Goal: Task Accomplishment & Management: Use online tool/utility

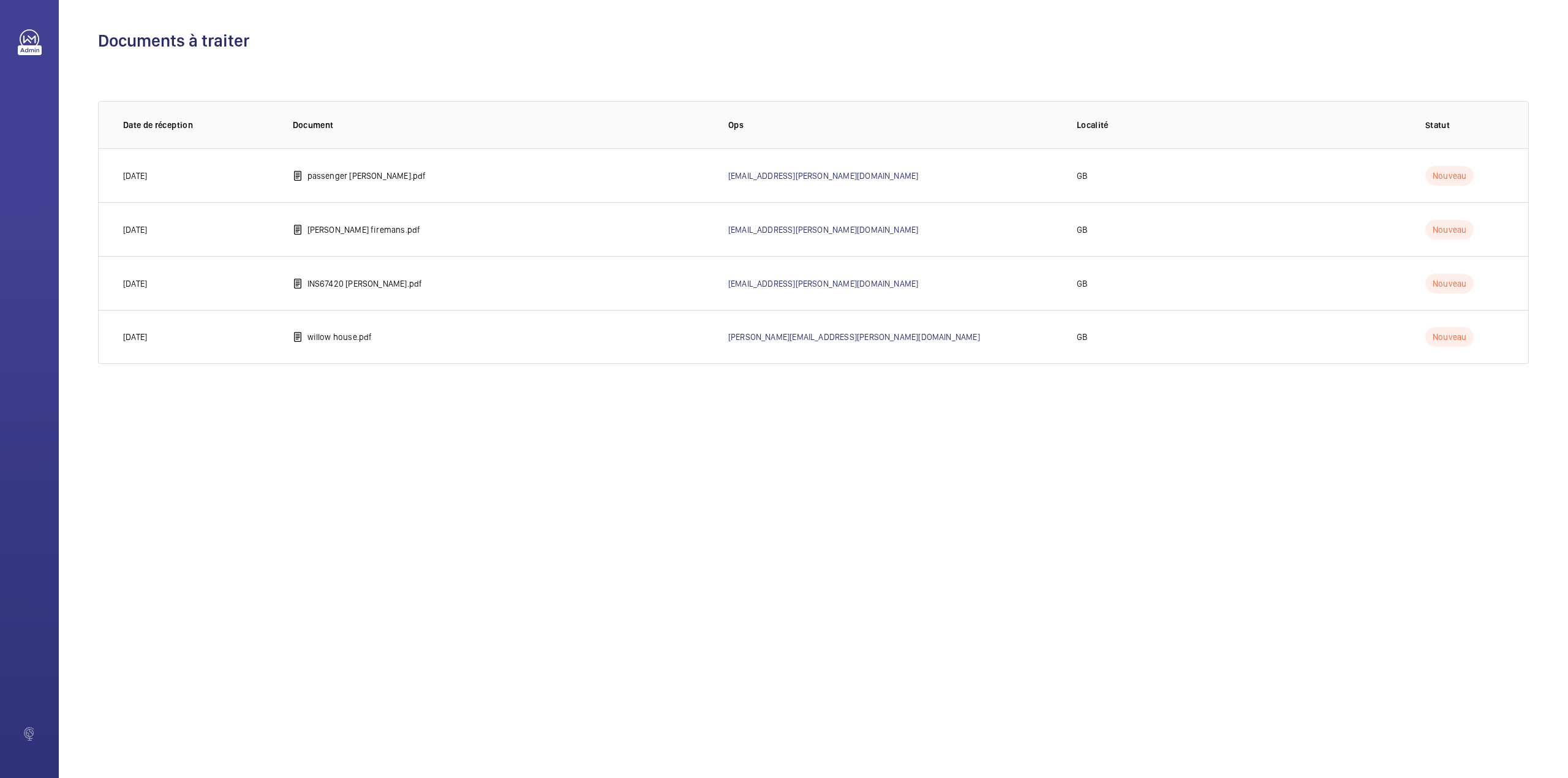
drag, startPoint x: 341, startPoint y: 337, endPoint x: 16, endPoint y: 284, distance: 329.3
click at [341, 335] on p "willow house.pdf" at bounding box center [340, 337] width 65 height 13
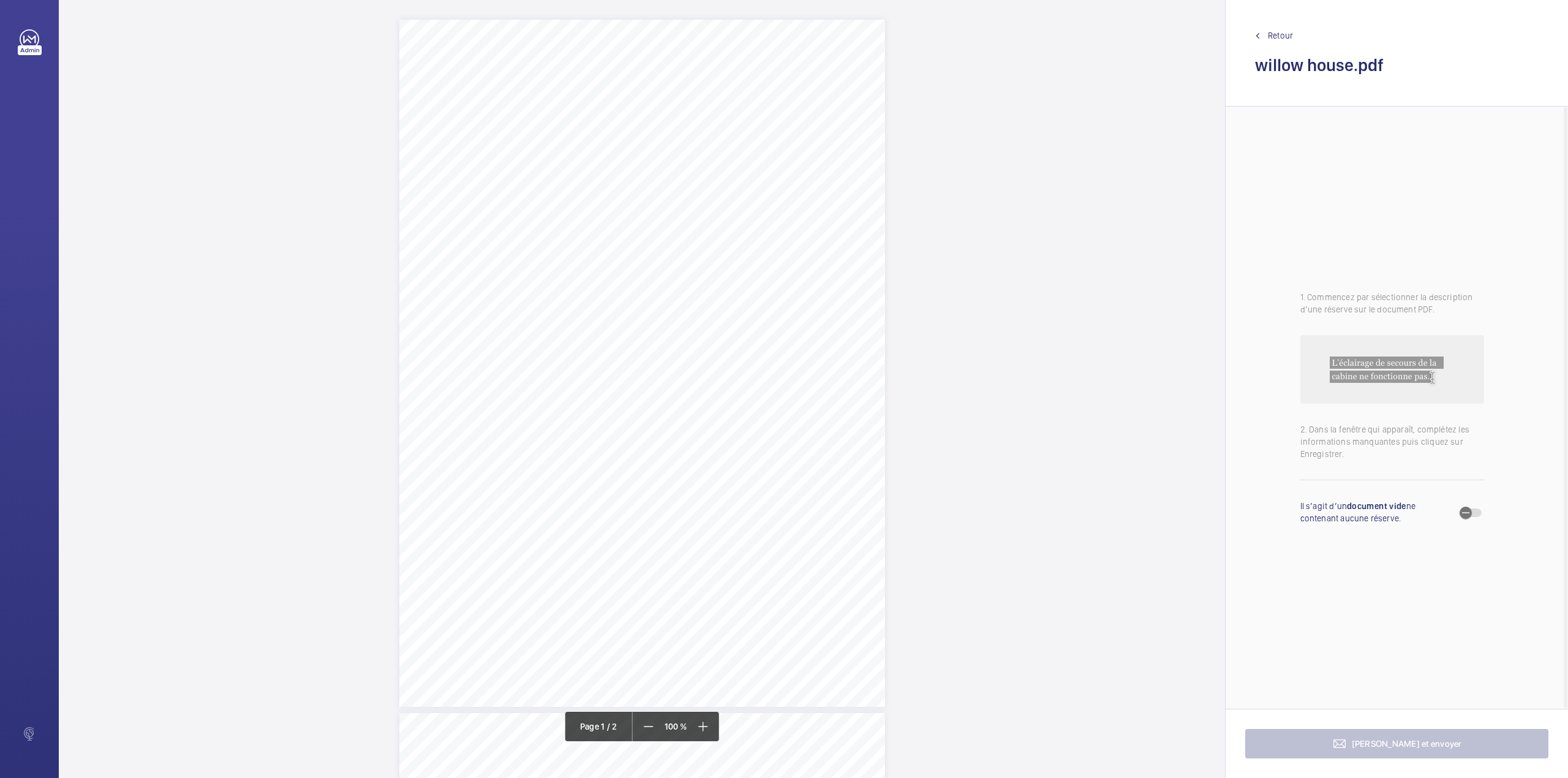
click at [757, 297] on div "In any correspondence relating to this report please quote: District L567 REPOR…" at bounding box center [642, 363] width 486 height 687
click at [768, 122] on div "Faites un choix" at bounding box center [757, 116] width 86 height 13
click at [799, 249] on button "Annuler" at bounding box center [811, 249] width 69 height 29
drag, startPoint x: 527, startPoint y: 193, endPoint x: 556, endPoint y: 194, distance: 29.0
click at [556, 194] on span "The British United Provident Association Ltd (BUPA)" at bounding box center [611, 194] width 167 height 7
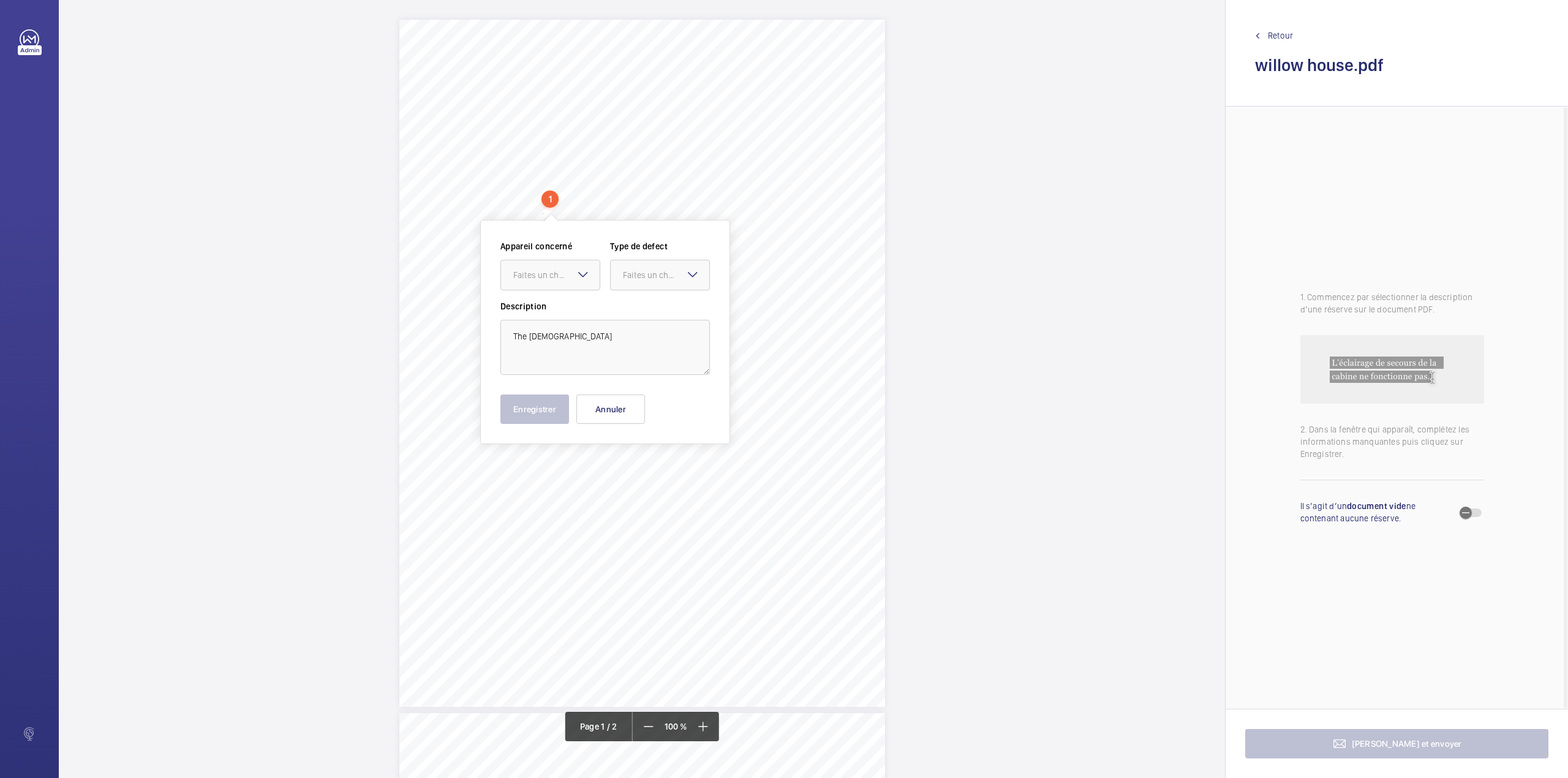
click at [619, 425] on div "Appareil concerné Faites un choix Type de defect Faites un choix Description Th…" at bounding box center [605, 332] width 250 height 224
click at [608, 403] on button "Annuler" at bounding box center [610, 409] width 69 height 29
click at [833, 384] on div "In any correspondence relating to this report please quote: District L567 REPOR…" at bounding box center [642, 363] width 486 height 687
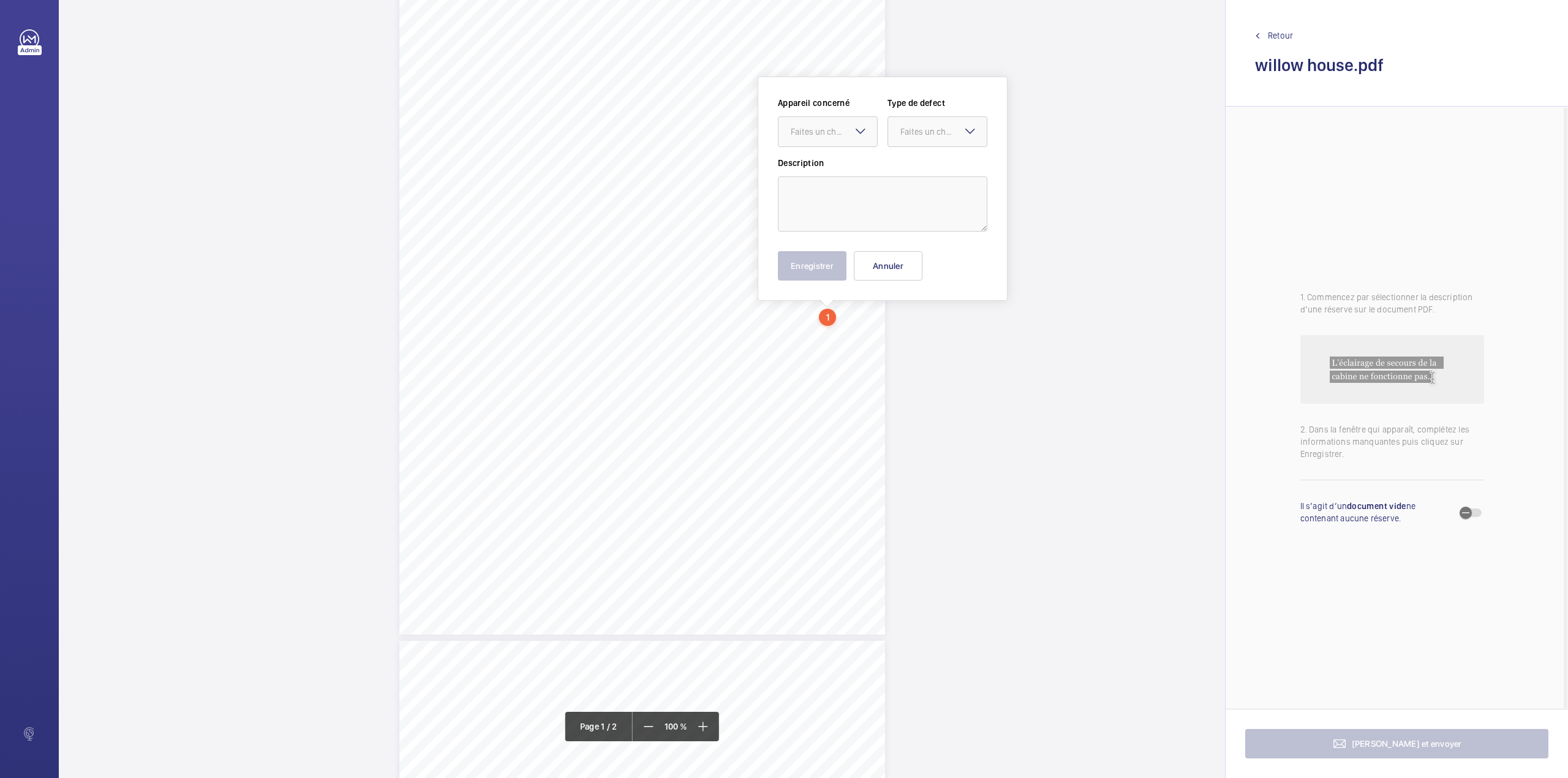
scroll to position [75, 0]
click at [892, 246] on div "Appareil concerné Faites un choix Type de defect Faites un choix Description En…" at bounding box center [882, 186] width 209 height 184
click at [912, 262] on button "Annuler" at bounding box center [888, 263] width 69 height 29
drag, startPoint x: 526, startPoint y: 128, endPoint x: 702, endPoint y: 128, distance: 176.0
click at [702, 128] on span "THE BRITISH UNITED PROVIDENT ASSOCIATION LTD -" at bounding box center [616, 130] width 177 height 7
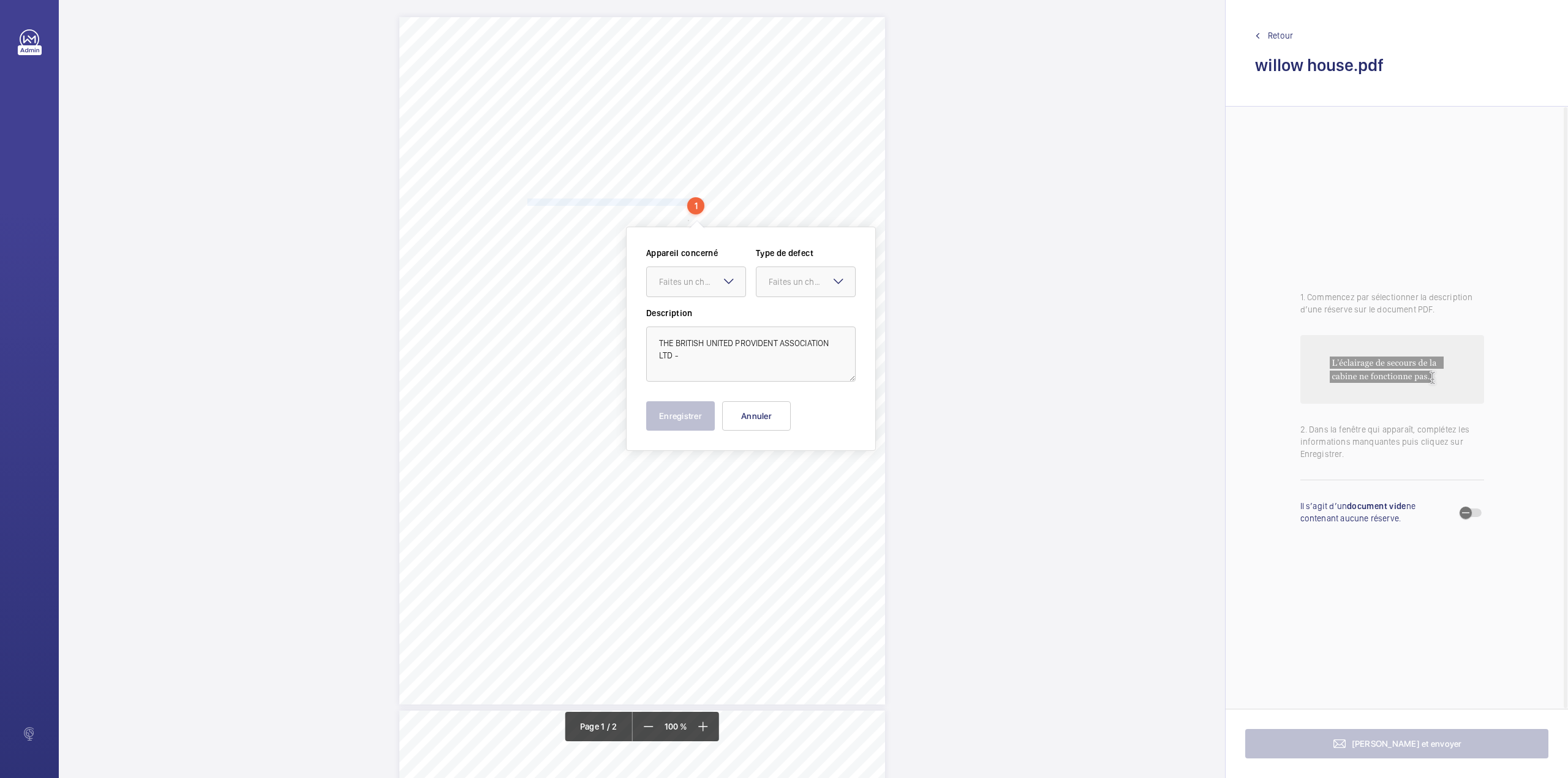
scroll to position [0, 0]
copy span "THE BRITISH UNITED PROVIDENT ASSOCIATION LTD -"
drag, startPoint x: 748, startPoint y: 410, endPoint x: 712, endPoint y: 378, distance: 48.2
click at [748, 410] on button "Annuler" at bounding box center [756, 417] width 69 height 29
drag, startPoint x: 526, startPoint y: 211, endPoint x: 604, endPoint y: 211, distance: 78.0
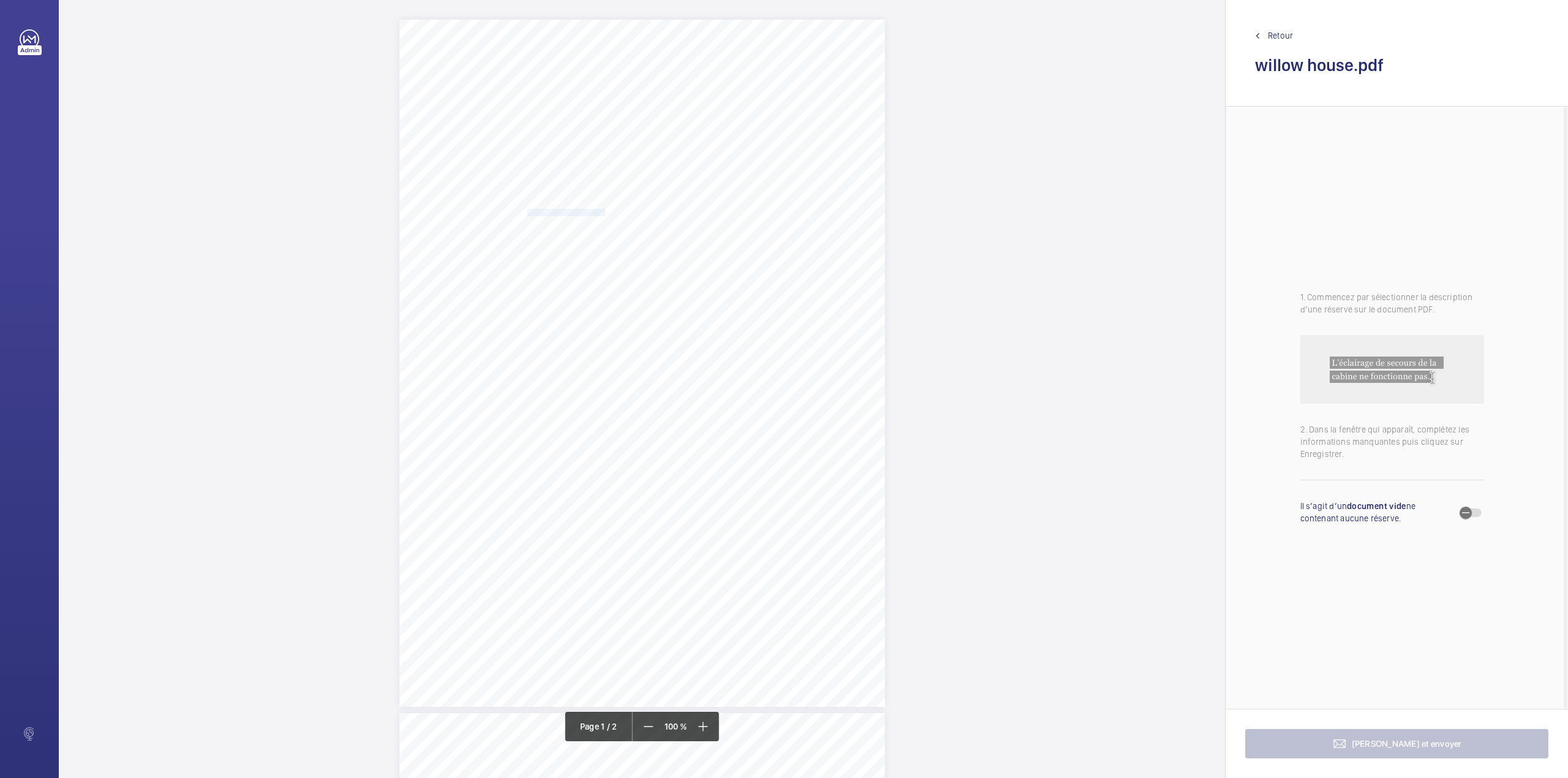
click at [604, 211] on span "WILLOW HOUSE - 75544" at bounding box center [566, 212] width 78 height 7
copy span "WILLOW HOUSE - 75544"
click at [658, 432] on button "Annuler" at bounding box center [657, 426] width 69 height 29
drag, startPoint x: 526, startPoint y: 532, endPoint x: 755, endPoint y: 534, distance: 229.0
click at [755, 534] on span "The control panel inspection light is inoperative and should be replaced." at bounding box center [642, 532] width 231 height 7
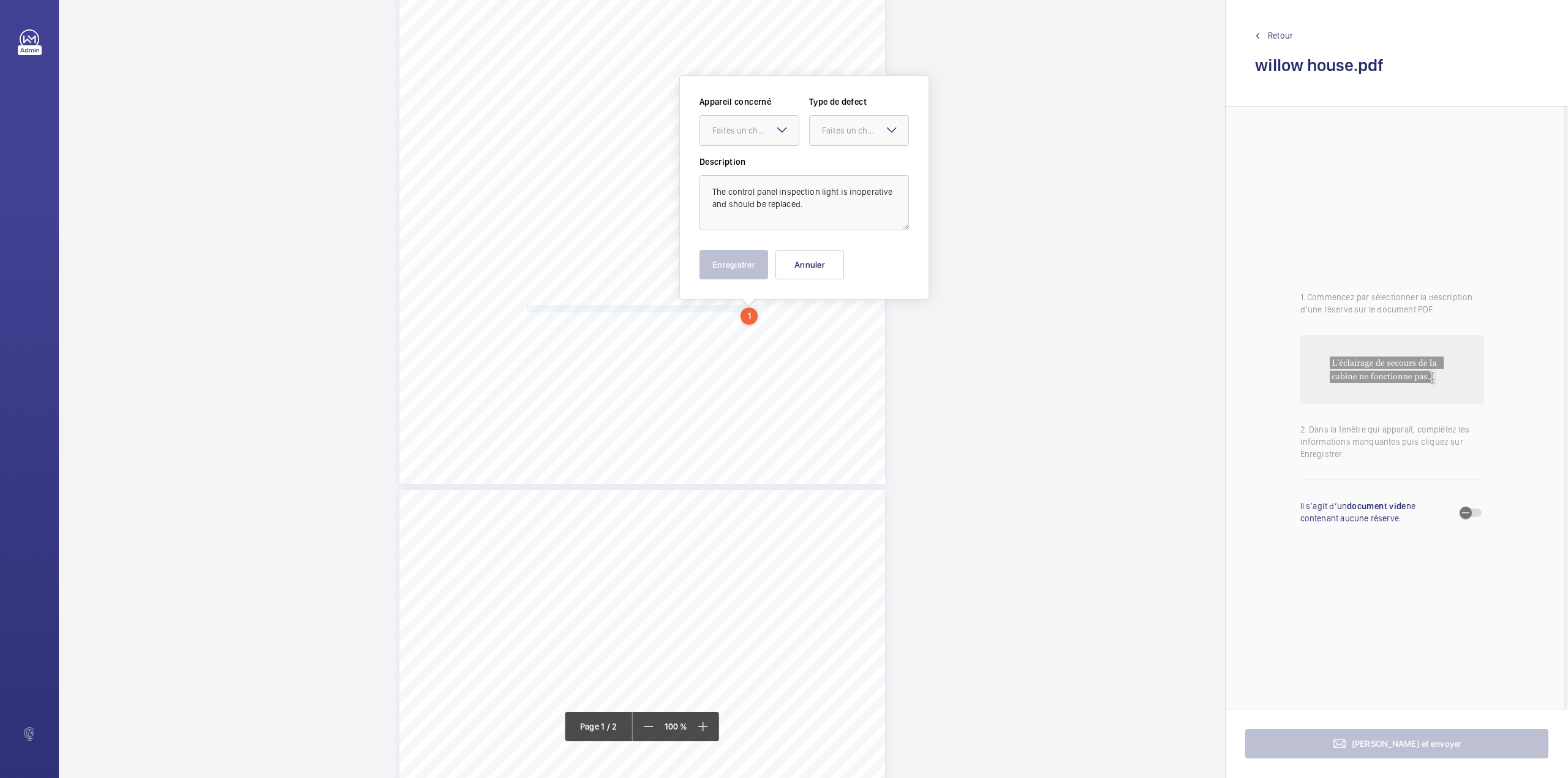
scroll to position [224, 0]
click at [769, 142] on div at bounding box center [749, 129] width 99 height 29
click at [765, 160] on div "EIC000543537 - 05CD2150" at bounding box center [749, 166] width 99 height 29
drag, startPoint x: 828, startPoint y: 140, endPoint x: 829, endPoint y: 160, distance: 20.0
click at [829, 142] on div at bounding box center [859, 129] width 99 height 29
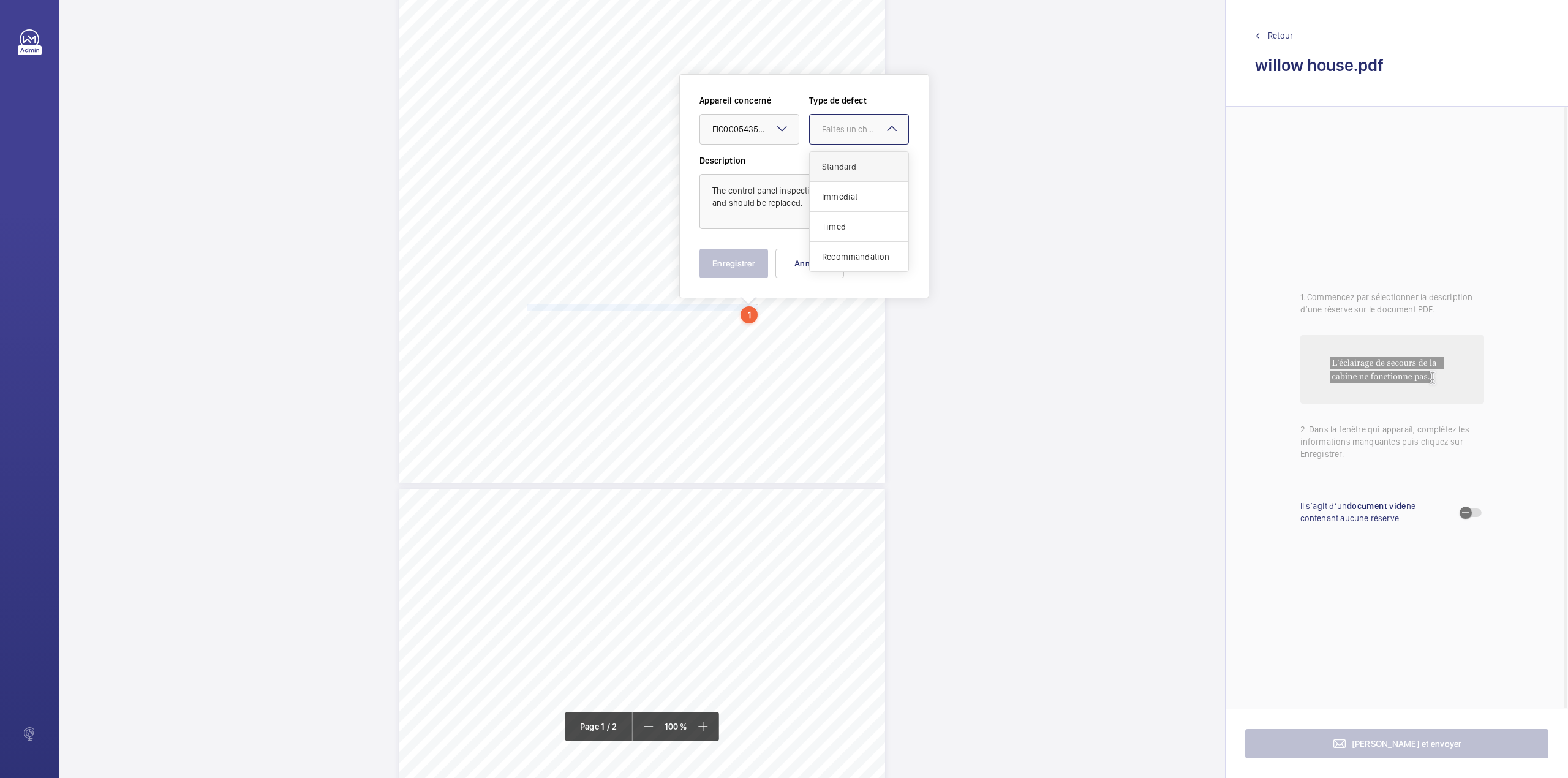
click at [829, 160] on span "Standard" at bounding box center [859, 166] width 74 height 13
drag, startPoint x: 729, startPoint y: 270, endPoint x: 717, endPoint y: 279, distance: 15.0
click at [728, 270] on button "Enregistrer" at bounding box center [733, 263] width 69 height 29
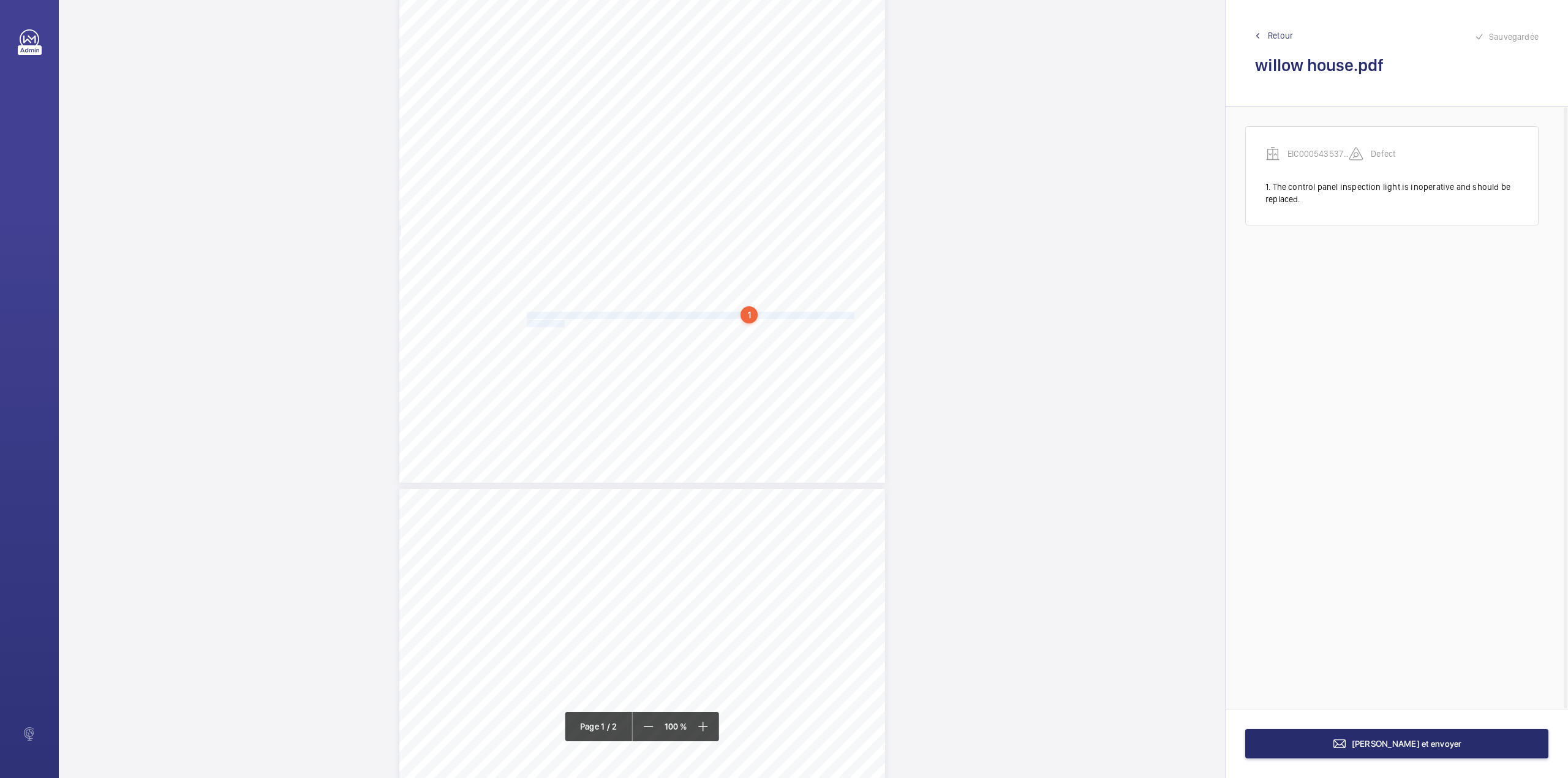
drag, startPoint x: 525, startPoint y: 313, endPoint x: 563, endPoint y: 326, distance: 40.2
click at [563, 326] on div "In any correspondence relating to this report please quote: District L567 REPOR…" at bounding box center [642, 139] width 486 height 687
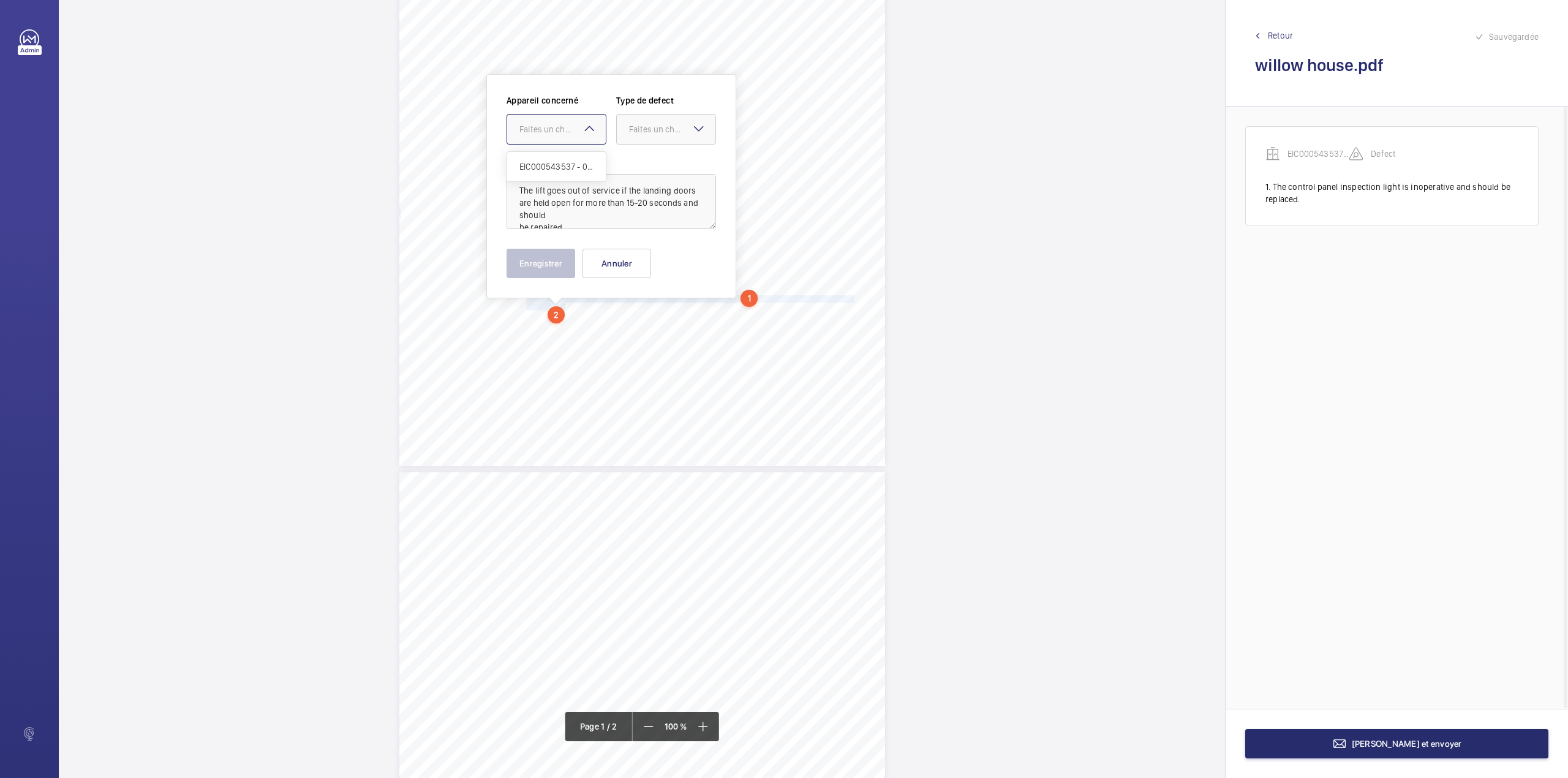
click at [543, 133] on div "Faites un choix" at bounding box center [562, 129] width 86 height 13
click at [544, 165] on span "EIC000543537 - 05CD2150" at bounding box center [556, 166] width 74 height 13
drag, startPoint x: 669, startPoint y: 135, endPoint x: 668, endPoint y: 160, distance: 25.0
click at [669, 136] on div "Faites un choix" at bounding box center [666, 129] width 99 height 13
click at [668, 160] on span "Standard" at bounding box center [666, 166] width 74 height 13
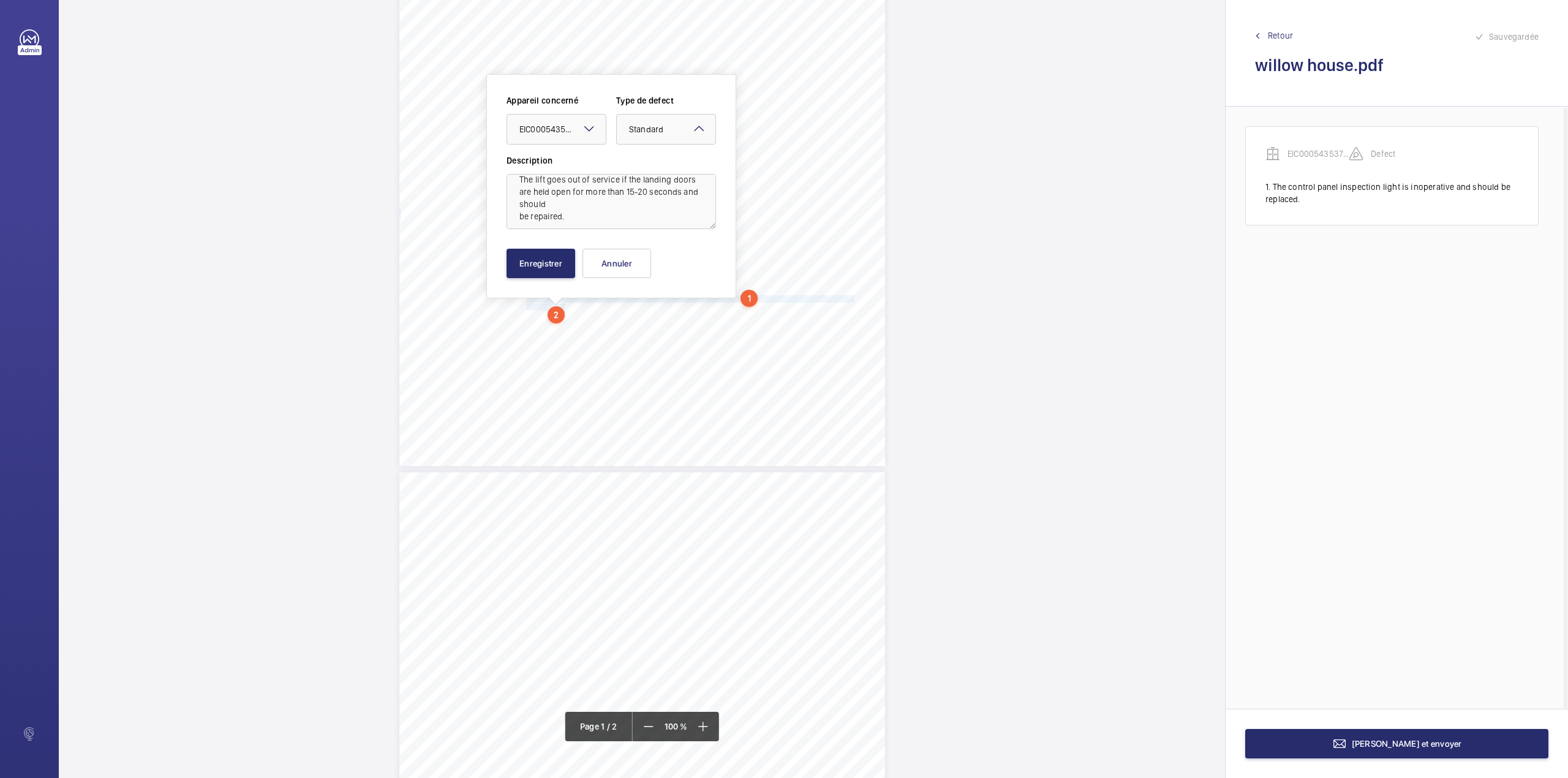
scroll to position [15, 0]
click at [544, 256] on button "Enregistrer" at bounding box center [541, 263] width 69 height 29
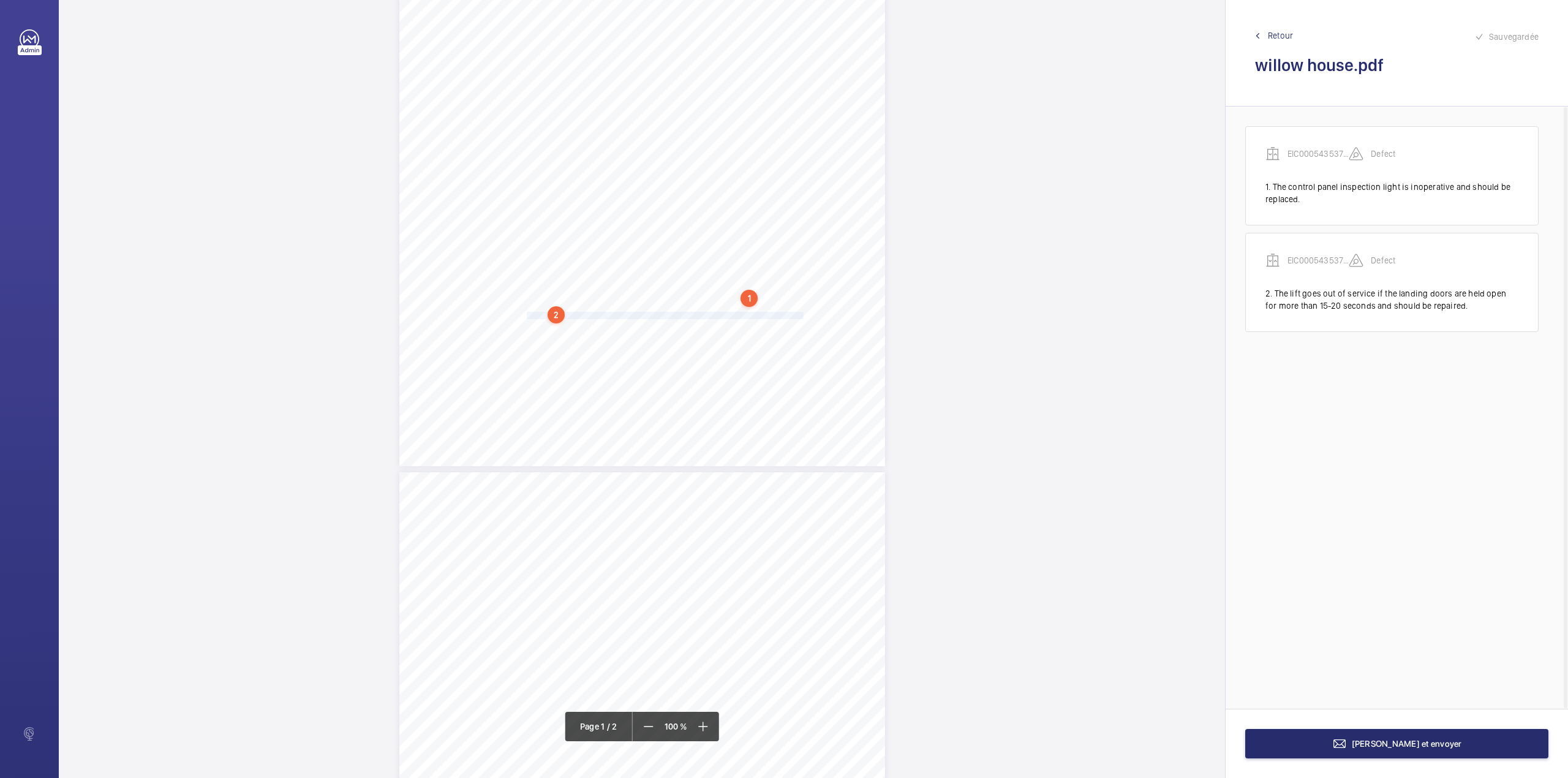
drag, startPoint x: 526, startPoint y: 319, endPoint x: 803, endPoint y: 312, distance: 277.1
click at [803, 312] on span "The car emergency buzzer inoperative with power off condition and should be rep…" at bounding box center [666, 316] width 279 height 7
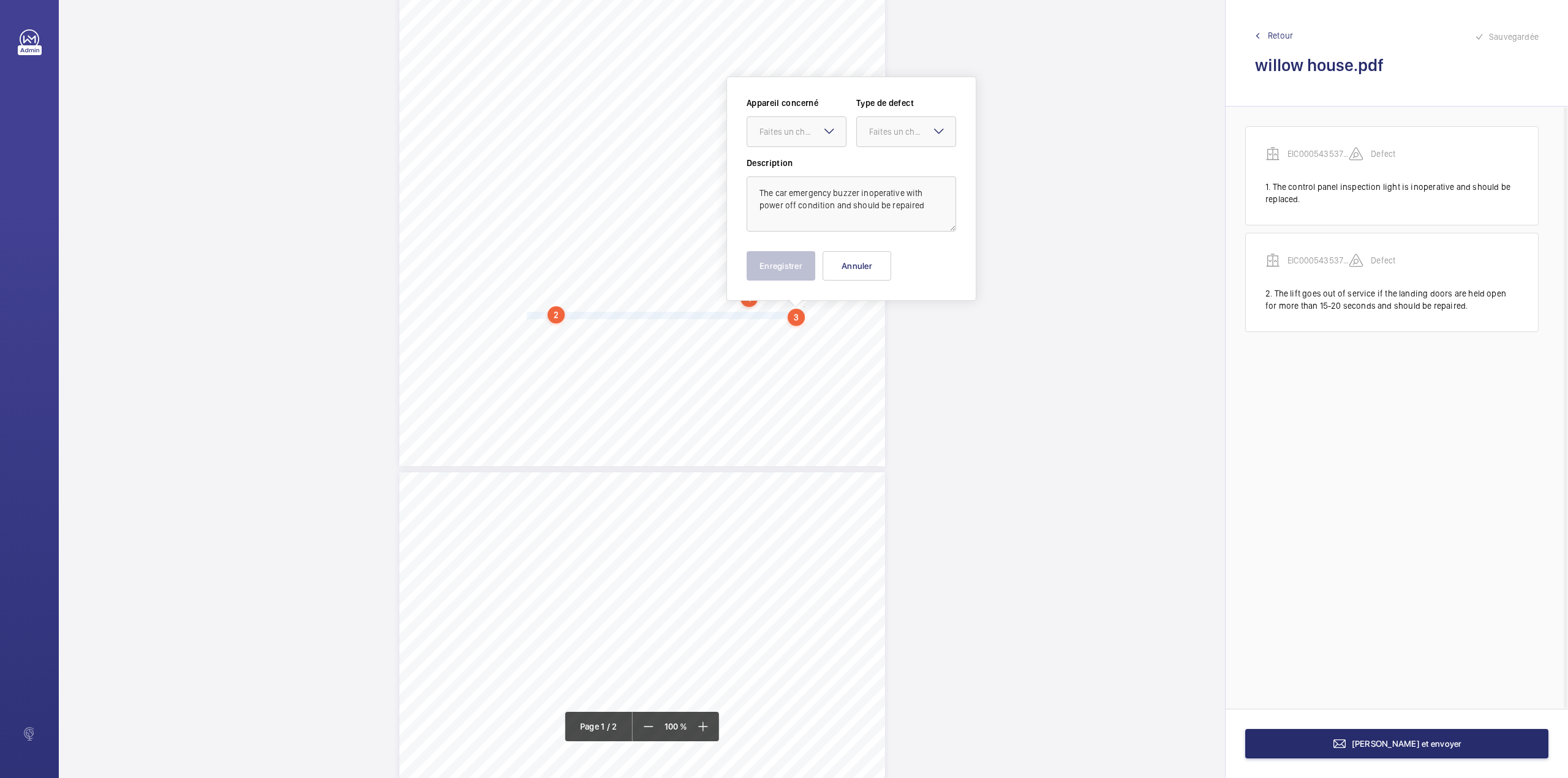
scroll to position [243, 0]
click at [795, 140] on div at bounding box center [796, 129] width 99 height 29
click at [795, 163] on span "EIC000543537 - 05CD2150" at bounding box center [796, 166] width 74 height 13
click at [870, 129] on div "Faites un choix" at bounding box center [911, 129] width 86 height 13
click at [870, 155] on div "Standard" at bounding box center [906, 166] width 99 height 30
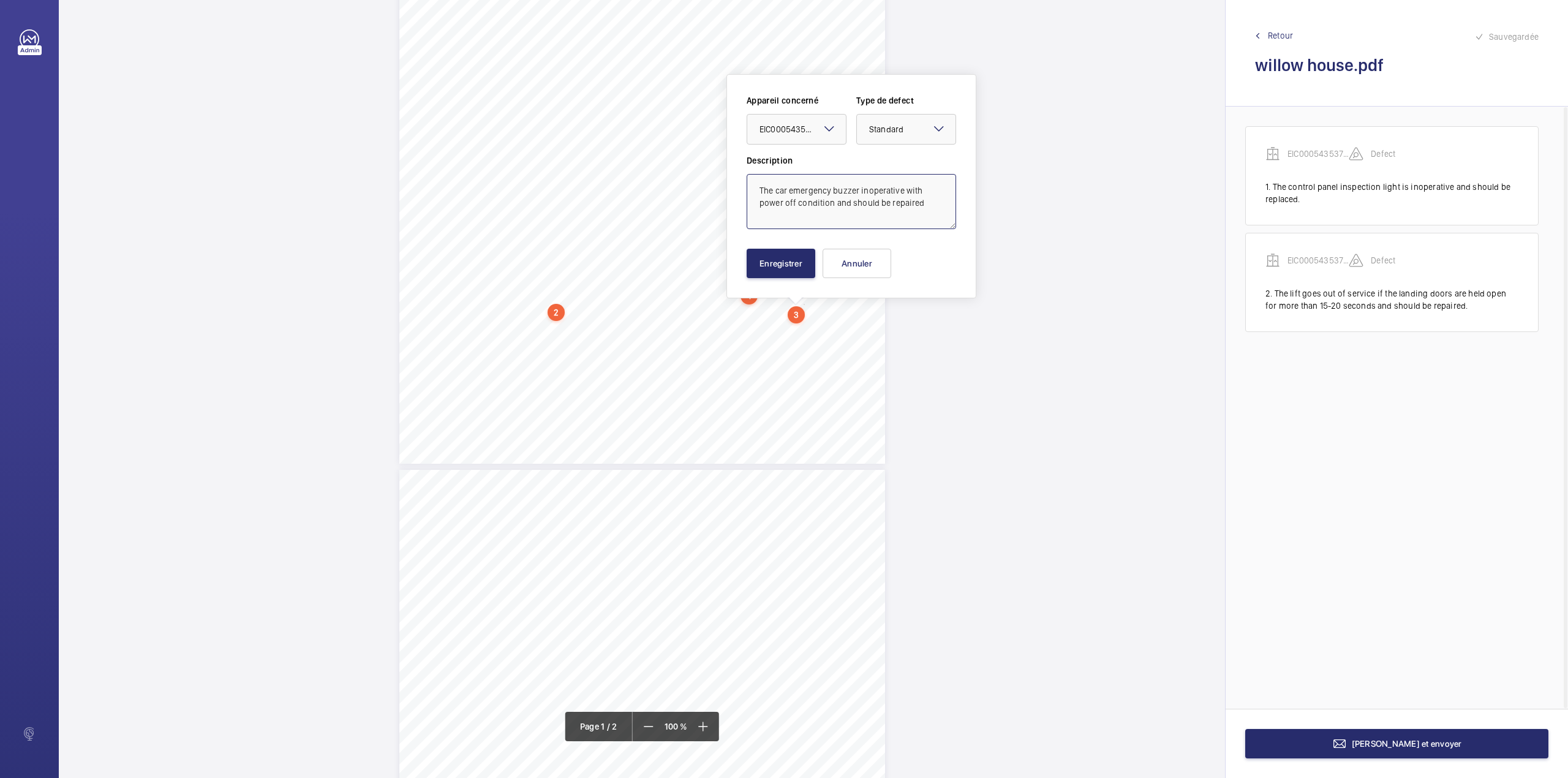
click at [931, 201] on textarea "The car emergency buzzer inoperative with power off condition and should be rep…" at bounding box center [851, 201] width 209 height 55
type textarea "The car emergency buzzer inoperative with power off condition and should be rep…"
click at [779, 263] on button "Enregistrer" at bounding box center [780, 263] width 69 height 29
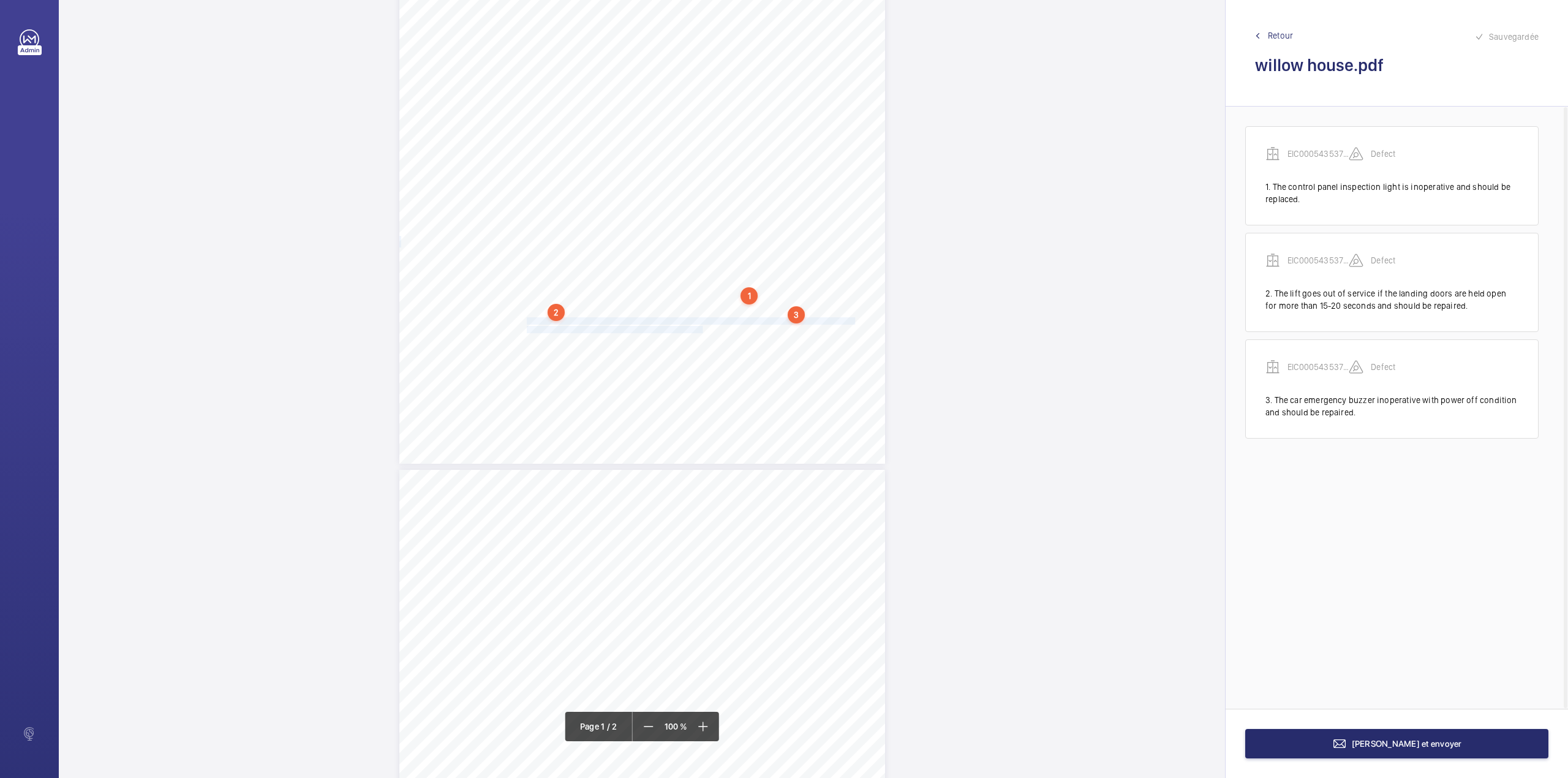
drag, startPoint x: 525, startPoint y: 322, endPoint x: 702, endPoint y: 327, distance: 177.1
click at [702, 327] on div "In any correspondence relating to this report please quote: District L567 REPOR…" at bounding box center [642, 120] width 486 height 687
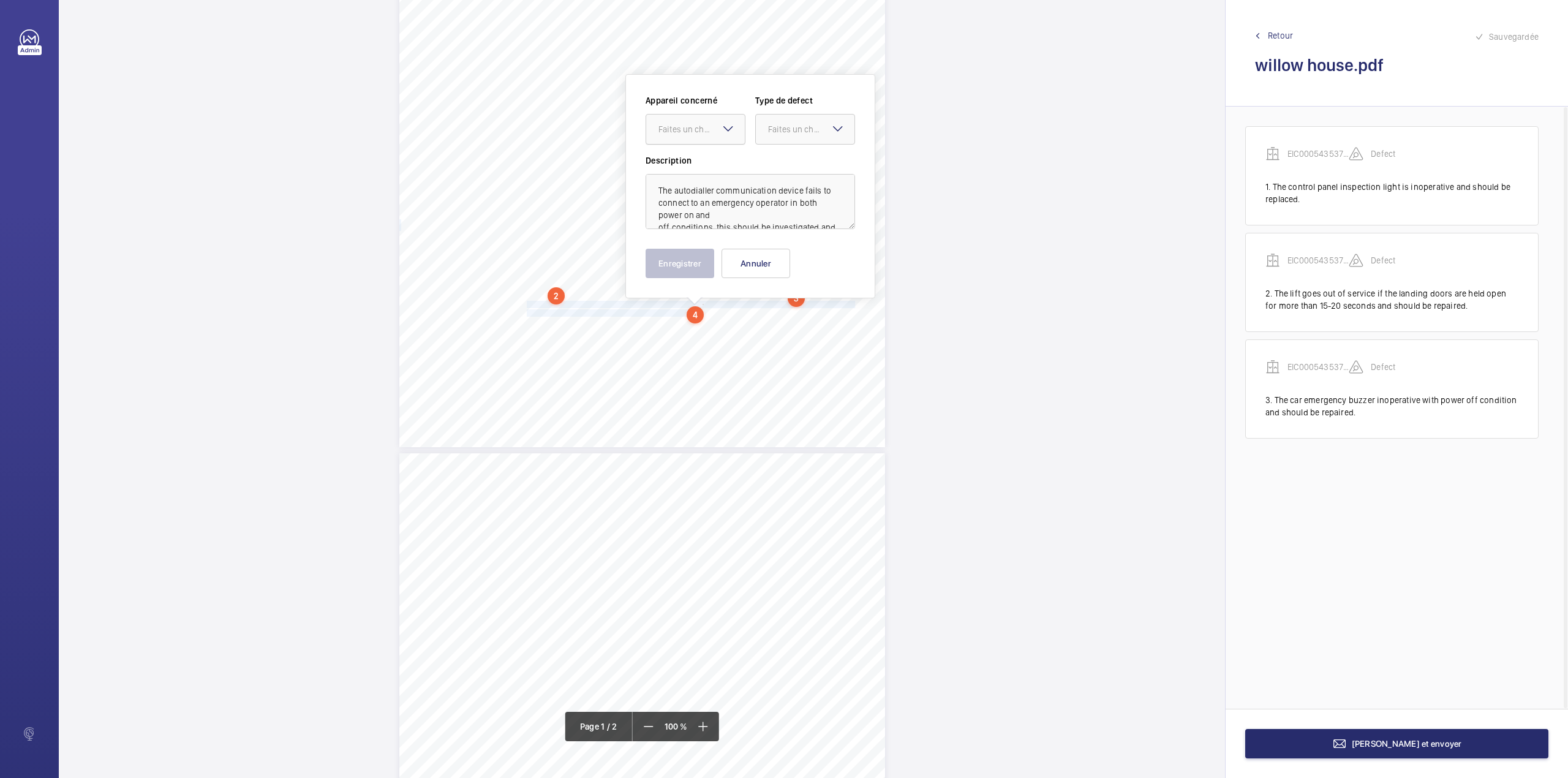
drag, startPoint x: 704, startPoint y: 138, endPoint x: 699, endPoint y: 150, distance: 13.0
click at [703, 138] on div at bounding box center [695, 129] width 99 height 29
click at [699, 153] on div "EIC000543537 - 05CD2150" at bounding box center [695, 166] width 99 height 29
click at [777, 130] on div "Faites un choix" at bounding box center [810, 129] width 86 height 13
click at [776, 150] on div "Appareil concerné Faites un choix × EIC000543537 - 05CD2150 × Type de defect Fa…" at bounding box center [750, 125] width 209 height 60
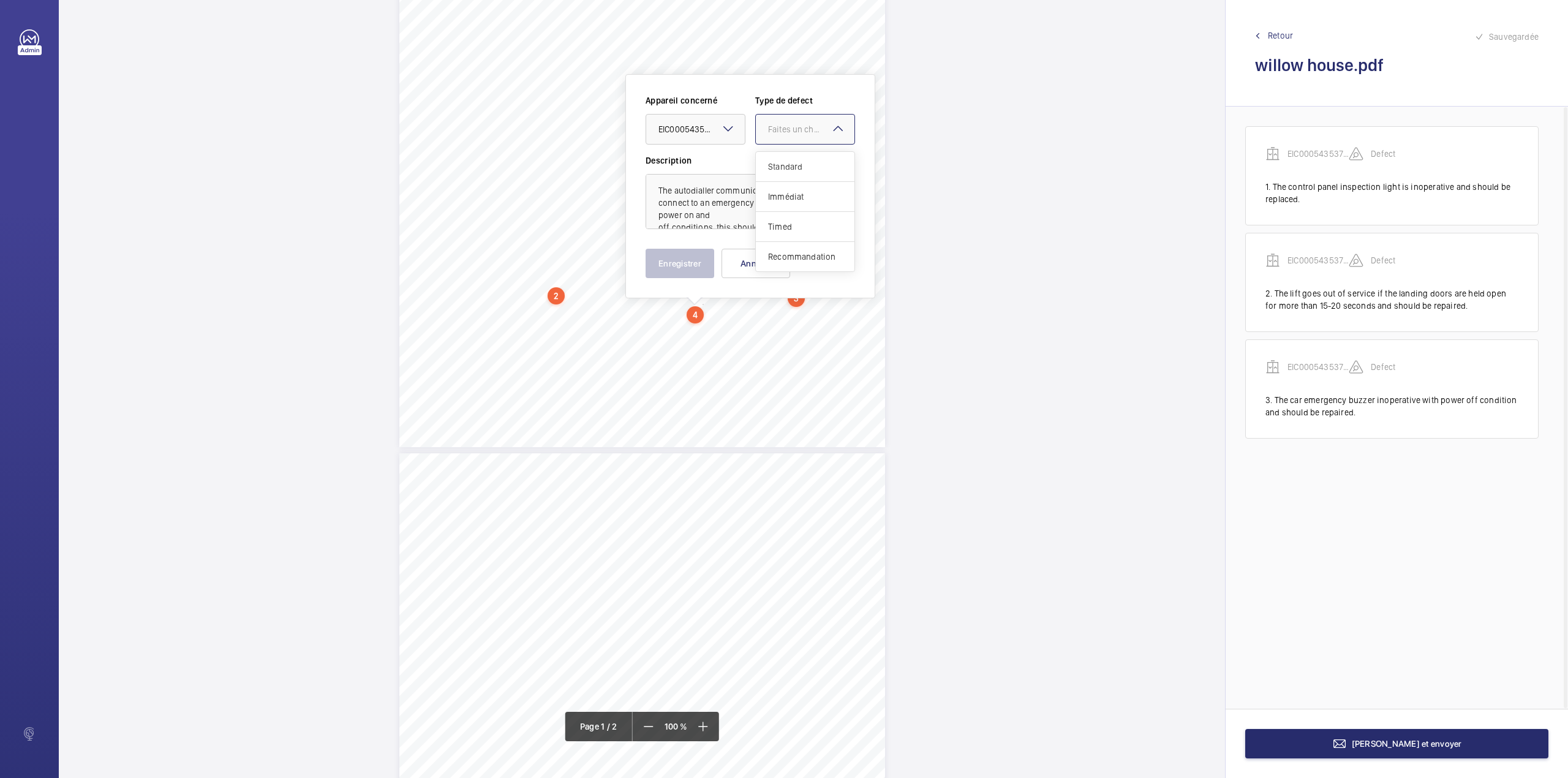
click at [798, 136] on div at bounding box center [805, 129] width 99 height 29
click at [797, 164] on span "Standard" at bounding box center [805, 166] width 74 height 13
click at [716, 216] on textarea "The autodialler communication device fails to connect to an emergency operator …" at bounding box center [750, 201] width 209 height 55
type textarea "The autodialler communication device fails to connect to an emergency operator …"
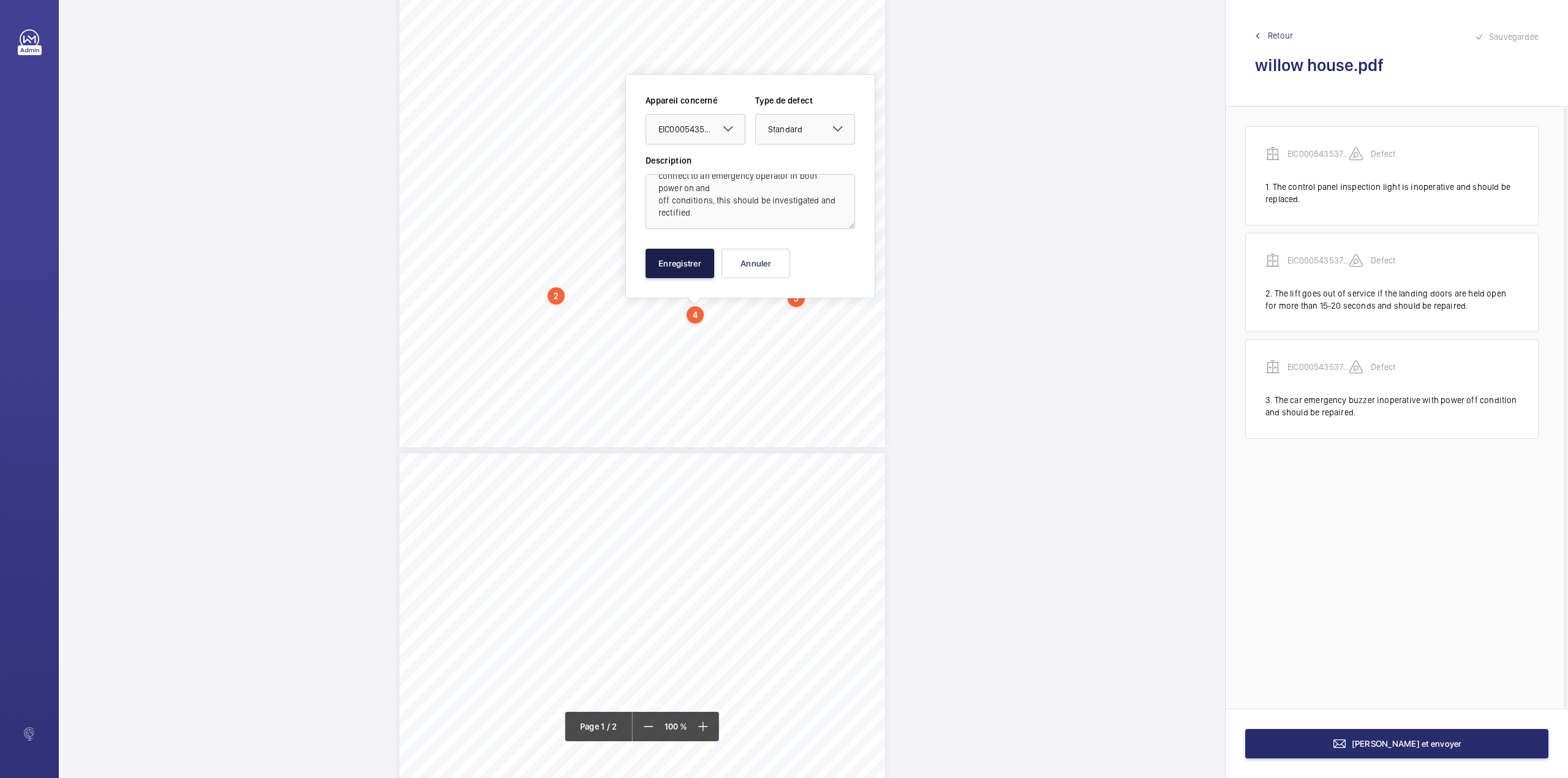
click at [667, 267] on button "Enregistrer" at bounding box center [679, 263] width 69 height 29
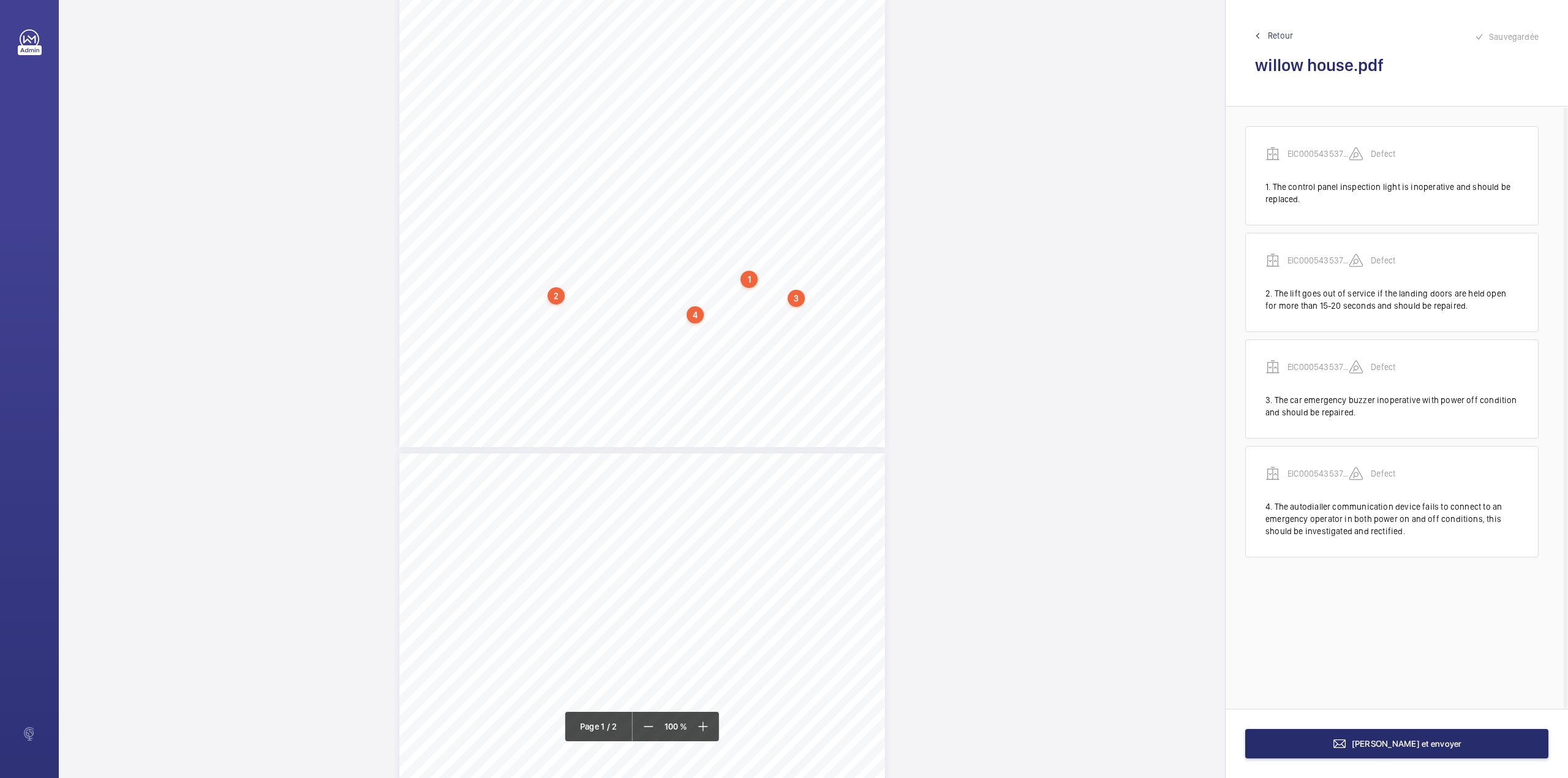
click at [528, 318] on span "The in car emergency light is inoperative with power off condition and should b…" at bounding box center [670, 321] width 286 height 7
click at [565, 316] on span "The in car emergency light is inoperative with power off condition and should b…" at bounding box center [670, 315] width 286 height 7
click at [537, 330] on div "In any correspondence relating to this report please quote: District L567 REPOR…" at bounding box center [642, 97] width 486 height 687
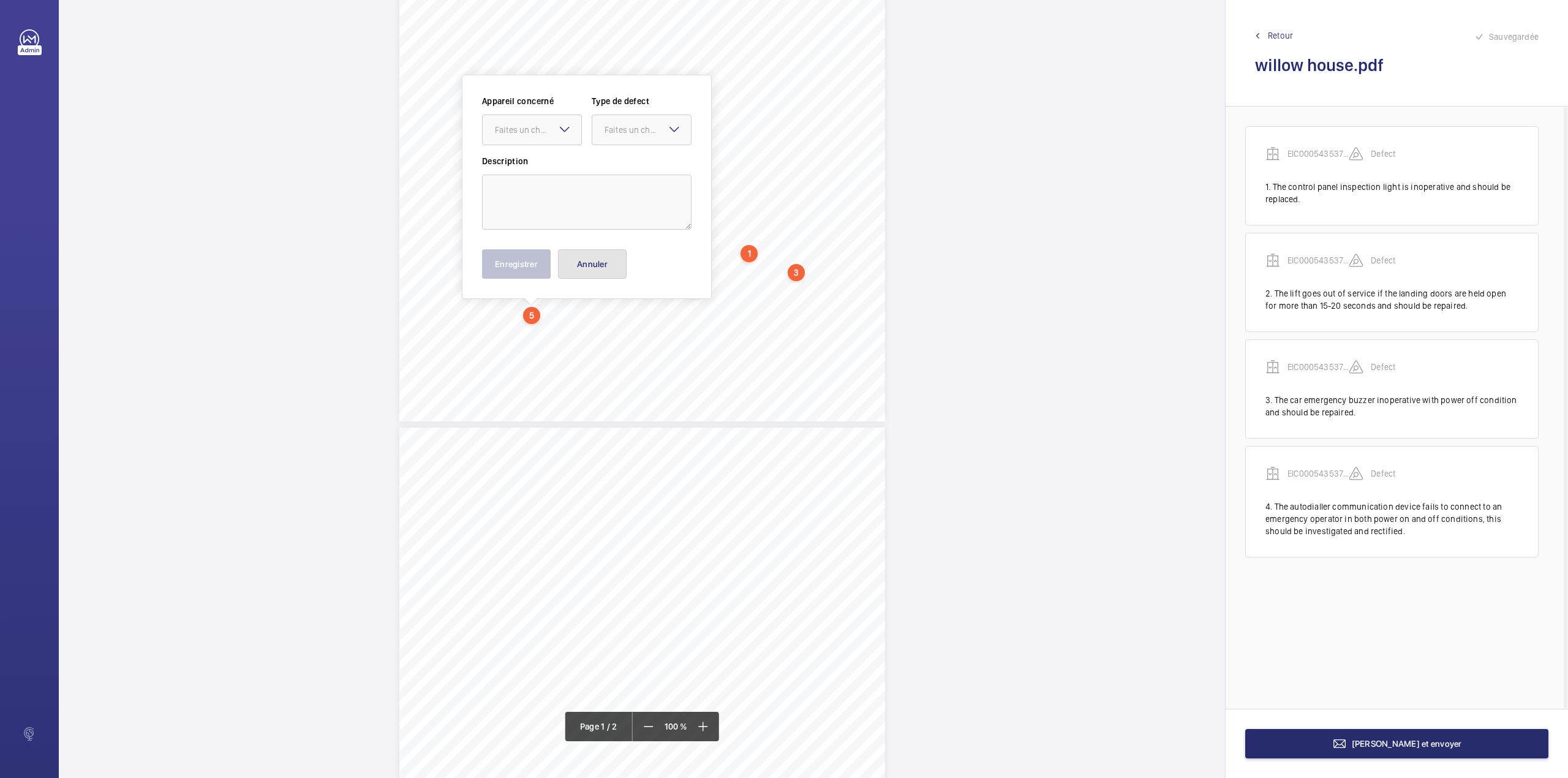
click at [610, 261] on button "Annuler" at bounding box center [592, 264] width 69 height 29
drag, startPoint x: 526, startPoint y: 294, endPoint x: 811, endPoint y: 292, distance: 285.0
click at [811, 292] on span "The in car emergency light is inoperative with power off condition and should b…" at bounding box center [670, 295] width 286 height 7
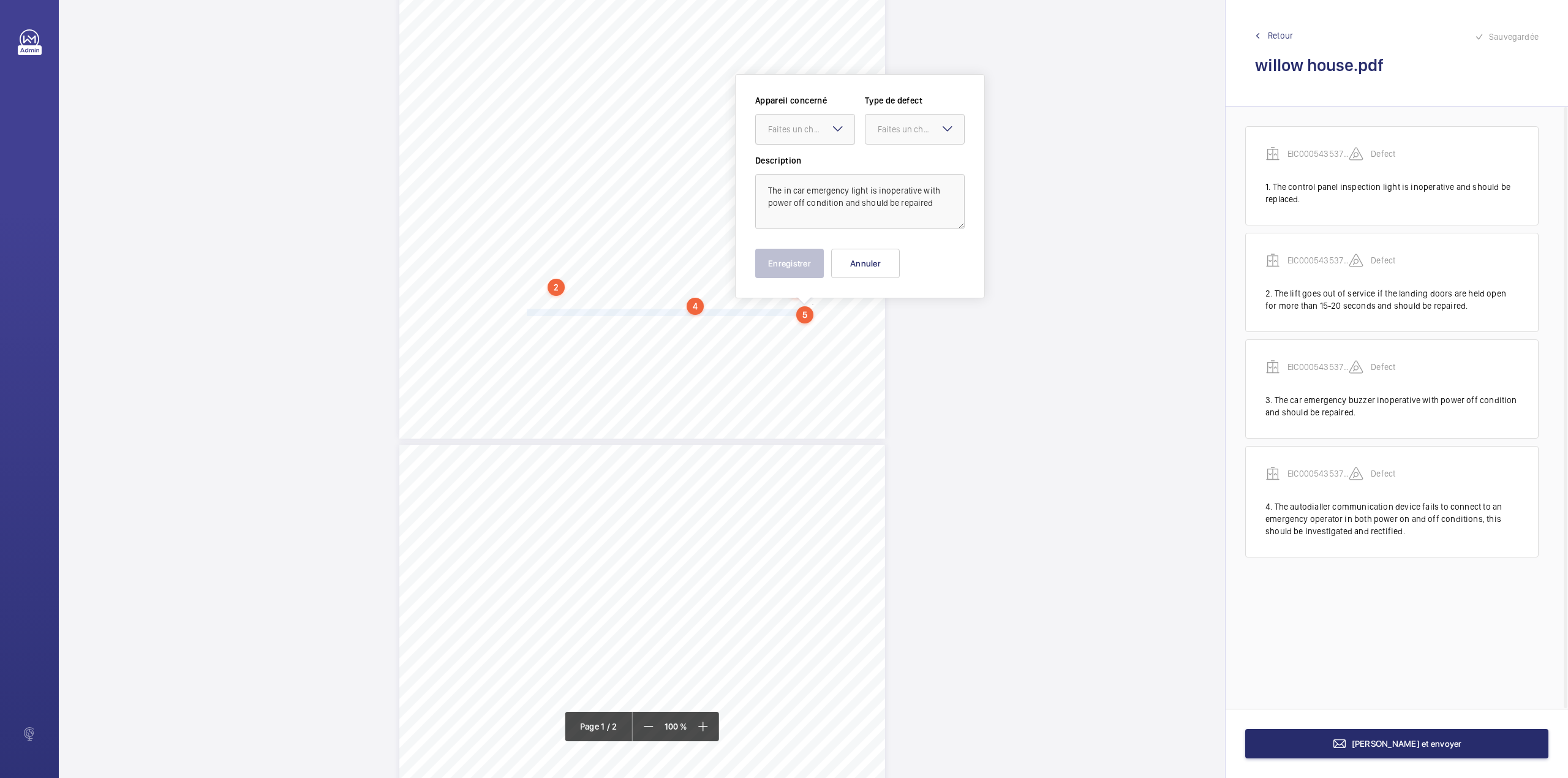
click at [811, 133] on div "Faites un choix" at bounding box center [810, 129] width 86 height 13
click at [811, 165] on span "EIC000543537 - 05CD2150" at bounding box center [805, 166] width 74 height 13
click at [888, 136] on div "Faites un choix" at bounding box center [915, 129] width 99 height 13
click at [883, 170] on span "Standard" at bounding box center [915, 166] width 74 height 13
click at [938, 206] on textarea "The in car emergency light is inoperative with power off condition and should b…" at bounding box center [859, 201] width 209 height 55
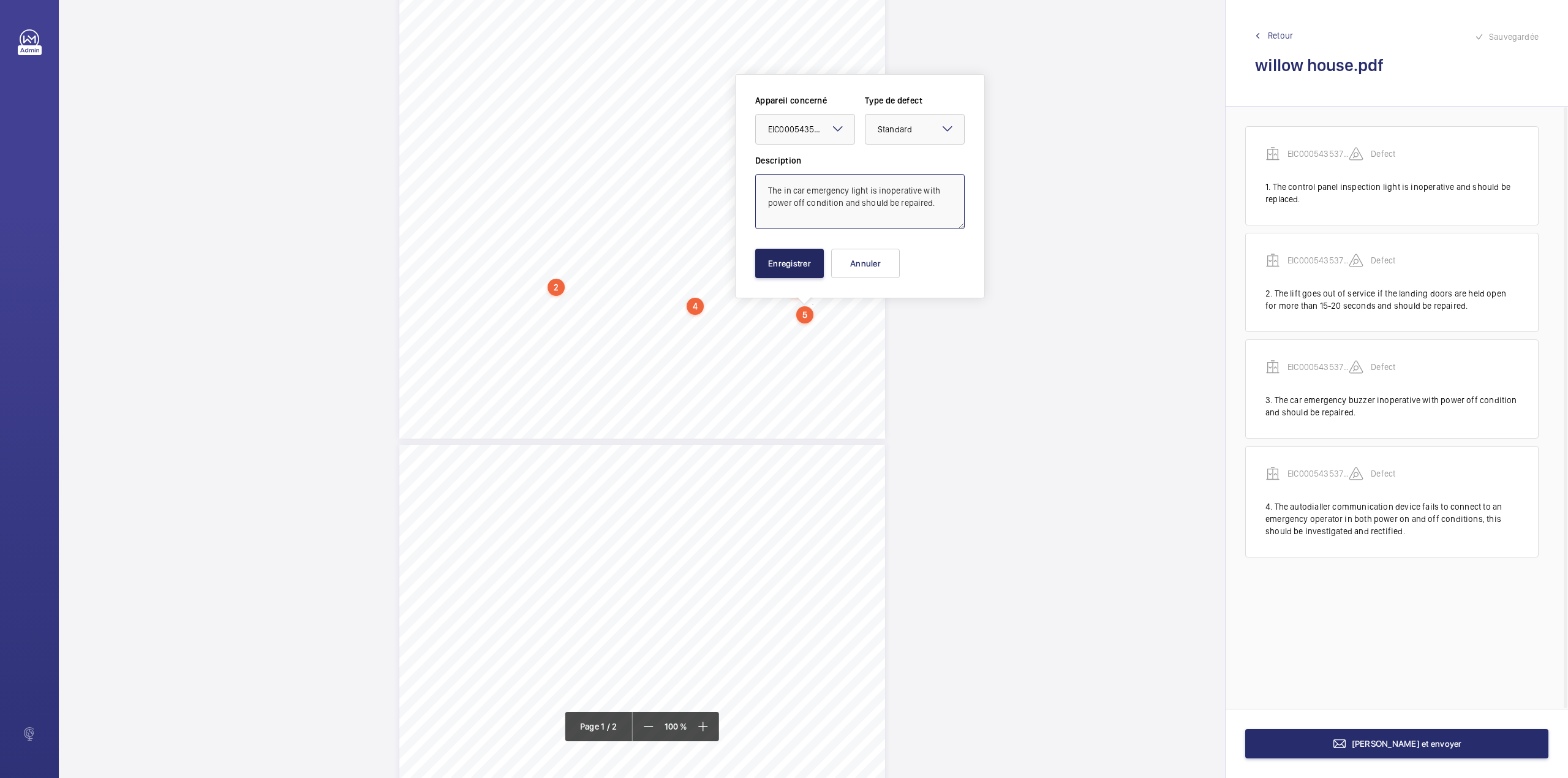
type textarea "The in car emergency light is inoperative with power off condition and should b…"
click at [803, 262] on button "Enregistrer" at bounding box center [789, 263] width 69 height 29
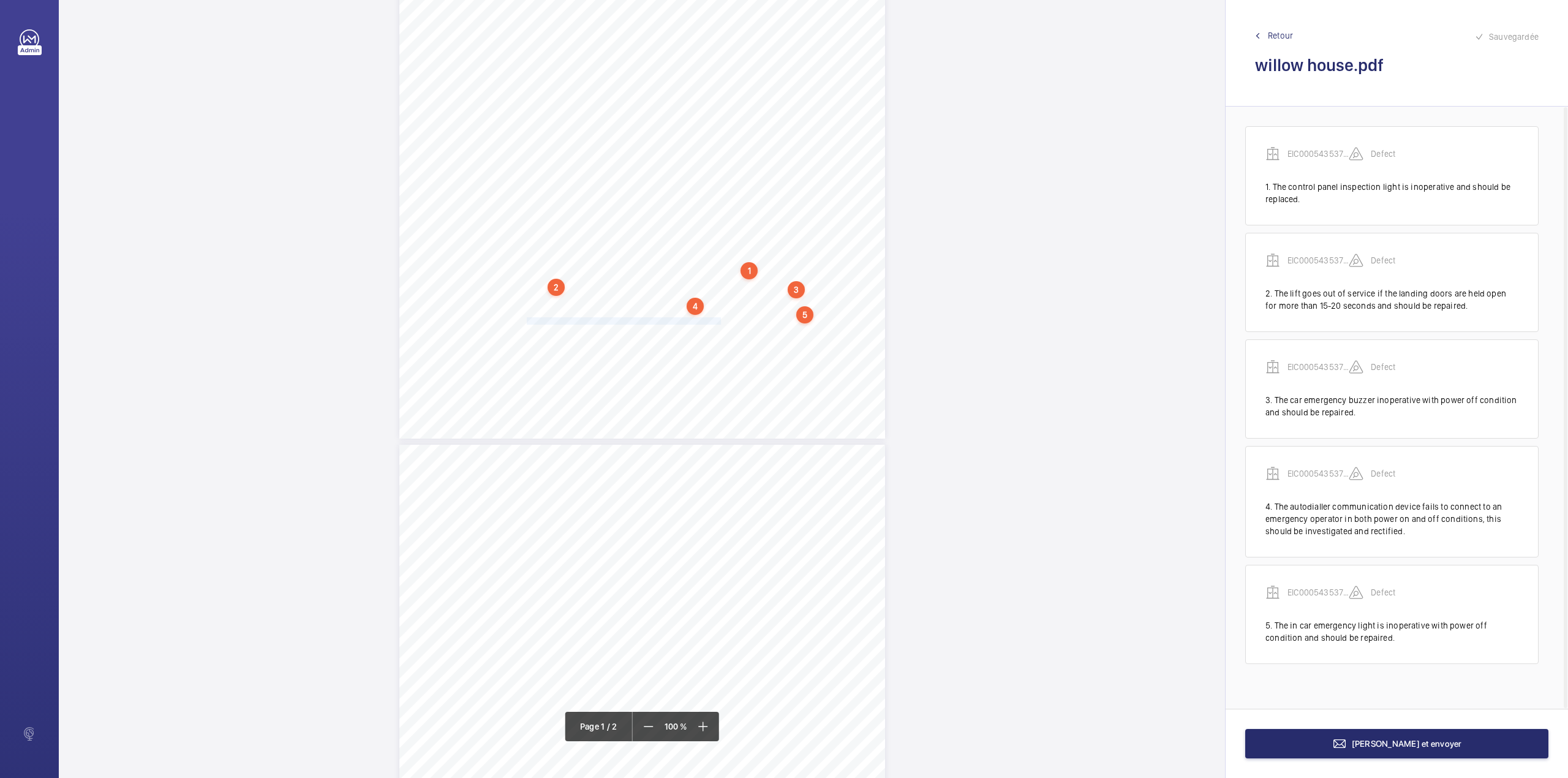
drag, startPoint x: 526, startPoint y: 322, endPoint x: 718, endPoint y: 319, distance: 192.0
click at [718, 319] on span "One oil collection pot in the pit is full and should be emptied." at bounding box center [624, 321] width 194 height 7
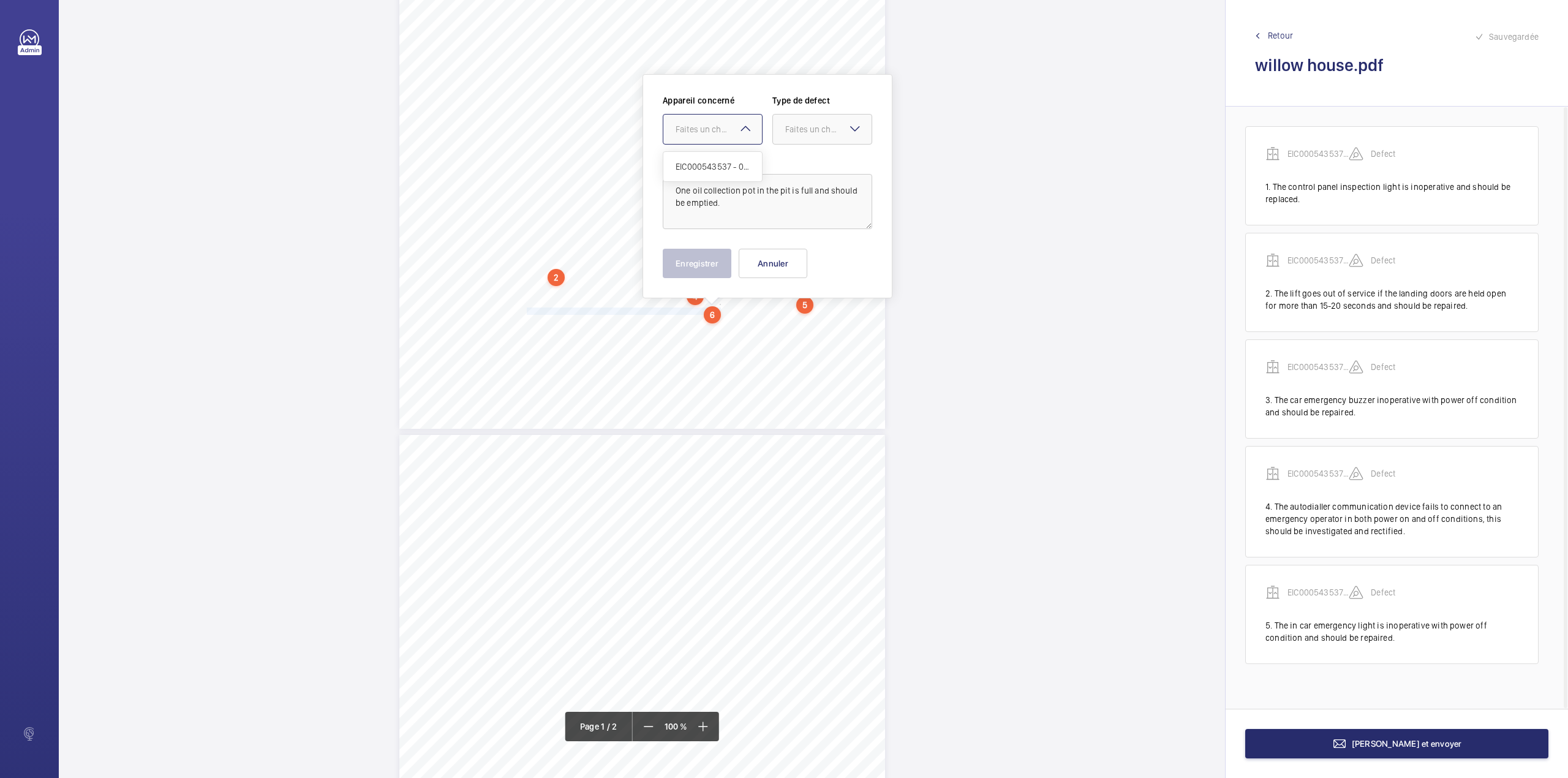
click at [714, 123] on div "Faites un choix" at bounding box center [718, 129] width 86 height 13
click at [716, 162] on span "EIC000543537 - 05CD2150" at bounding box center [713, 166] width 74 height 13
click at [716, 162] on label "Description" at bounding box center [767, 161] width 209 height 13
drag, startPoint x: 798, startPoint y: 136, endPoint x: 799, endPoint y: 146, distance: 10.0
click at [799, 138] on div at bounding box center [822, 129] width 99 height 29
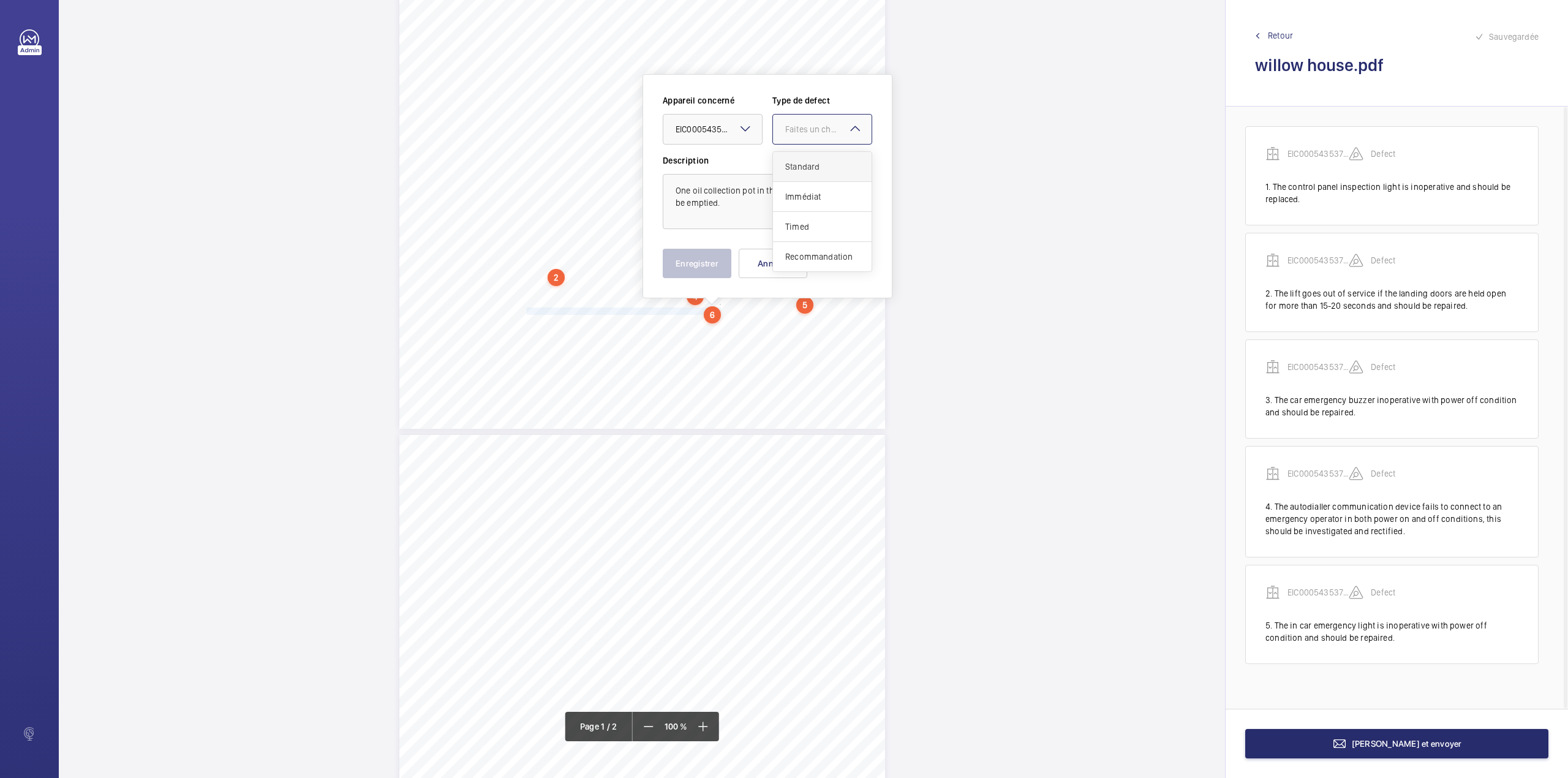
click at [799, 165] on span "Standard" at bounding box center [822, 166] width 74 height 13
click at [694, 267] on button "Enregistrer" at bounding box center [697, 263] width 69 height 29
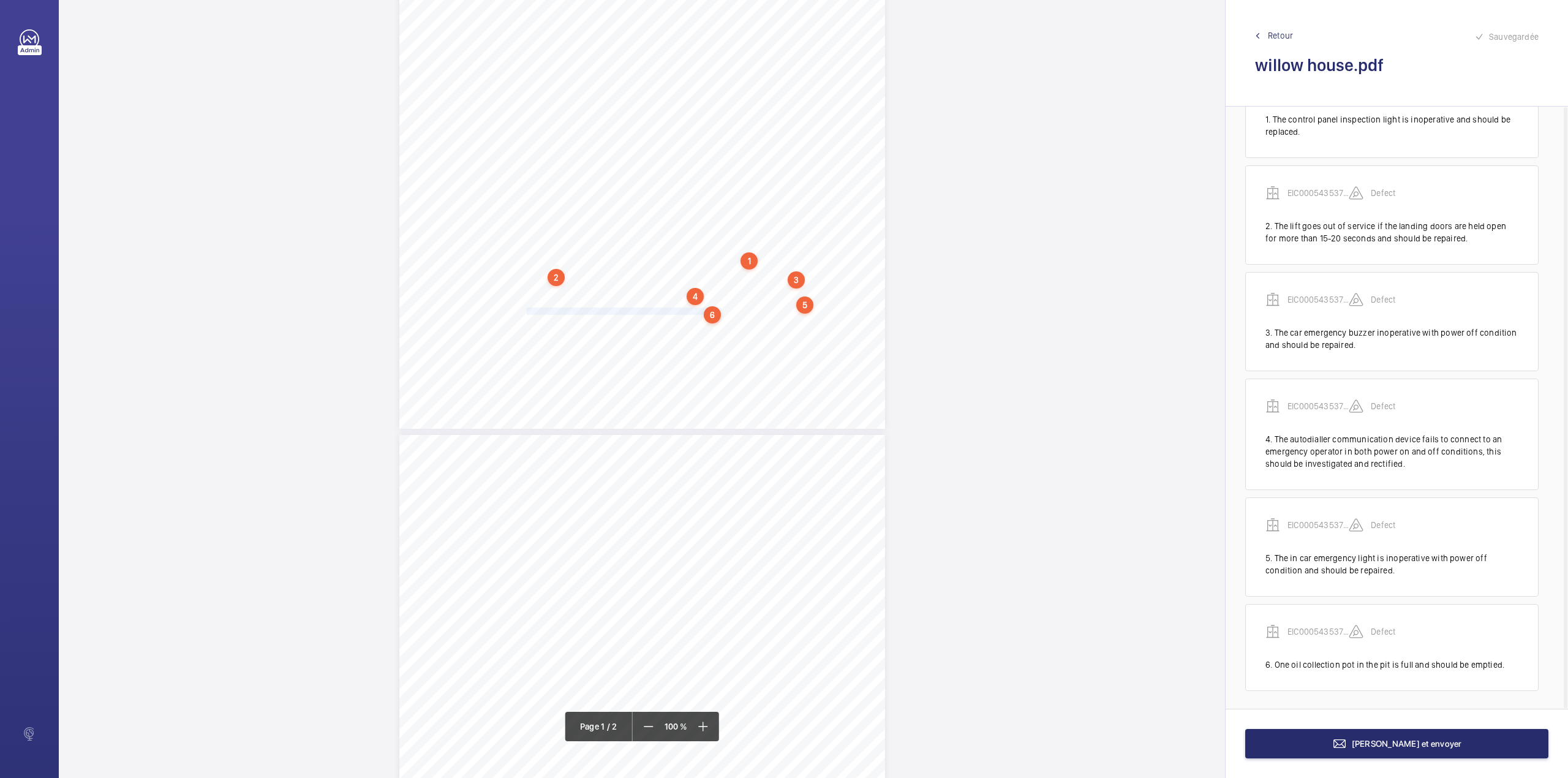
scroll to position [72, 0]
click at [951, 637] on div "In any correspondence relating to this report please quote: District L567 REPOR…" at bounding box center [642, 431] width 1166 height 1380
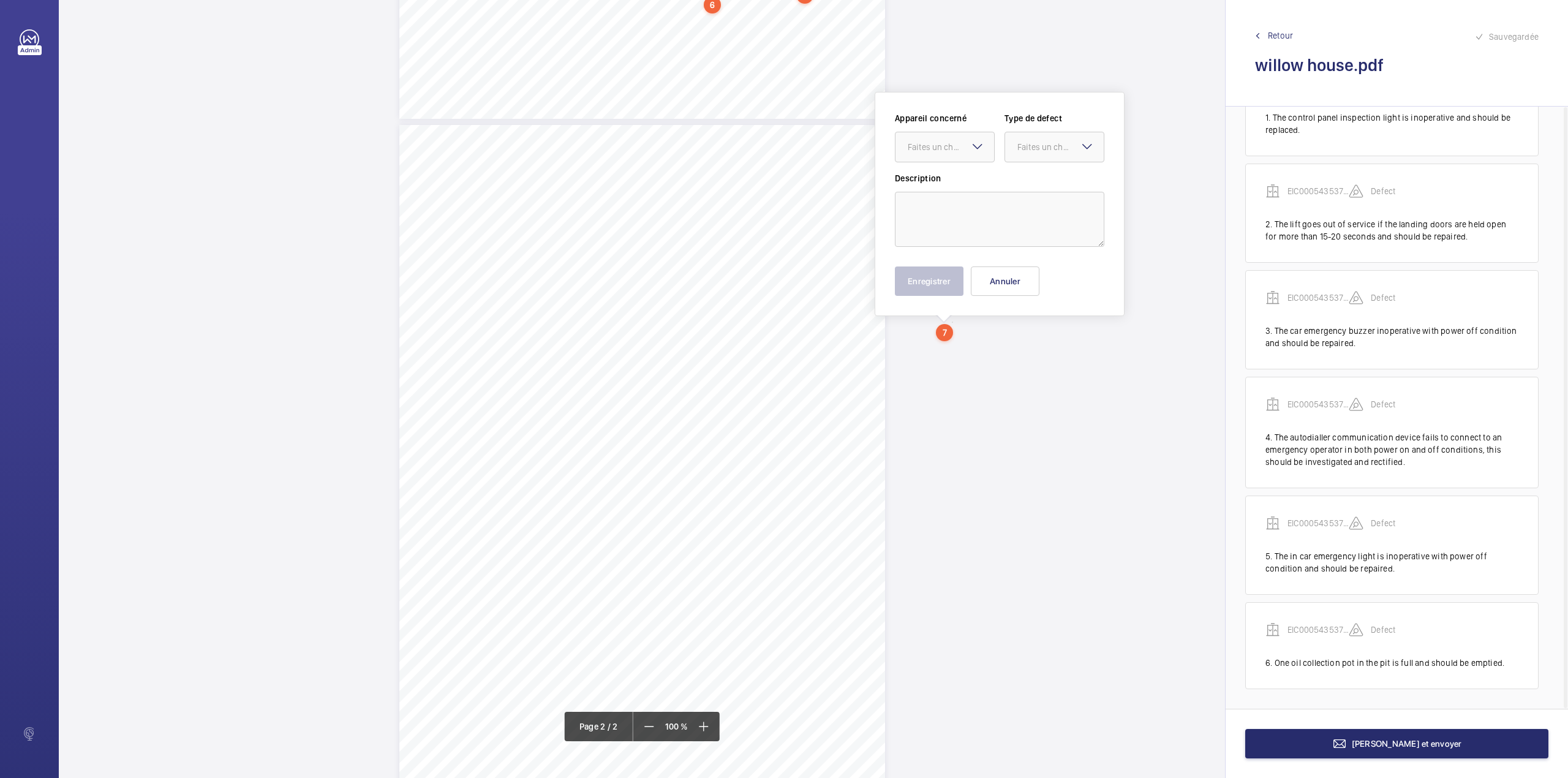
scroll to position [606, 0]
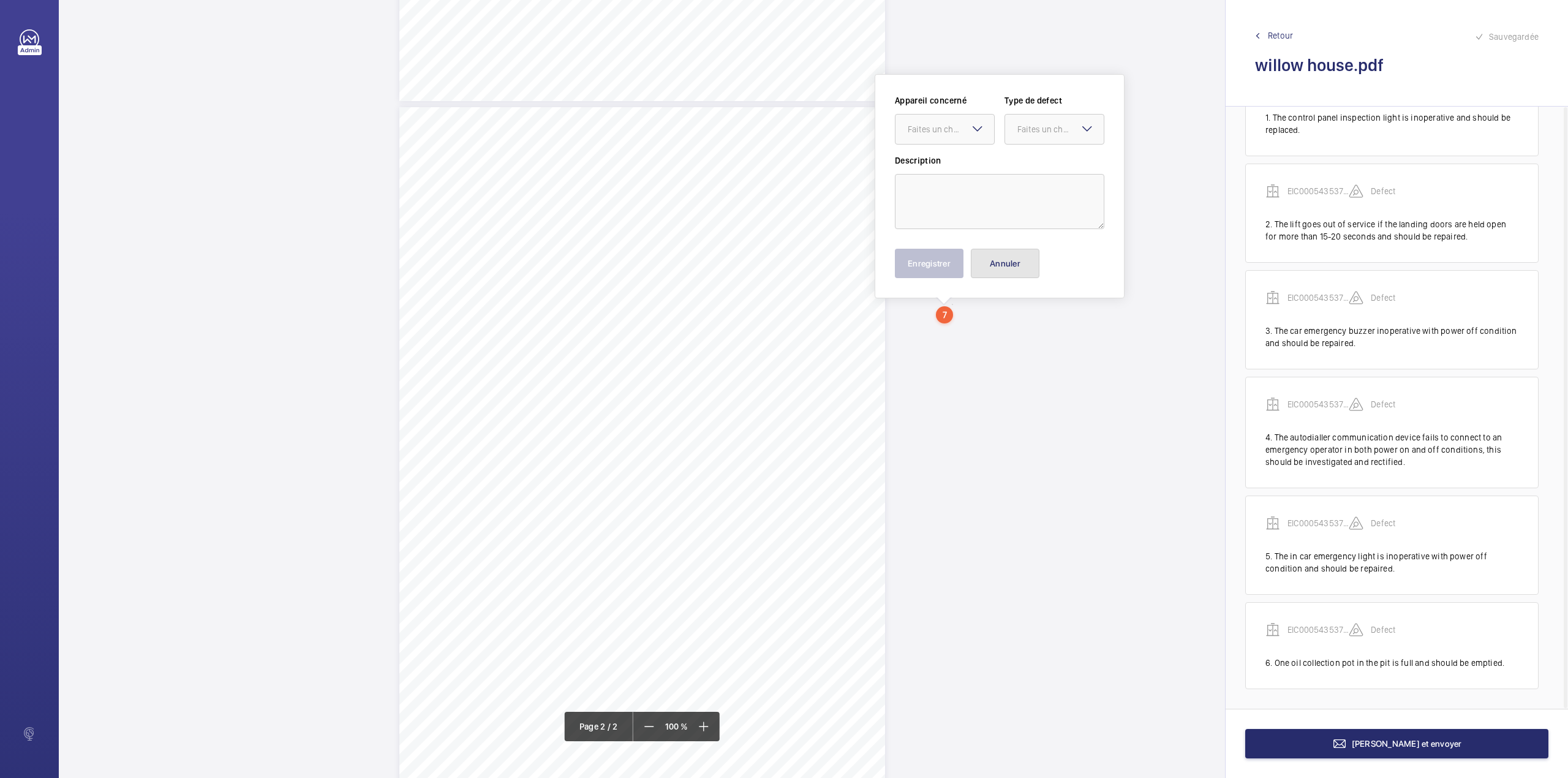
click at [1031, 257] on button "Annuler" at bounding box center [1005, 263] width 69 height 29
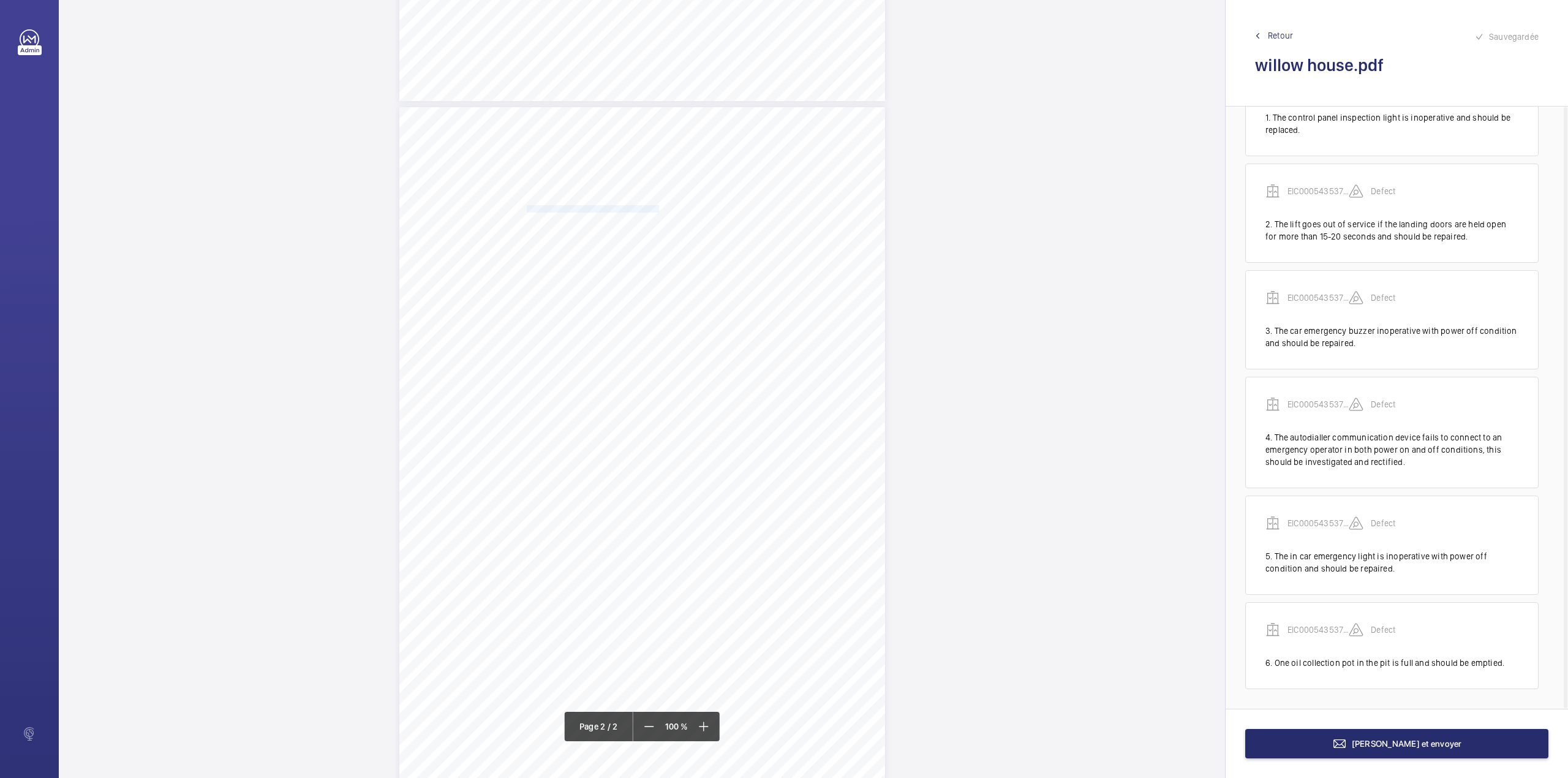
drag, startPoint x: 526, startPoint y: 211, endPoint x: 657, endPoint y: 207, distance: 131.1
click at [657, 207] on span "The suspension belts remain serviceable." at bounding box center [593, 209] width 133 height 7
click at [664, 133] on div "Faites un choix" at bounding box center [657, 129] width 86 height 13
click at [669, 158] on div "EIC000543537 - 05CD2150" at bounding box center [651, 166] width 99 height 29
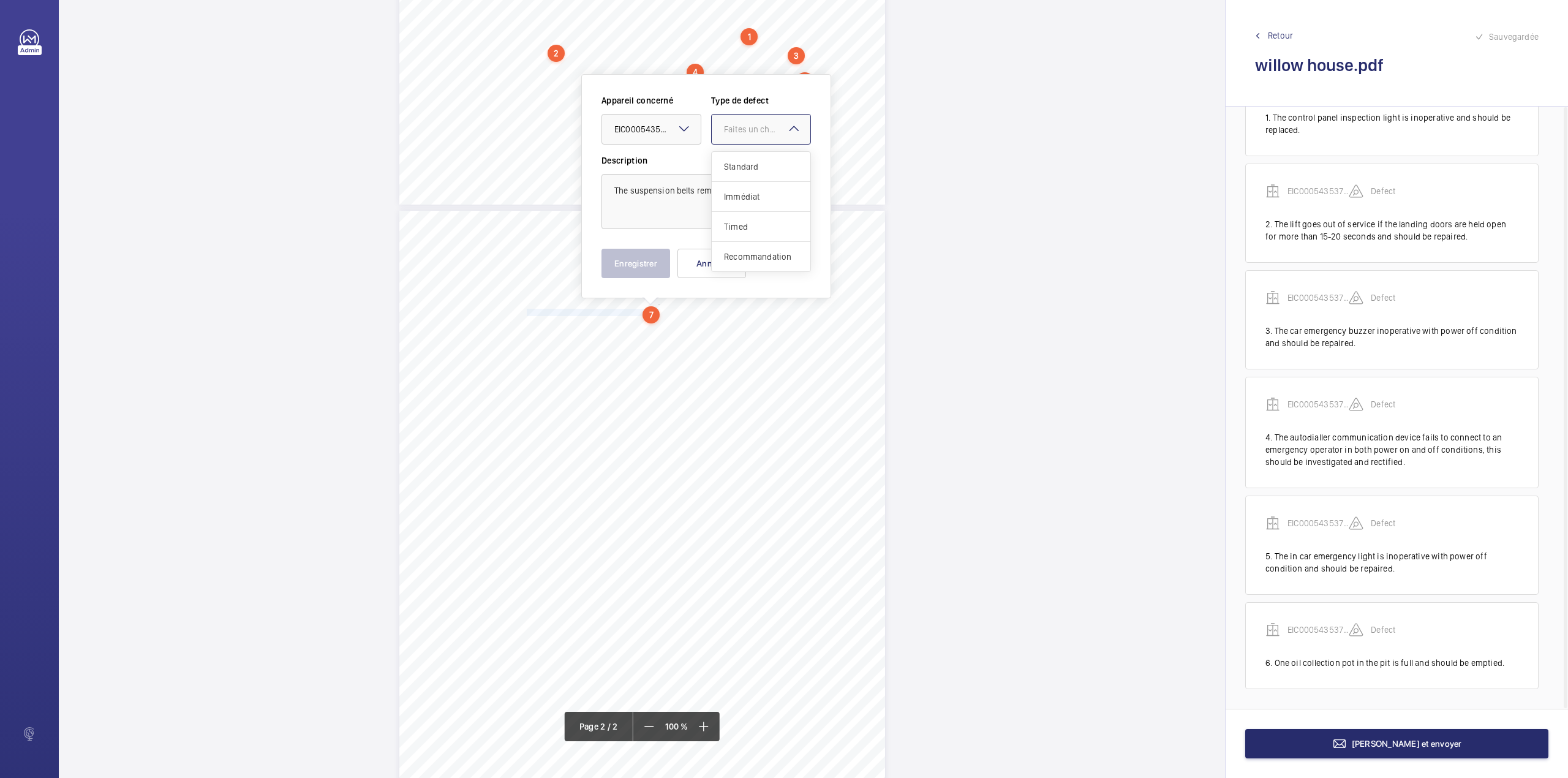
click at [750, 140] on div at bounding box center [761, 129] width 99 height 29
click at [748, 159] on div "Standard" at bounding box center [761, 166] width 99 height 30
click at [653, 264] on button "Enregistrer" at bounding box center [635, 263] width 69 height 29
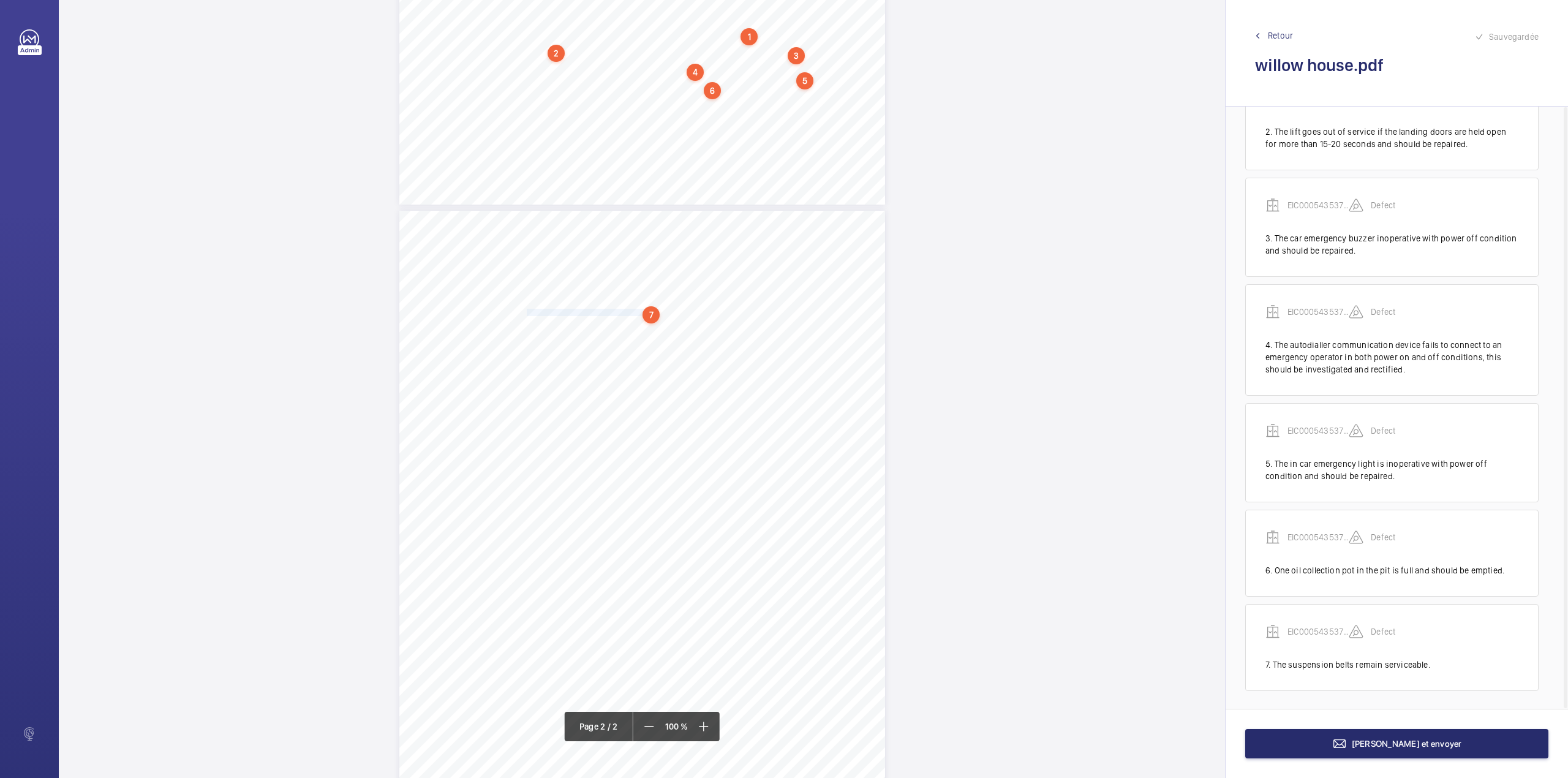
scroll to position [166, 0]
drag, startPoint x: 526, startPoint y: 320, endPoint x: 642, endPoint y: 319, distance: 116.0
click at [642, 319] on span "The safety gear rope remain serviceable." at bounding box center [592, 321] width 130 height 7
click at [746, 207] on textarea "The safety gear rope remain servicea" at bounding box center [691, 202] width 209 height 55
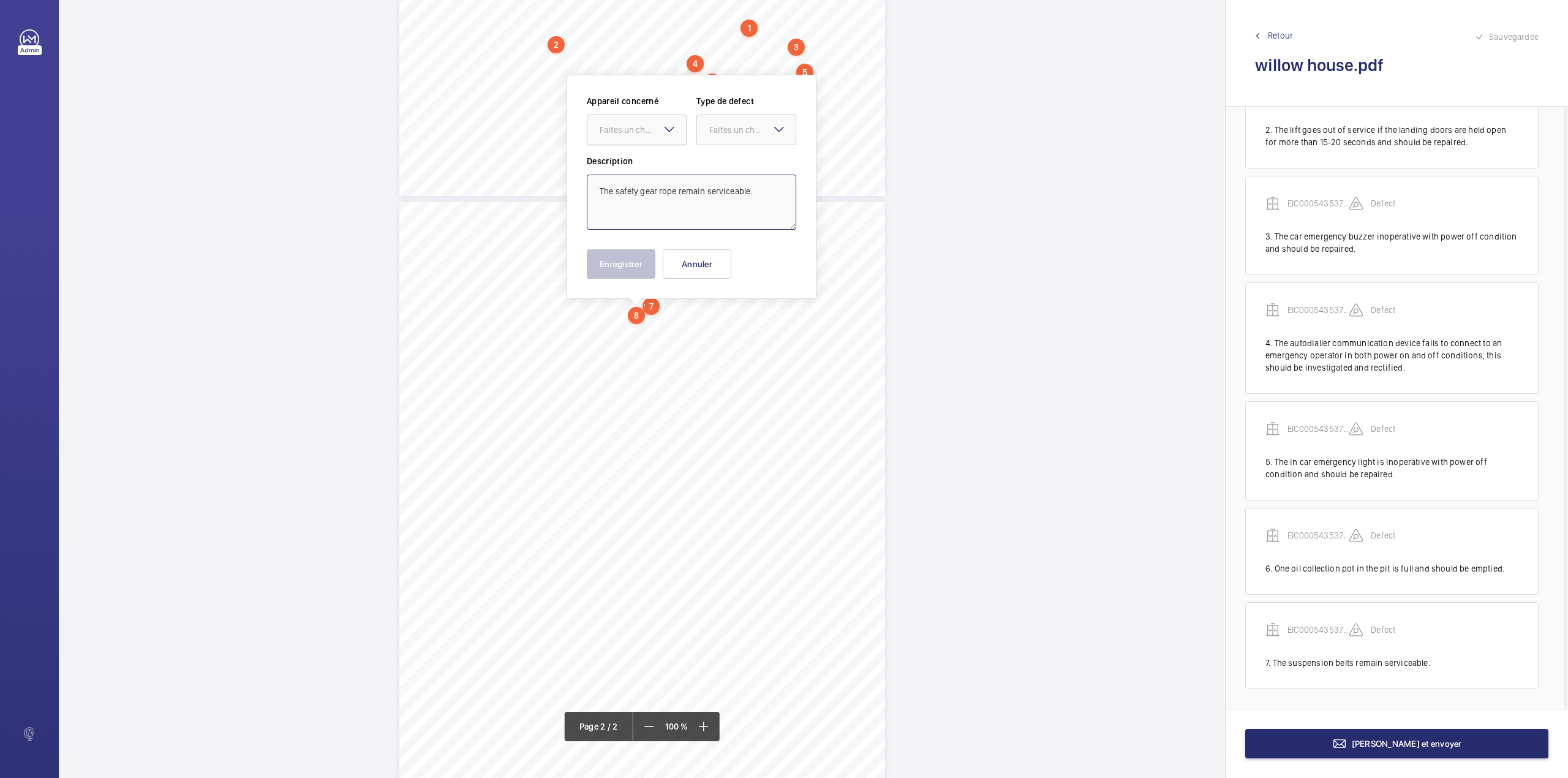
click at [655, 128] on div "Faites un choix" at bounding box center [642, 130] width 86 height 13
click at [650, 159] on div "EIC000543537 - 05CD2150" at bounding box center [636, 166] width 99 height 29
click at [732, 133] on div "Faites un choix" at bounding box center [752, 130] width 86 height 13
click at [728, 157] on div "Standard" at bounding box center [746, 167] width 99 height 30
type textarea "The safety gear rope remain serviceable."
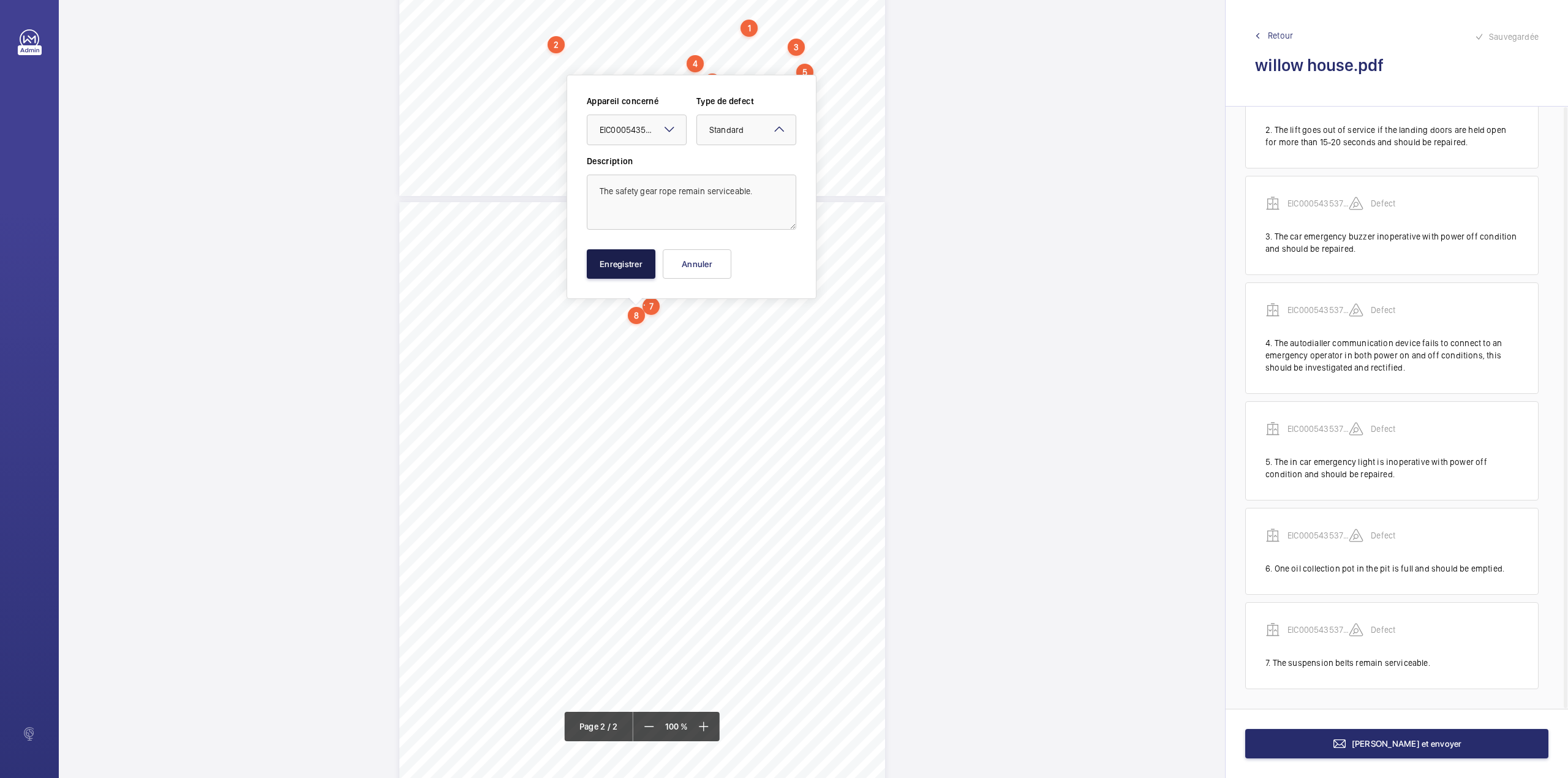
click at [615, 261] on button "Enregistrer" at bounding box center [621, 264] width 69 height 29
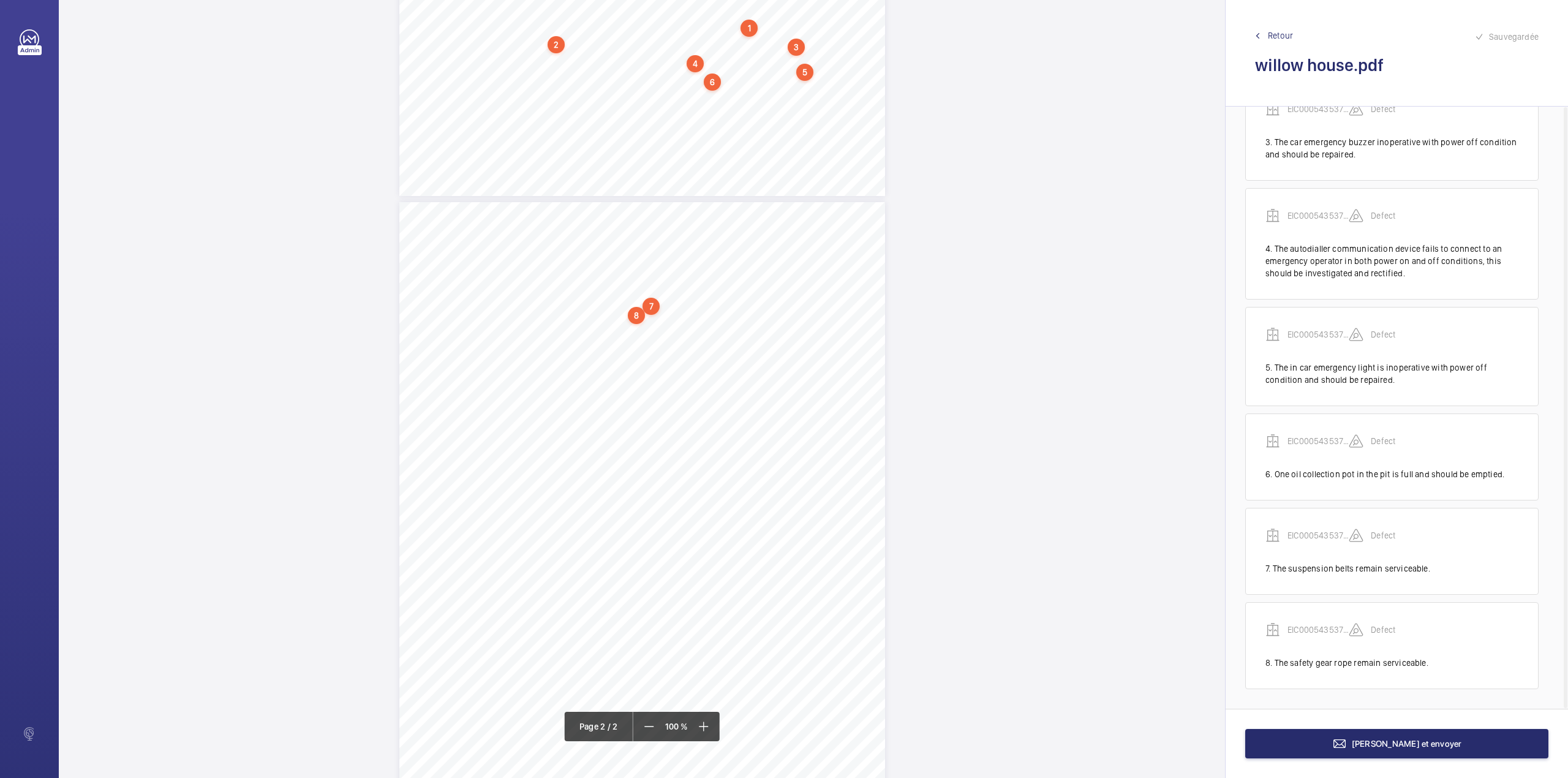
click at [527, 326] on span "The Safety Assessment Federation (SAFed) give guidance on supplementary testing…" at bounding box center [689, 328] width 324 height 7
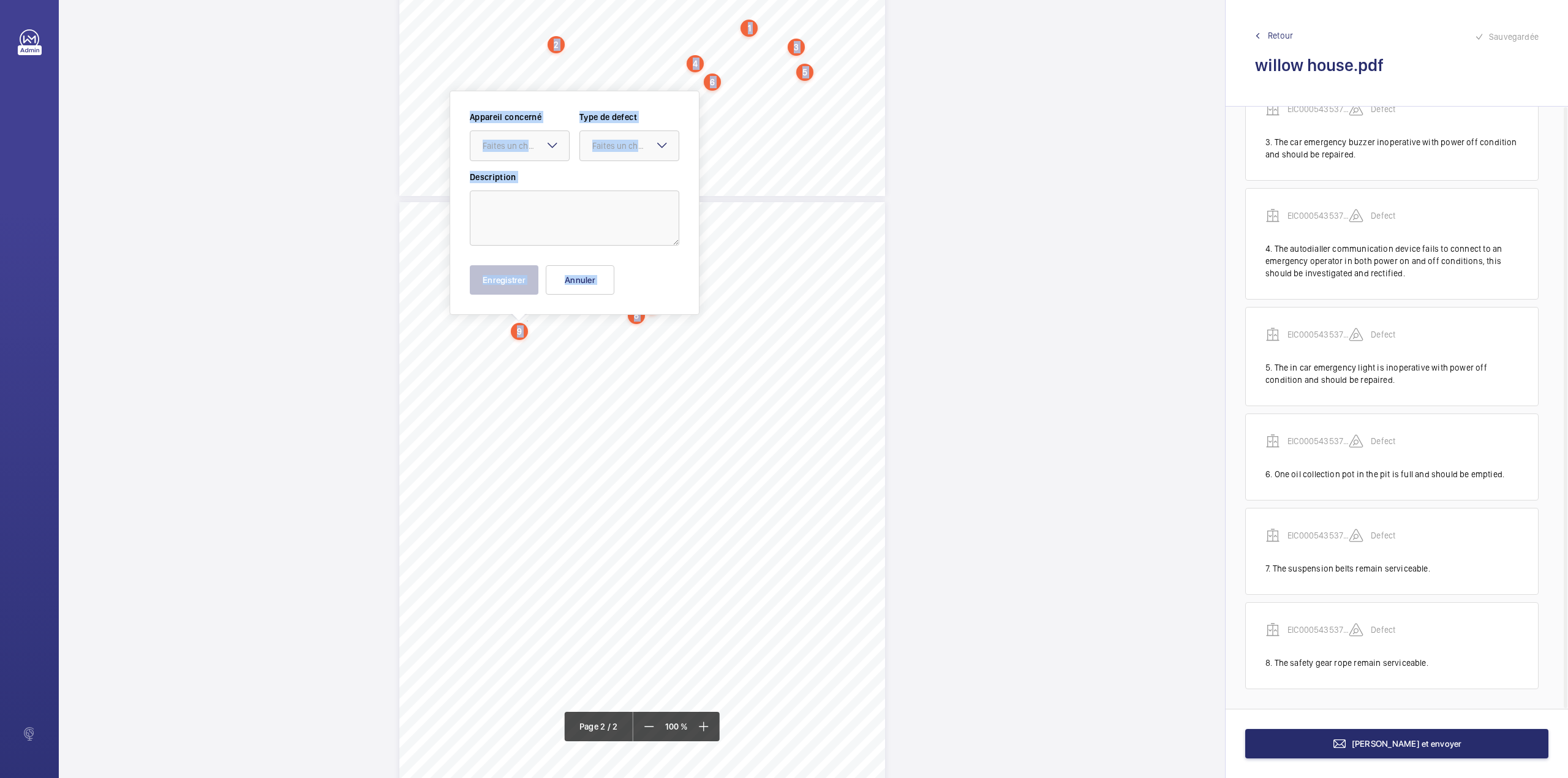
scroll to position [527, 0]
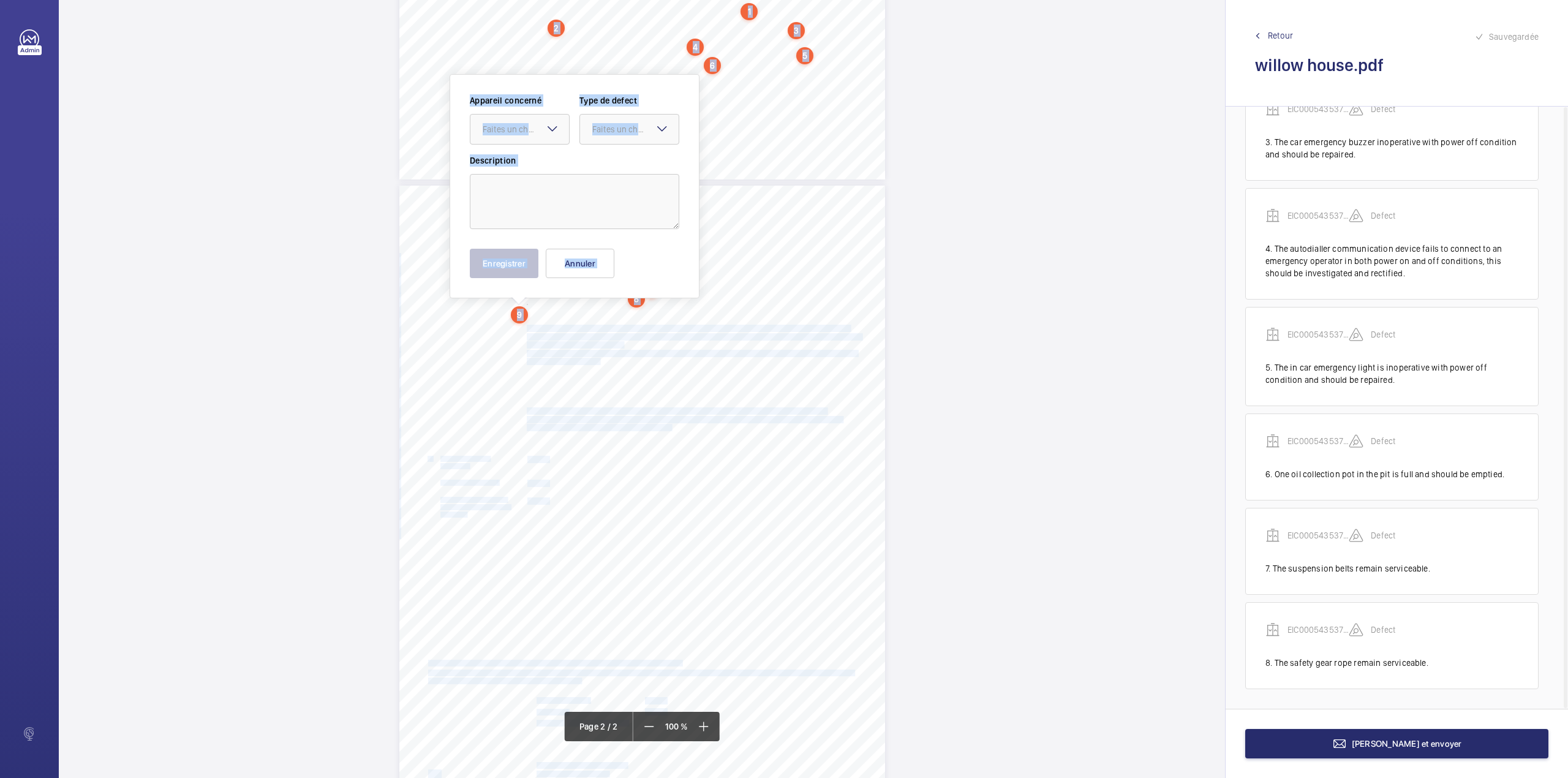
click at [530, 327] on div "In any correspondence relating to this report please quote: District L567 REPOR…" at bounding box center [642, 389] width 1166 height 778
click at [530, 326] on span "your routine service regime. We advise the key safety aspects of this lift inst…" at bounding box center [688, 328] width 322 height 7
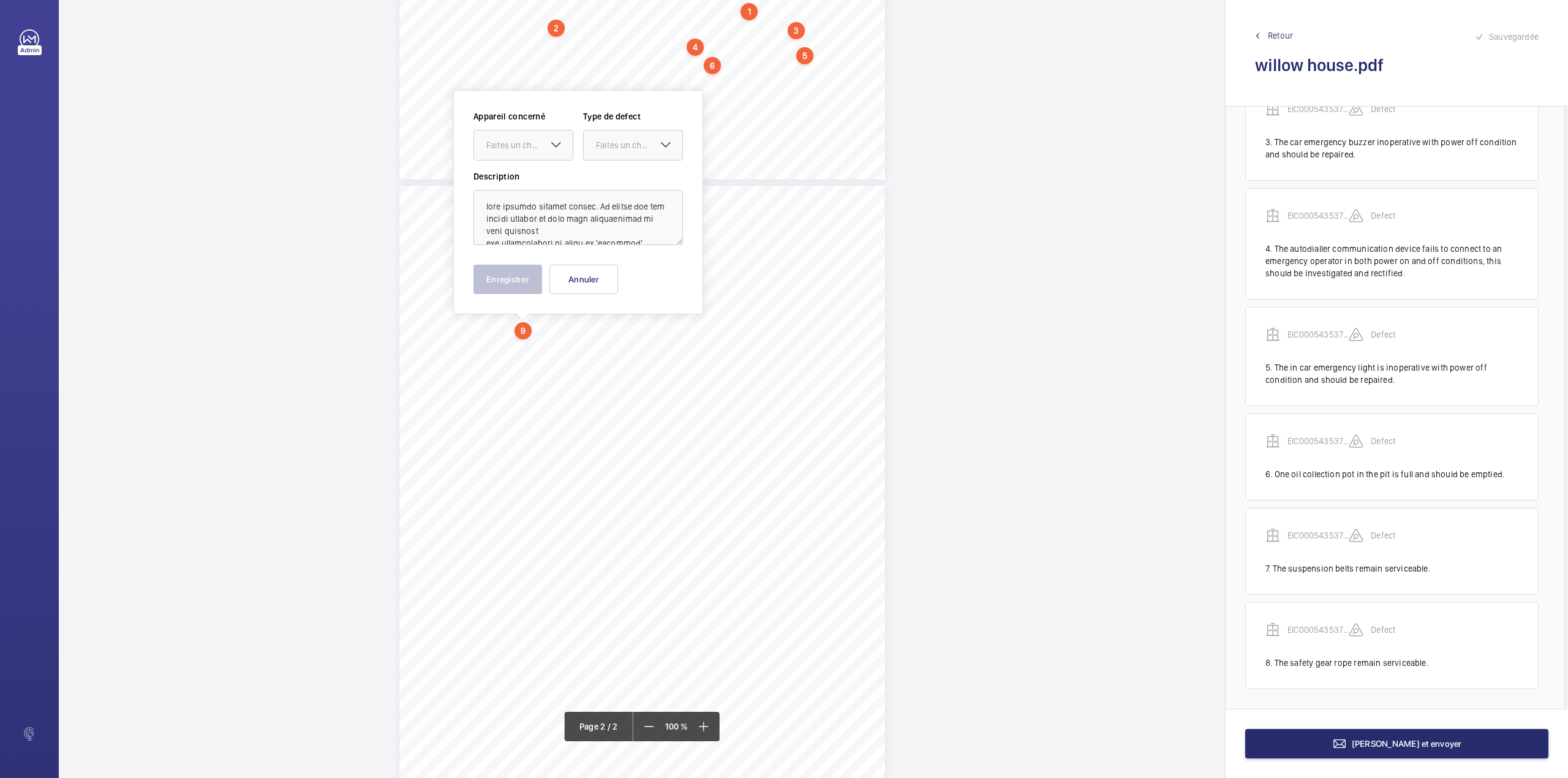
scroll to position [543, 0]
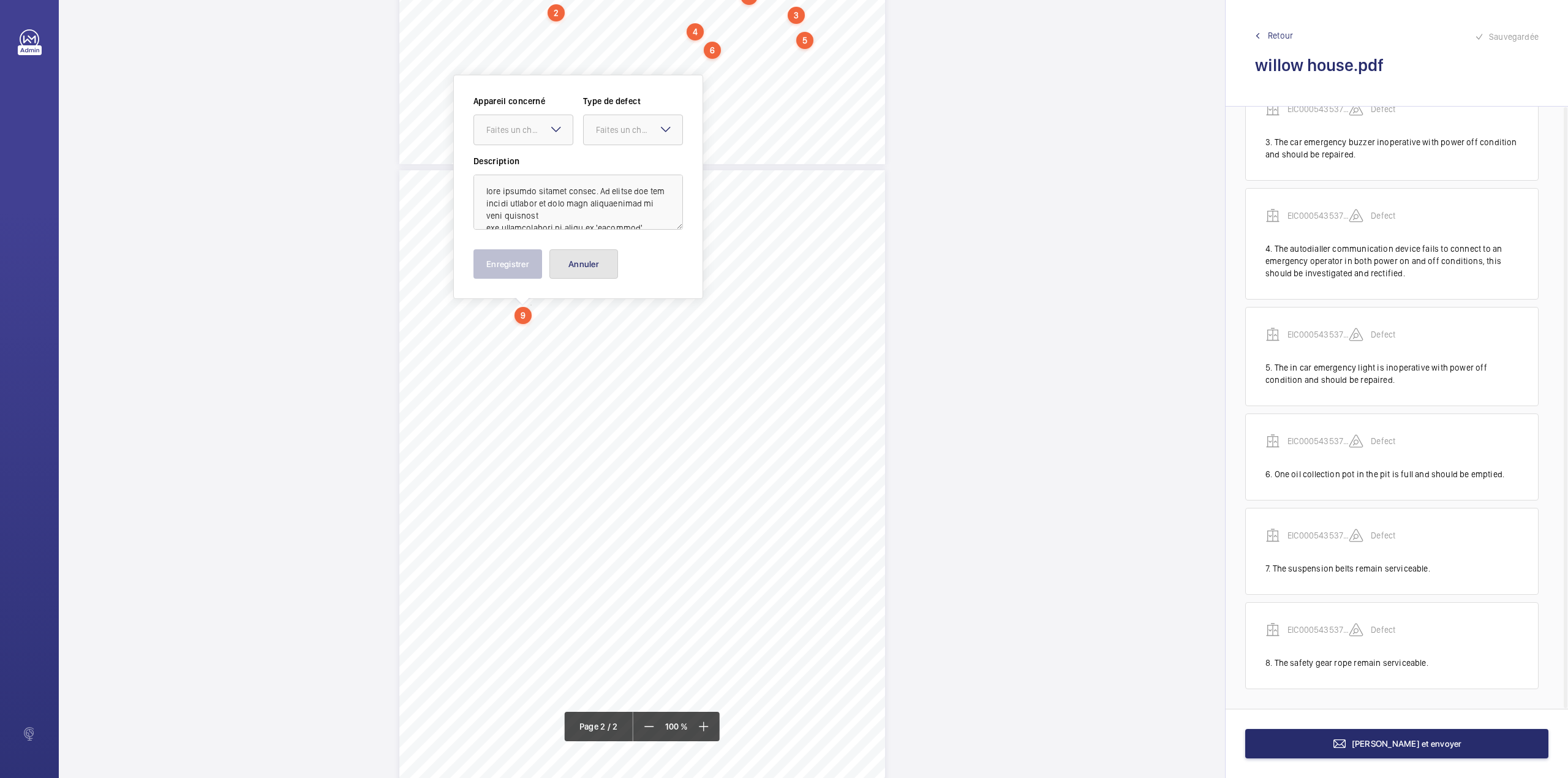
click at [595, 260] on button "Annuler" at bounding box center [583, 264] width 69 height 29
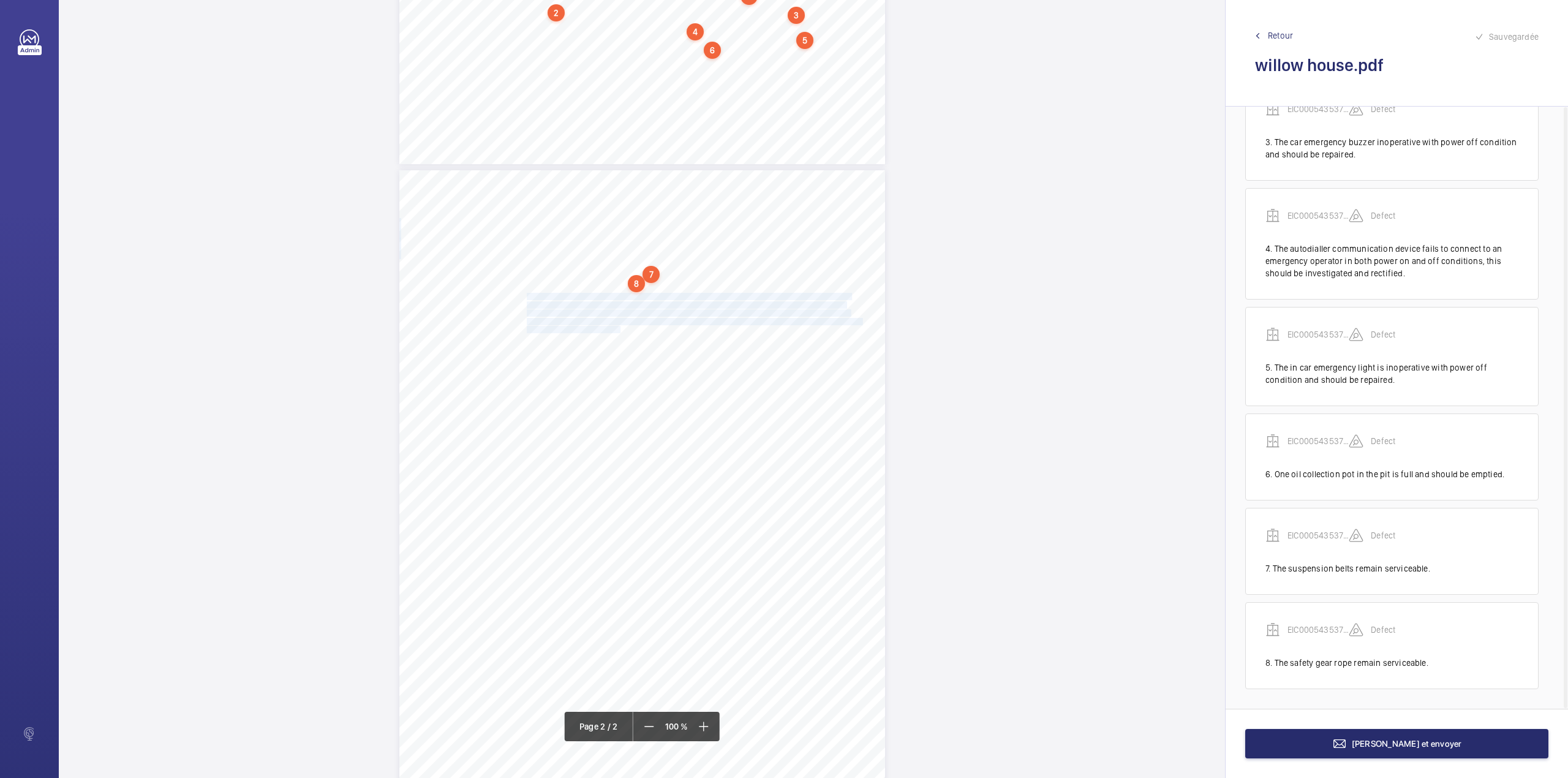
drag, startPoint x: 525, startPoint y: 297, endPoint x: 619, endPoint y: 331, distance: 100.0
click at [619, 331] on div "7 (ii) Details of any tests required to supplement the examination None. 8 Obse…" at bounding box center [642, 514] width 486 height 687
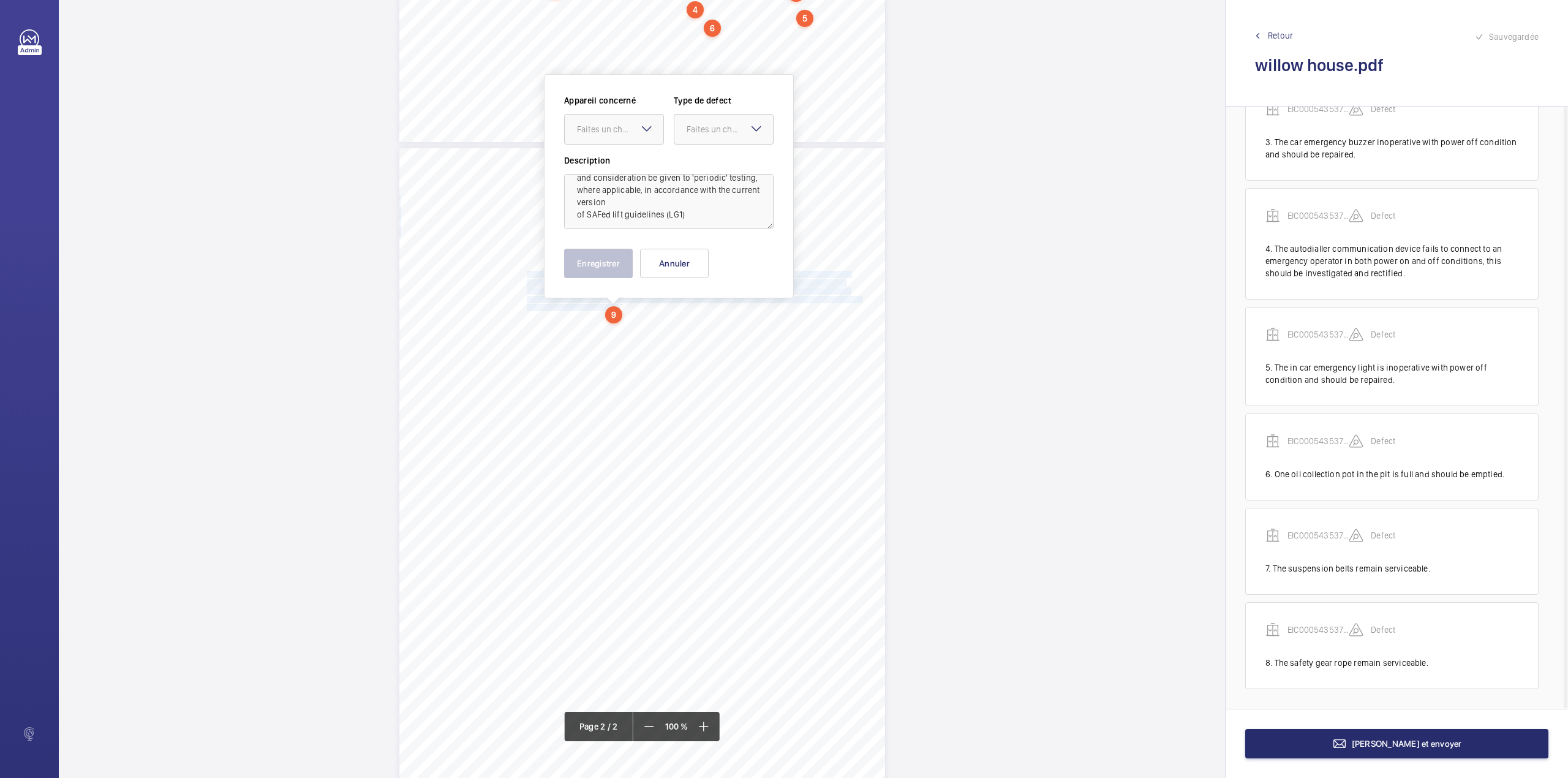
scroll to position [125, 0]
click at [691, 218] on textarea "The Safety Assessment Federation (SAFed) give guidance on supplementary testing…" at bounding box center [668, 201] width 209 height 55
click at [628, 142] on div at bounding box center [614, 129] width 99 height 29
click at [628, 157] on div "EIC000543537 - 05CD2150" at bounding box center [614, 166] width 99 height 29
drag, startPoint x: 703, startPoint y: 130, endPoint x: 694, endPoint y: 163, distance: 34.2
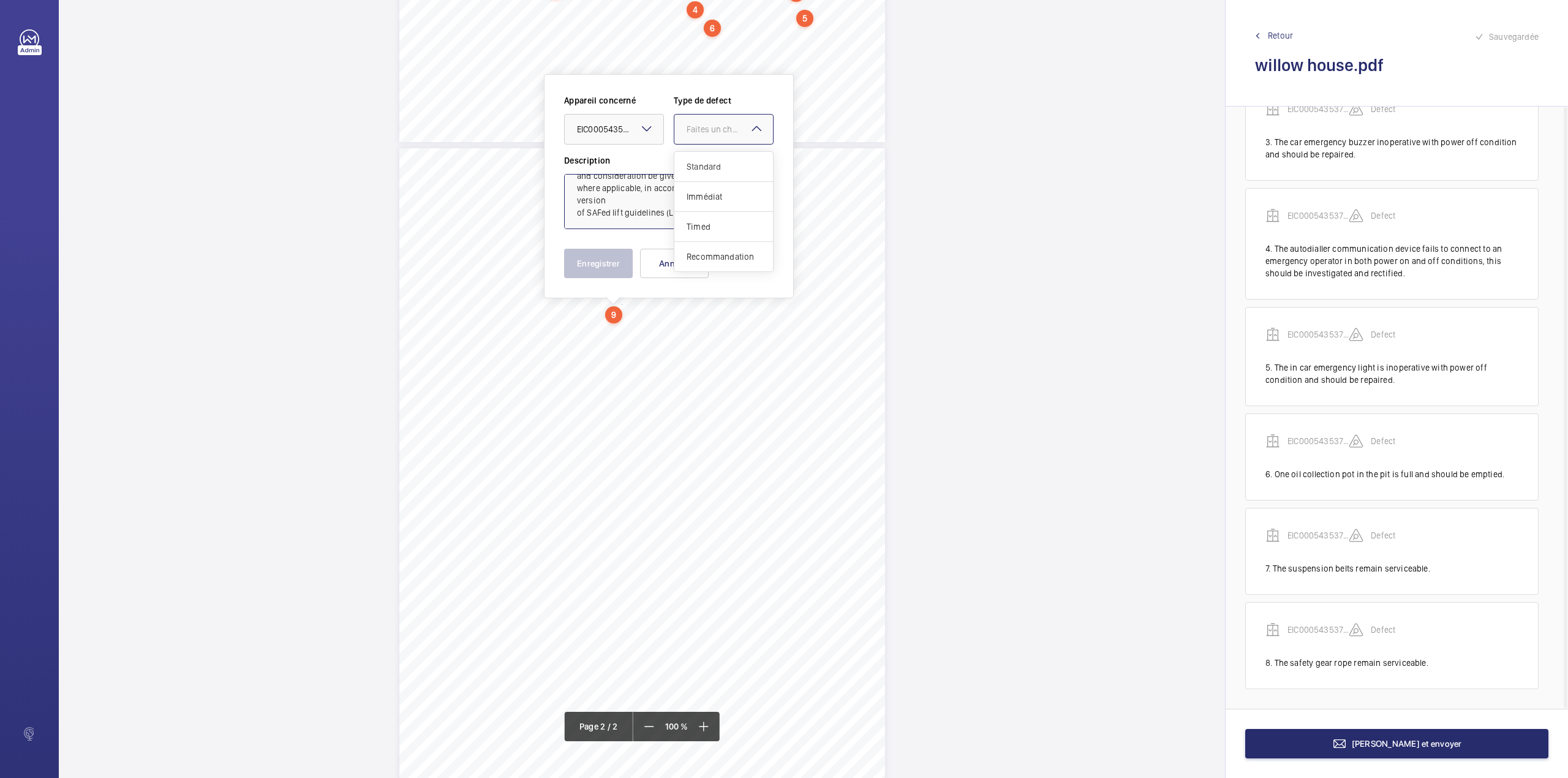
click at [703, 133] on div "Faites un choix" at bounding box center [729, 129] width 86 height 13
click at [694, 163] on span "Standard" at bounding box center [724, 166] width 74 height 13
type textarea "The Safety Assessment Federation (SAFed) give guidance on supplementary testing…"
click at [589, 265] on button "Enregistrer" at bounding box center [598, 263] width 69 height 29
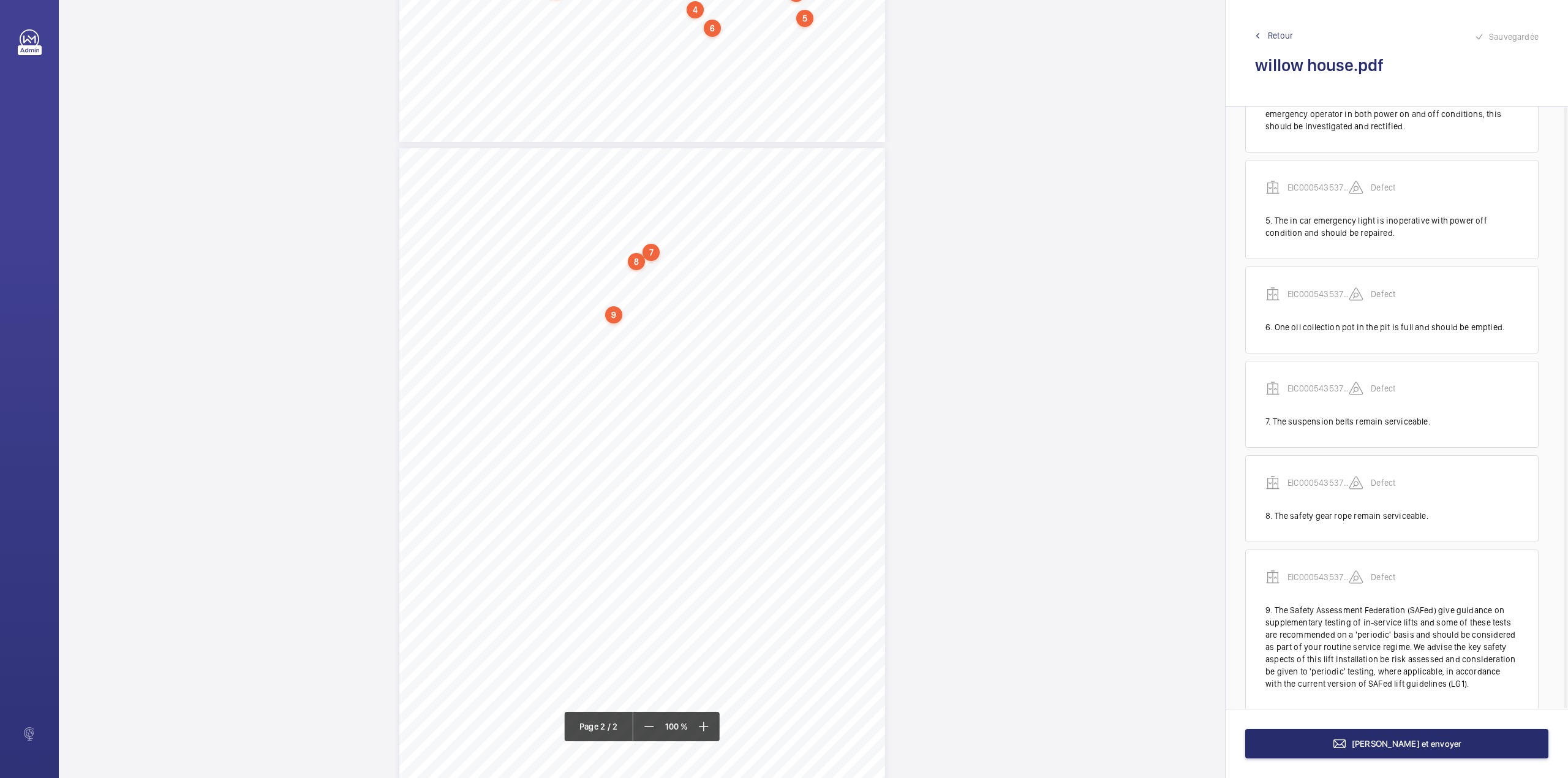
scroll to position [429, 0]
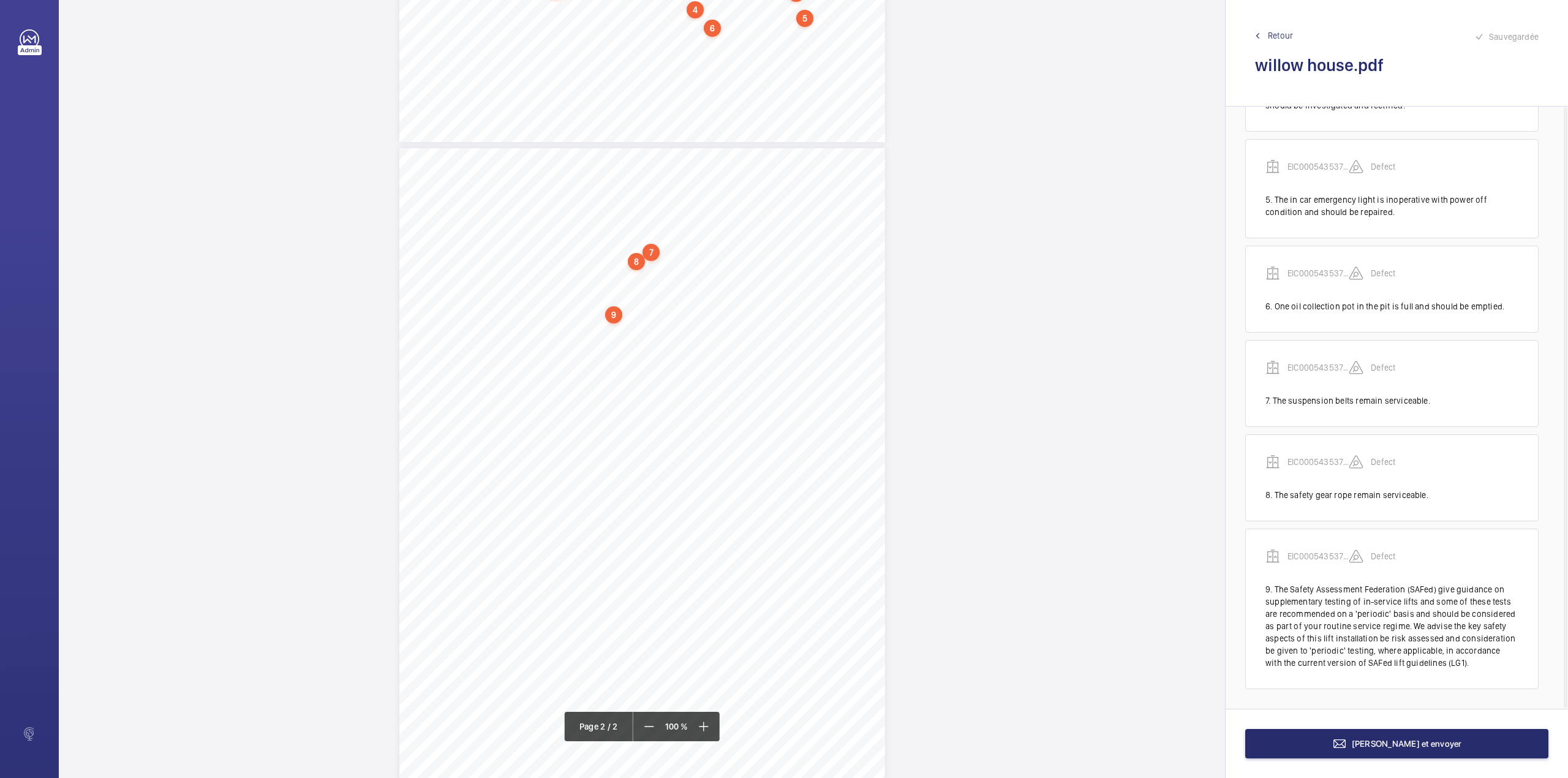
click at [527, 314] on span "Where supplementary tests are required to support the thorough examination a re…" at bounding box center [692, 316] width 330 height 7
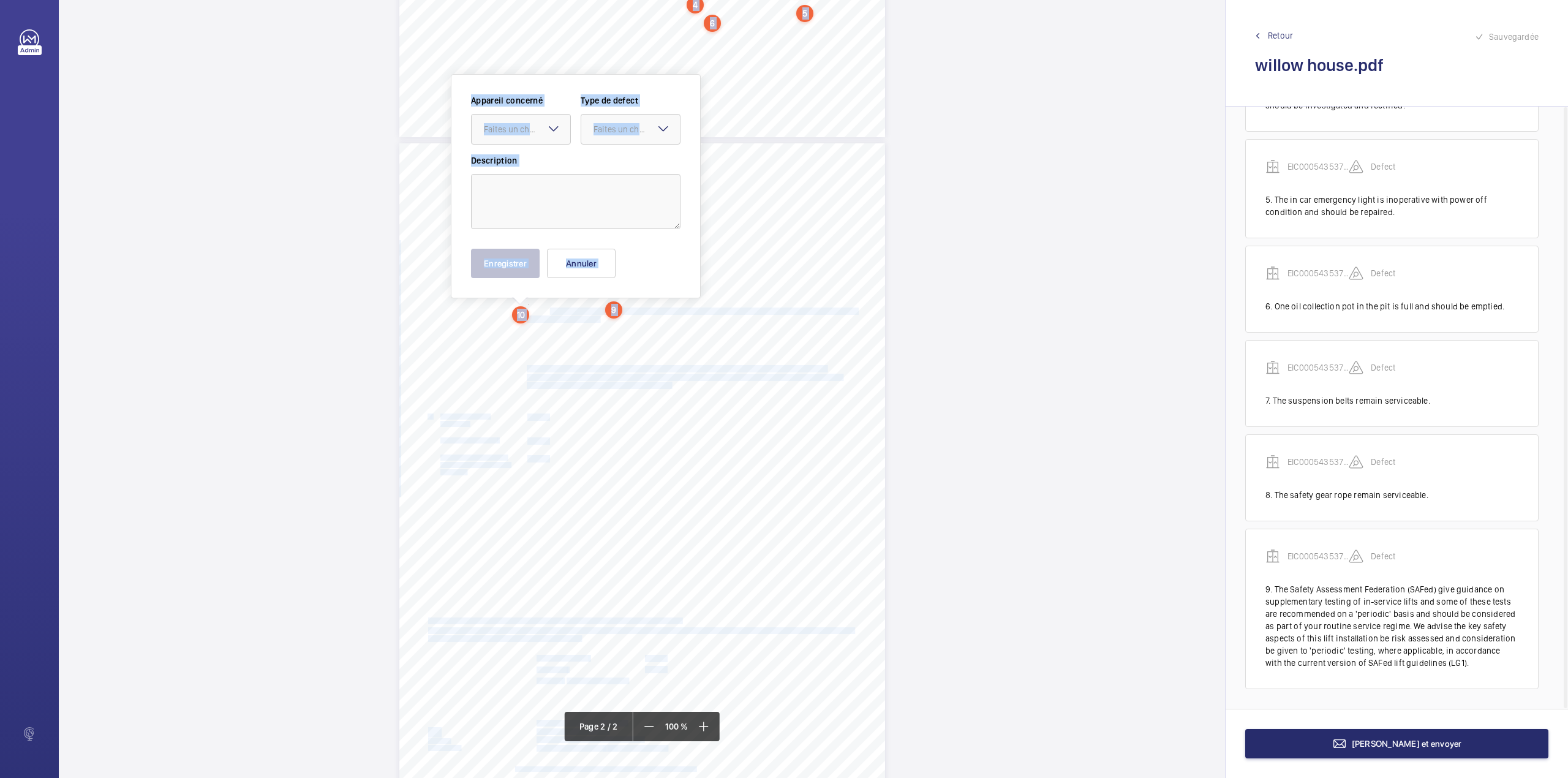
click at [562, 313] on div "In any correspondence relating to this report please quote: District L567 REPOR…" at bounding box center [642, 389] width 1166 height 778
click at [562, 313] on span "Where supplementary tests are required to support the thorough examination a re…" at bounding box center [692, 311] width 330 height 7
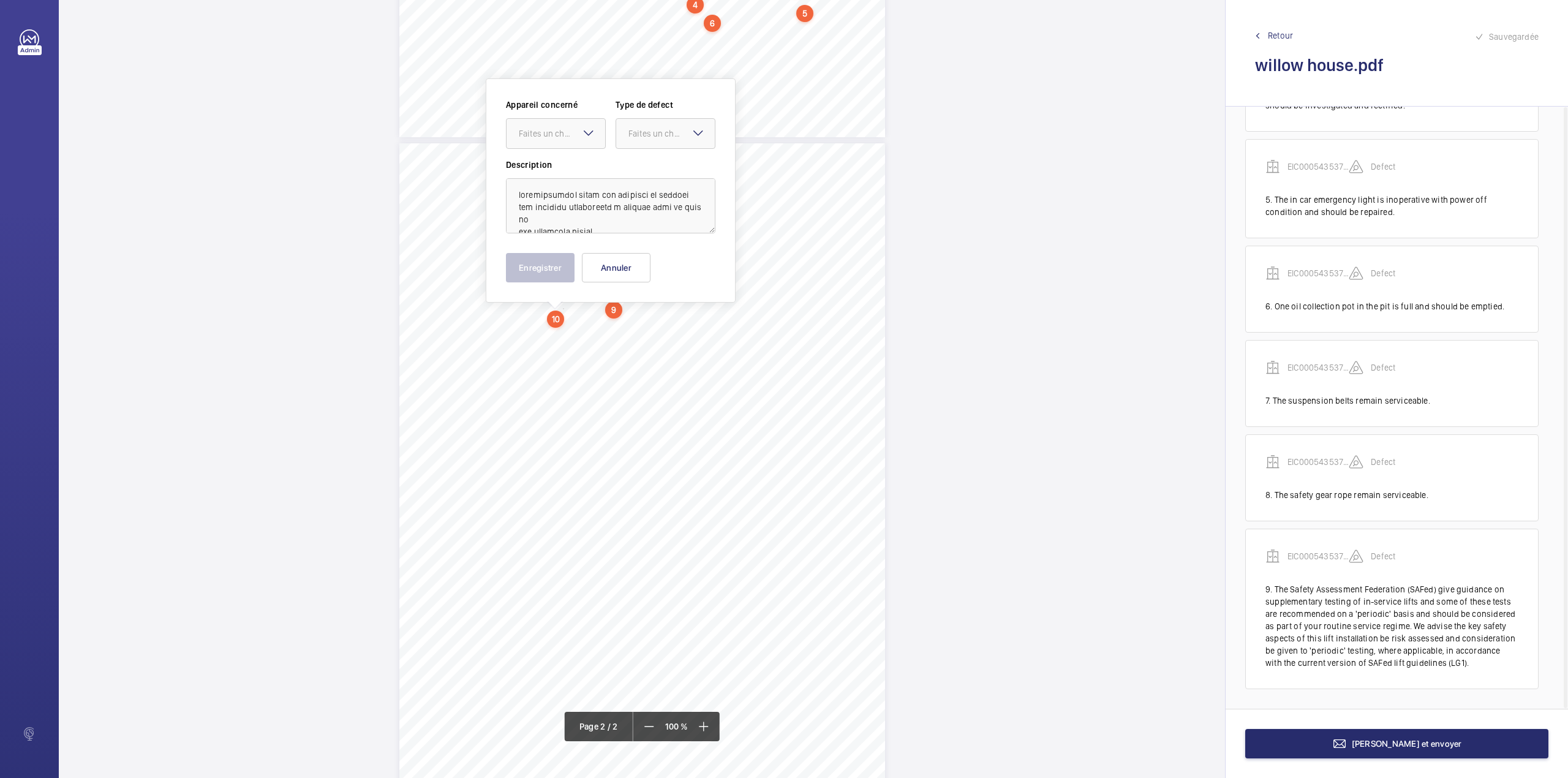
scroll to position [574, 0]
click at [617, 261] on button "Annuler" at bounding box center [616, 263] width 69 height 29
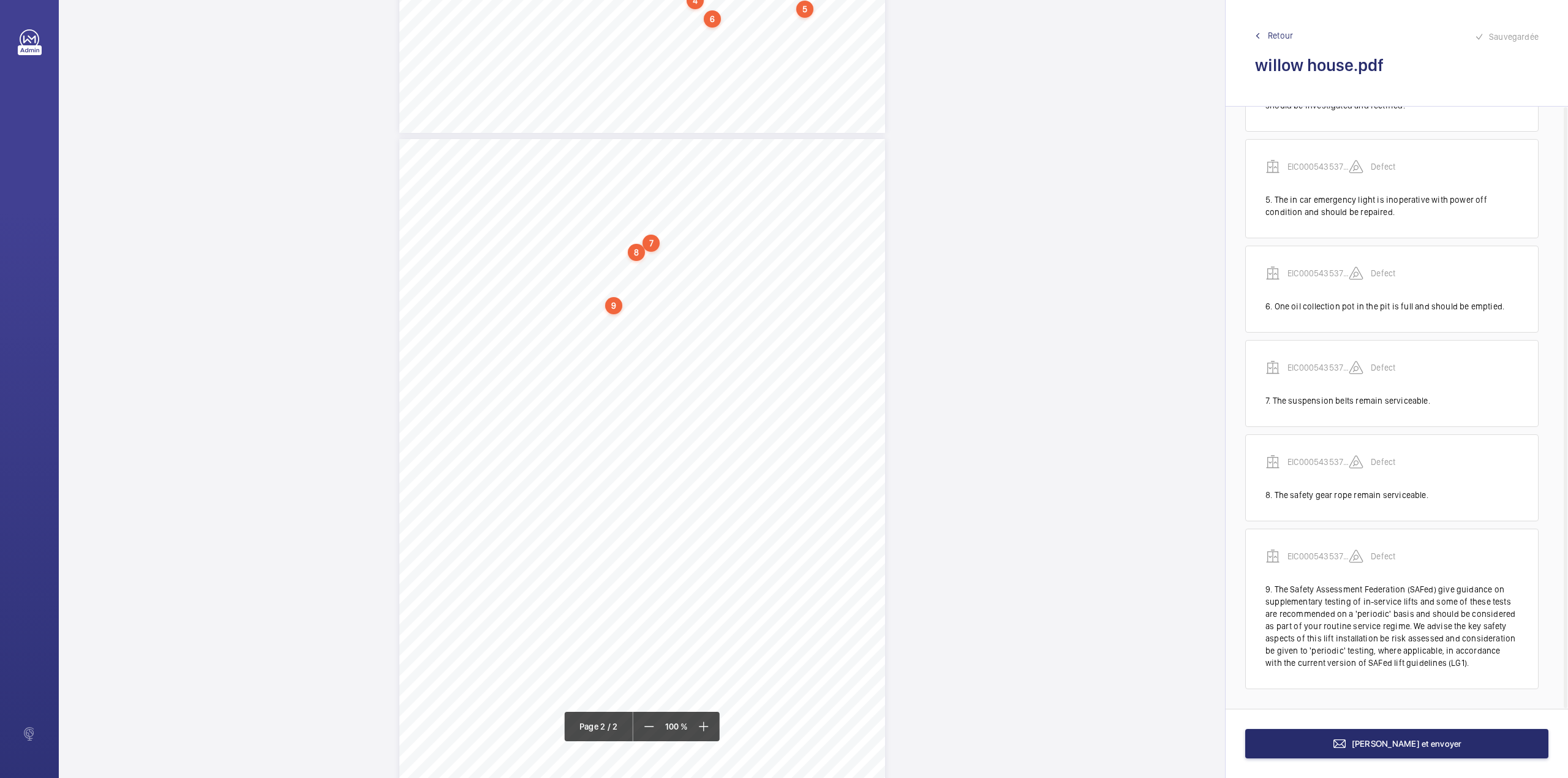
click at [527, 305] on span "Where supplementary tests are required to support the thorough examination a re…" at bounding box center [692, 307] width 330 height 7
click at [532, 305] on span "of SAFed lift guidelines (LG1)." at bounding box center [574, 303] width 95 height 7
drag, startPoint x: 545, startPoint y: 305, endPoint x: 557, endPoint y: 305, distance: 12.0
click at [548, 305] on span "of SAFed lift guidelines (LG1)." at bounding box center [574, 303] width 95 height 7
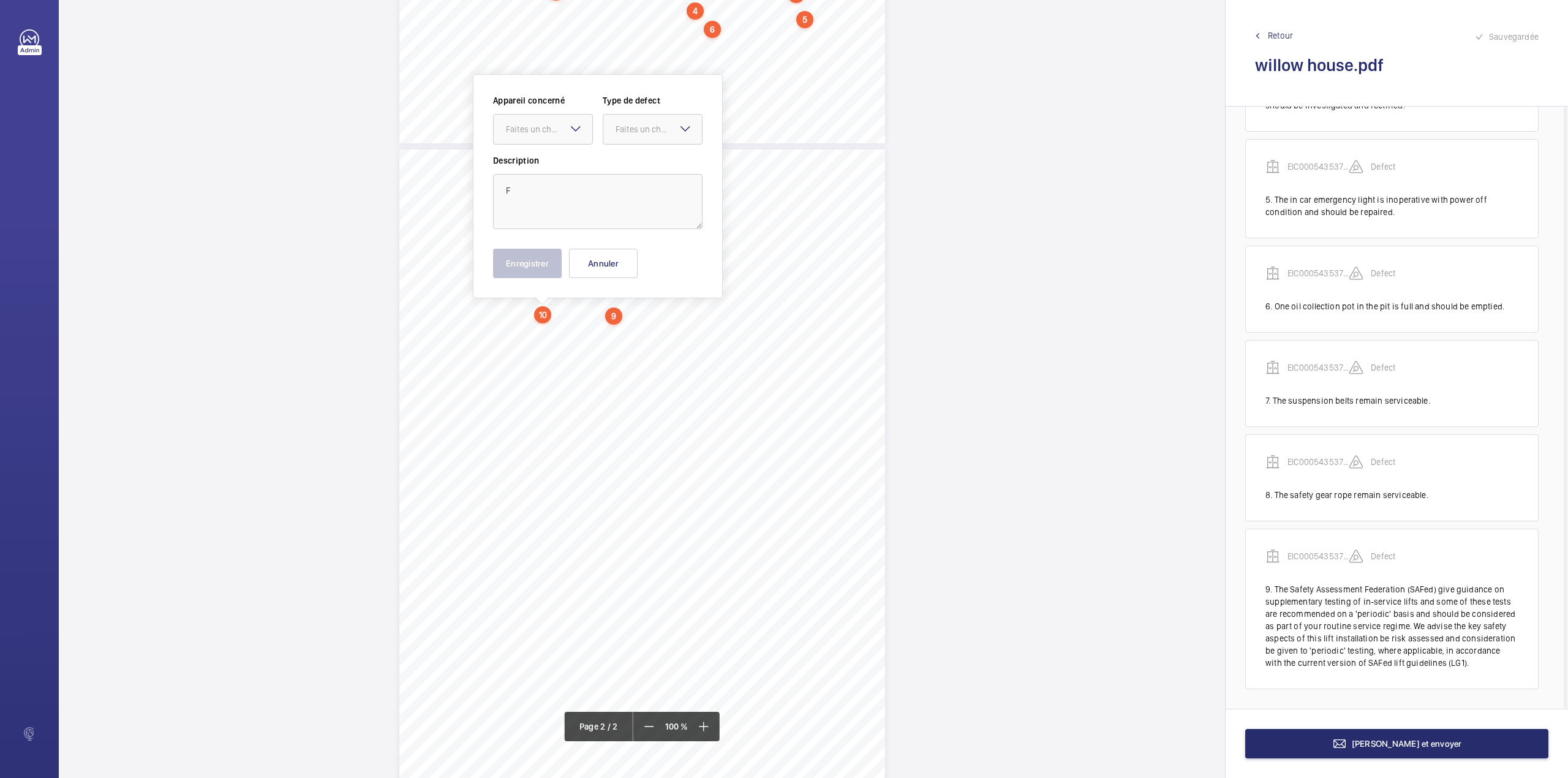
click at [561, 306] on span "of SAFed lift guidelines (LG1)." at bounding box center [574, 309] width 95 height 7
drag, startPoint x: 525, startPoint y: 316, endPoint x: 537, endPoint y: 319, distance: 12.4
click at [537, 319] on span "Where supplementary tests are required to support the thorough examination a re…" at bounding box center [692, 317] width 330 height 7
click at [554, 360] on div "7 (ii) Details of any tests required to supplement the examination None. 8 Obse…" at bounding box center [642, 484] width 486 height 687
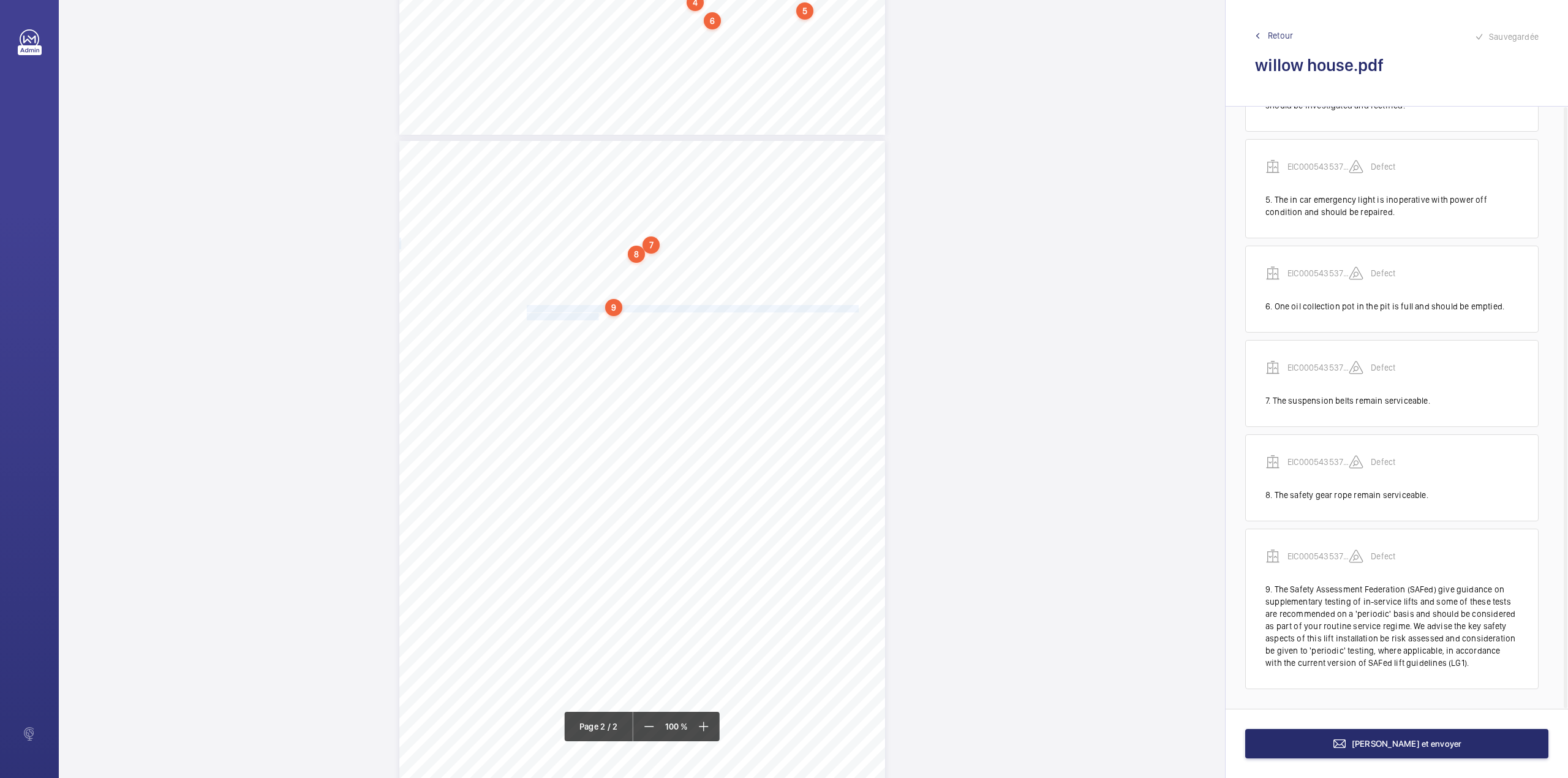
drag, startPoint x: 525, startPoint y: 306, endPoint x: 597, endPoint y: 317, distance: 72.8
click at [597, 317] on div "7 (ii) Details of any tests required to supplement the examination None. 8 Obse…" at bounding box center [642, 484] width 486 height 687
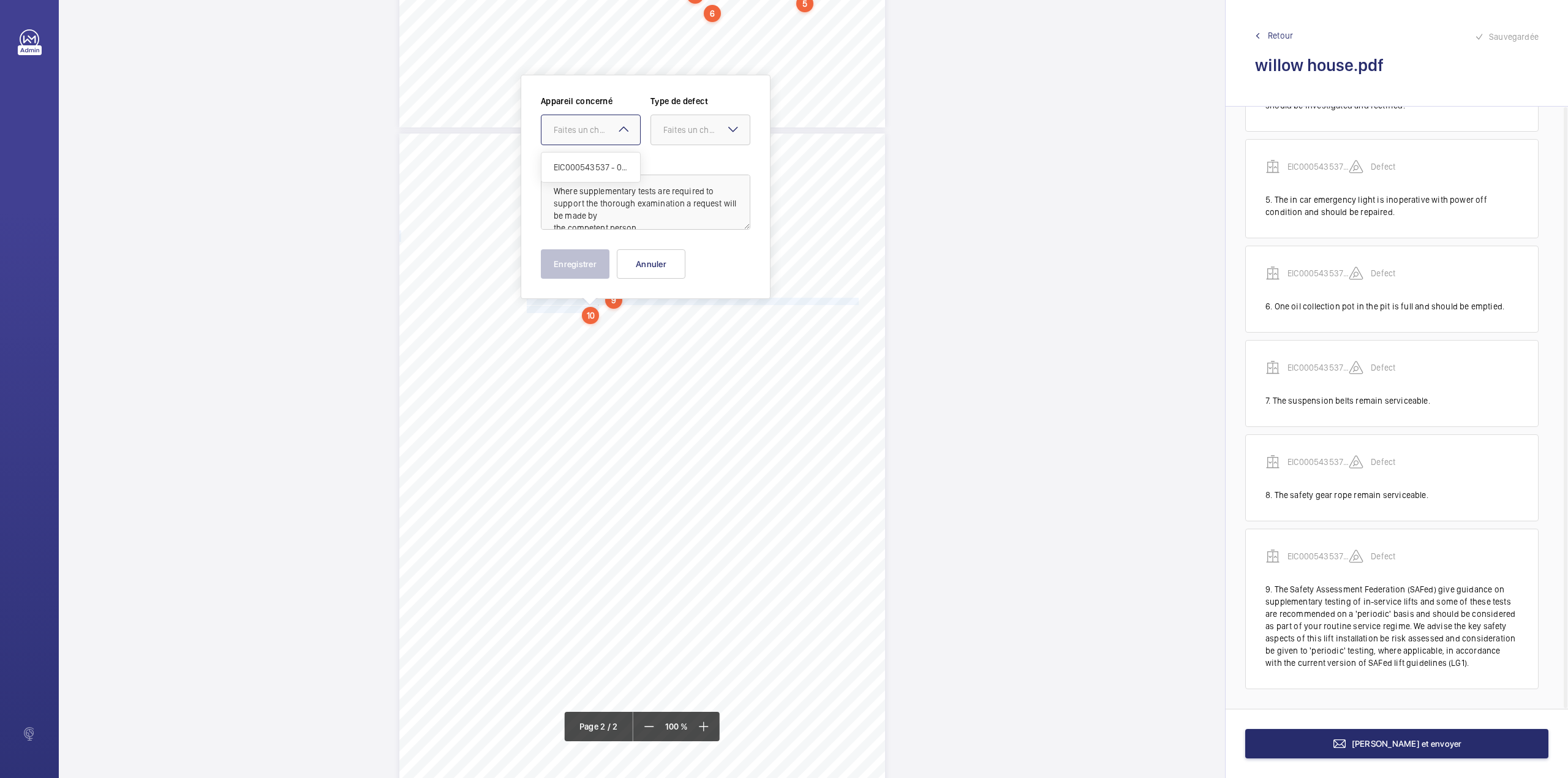
click at [604, 140] on div at bounding box center [590, 129] width 99 height 29
click at [601, 155] on div "EIC000543537 - 05CD2150" at bounding box center [590, 166] width 99 height 29
click at [665, 136] on div "Faites un choix" at bounding box center [706, 130] width 86 height 13
click at [667, 147] on div "Appareil concerné Faites un choix × EIC000543537 - 05CD2150 × Type de defect Fa…" at bounding box center [645, 125] width 209 height 60
click at [682, 138] on div at bounding box center [700, 129] width 99 height 29
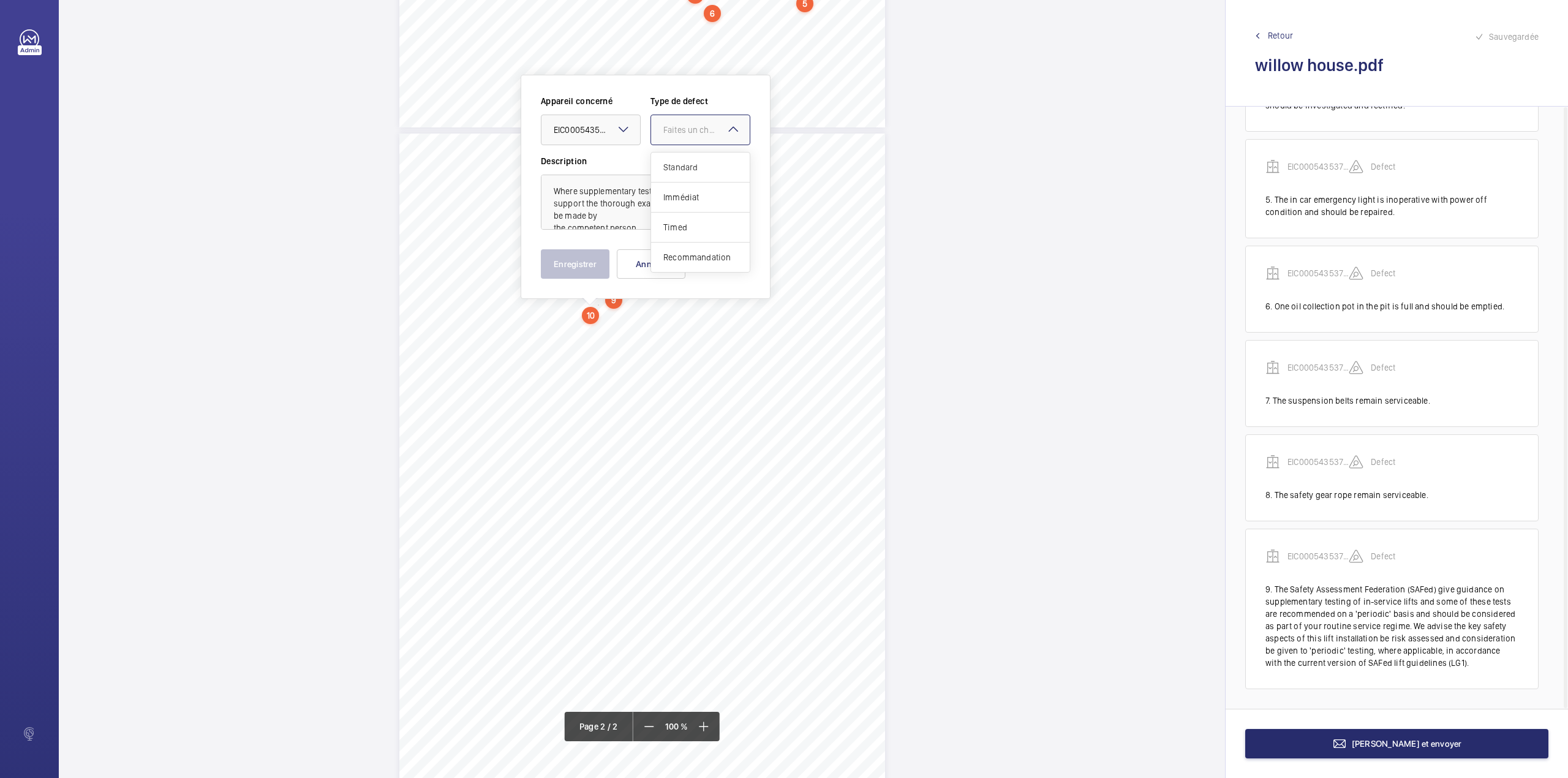
click at [680, 170] on span "Standard" at bounding box center [701, 167] width 74 height 13
click at [552, 270] on button "Enregistrer" at bounding box center [574, 264] width 69 height 29
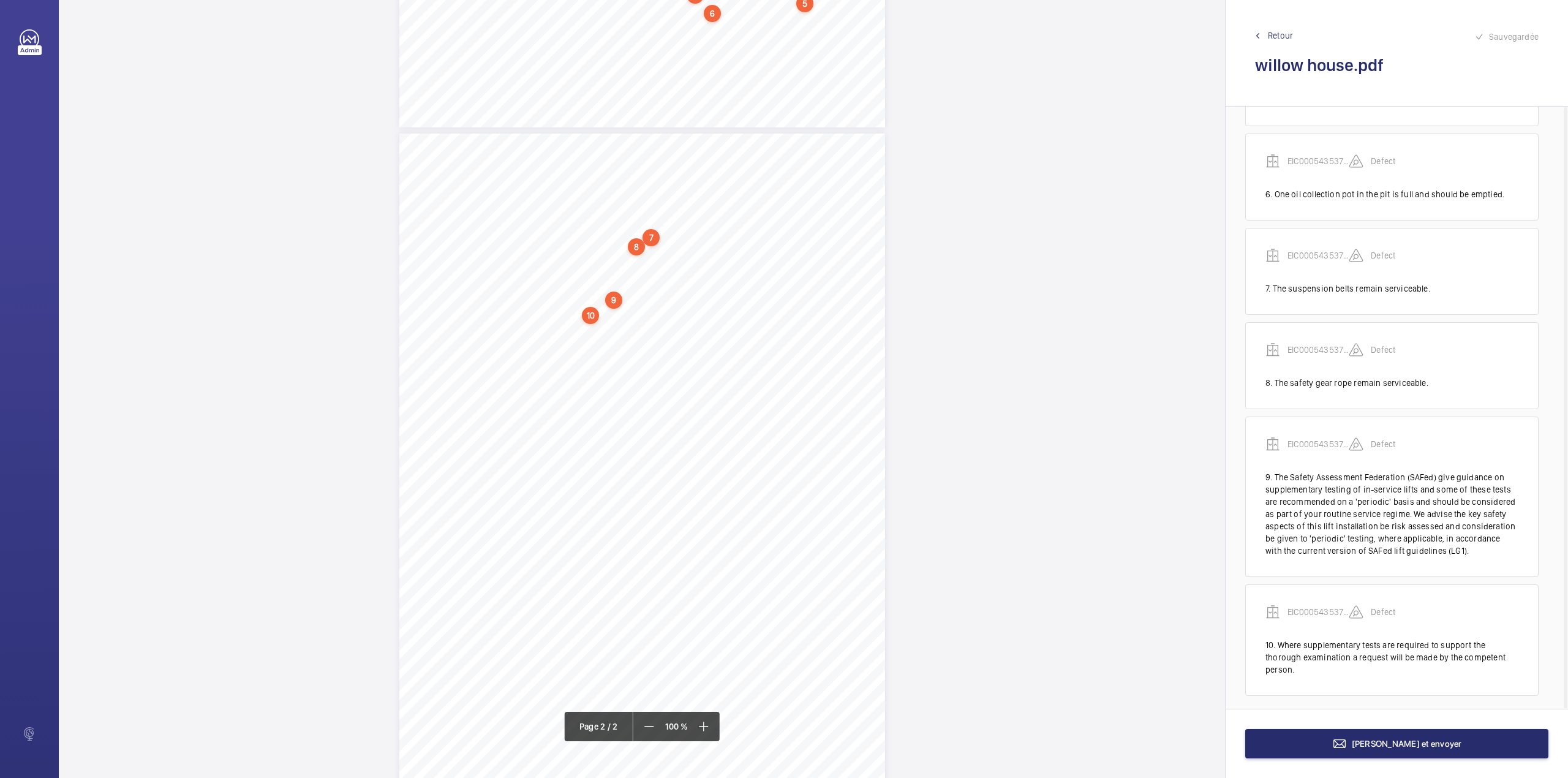
scroll to position [548, 0]
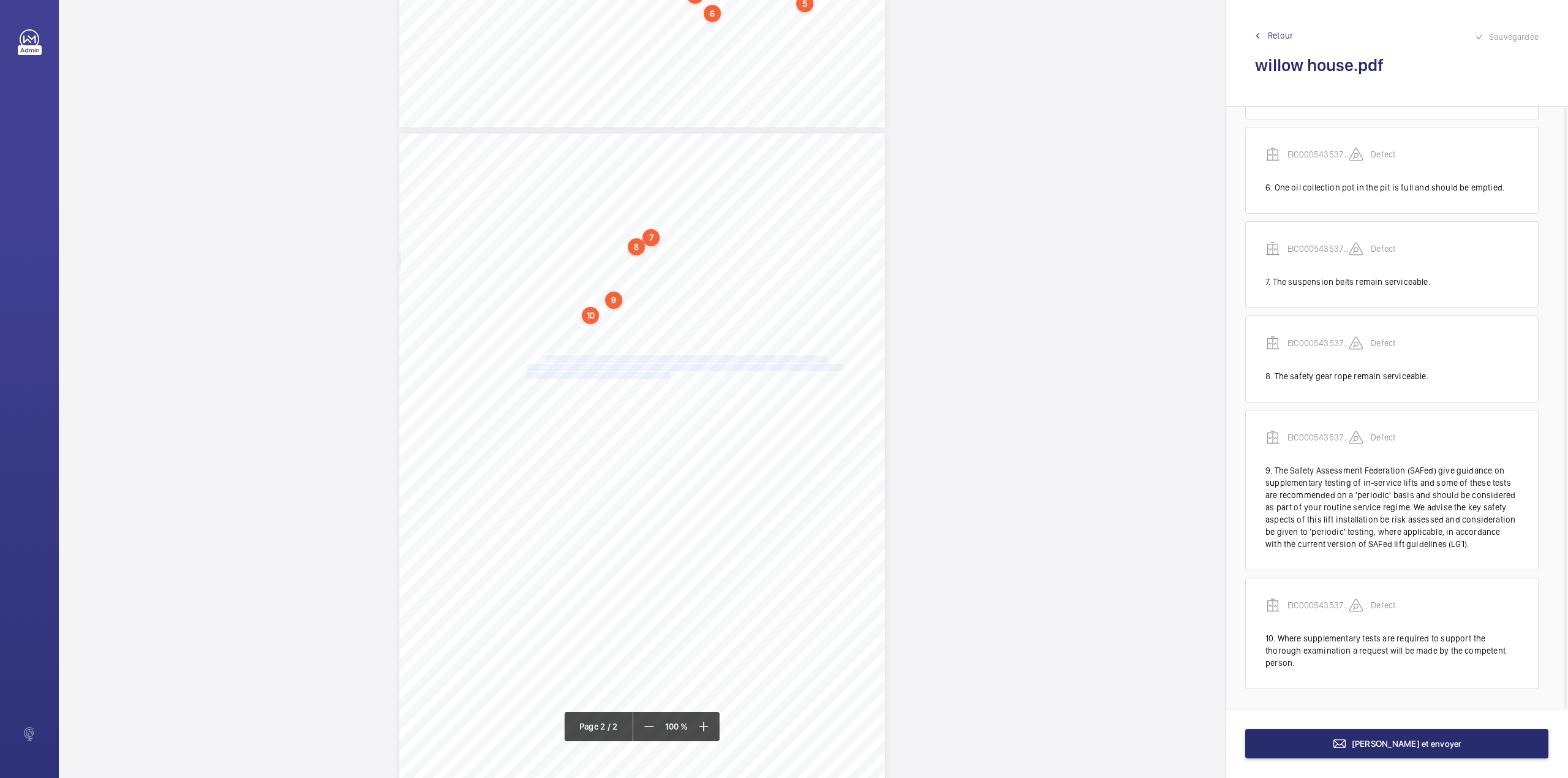
drag, startPoint x: 544, startPoint y: 356, endPoint x: 668, endPoint y: 376, distance: 125.6
click at [668, 376] on div "7 (ii) Details of any tests required to supplement the examination None. 8 Obse…" at bounding box center [642, 477] width 486 height 687
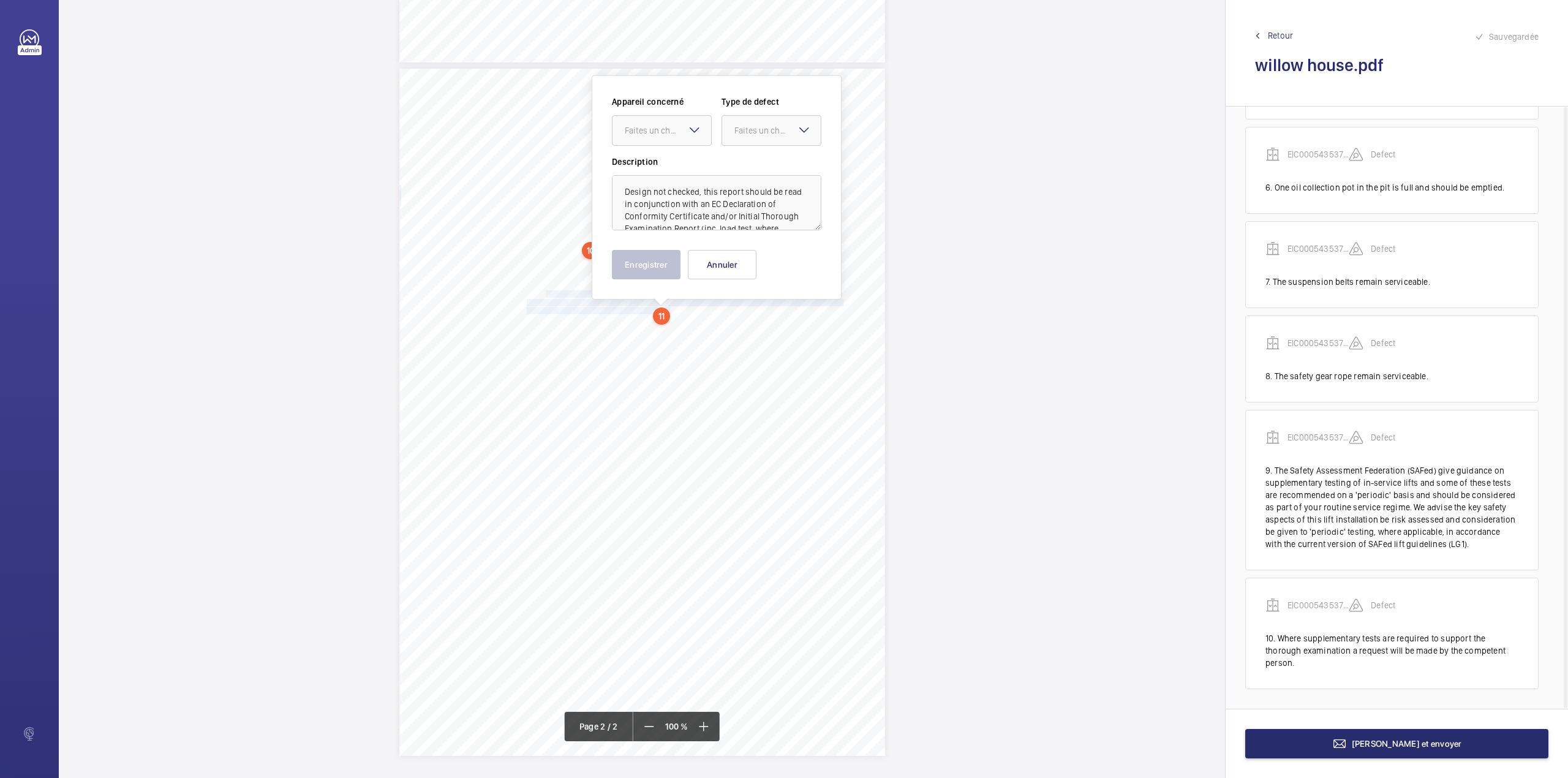
scroll to position [645, 0]
click at [663, 130] on div "Faites un choix" at bounding box center [668, 129] width 86 height 13
click at [658, 169] on span "EIC000543537 - 05CD2150" at bounding box center [662, 166] width 74 height 13
click at [750, 124] on div "Faites un choix" at bounding box center [777, 129] width 86 height 13
click at [750, 179] on div "Standard" at bounding box center [771, 166] width 99 height 30
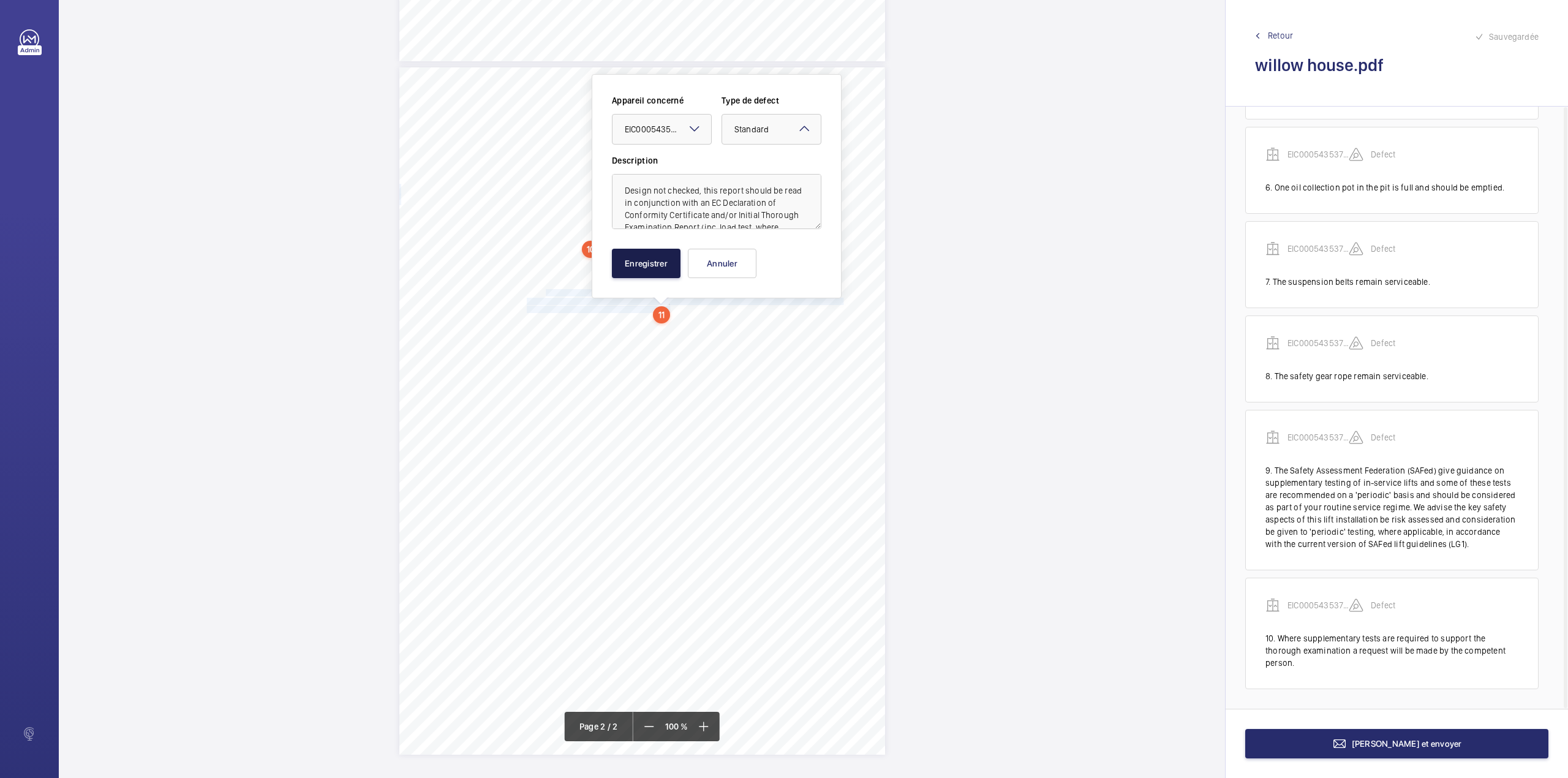
click at [650, 275] on button "Enregistrer" at bounding box center [646, 263] width 69 height 29
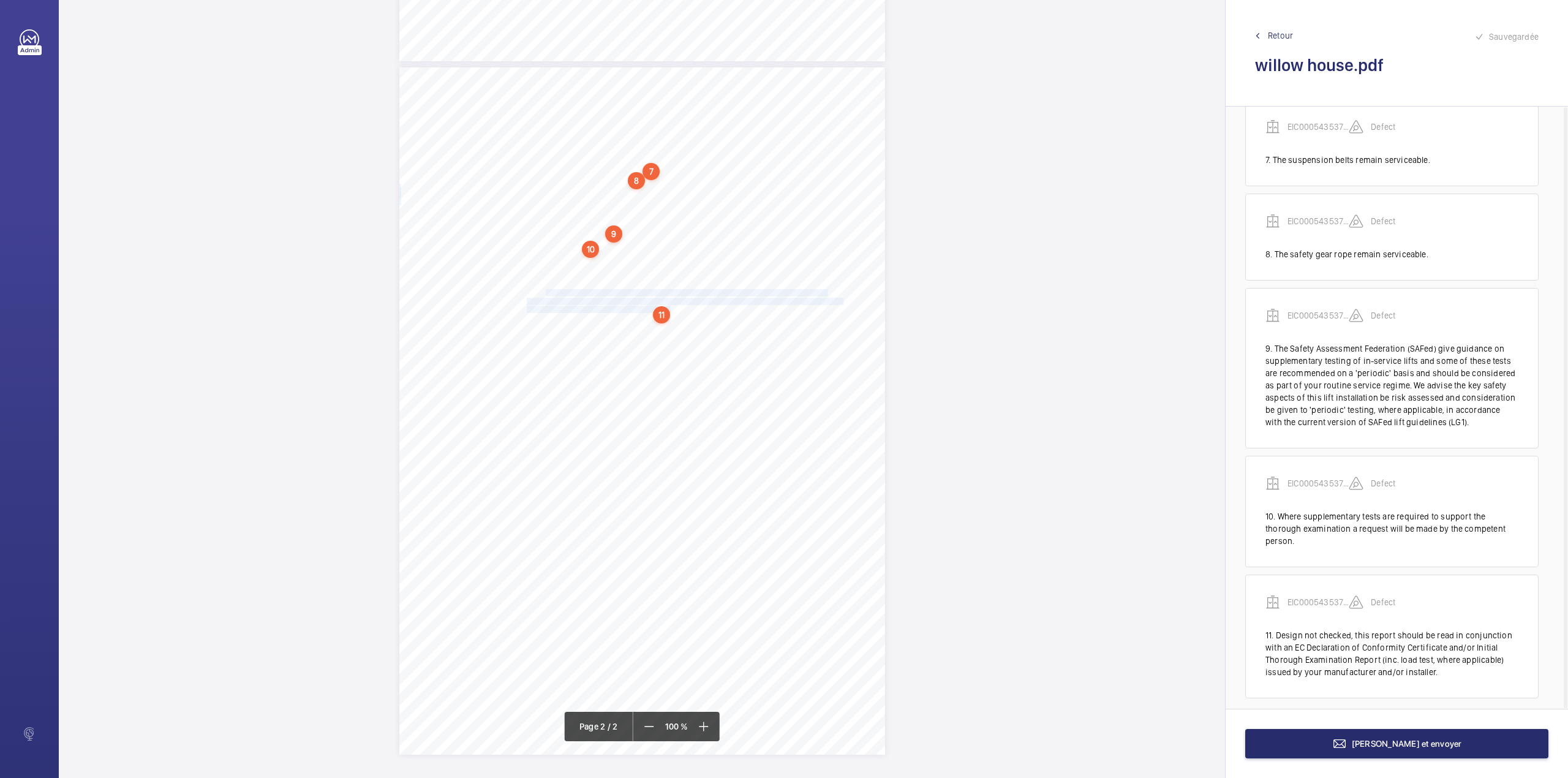
scroll to position [680, 0]
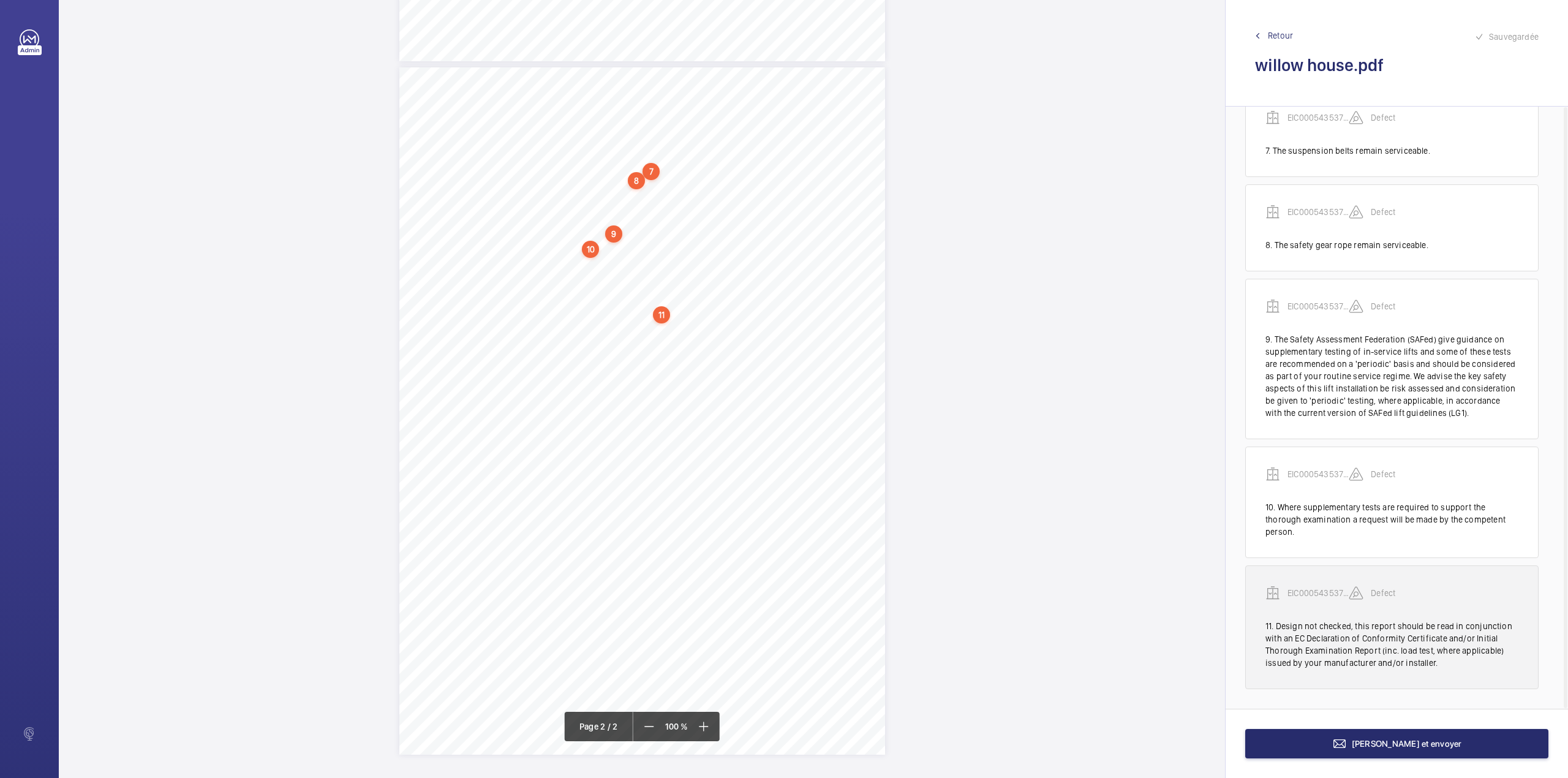
click at [1317, 593] on p "EIC000543537 - 05CD2150" at bounding box center [1319, 593] width 62 height 13
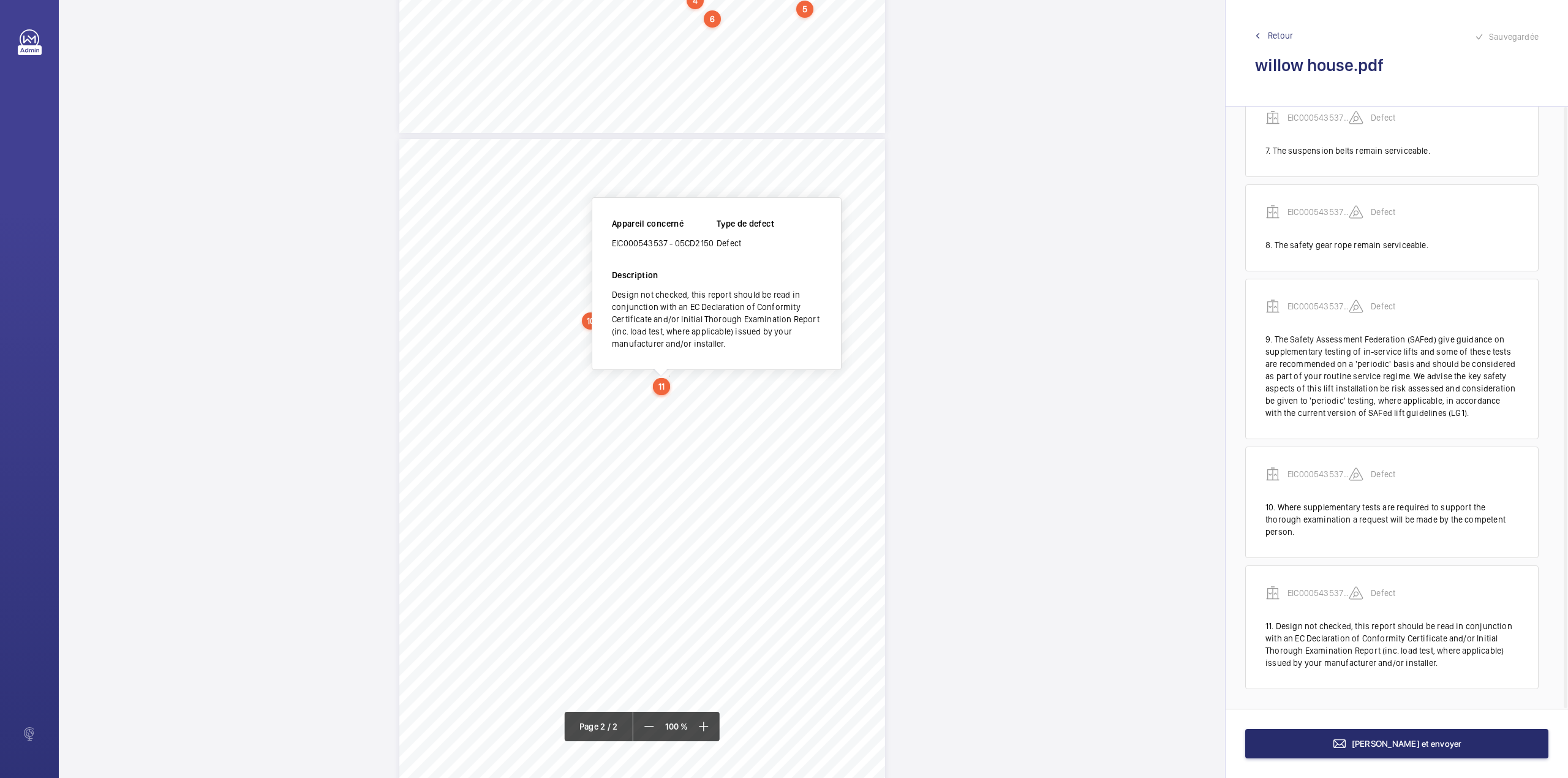
scroll to position [571, 0]
drag, startPoint x: 613, startPoint y: 248, endPoint x: 669, endPoint y: 245, distance: 56.1
click at [669, 245] on div "EIC000543537 - 05CD2150" at bounding box center [664, 245] width 105 height 13
copy div "EIC000543537"
click at [1430, 745] on span "Terminer et envoyer" at bounding box center [1407, 743] width 110 height 9
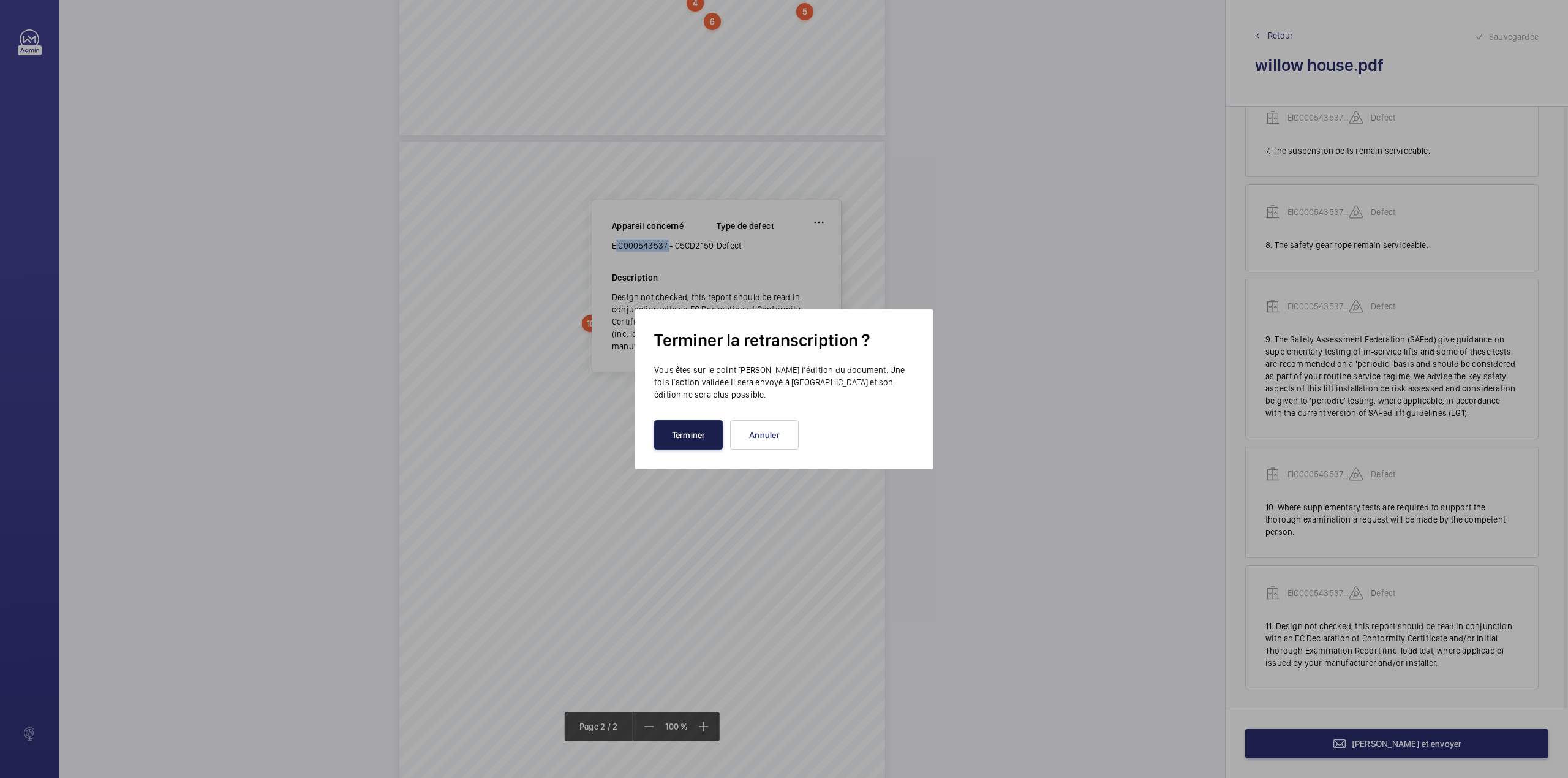
click at [663, 427] on button "Terminer" at bounding box center [688, 434] width 69 height 29
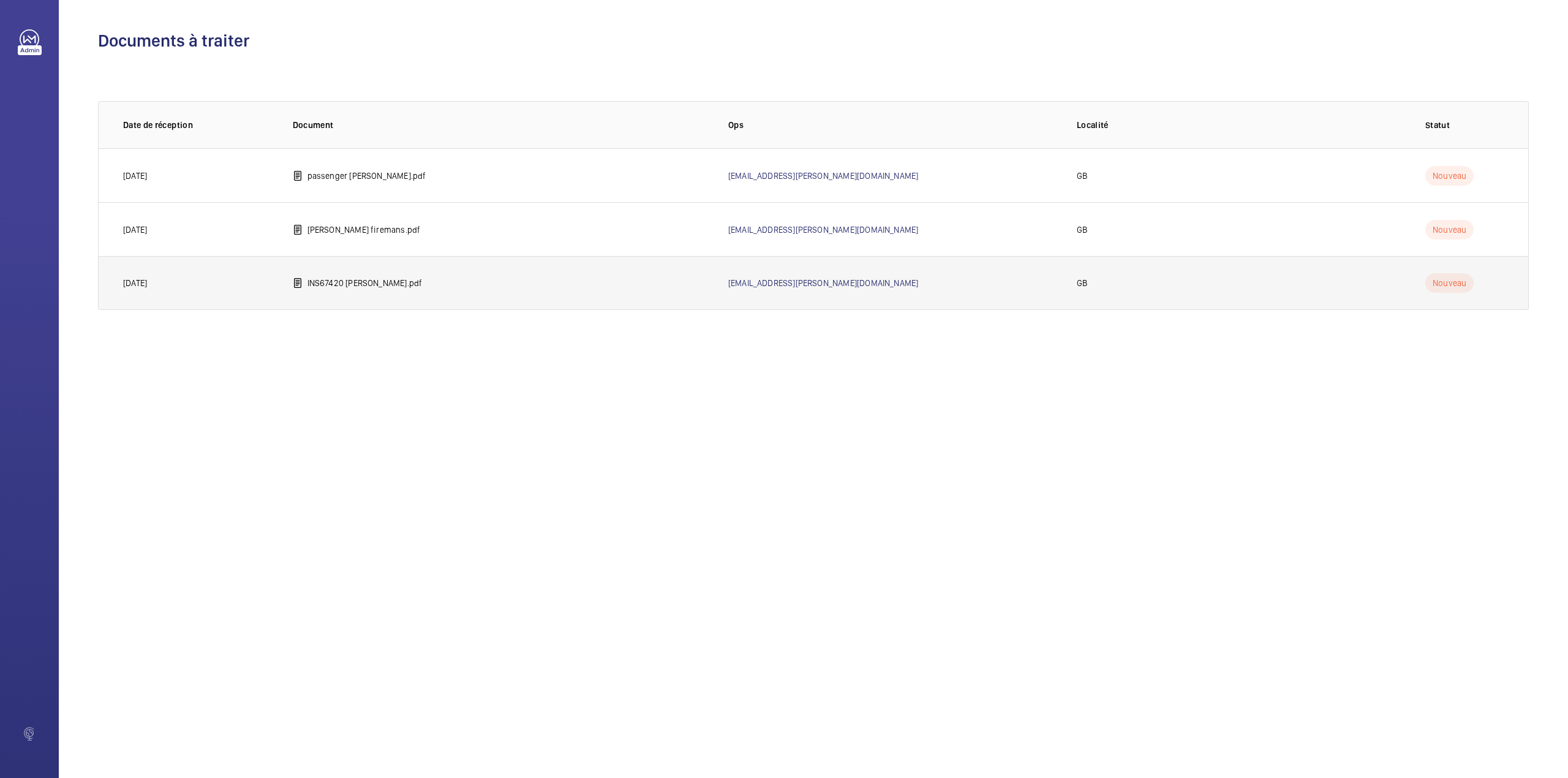
click at [339, 290] on td "INS67420 baxter.pdf" at bounding box center [491, 282] width 436 height 54
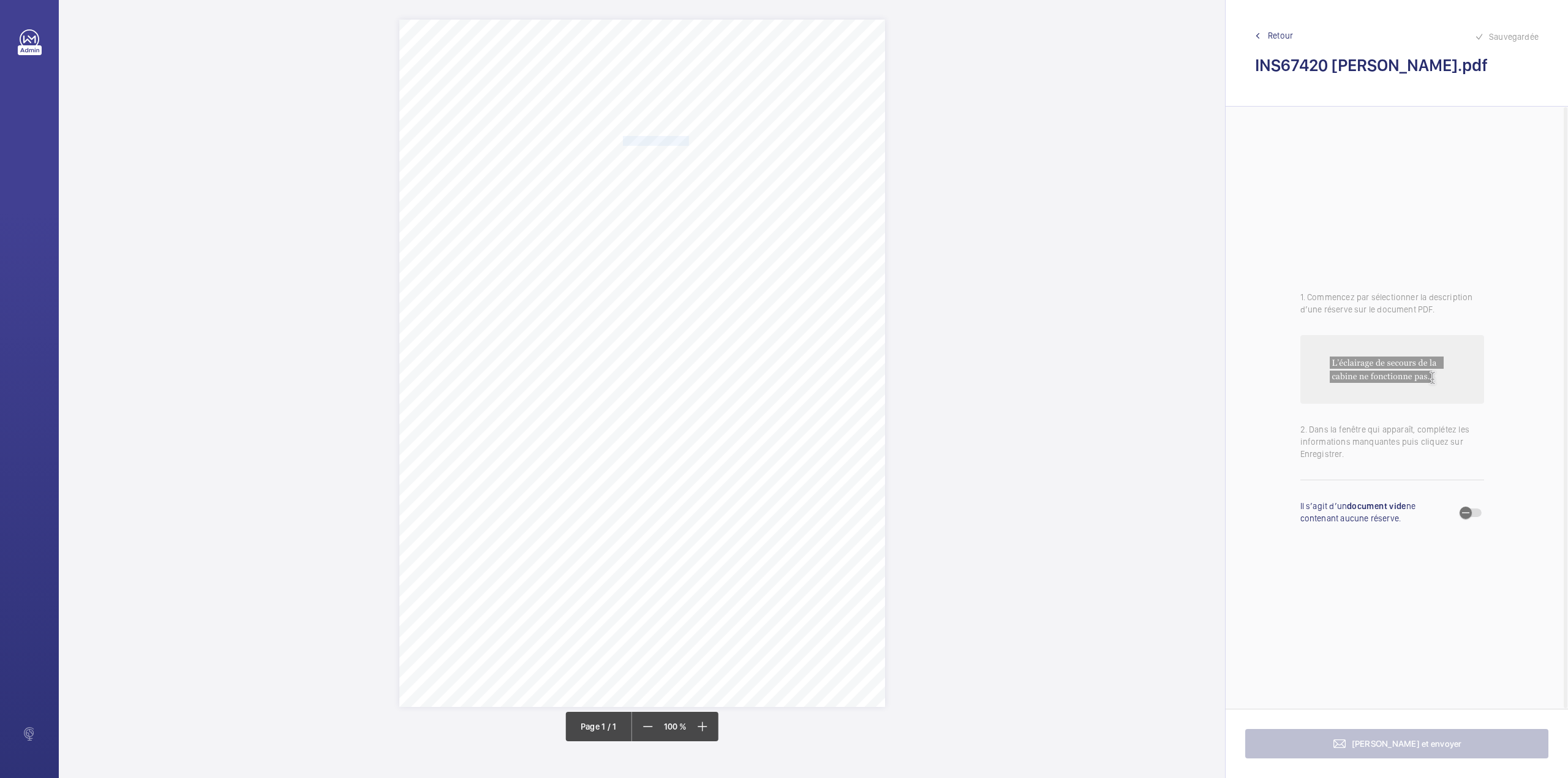
drag, startPoint x: 623, startPoint y: 141, endPoint x: 688, endPoint y: 141, distance: 65.0
click at [688, 141] on span "Notting Hill Genesis" at bounding box center [656, 140] width 66 height 9
copy span "Notting Hill Genesis"
drag, startPoint x: 743, startPoint y: 359, endPoint x: 699, endPoint y: 162, distance: 201.9
click at [743, 354] on button "Annuler" at bounding box center [743, 355] width 69 height 29
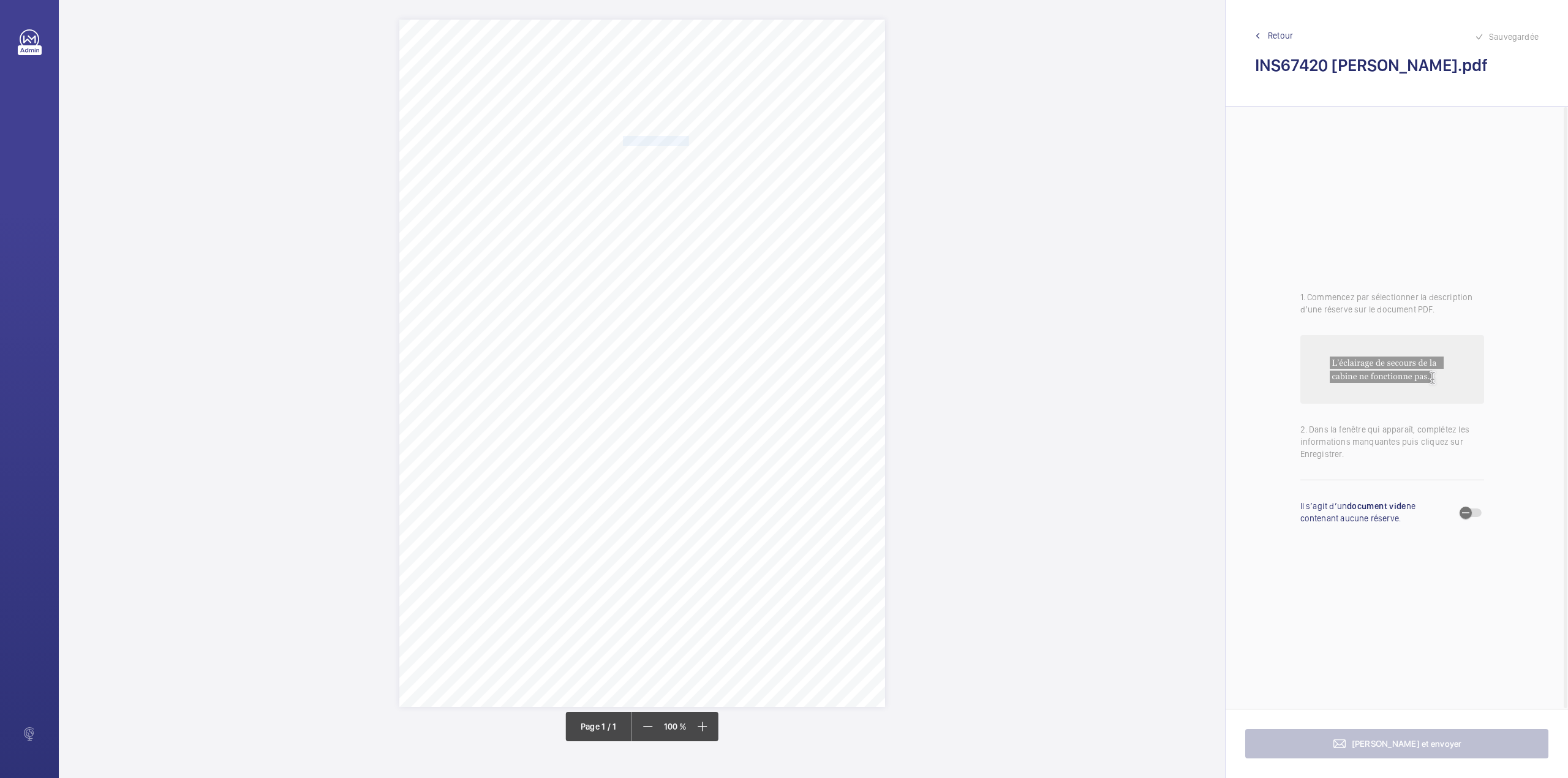
drag, startPoint x: 623, startPoint y: 155, endPoint x: 829, endPoint y: 157, distance: 206.0
click at [781, 157] on span "Block 1-15 Baxter Court 3 Spurstowe Terrace London E8 1FE" at bounding box center [702, 155] width 159 height 9
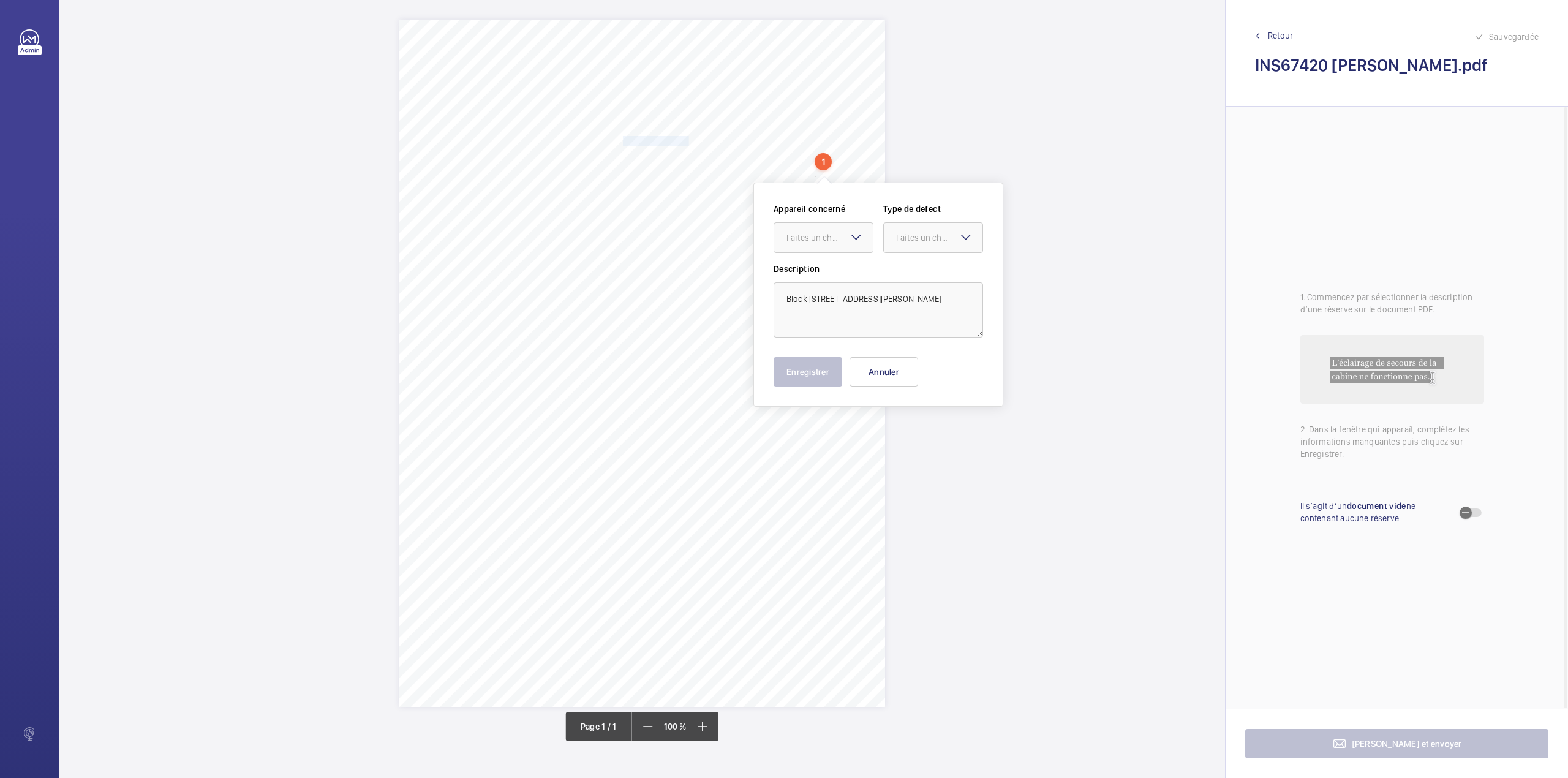
copy span "Block 1-15 Baxter Court 3 Spurstowe Terrace London E8 1FE"
click at [905, 368] on button "Annuler" at bounding box center [884, 372] width 69 height 29
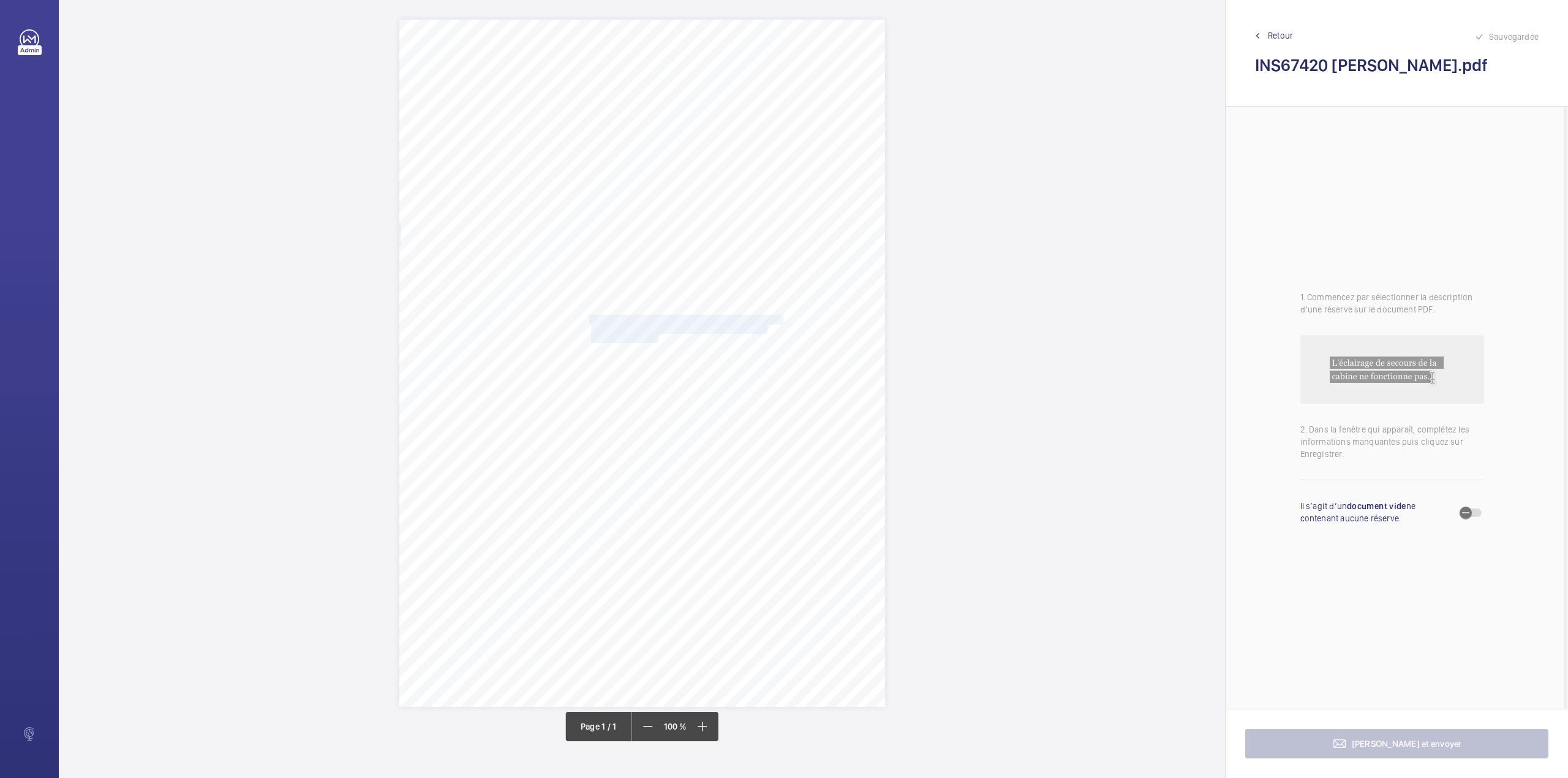
drag, startPoint x: 589, startPoint y: 316, endPoint x: 658, endPoint y: 339, distance: 72.7
click at [658, 339] on div "Signed: Lifting Operations and Lifting Equipment Regulations 1998 Report of Tho…" at bounding box center [642, 363] width 486 height 687
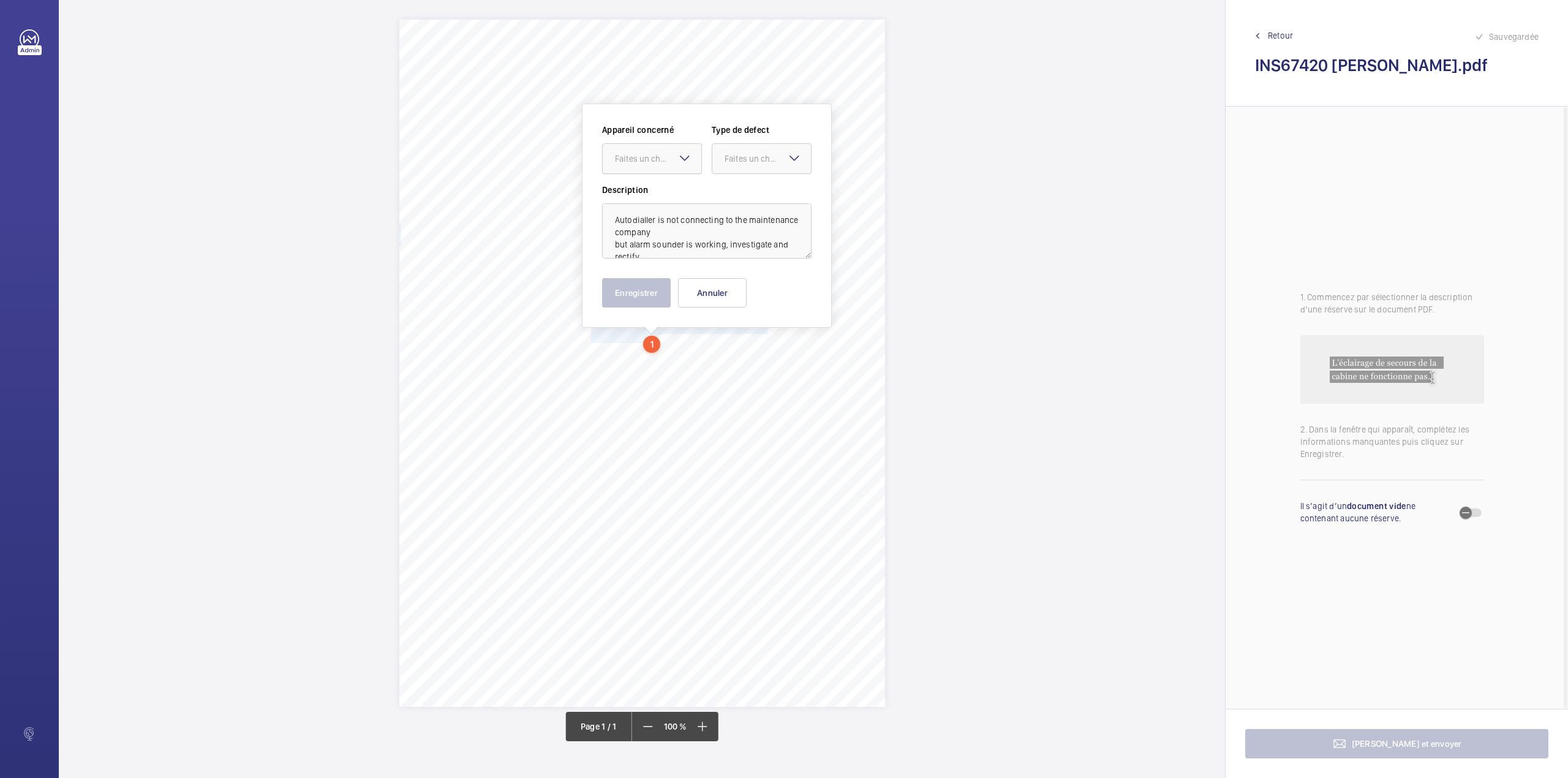
click at [663, 162] on div "Faites un choix" at bounding box center [657, 159] width 86 height 13
click at [665, 190] on span "INS67420" at bounding box center [652, 196] width 74 height 13
click at [736, 170] on div at bounding box center [762, 158] width 99 height 29
click at [733, 262] on span "Timed" at bounding box center [762, 256] width 74 height 13
click at [785, 163] on mat-icon "Open calendar" at bounding box center [791, 159] width 15 height 15
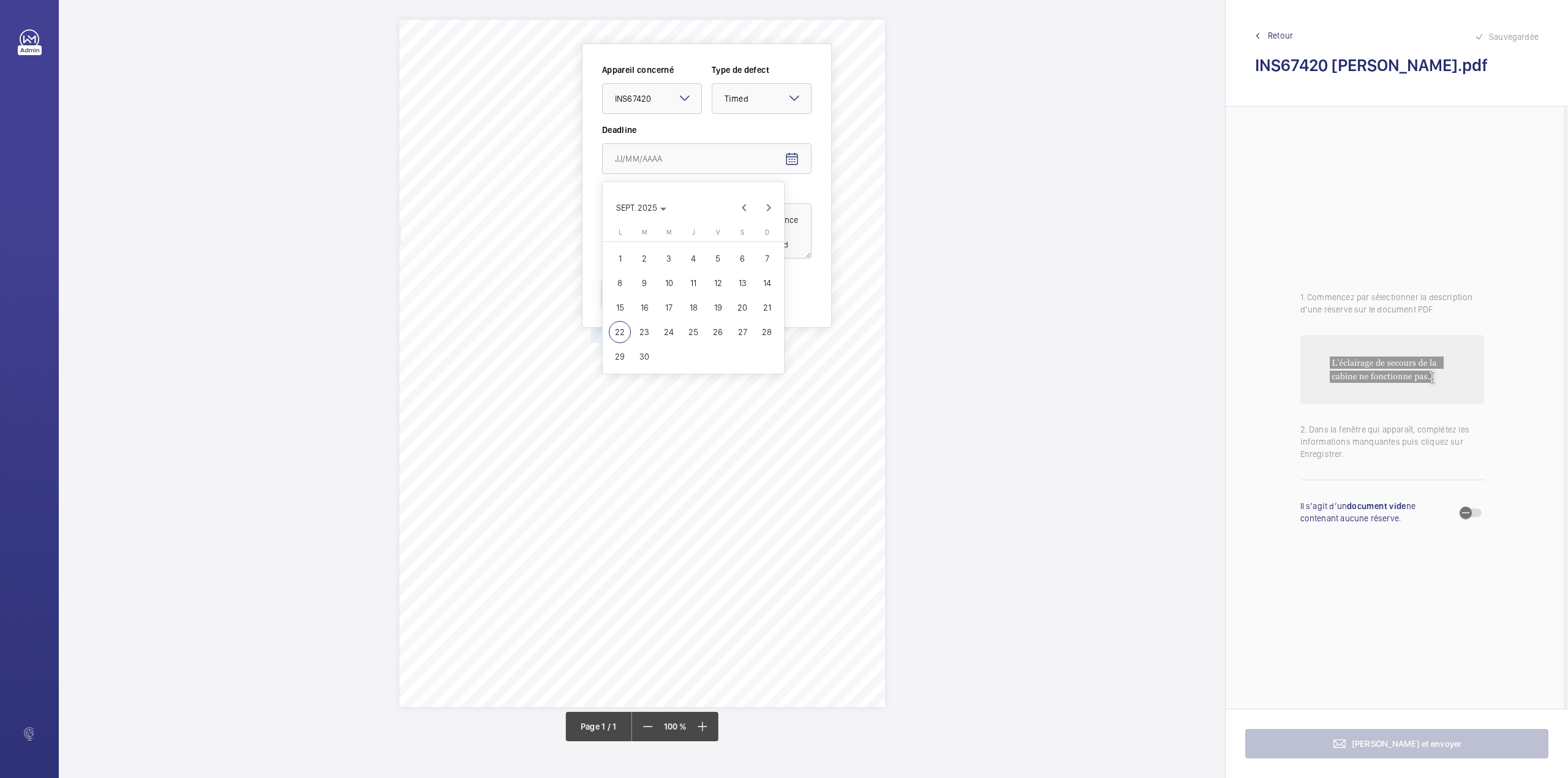
click at [646, 328] on span "23" at bounding box center [645, 332] width 22 height 22
type input "23/09/2025"
click at [642, 294] on button "Enregistrer" at bounding box center [636, 292] width 69 height 29
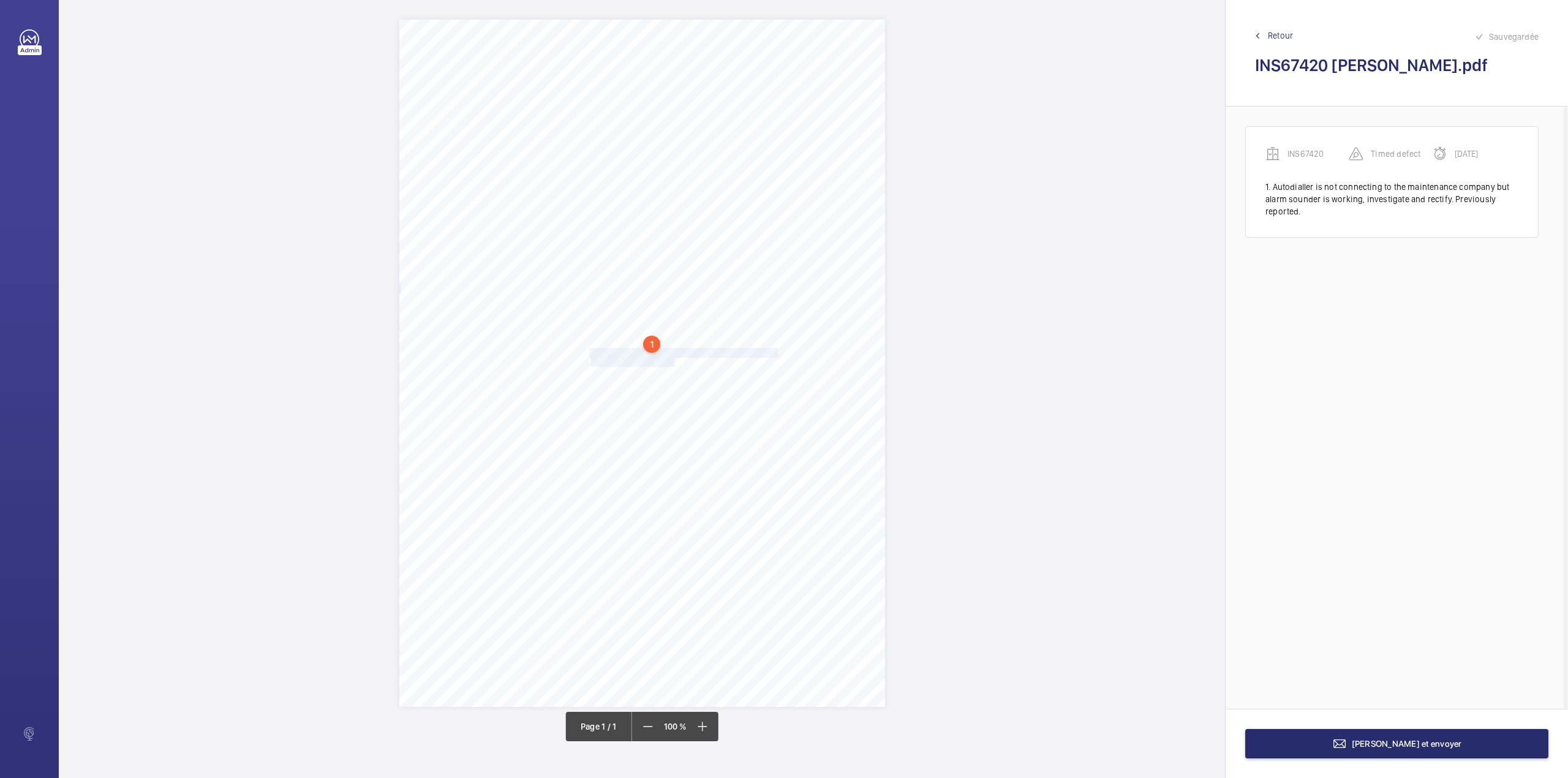
drag, startPoint x: 590, startPoint y: 352, endPoint x: 674, endPoint y: 363, distance: 84.7
click at [674, 363] on div "Signed: Lifting Operations and Lifting Equipment Regulations 1998 Report of Tho…" at bounding box center [642, 363] width 486 height 687
click at [683, 174] on div at bounding box center [668, 182] width 99 height 29
drag, startPoint x: 684, startPoint y: 208, endPoint x: 699, endPoint y: 202, distance: 16.2
click at [687, 209] on div "INS67420" at bounding box center [668, 219] width 99 height 29
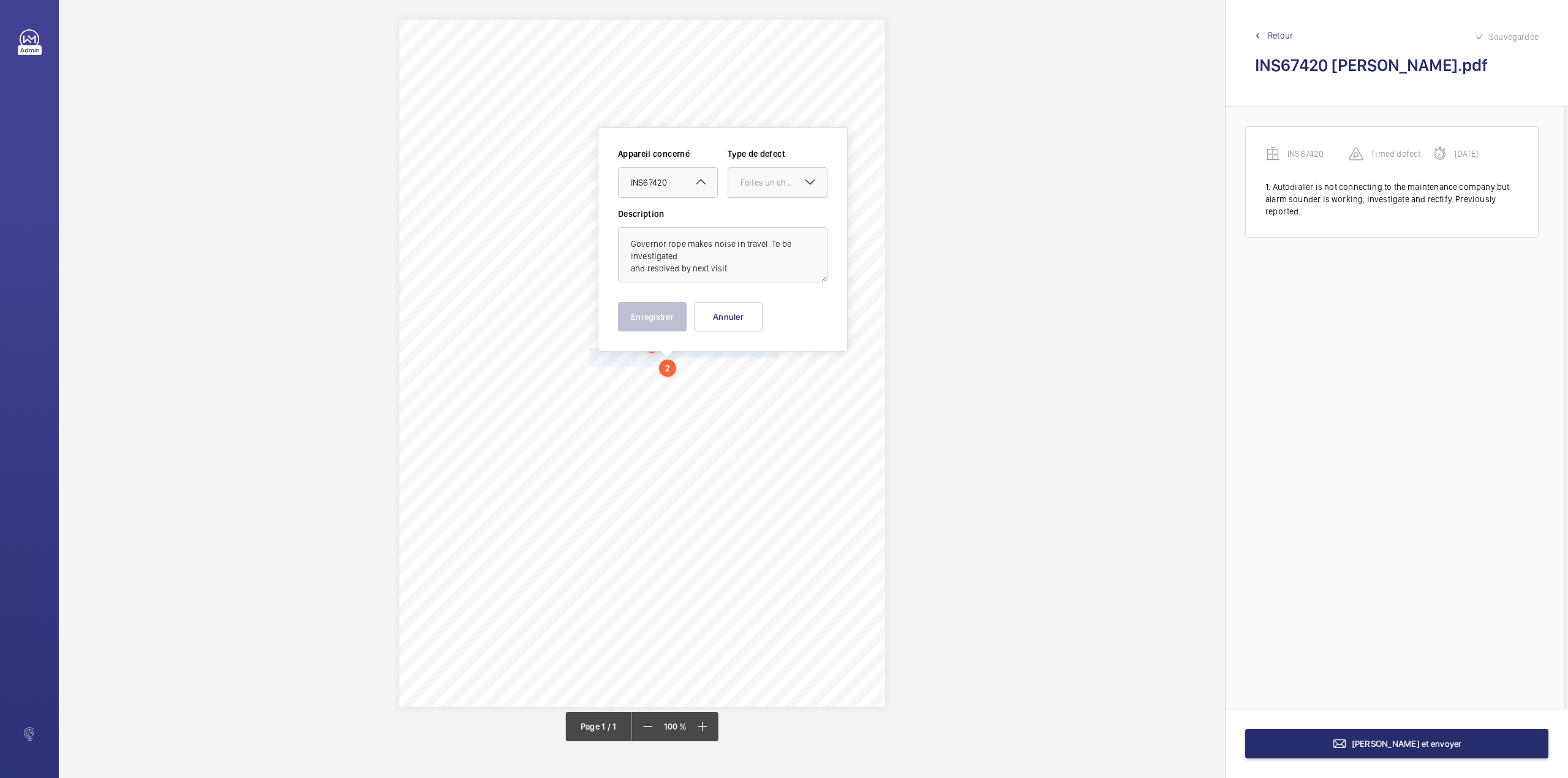
click at [739, 182] on div at bounding box center [777, 182] width 99 height 29
click at [746, 207] on div "Standard" at bounding box center [777, 220] width 99 height 30
click at [732, 273] on textarea "Governor rope makes noise in travel. To be investigated and resolved by next vi…" at bounding box center [722, 255] width 209 height 55
type textarea "Governor rope makes noise in travel. To be investigated and resolved by next vi…"
click at [665, 316] on button "Enregistrer" at bounding box center [652, 316] width 69 height 29
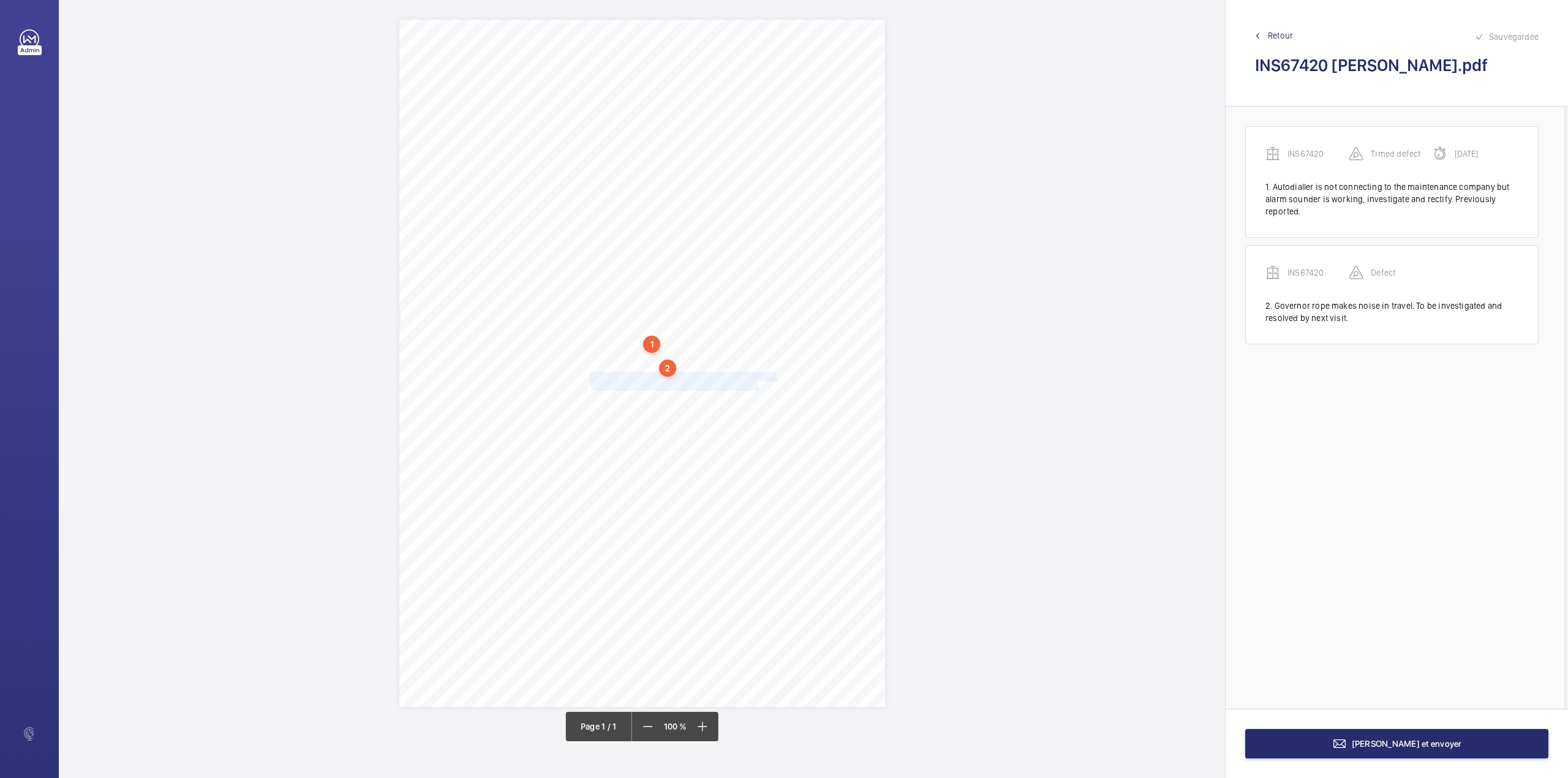
drag, startPoint x: 589, startPoint y: 376, endPoint x: 758, endPoint y: 386, distance: 169.3
click at [758, 386] on div "Signed: Lifting Operations and Lifting Equipment Regulations 1998 Report of Tho…" at bounding box center [642, 363] width 486 height 687
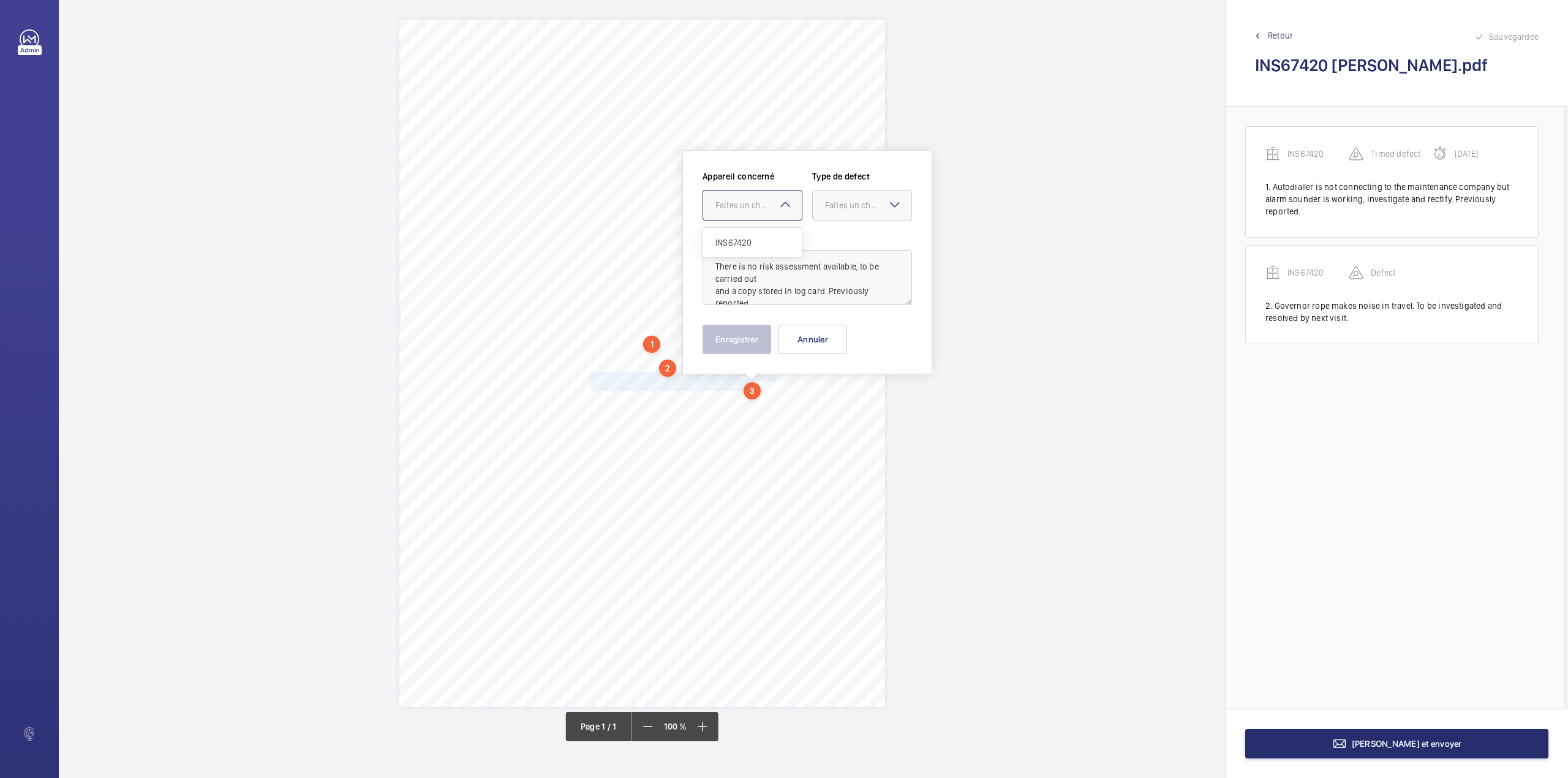
click at [769, 199] on div "Faites un choix" at bounding box center [758, 205] width 86 height 13
click at [769, 227] on ng-dropdown-panel "INS67420" at bounding box center [752, 242] width 100 height 31
click at [768, 237] on span "INS67420" at bounding box center [753, 243] width 74 height 13
click at [839, 214] on div at bounding box center [862, 204] width 99 height 29
click at [836, 238] on span "Standard" at bounding box center [862, 243] width 74 height 13
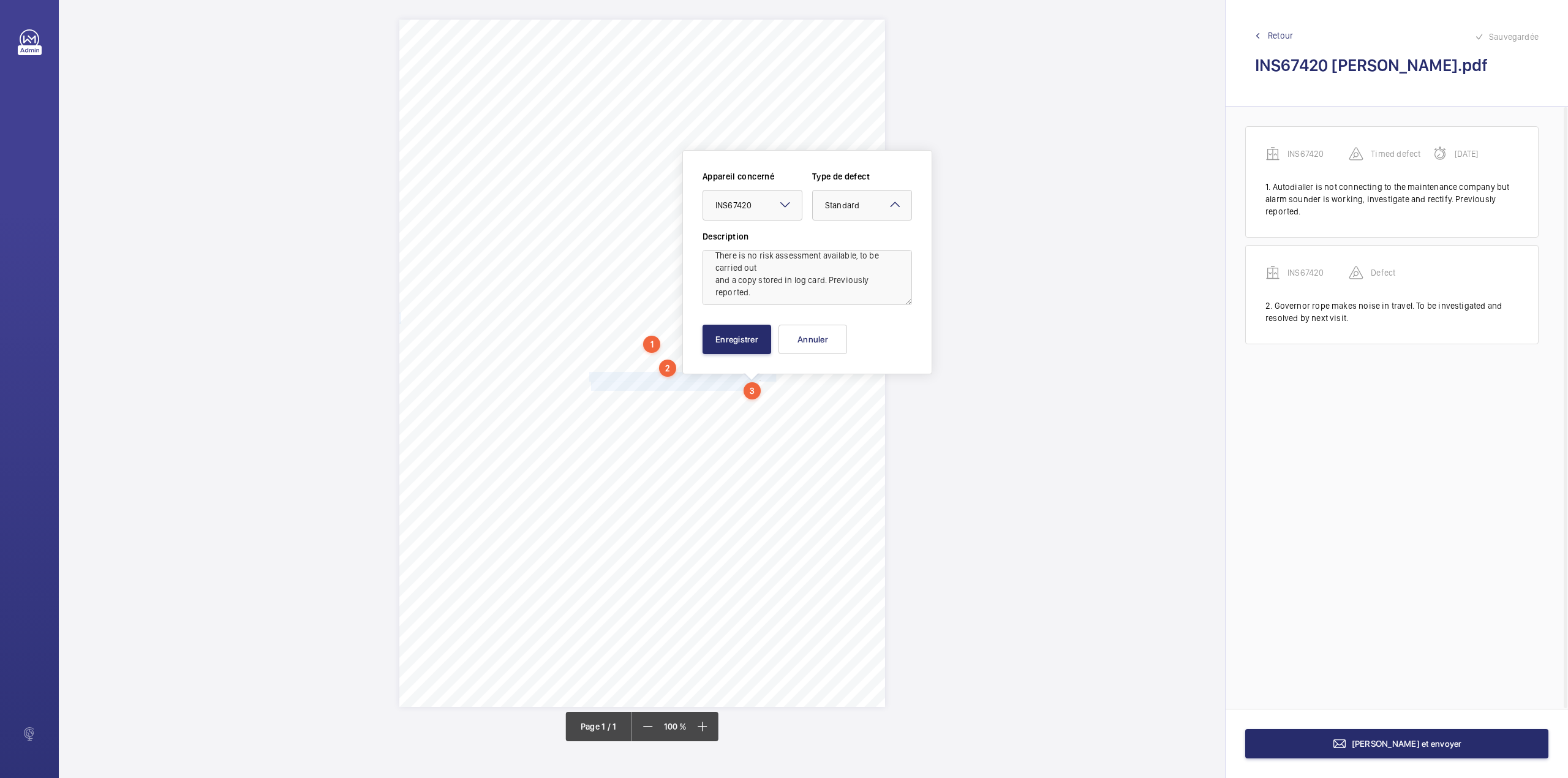
scroll to position [15, 0]
click at [745, 341] on button "Enregistrer" at bounding box center [736, 339] width 69 height 29
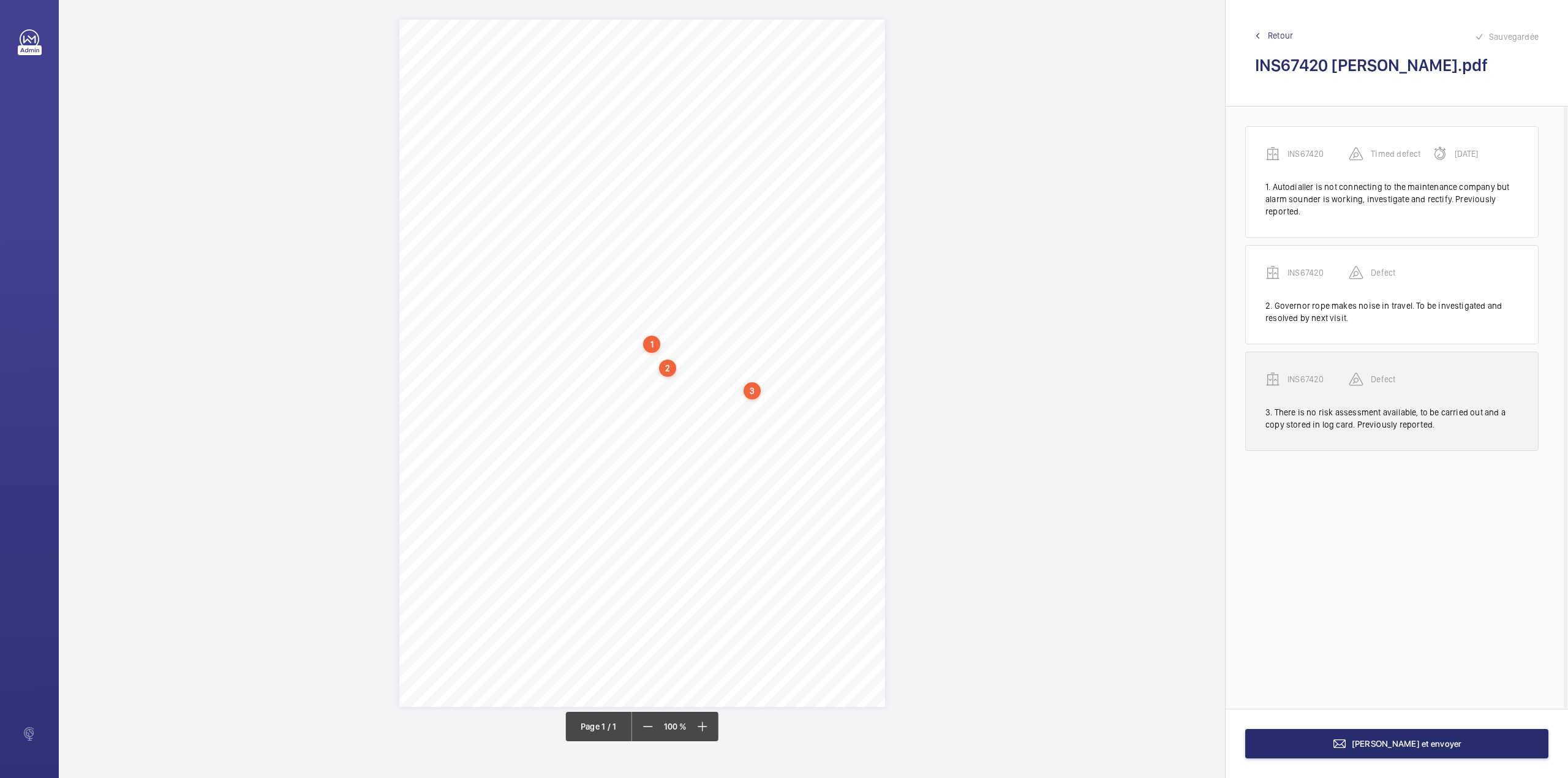
click at [1293, 379] on p "INS67420" at bounding box center [1319, 380] width 62 height 13
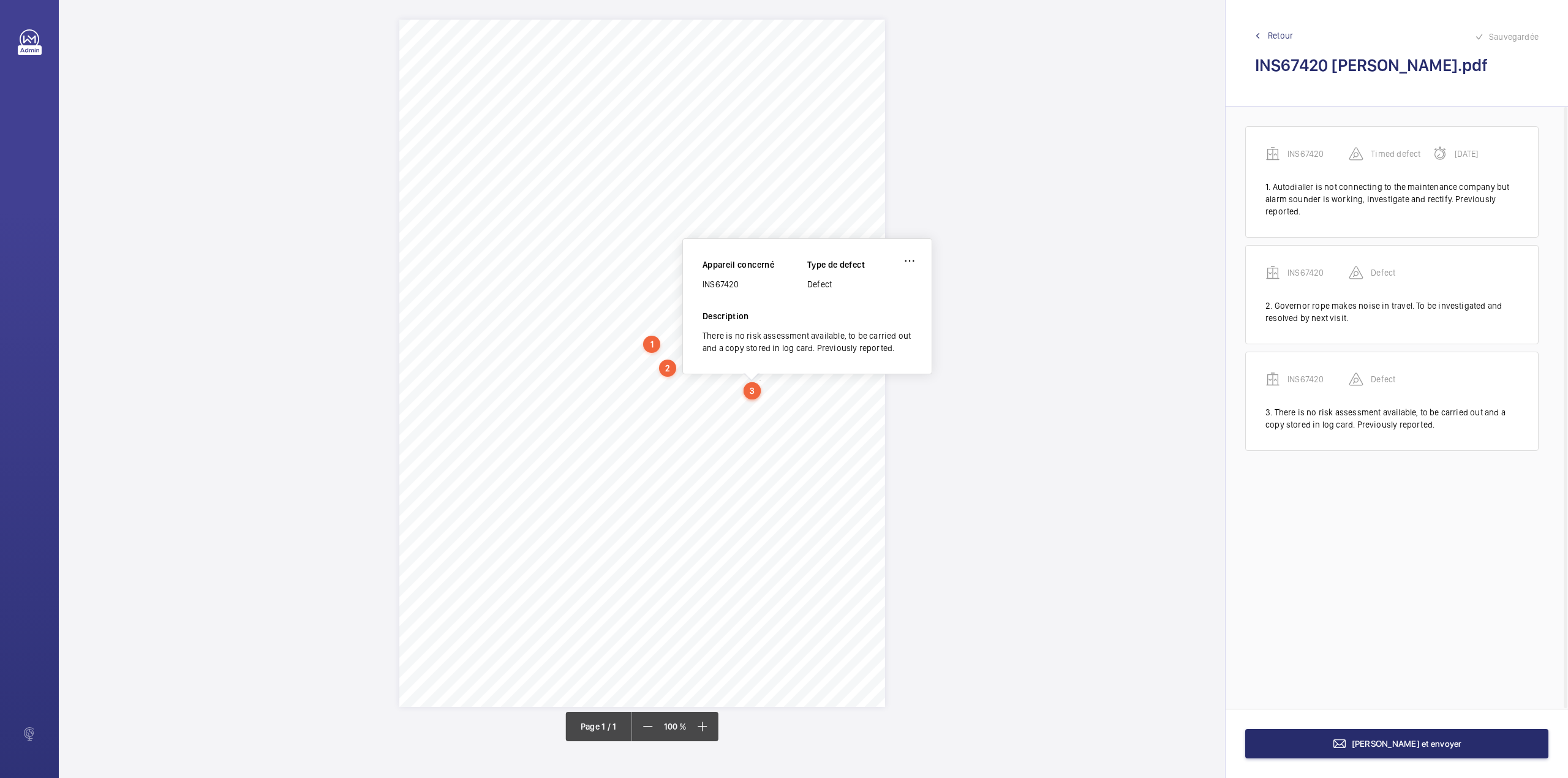
drag, startPoint x: 703, startPoint y: 286, endPoint x: 740, endPoint y: 282, distance: 37.2
click at [740, 282] on div "INS67420" at bounding box center [754, 284] width 105 height 13
copy div "INS67420"
click at [1436, 745] on span "Terminer et envoyer" at bounding box center [1407, 743] width 110 height 9
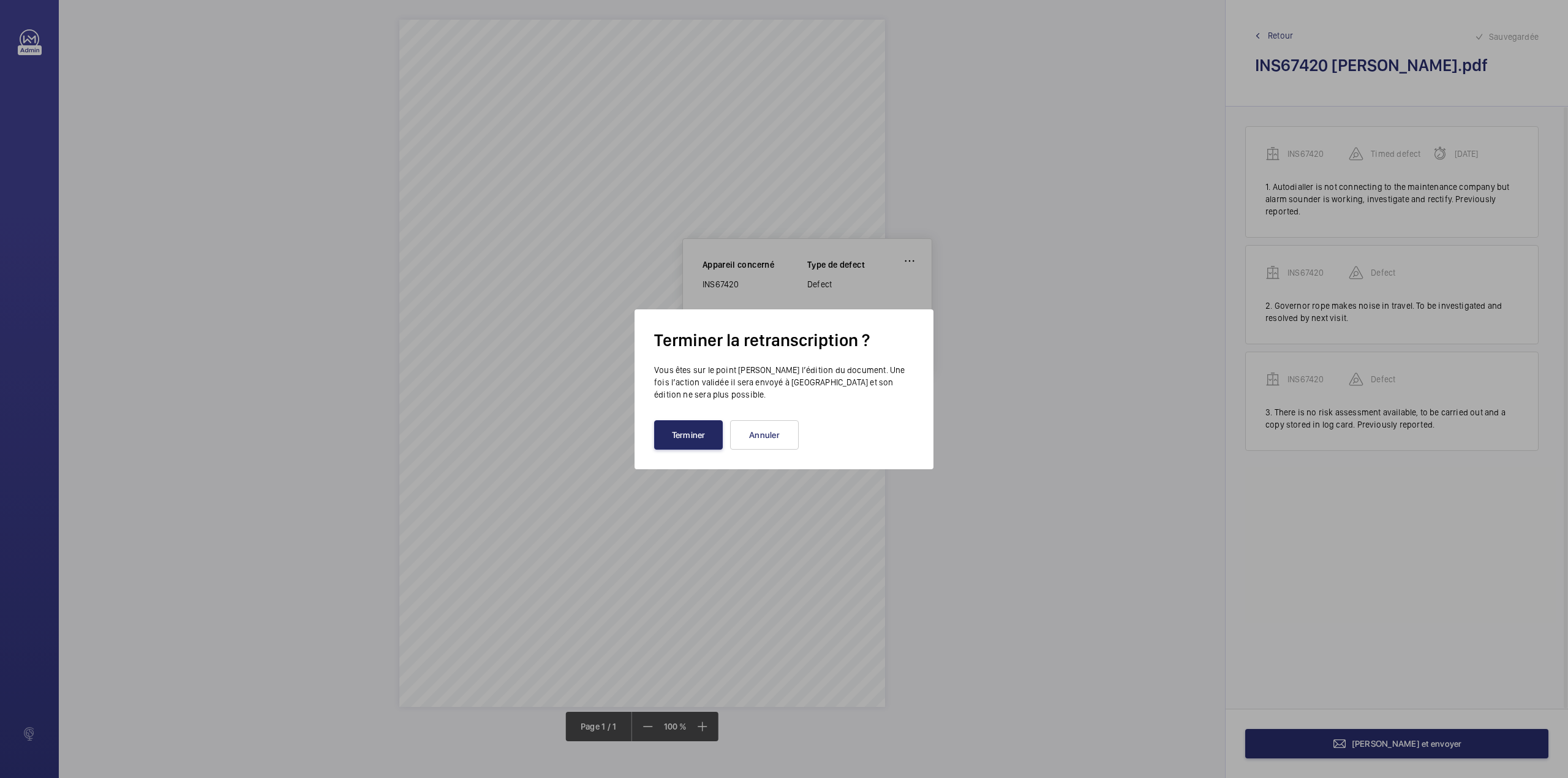
click at [705, 432] on button "Terminer" at bounding box center [688, 434] width 69 height 29
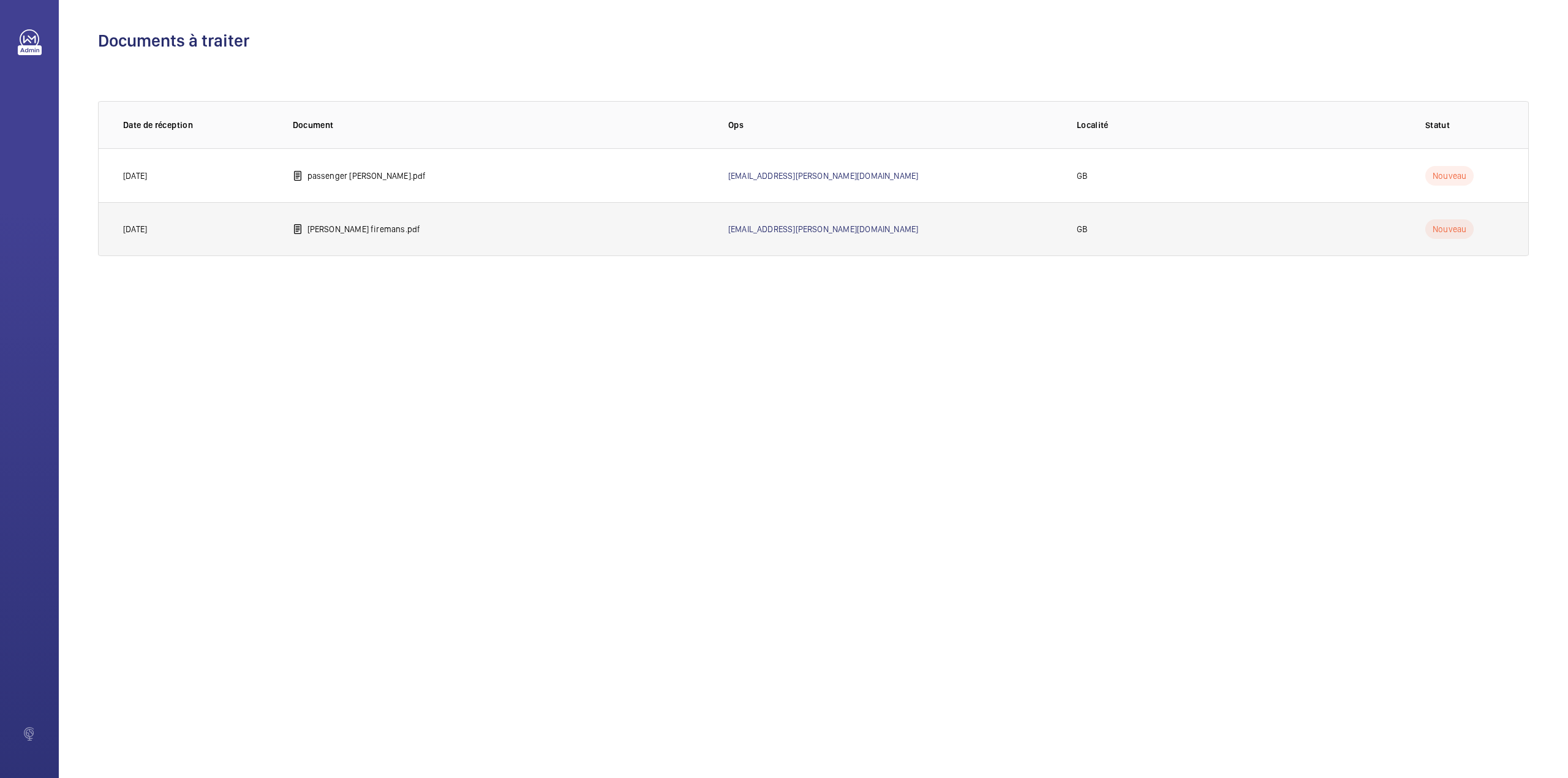
click at [315, 239] on td "kilby firemans.pdf" at bounding box center [491, 229] width 436 height 54
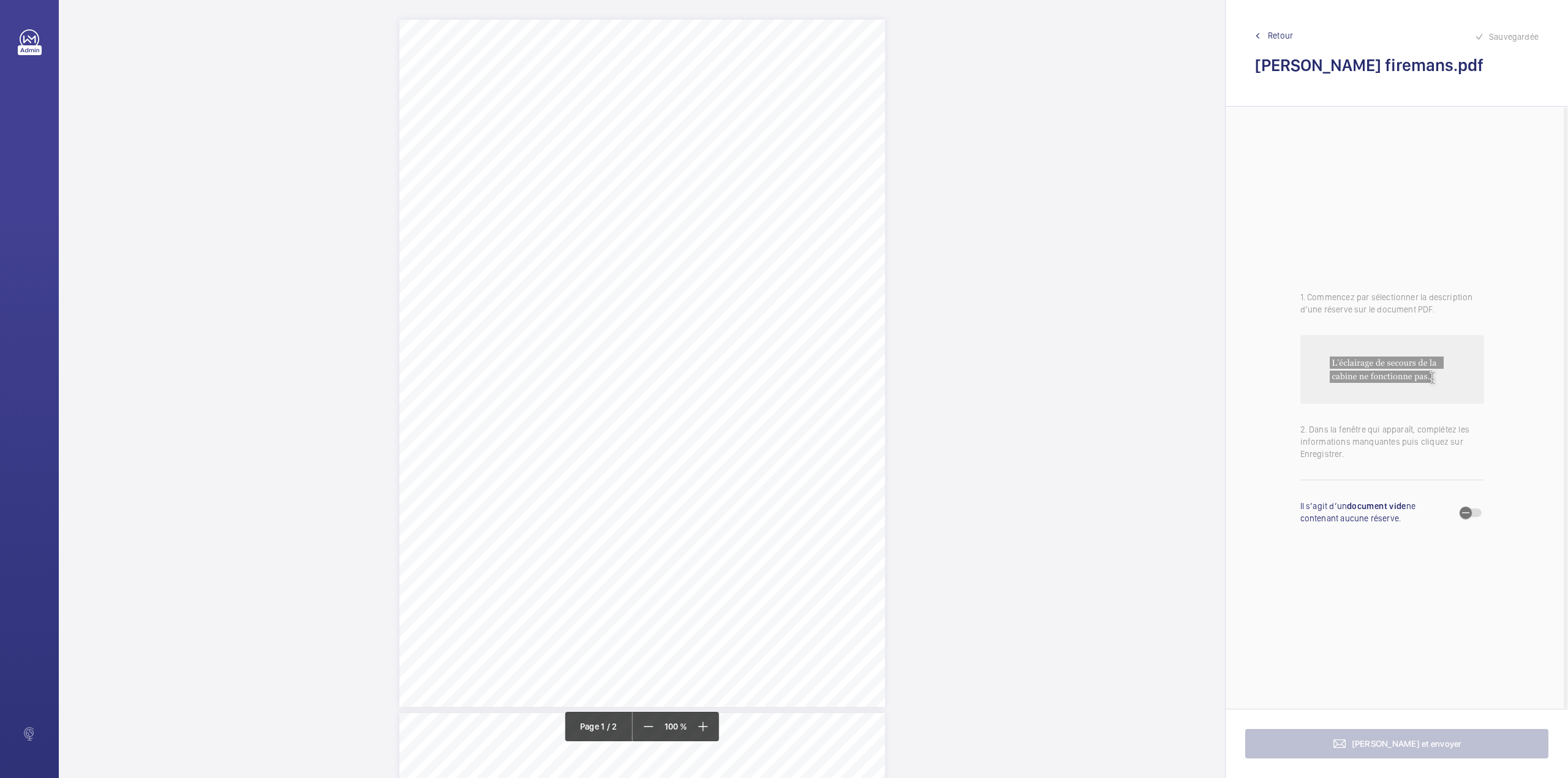
drag, startPoint x: 621, startPoint y: 155, endPoint x: 777, endPoint y: 155, distance: 156.0
click at [762, 155] on span "Block 86-124, Kilby Road Stevenage SG1 2LT" at bounding box center [691, 155] width 138 height 9
copy span "Block 86-124, Kilby Road Stevenage SG1 2LT"
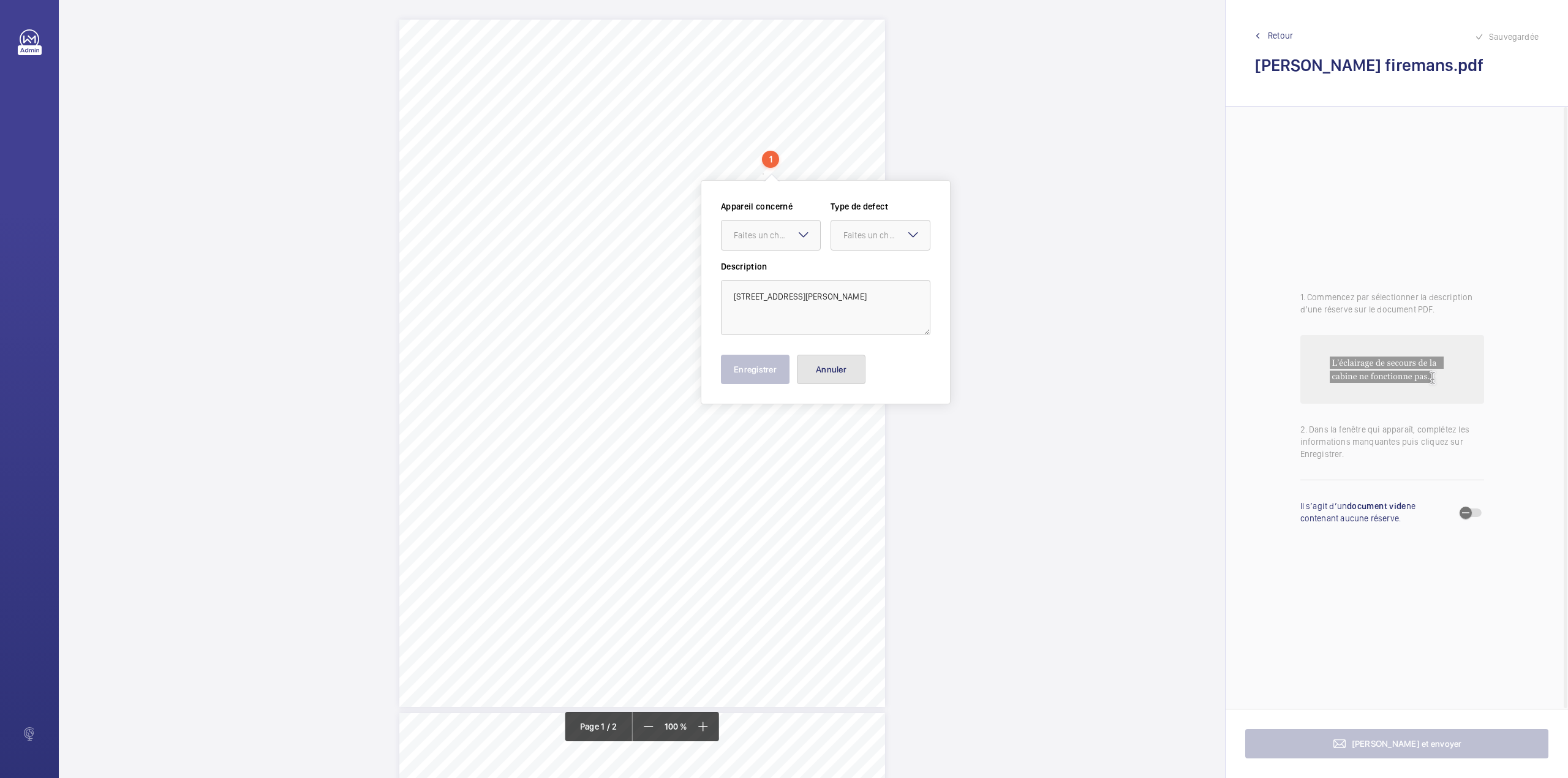
drag, startPoint x: 841, startPoint y: 365, endPoint x: 827, endPoint y: 358, distance: 15.7
click at [841, 365] on button "Annuler" at bounding box center [831, 368] width 69 height 29
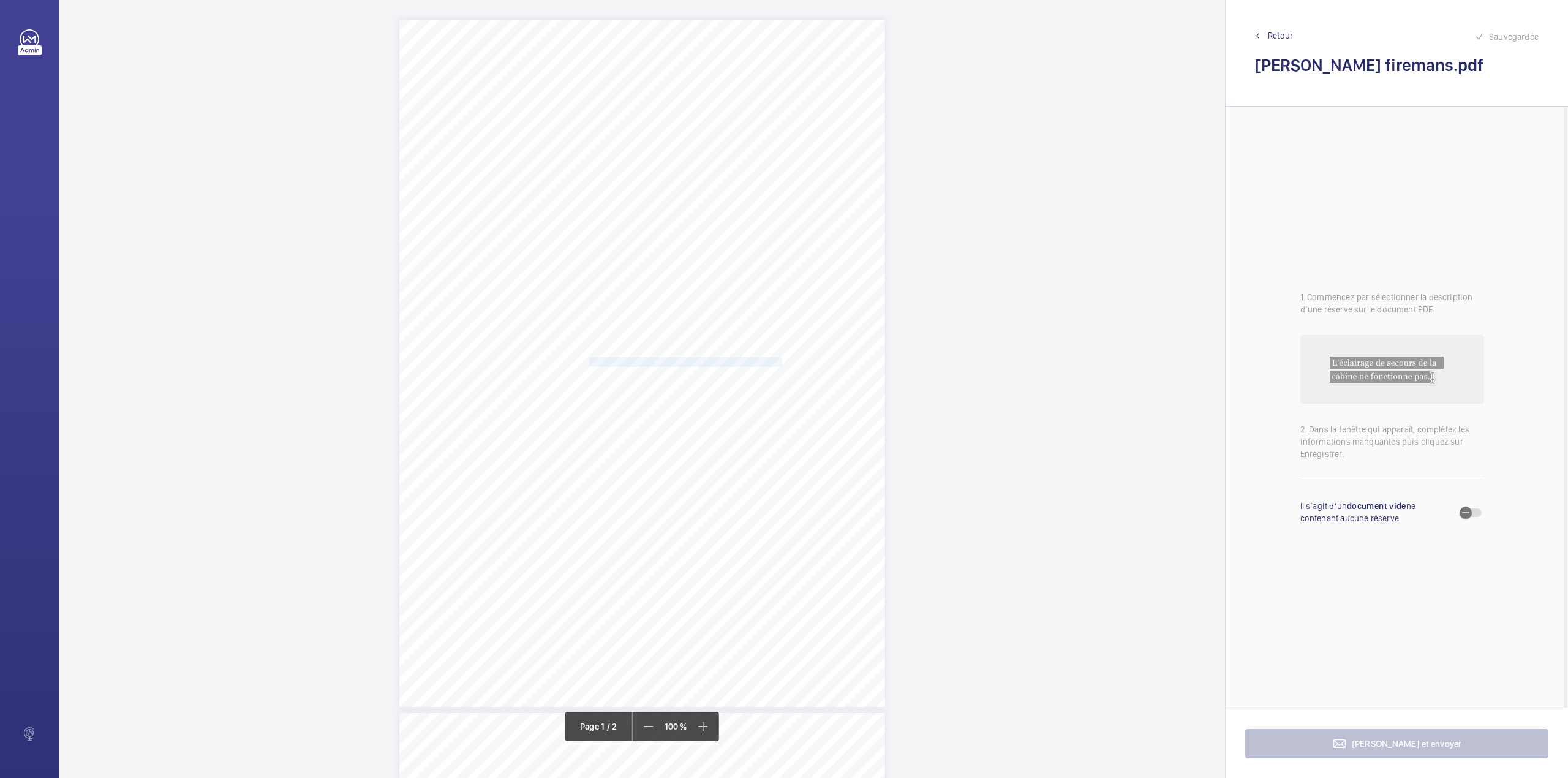
drag, startPoint x: 589, startPoint y: 361, endPoint x: 778, endPoint y: 361, distance: 189.0
click at [778, 361] on div "Lifting Operations and Lifting Equipment Regulations 1998 Report of Thorough Ex…" at bounding box center [642, 363] width 486 height 687
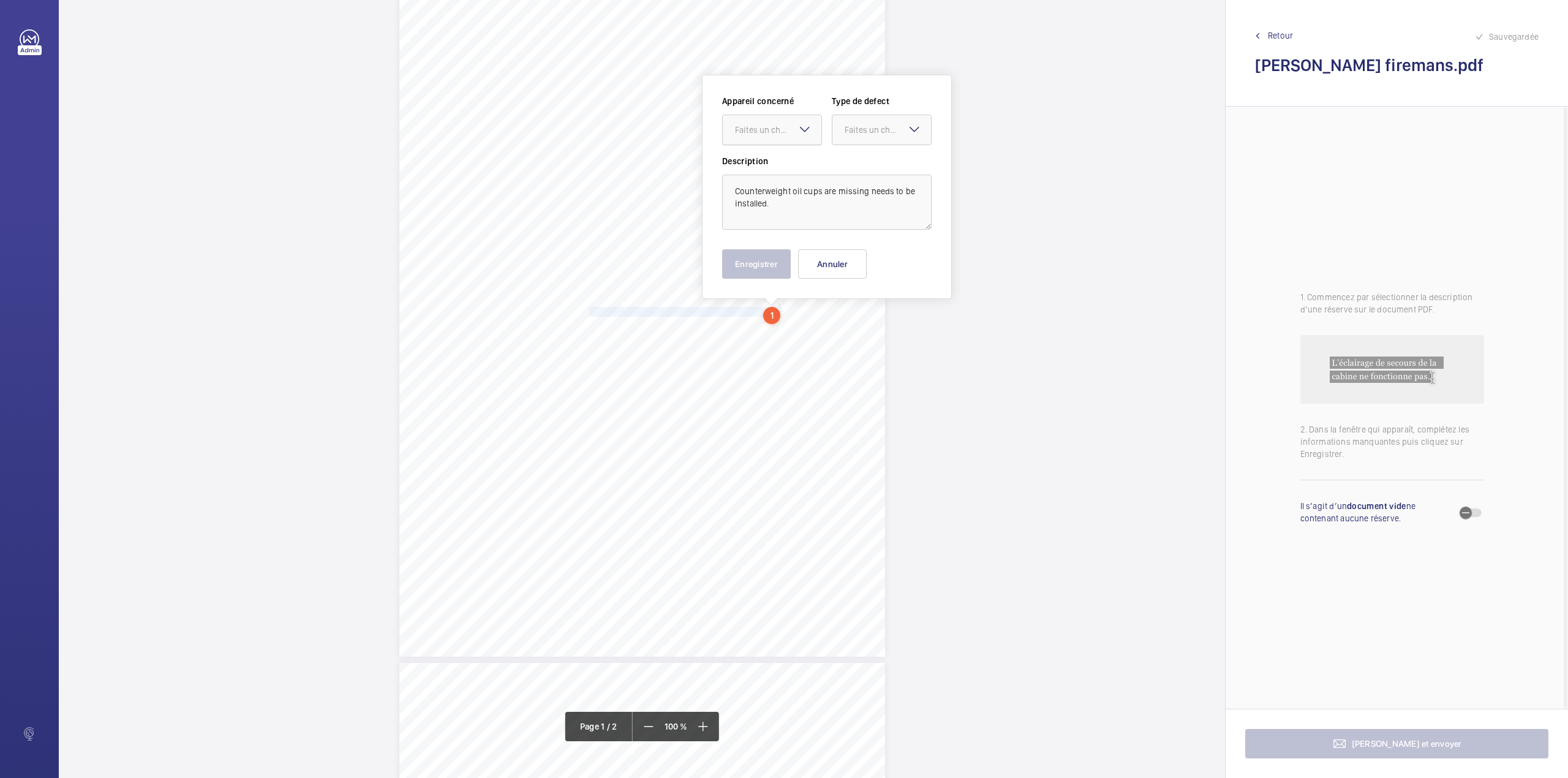
click at [759, 129] on div "Faites un choix" at bounding box center [777, 130] width 86 height 13
drag, startPoint x: 762, startPoint y: 157, endPoint x: 878, endPoint y: 133, distance: 118.5
click at [768, 157] on div "INS58798" at bounding box center [772, 166] width 99 height 29
click at [880, 136] on div "Faites un choix" at bounding box center [881, 130] width 99 height 13
drag, startPoint x: 875, startPoint y: 149, endPoint x: 858, endPoint y: 207, distance: 60.4
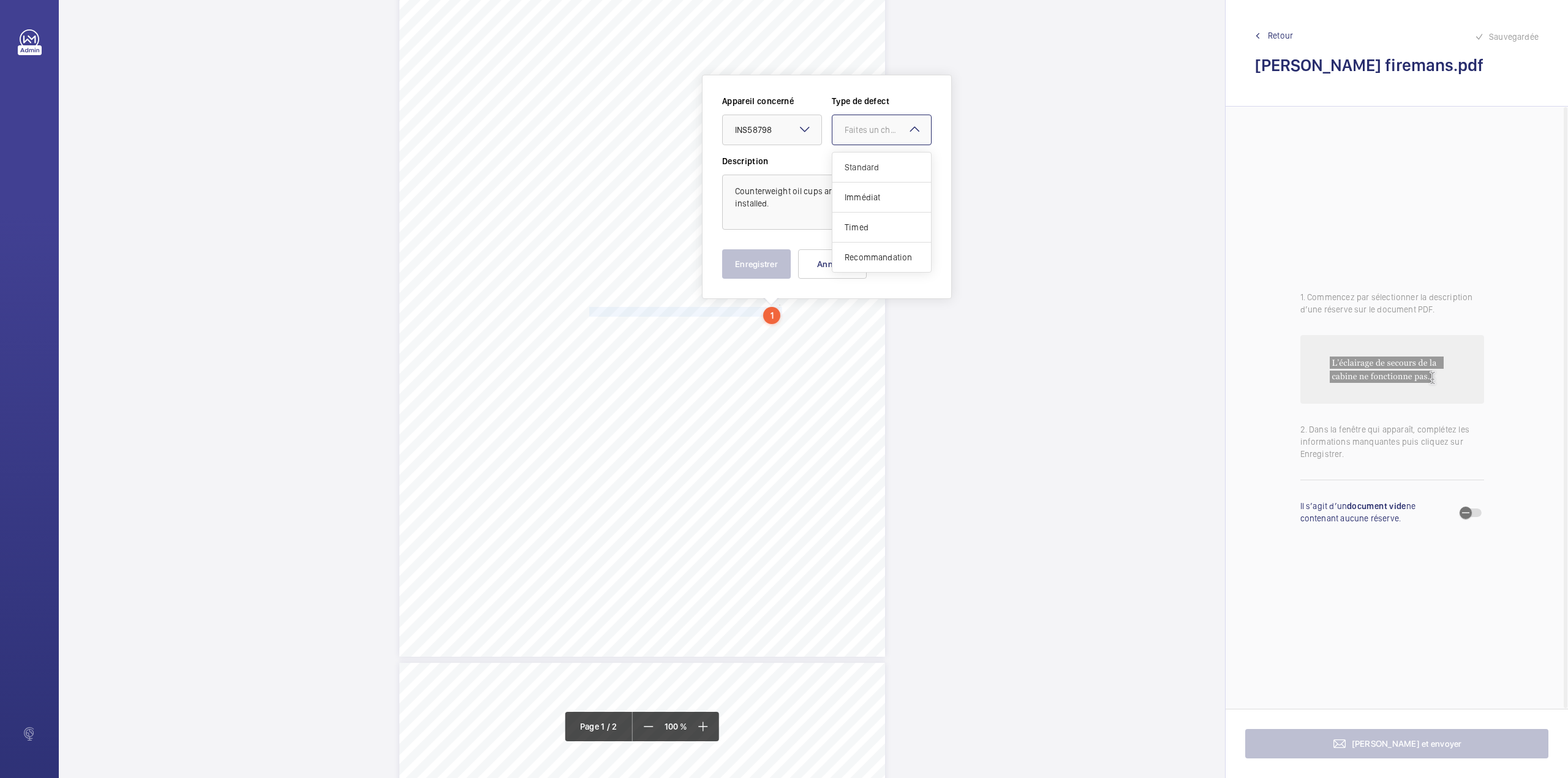
click at [875, 155] on div "Standard" at bounding box center [881, 167] width 99 height 30
click at [768, 264] on button "Enregistrer" at bounding box center [756, 264] width 69 height 29
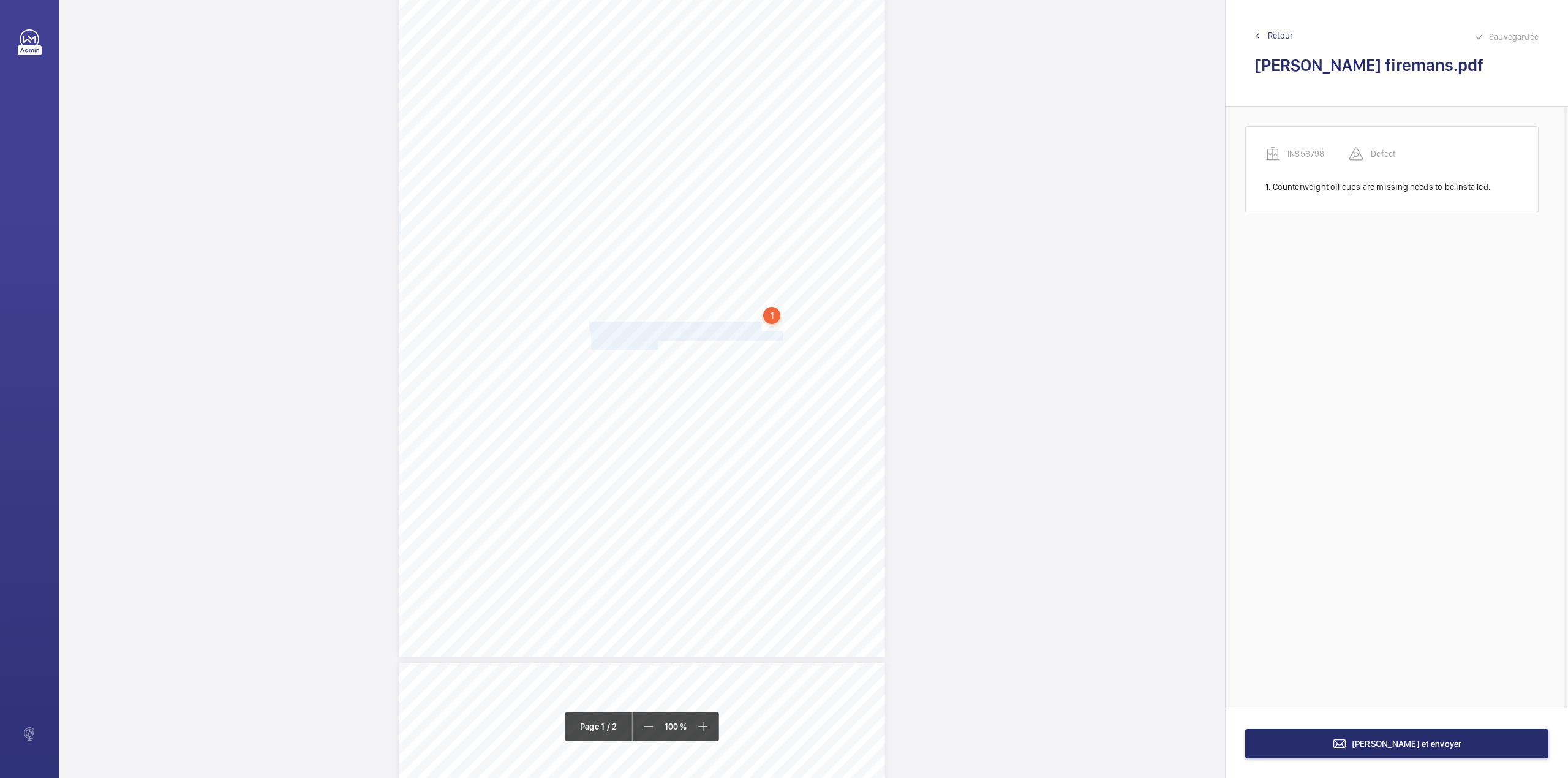
drag, startPoint x: 588, startPoint y: 324, endPoint x: 655, endPoint y: 342, distance: 69.4
click at [655, 342] on div "Lifting Operations and Lifting Equipment Regulations 1998 Report of Thorough Ex…" at bounding box center [642, 312] width 486 height 687
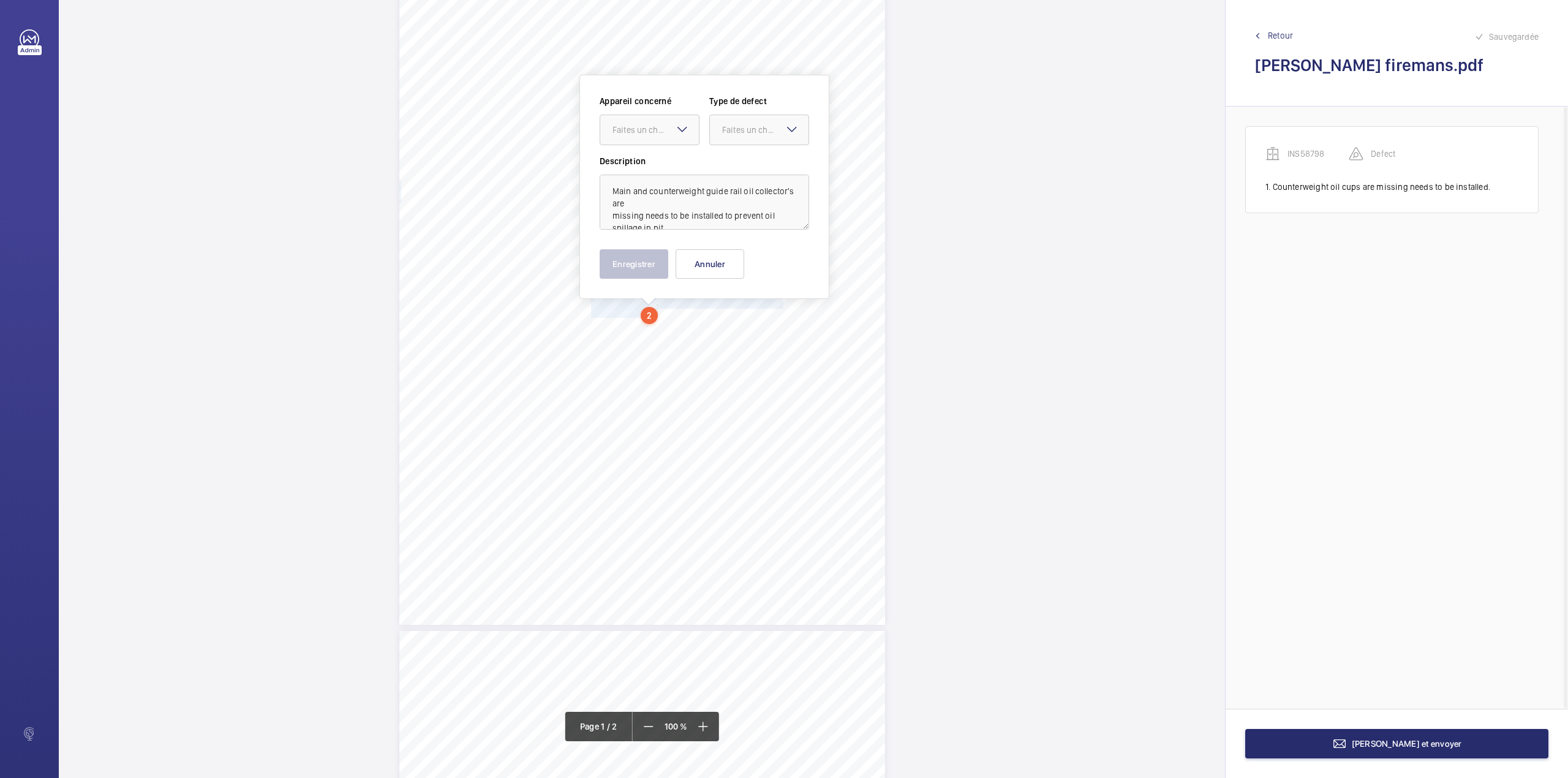
drag, startPoint x: 657, startPoint y: 130, endPoint x: 657, endPoint y: 148, distance: 18.0
click at [657, 136] on div "Faites un choix" at bounding box center [649, 130] width 99 height 13
click at [659, 174] on div "INS58798" at bounding box center [649, 166] width 99 height 29
click at [762, 133] on div "Faites un choix" at bounding box center [765, 130] width 86 height 13
click at [758, 155] on div "Standard" at bounding box center [759, 167] width 99 height 30
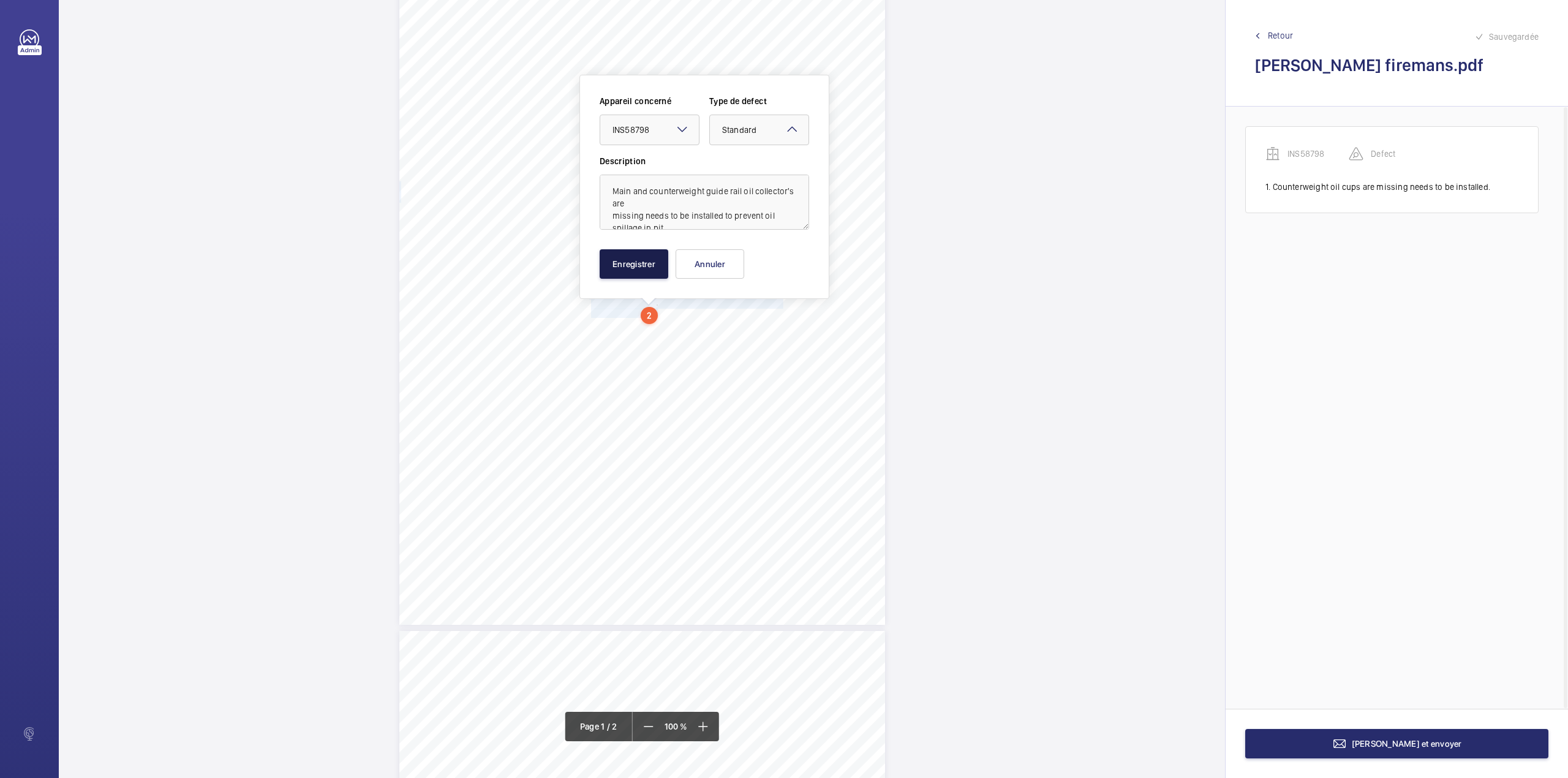
click at [643, 256] on button "Enregistrer" at bounding box center [634, 264] width 69 height 29
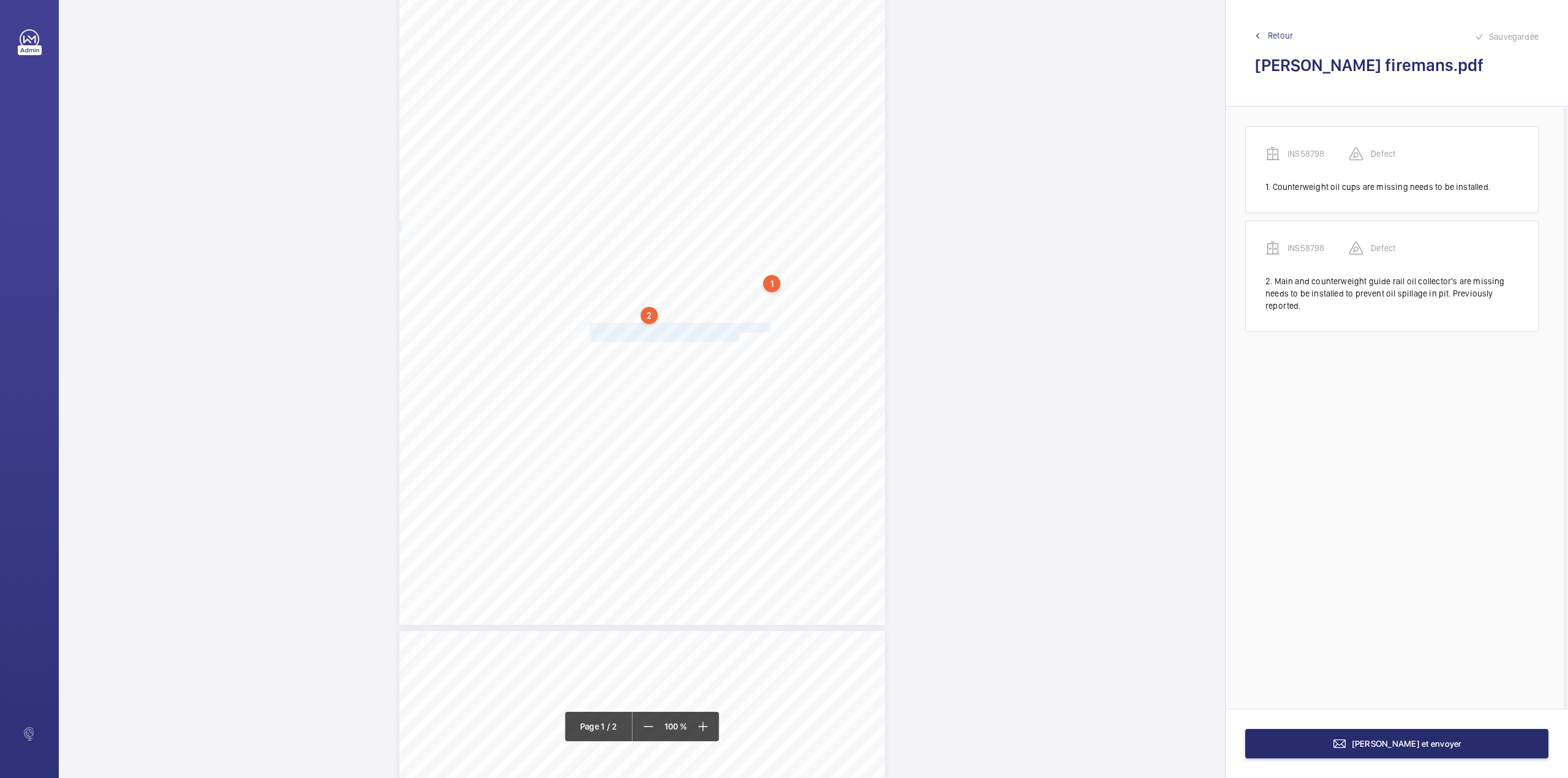
drag, startPoint x: 589, startPoint y: 326, endPoint x: 738, endPoint y: 335, distance: 149.3
click at [738, 335] on div "Lifting Operations and Lifting Equipment Regulations 1998 Report of Thorough Ex…" at bounding box center [642, 281] width 486 height 687
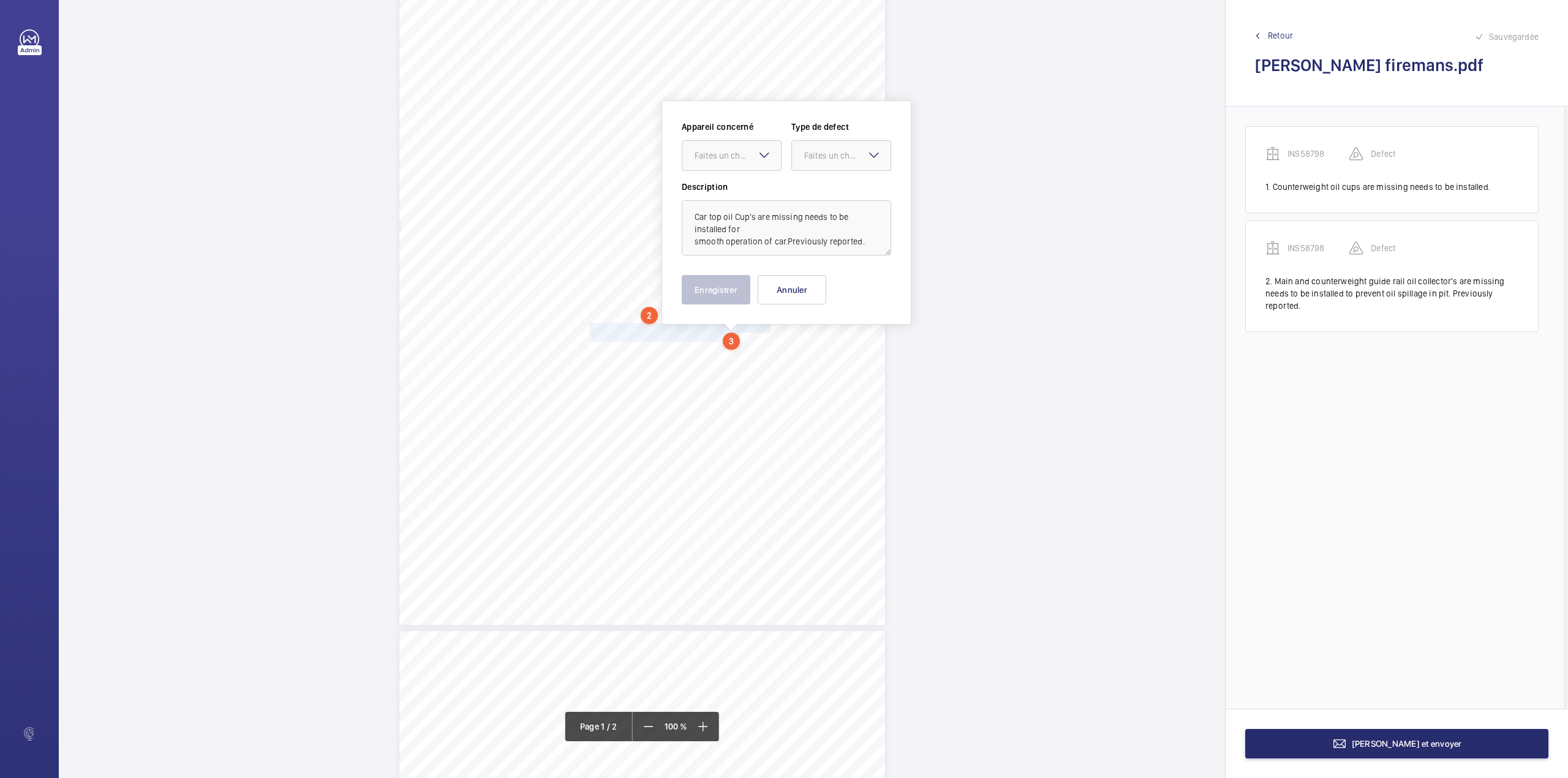
scroll to position [108, 0]
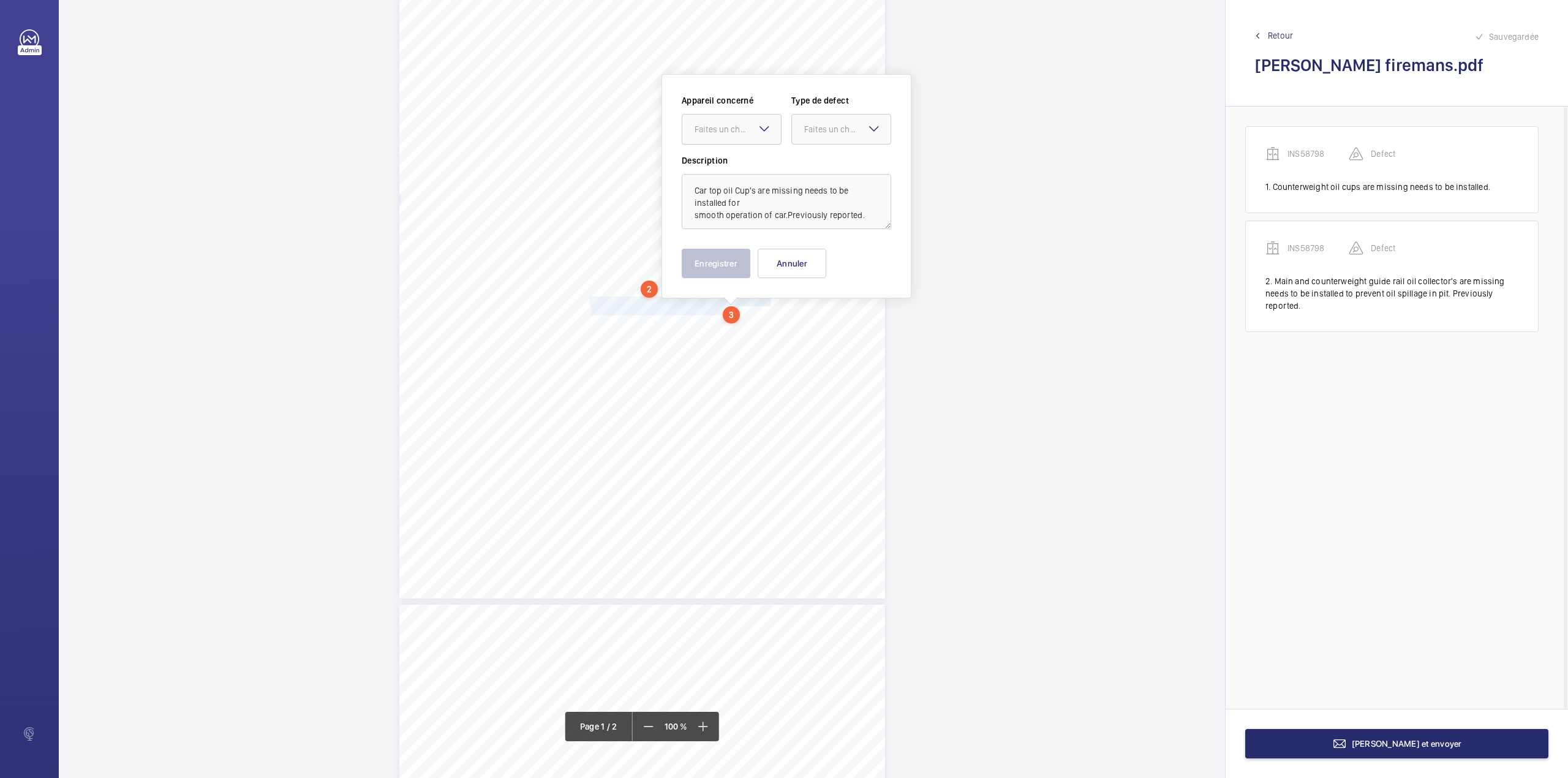
drag, startPoint x: 733, startPoint y: 125, endPoint x: 733, endPoint y: 141, distance: 16.0
click at [733, 126] on div "Faites un choix" at bounding box center [737, 129] width 86 height 13
click at [733, 170] on span "INS58798" at bounding box center [732, 166] width 74 height 13
click at [843, 138] on div at bounding box center [841, 129] width 99 height 29
click at [840, 151] on div "Standard" at bounding box center [841, 166] width 99 height 30
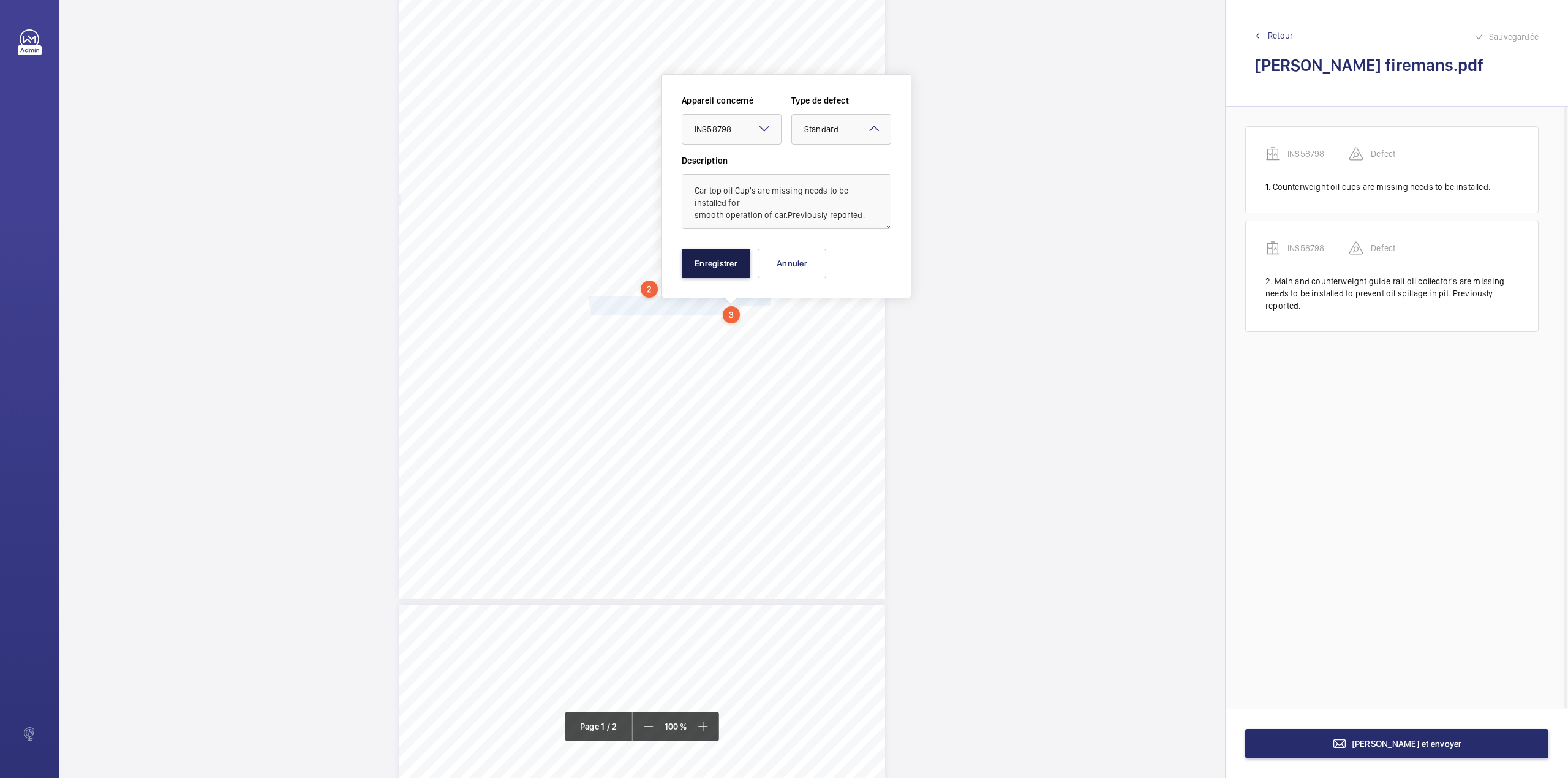
drag, startPoint x: 709, startPoint y: 260, endPoint x: 690, endPoint y: 256, distance: 19.4
click at [707, 260] on button "Enregistrer" at bounding box center [716, 263] width 69 height 29
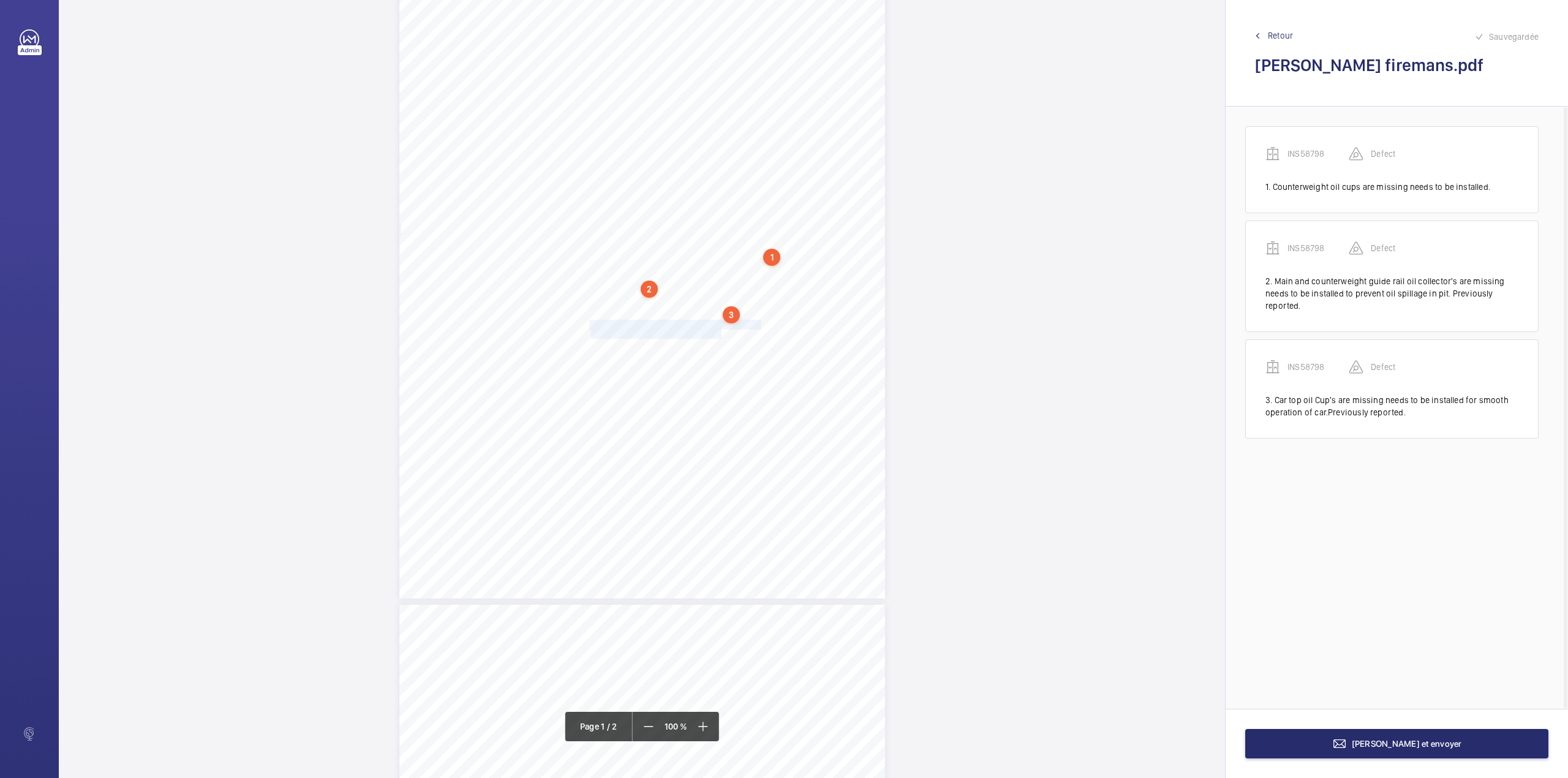
drag, startPoint x: 589, startPoint y: 324, endPoint x: 718, endPoint y: 336, distance: 129.6
click at [718, 336] on div "Lifting Operations and Lifting Equipment Regulations 1998 Report of Thorough Ex…" at bounding box center [642, 254] width 486 height 687
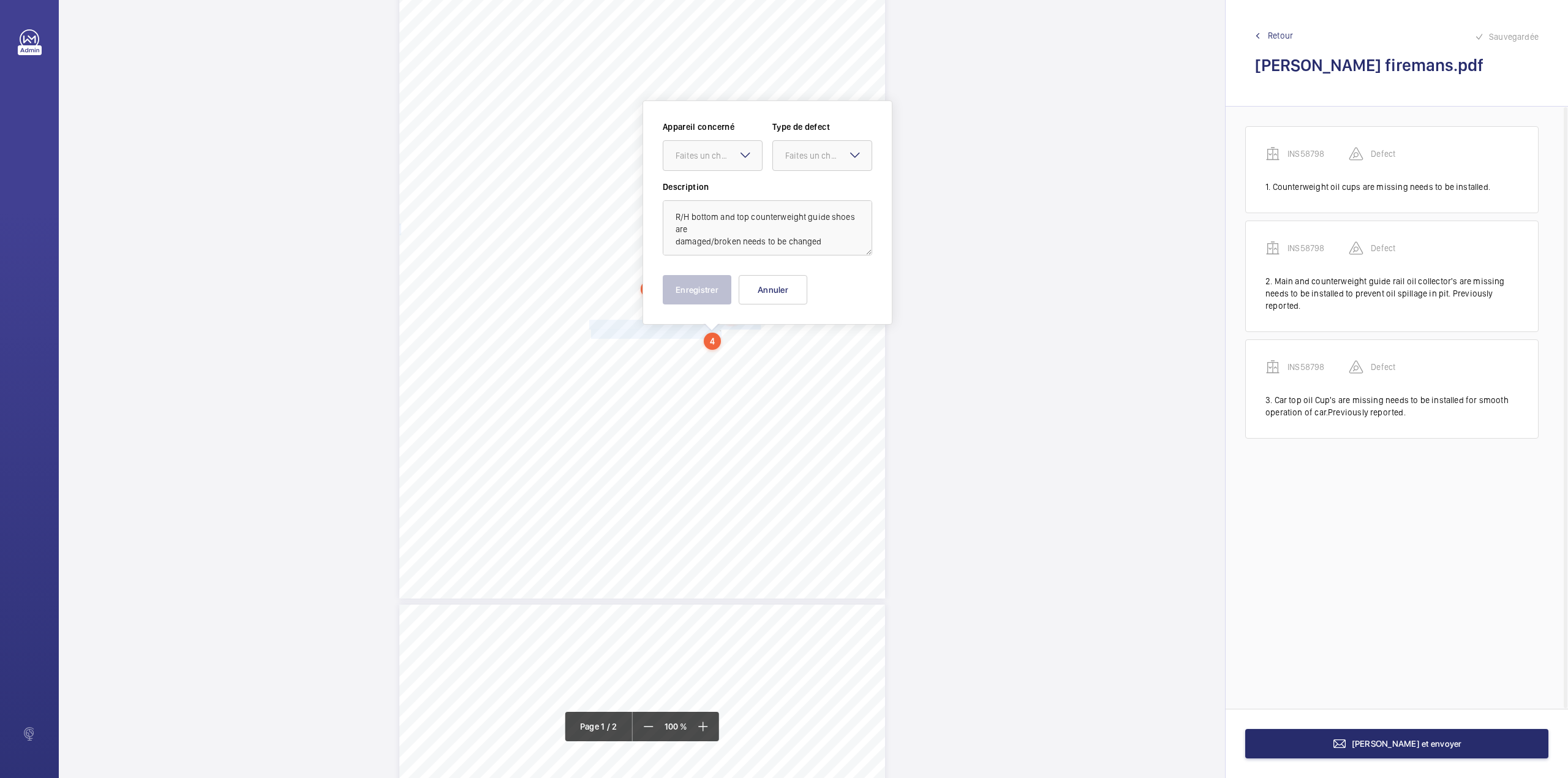
scroll to position [135, 0]
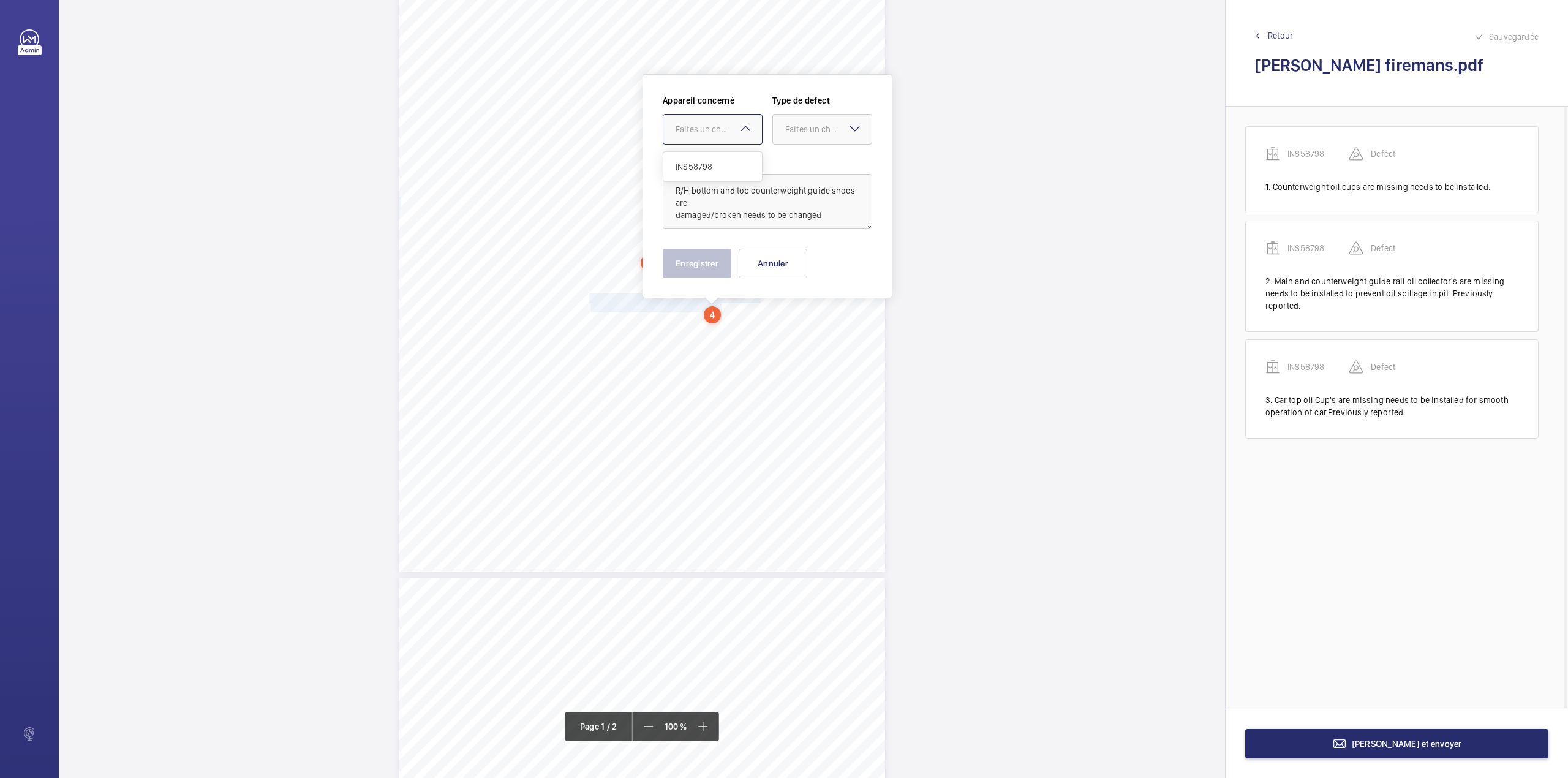
click at [725, 133] on div "Faites un choix" at bounding box center [718, 129] width 86 height 13
click at [724, 157] on div "INS58798" at bounding box center [713, 166] width 99 height 29
click at [807, 131] on div "Faites un choix" at bounding box center [828, 129] width 86 height 13
click at [802, 160] on span "Standard" at bounding box center [822, 166] width 74 height 13
click at [703, 262] on button "Enregistrer" at bounding box center [697, 263] width 69 height 29
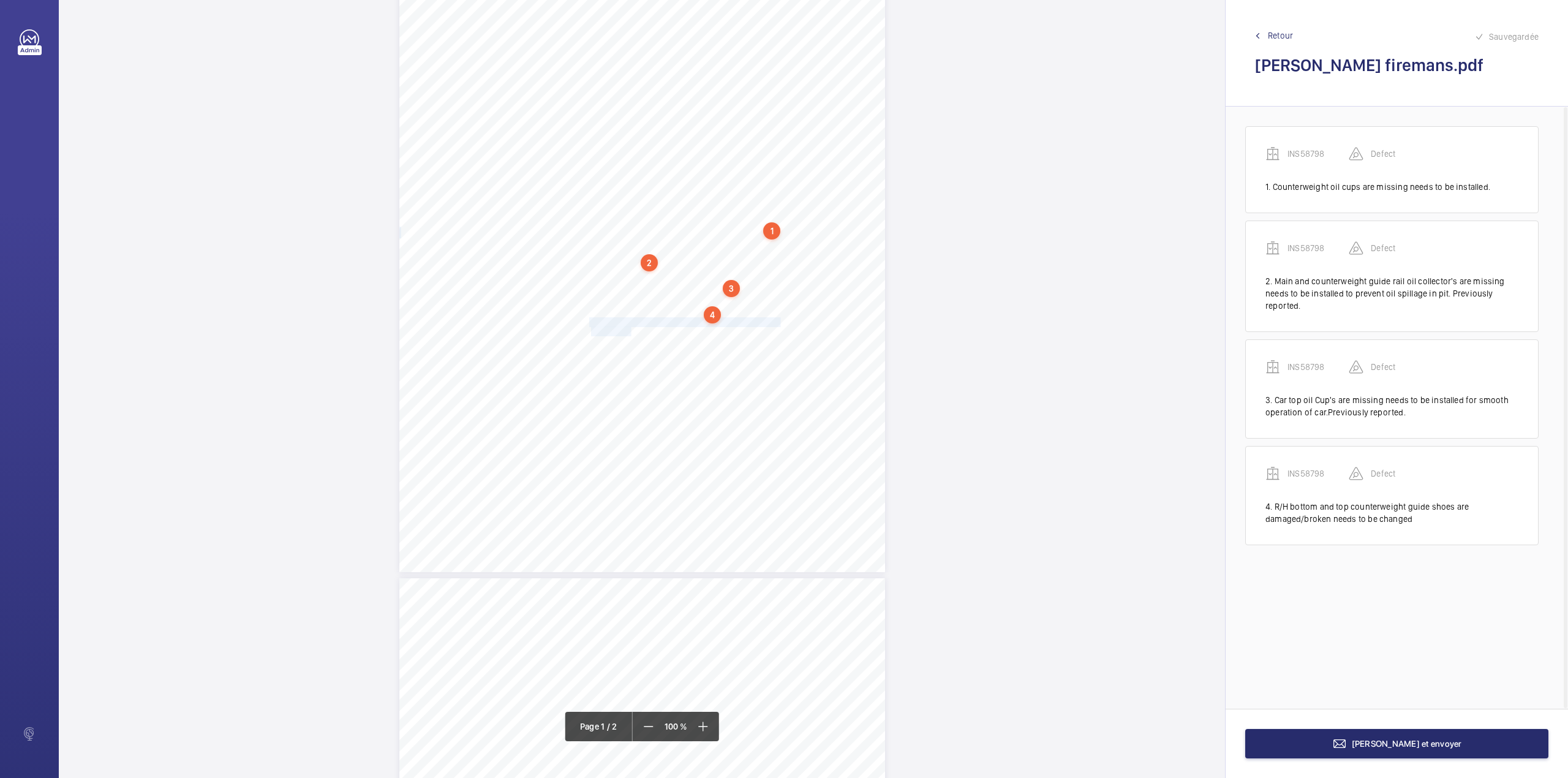
drag, startPoint x: 588, startPoint y: 321, endPoint x: 628, endPoint y: 331, distance: 41.2
click at [628, 331] on div "Lifting Operations and Lifting Equipment Regulations 1998 Report of Thorough Ex…" at bounding box center [642, 228] width 486 height 687
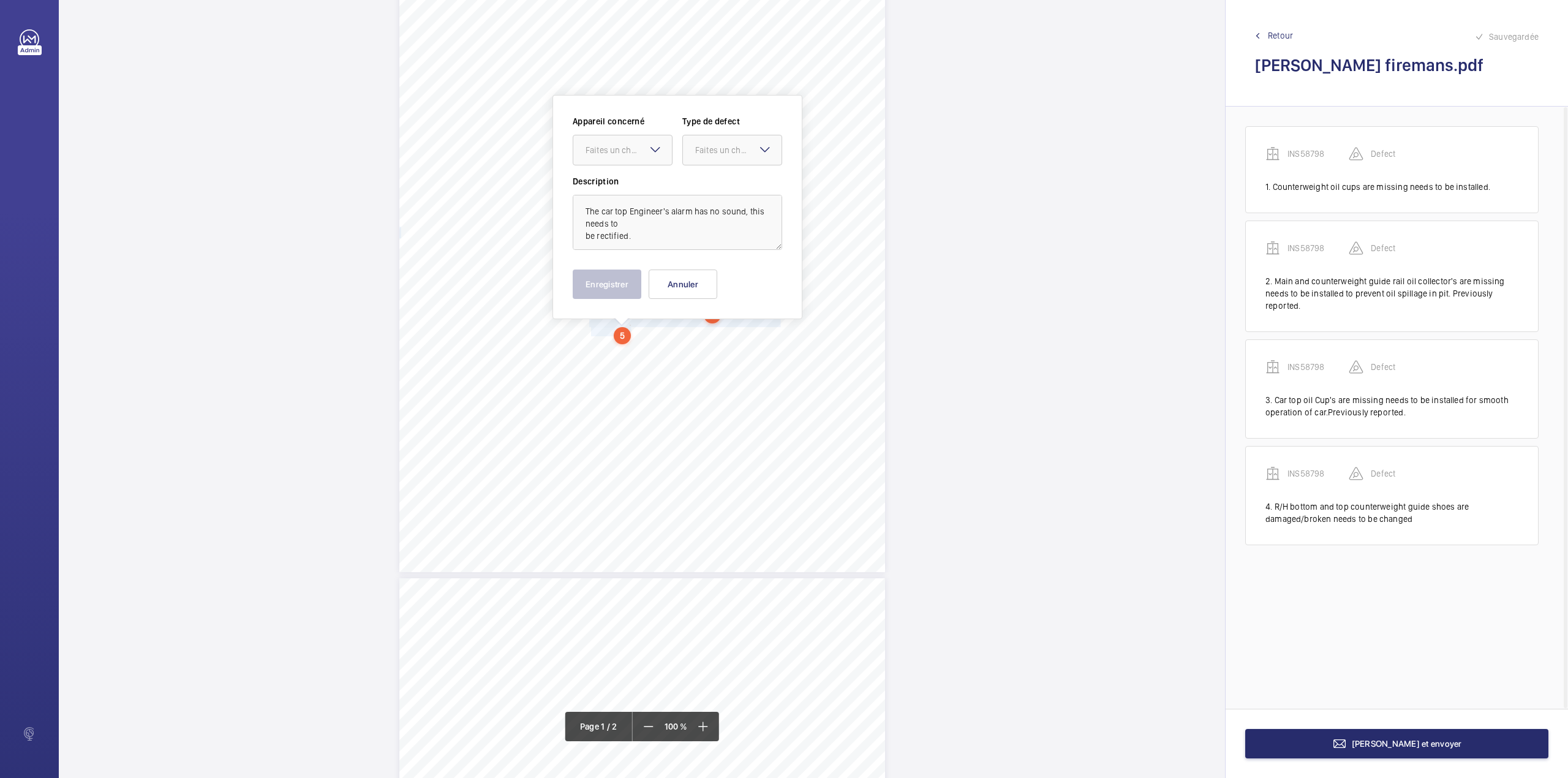
scroll to position [155, 0]
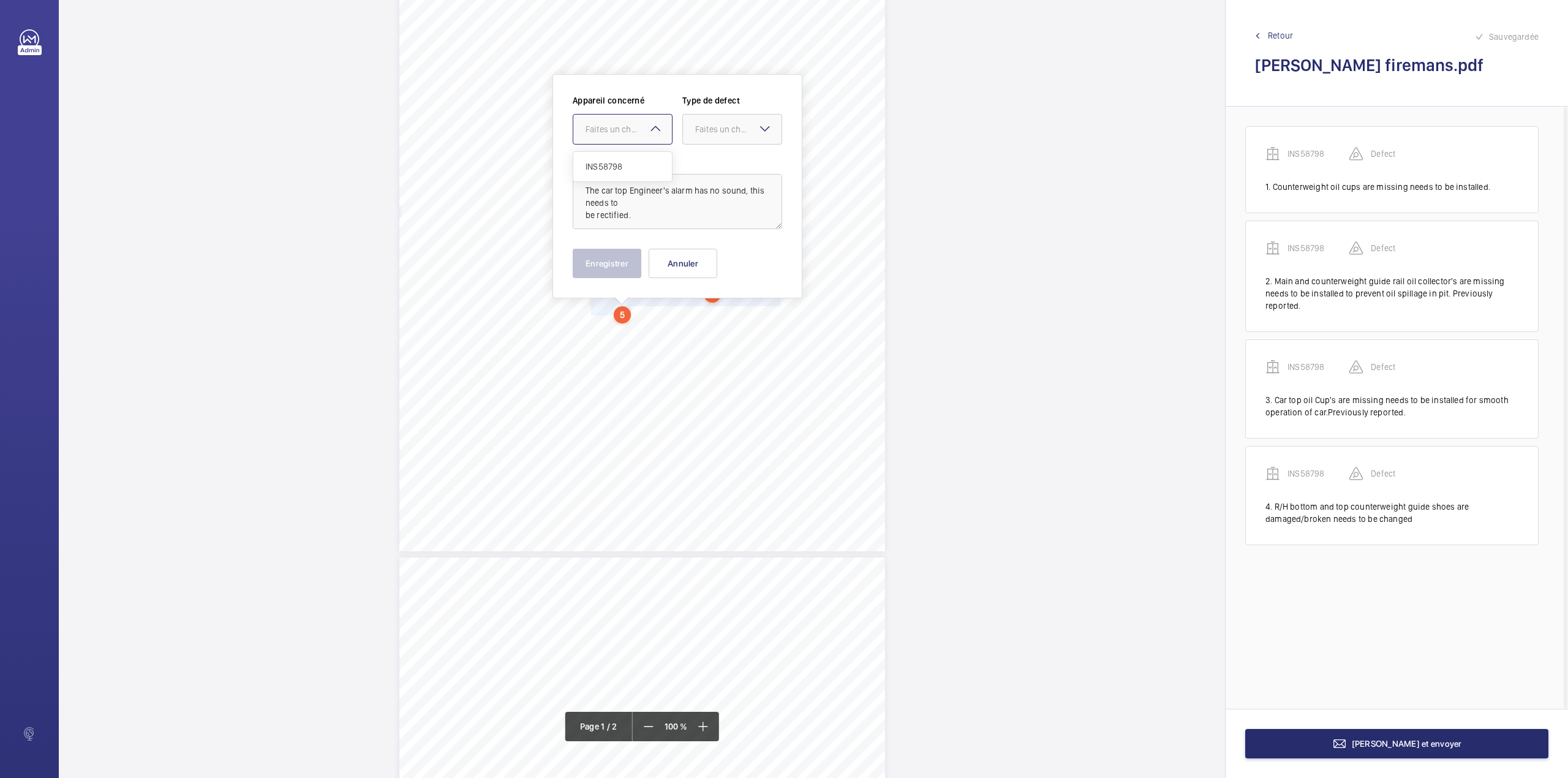
click at [615, 128] on div "Faites un choix" at bounding box center [628, 129] width 86 height 13
click at [616, 162] on span "INS58798" at bounding box center [623, 166] width 74 height 13
click at [724, 135] on div "Faites un choix" at bounding box center [738, 129] width 86 height 13
click at [720, 163] on span "Standard" at bounding box center [732, 166] width 74 height 13
click at [614, 256] on button "Enregistrer" at bounding box center [607, 263] width 69 height 29
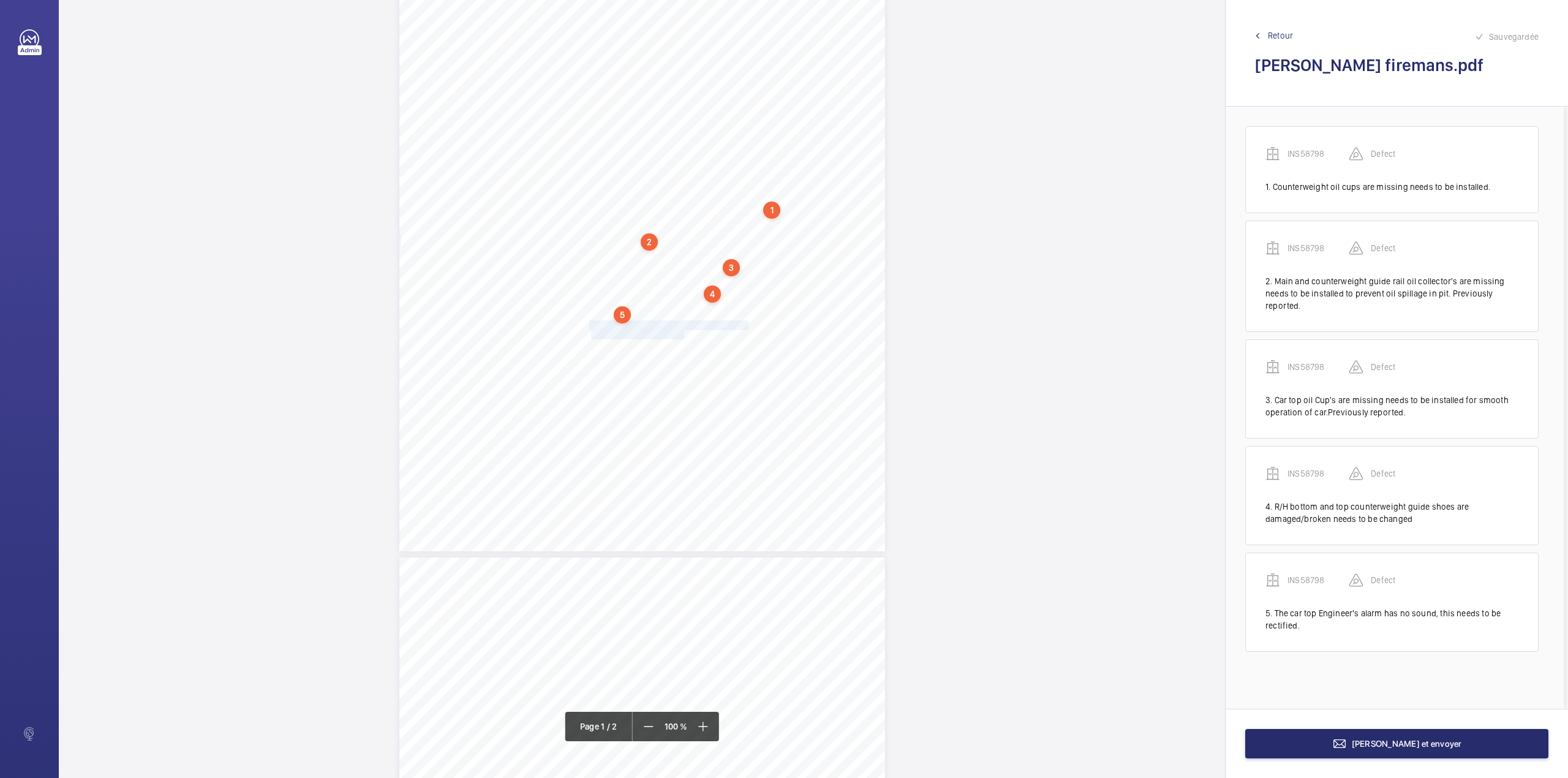
drag, startPoint x: 590, startPoint y: 324, endPoint x: 682, endPoint y: 331, distance: 92.3
click at [682, 331] on div "Lifting Operations and Lifting Equipment Regulations 1998 Report of Thorough Ex…" at bounding box center [642, 208] width 486 height 687
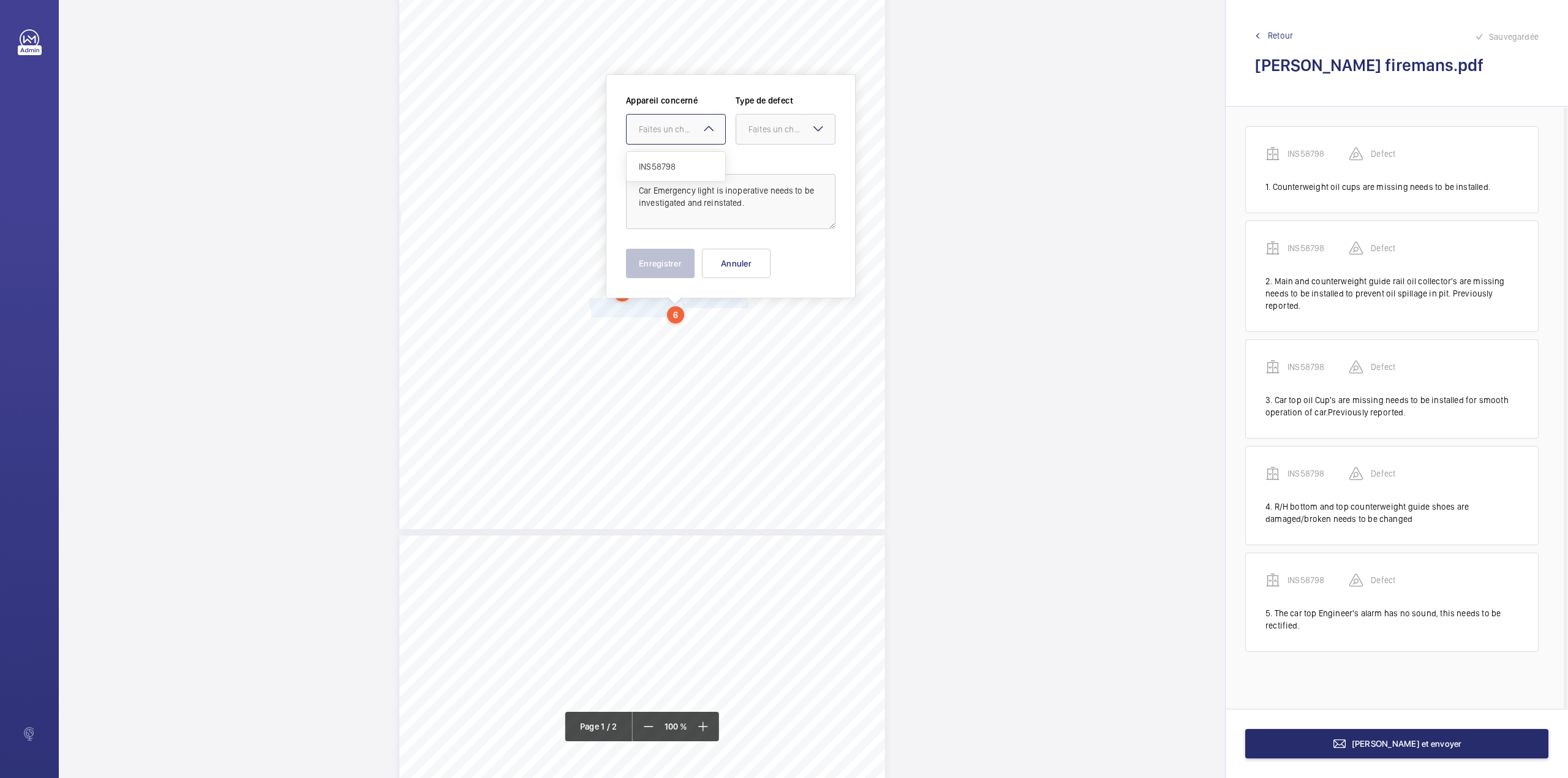
click at [664, 124] on div "Faites un choix" at bounding box center [682, 129] width 86 height 13
click at [666, 155] on div "INS58798" at bounding box center [675, 166] width 99 height 29
click at [768, 125] on div "Faites un choix" at bounding box center [791, 129] width 86 height 13
click at [768, 166] on span "Standard" at bounding box center [785, 166] width 74 height 13
click at [675, 260] on button "Enregistrer" at bounding box center [660, 263] width 69 height 29
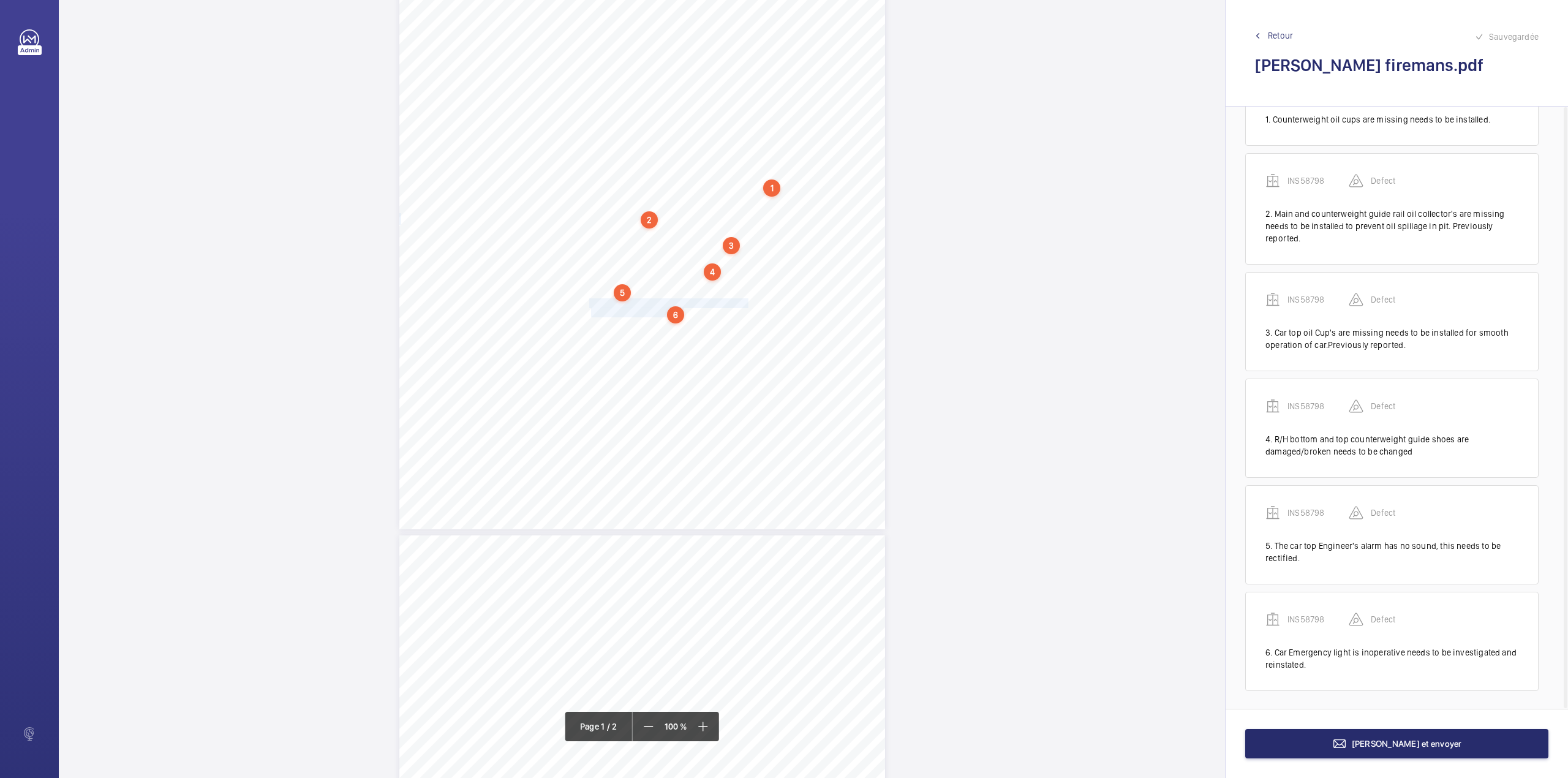
scroll to position [72, 0]
drag, startPoint x: 591, startPoint y: 327, endPoint x: 623, endPoint y: 346, distance: 37.2
click at [623, 346] on div "Lifting Operations and Lifting Equipment Regulations 1998 Report of Thorough Ex…" at bounding box center [642, 185] width 486 height 687
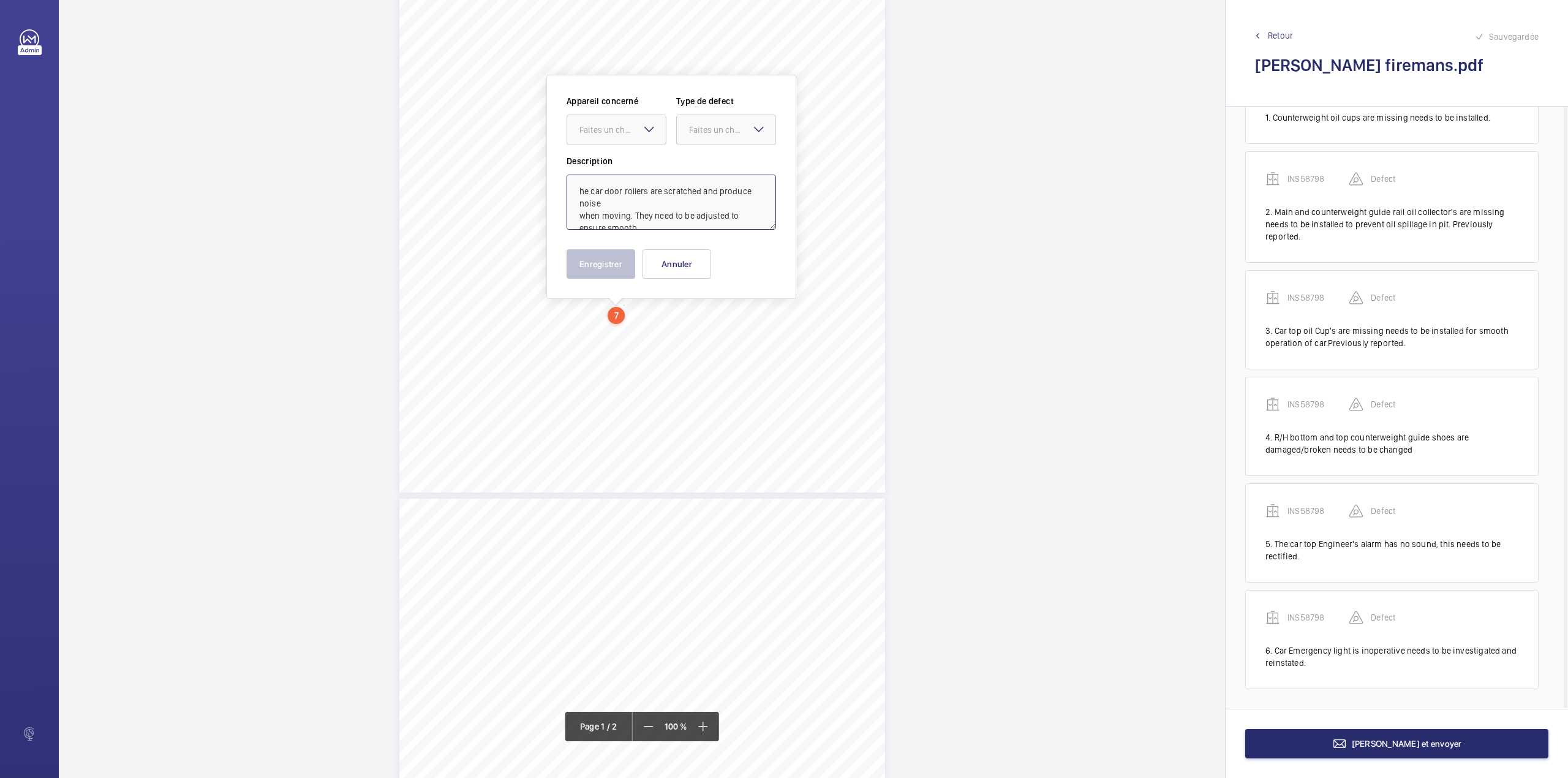
click at [576, 191] on textarea "he car door rollers are scratched and produce noise when moving. They need to b…" at bounding box center [671, 202] width 209 height 55
click at [627, 212] on textarea "The car door rollers are scratched and produce noise when moving. They need to …" at bounding box center [671, 202] width 209 height 55
click at [628, 127] on div "Faites un choix" at bounding box center [622, 130] width 86 height 13
drag, startPoint x: 636, startPoint y: 160, endPoint x: 683, endPoint y: 145, distance: 49.3
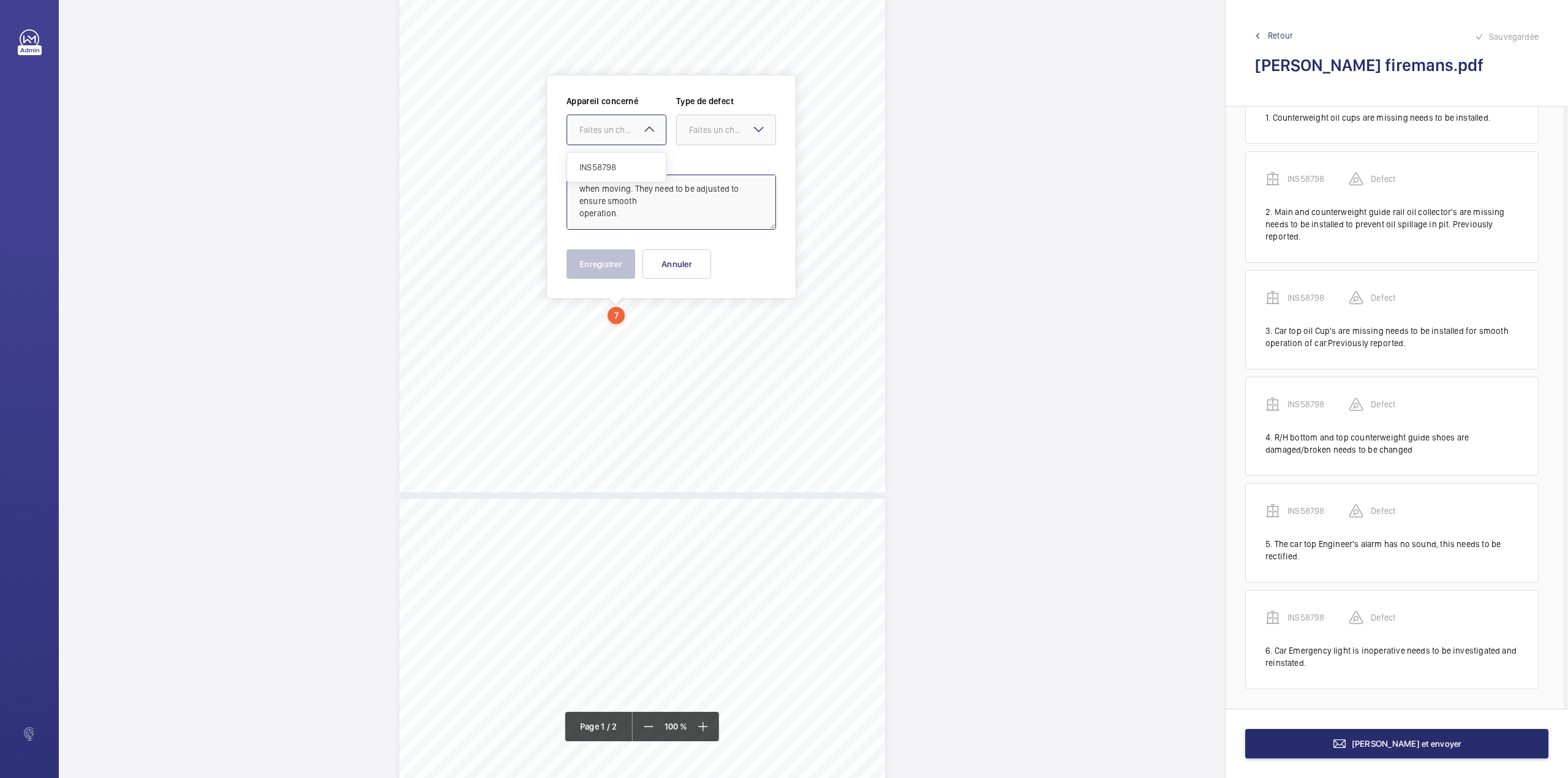
click at [649, 157] on div "INS58798" at bounding box center [616, 166] width 99 height 29
click at [705, 131] on div "Faites un choix" at bounding box center [732, 130] width 86 height 13
click at [705, 157] on div "Standard" at bounding box center [726, 167] width 99 height 30
type textarea "The car door rollers are scratched and produce noise when moving. They need to …"
click at [617, 260] on button "Enregistrer" at bounding box center [601, 264] width 69 height 29
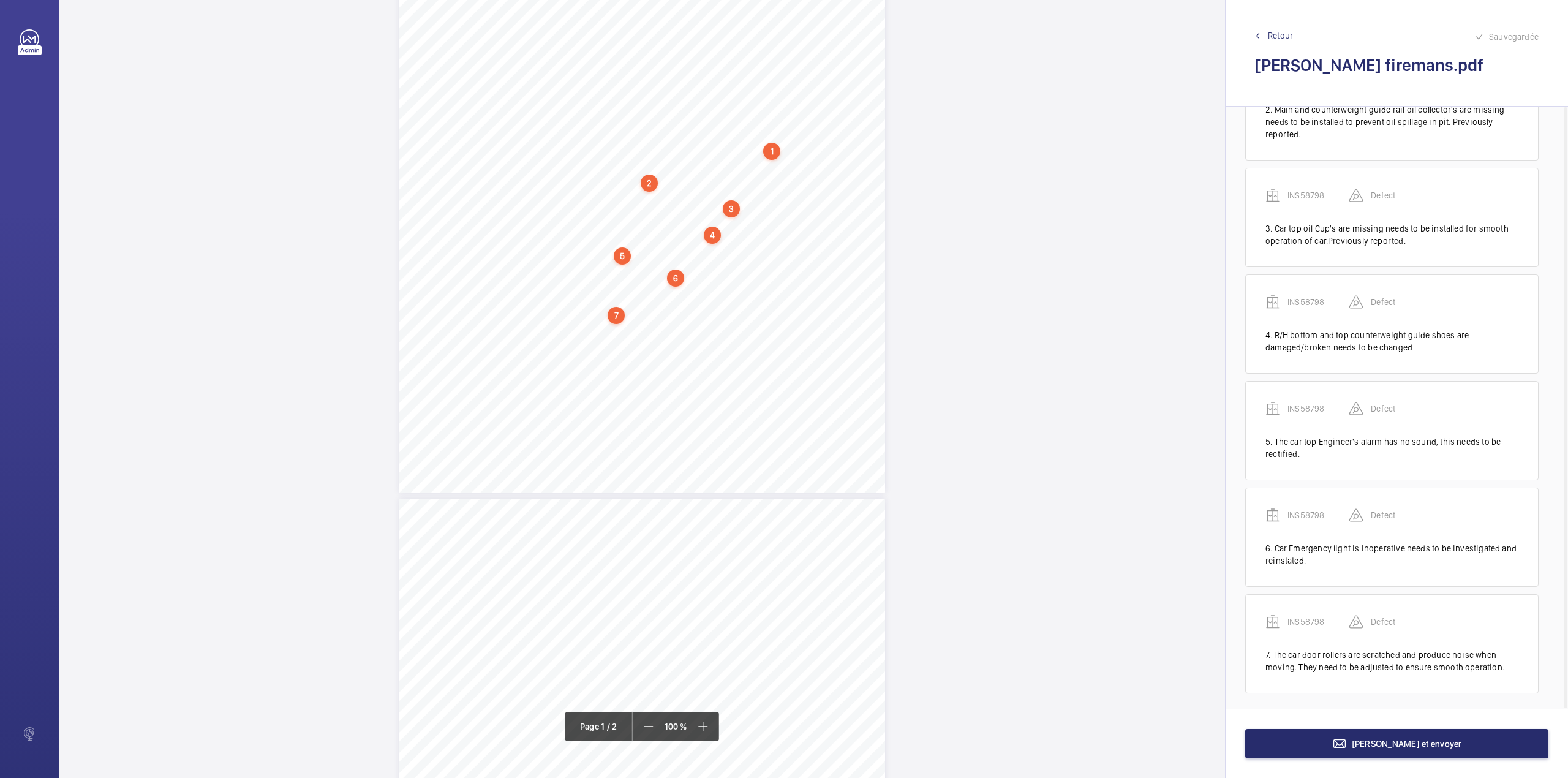
scroll to position [179, 0]
drag, startPoint x: 589, startPoint y: 319, endPoint x: 762, endPoint y: 331, distance: 173.4
click at [762, 331] on div "Lifting Operations and Lifting Equipment Regulations 1998 Report of Thorough Ex…" at bounding box center [642, 148] width 486 height 687
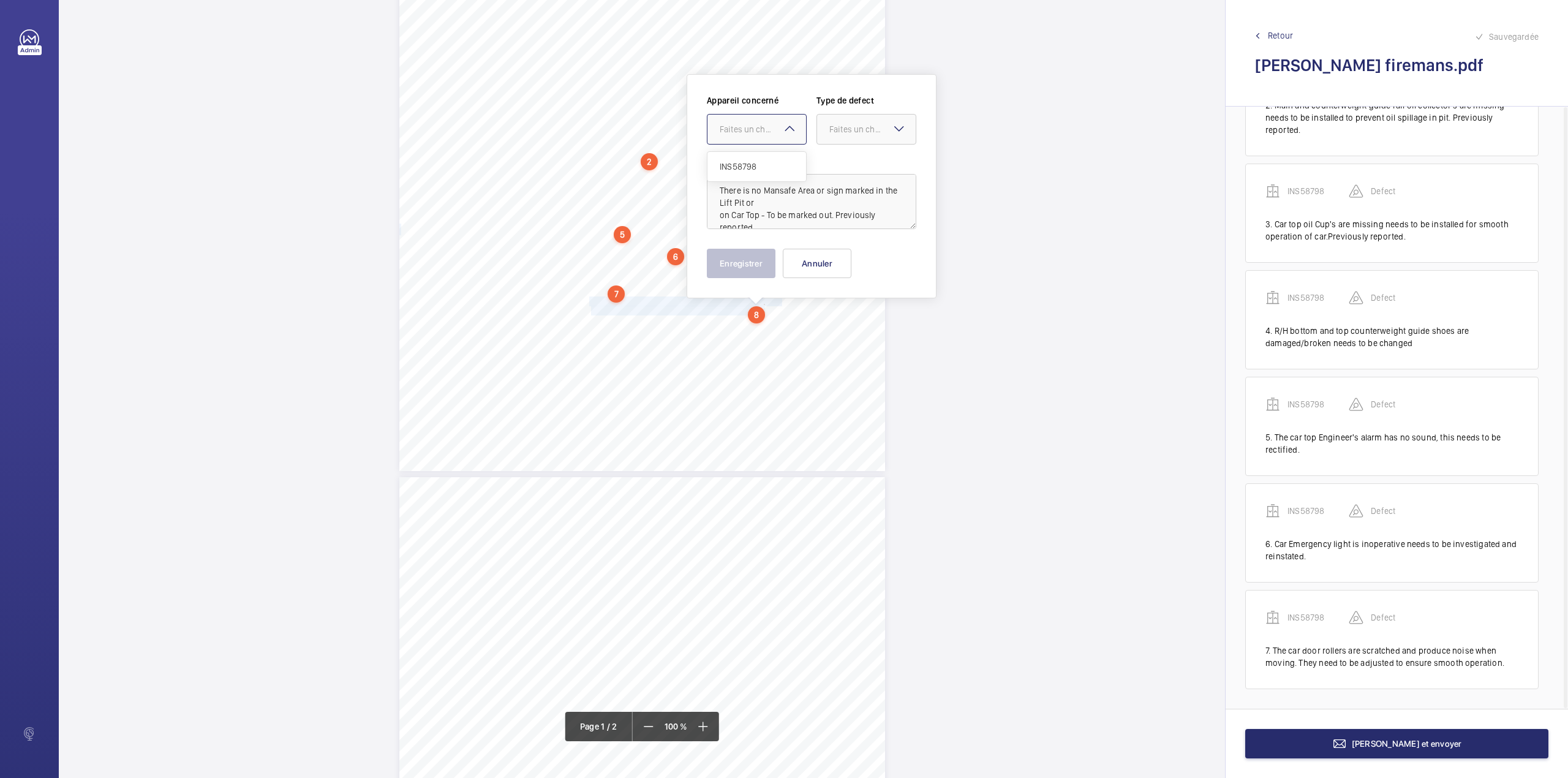
click at [748, 129] on div "Faites un choix" at bounding box center [762, 129] width 86 height 13
click at [748, 163] on span "INS58798" at bounding box center [757, 166] width 74 height 13
click at [877, 137] on div at bounding box center [866, 129] width 99 height 29
click at [863, 171] on span "Standard" at bounding box center [866, 166] width 74 height 13
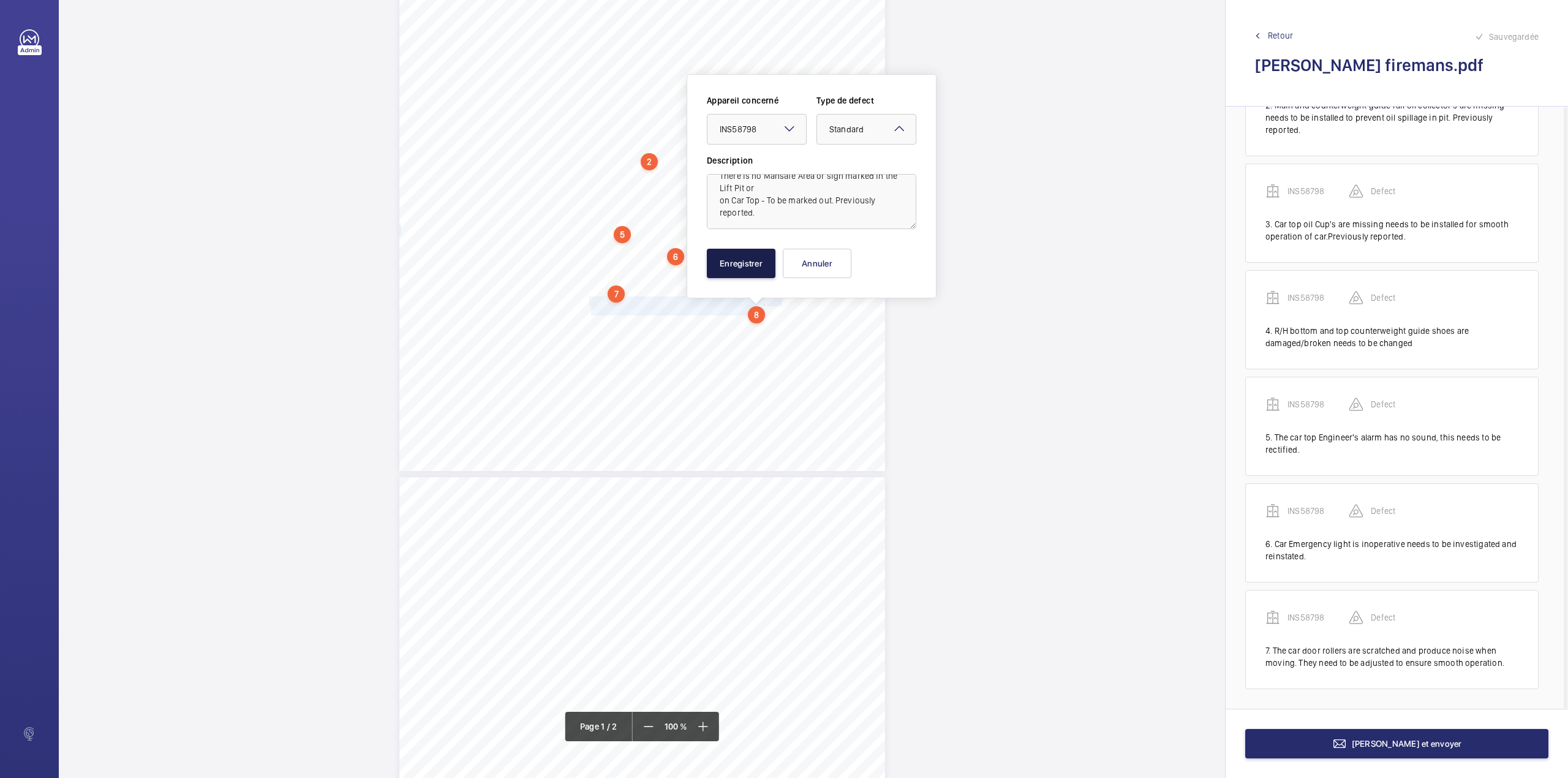
click at [736, 257] on button "Enregistrer" at bounding box center [741, 263] width 69 height 29
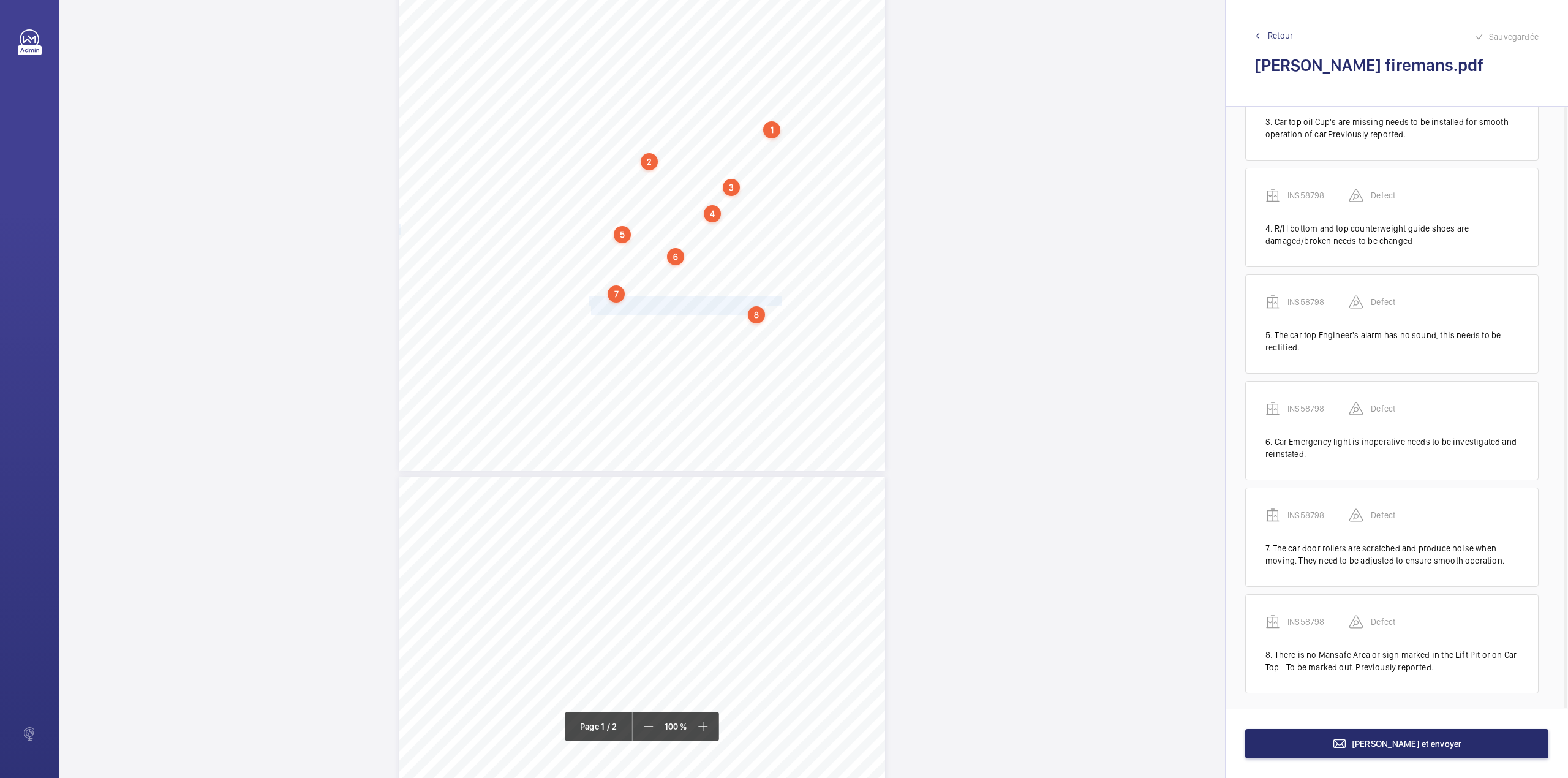
scroll to position [286, 0]
drag, startPoint x: 589, startPoint y: 322, endPoint x: 724, endPoint y: 335, distance: 135.6
click at [724, 335] on div "Lifting Operations and Lifting Equipment Regulations 1998 Report of Thorough Ex…" at bounding box center [642, 127] width 486 height 687
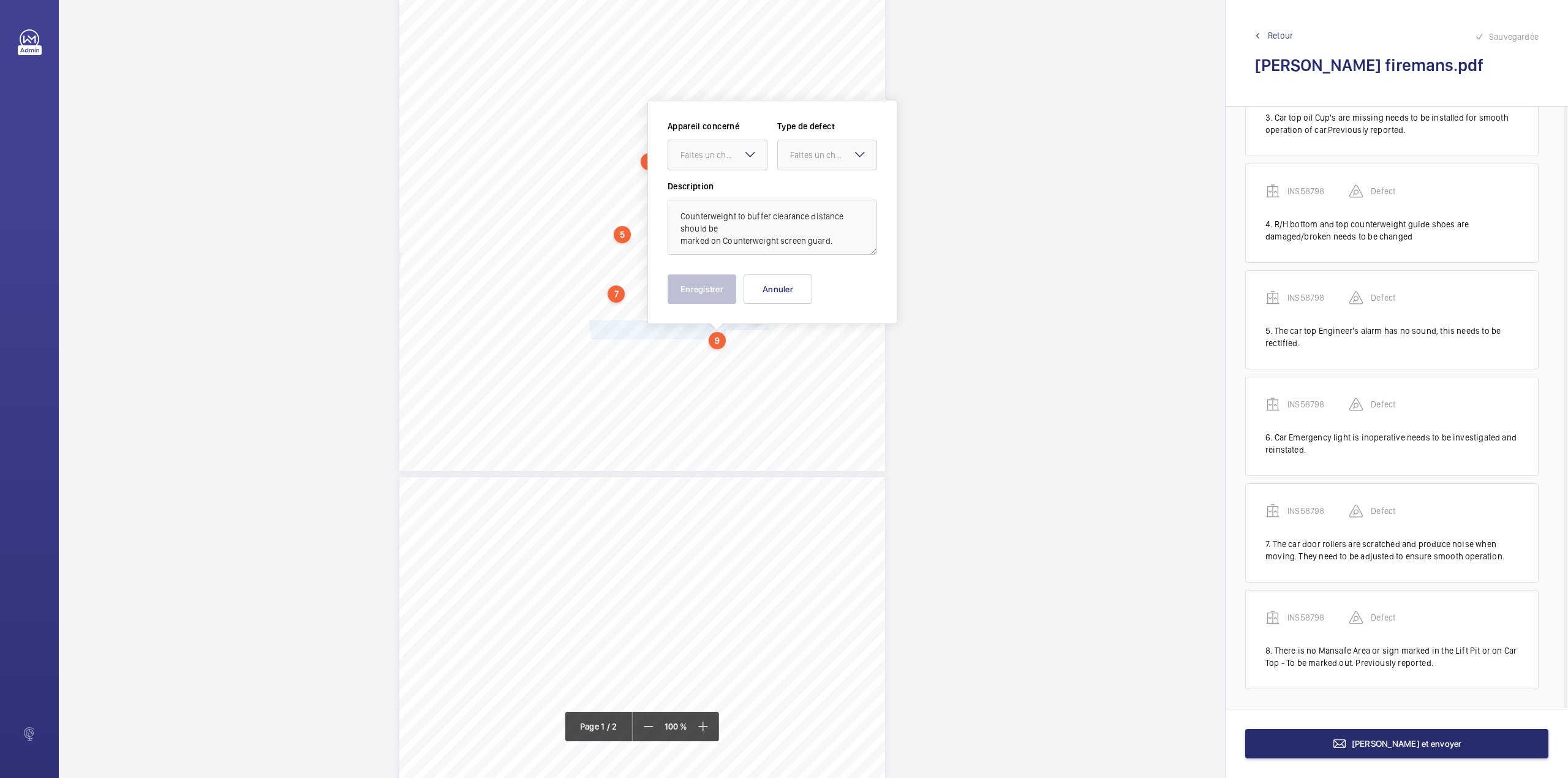
scroll to position [261, 0]
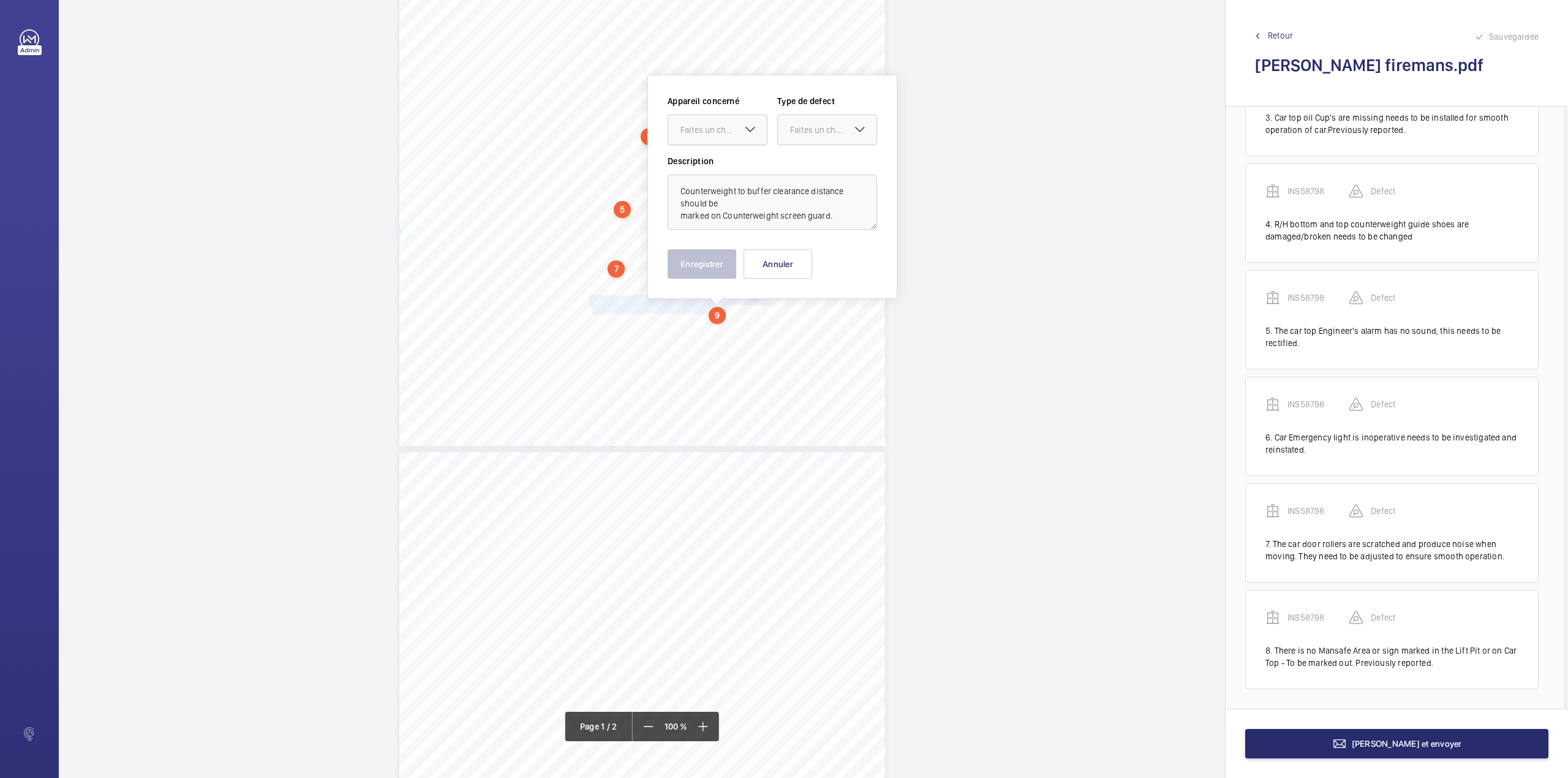
click at [721, 133] on div "Faites un choix" at bounding box center [723, 130] width 86 height 13
click at [724, 172] on span "INS58798" at bounding box center [717, 167] width 74 height 13
click at [811, 133] on div "Faites un choix" at bounding box center [833, 130] width 86 height 13
click at [809, 166] on span "Standard" at bounding box center [827, 167] width 74 height 13
click at [710, 256] on button "Enregistrer" at bounding box center [702, 264] width 69 height 29
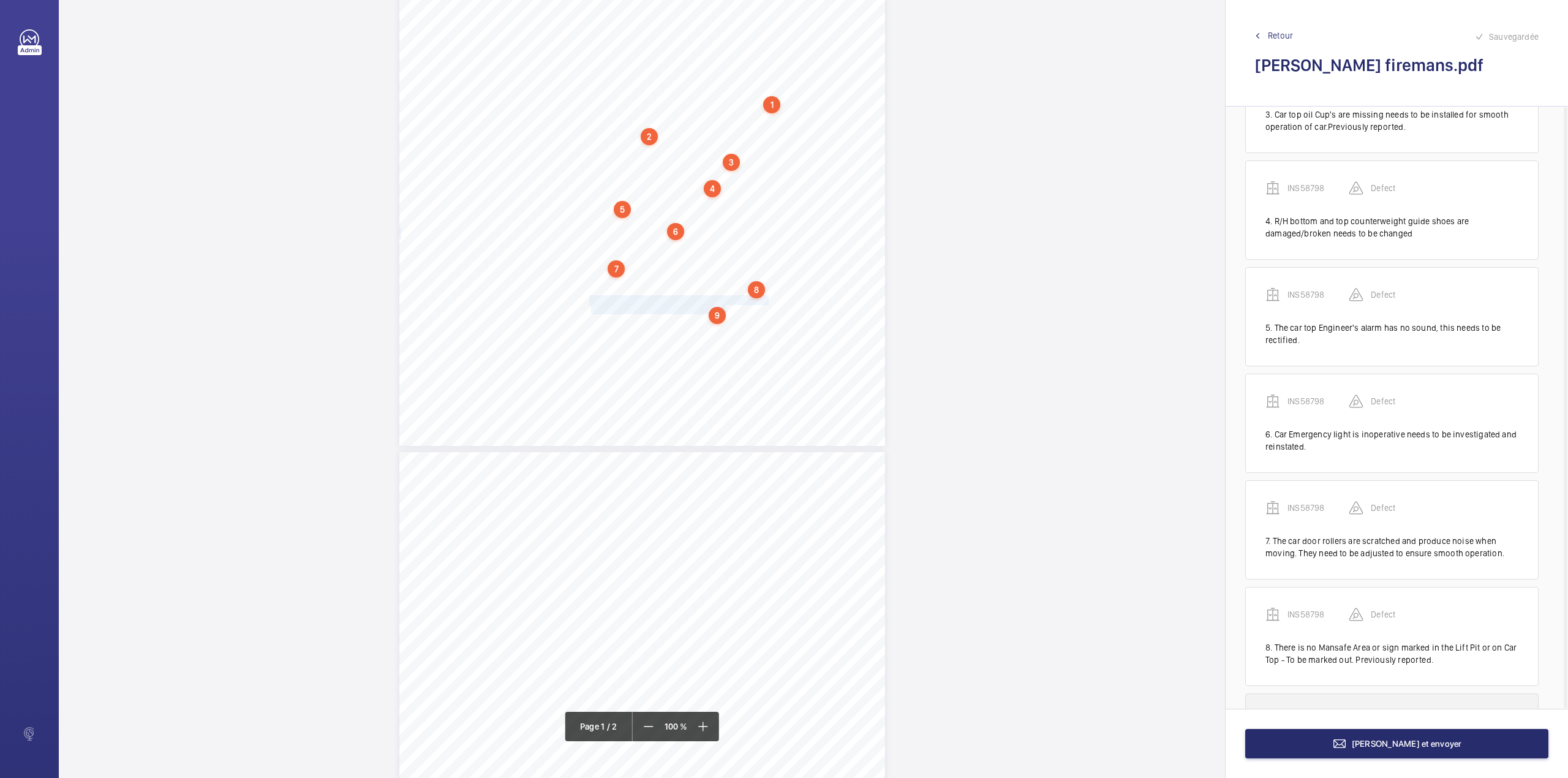
scroll to position [393, 0]
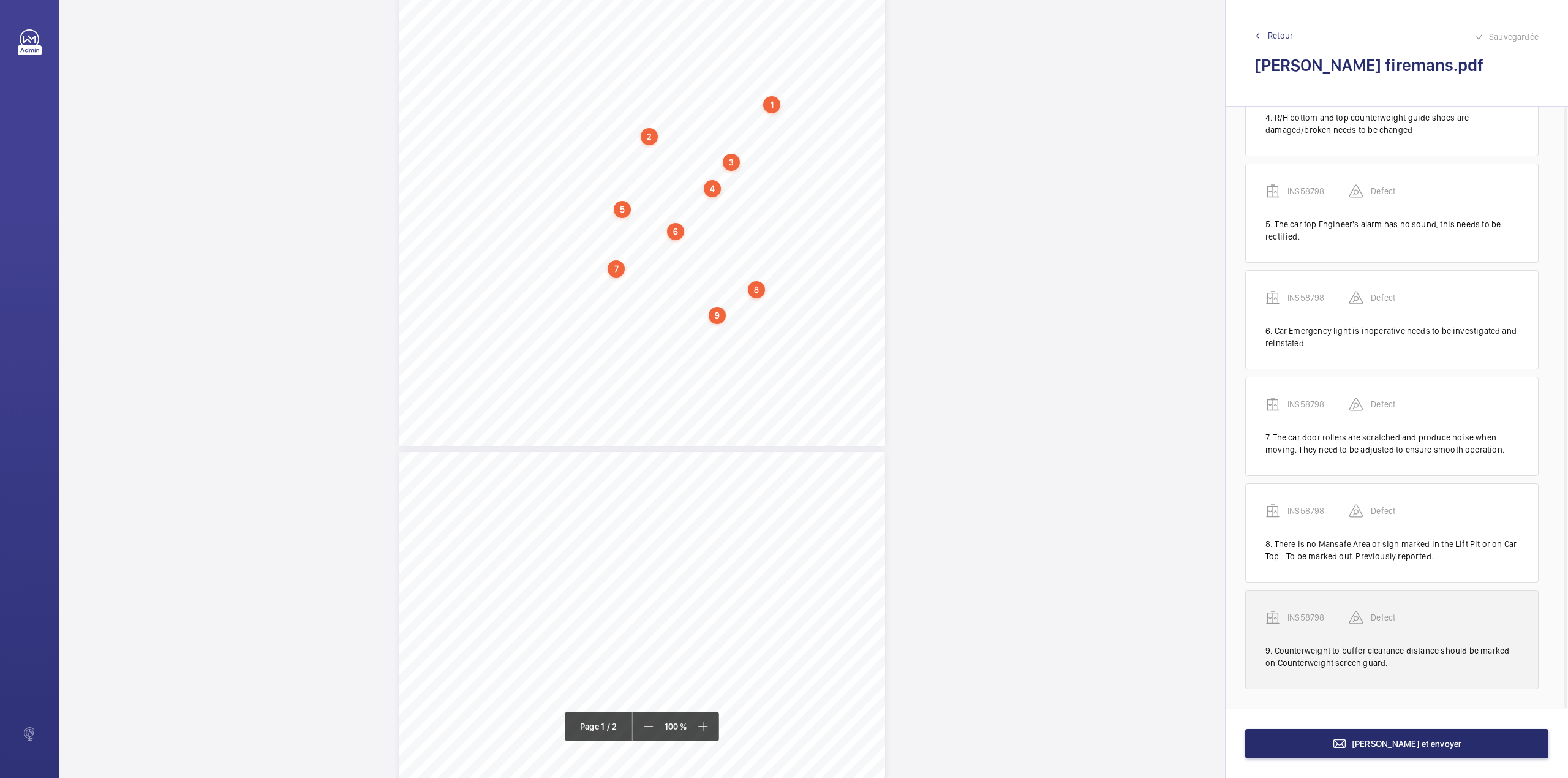
click at [1316, 614] on p "INS58798" at bounding box center [1319, 618] width 62 height 13
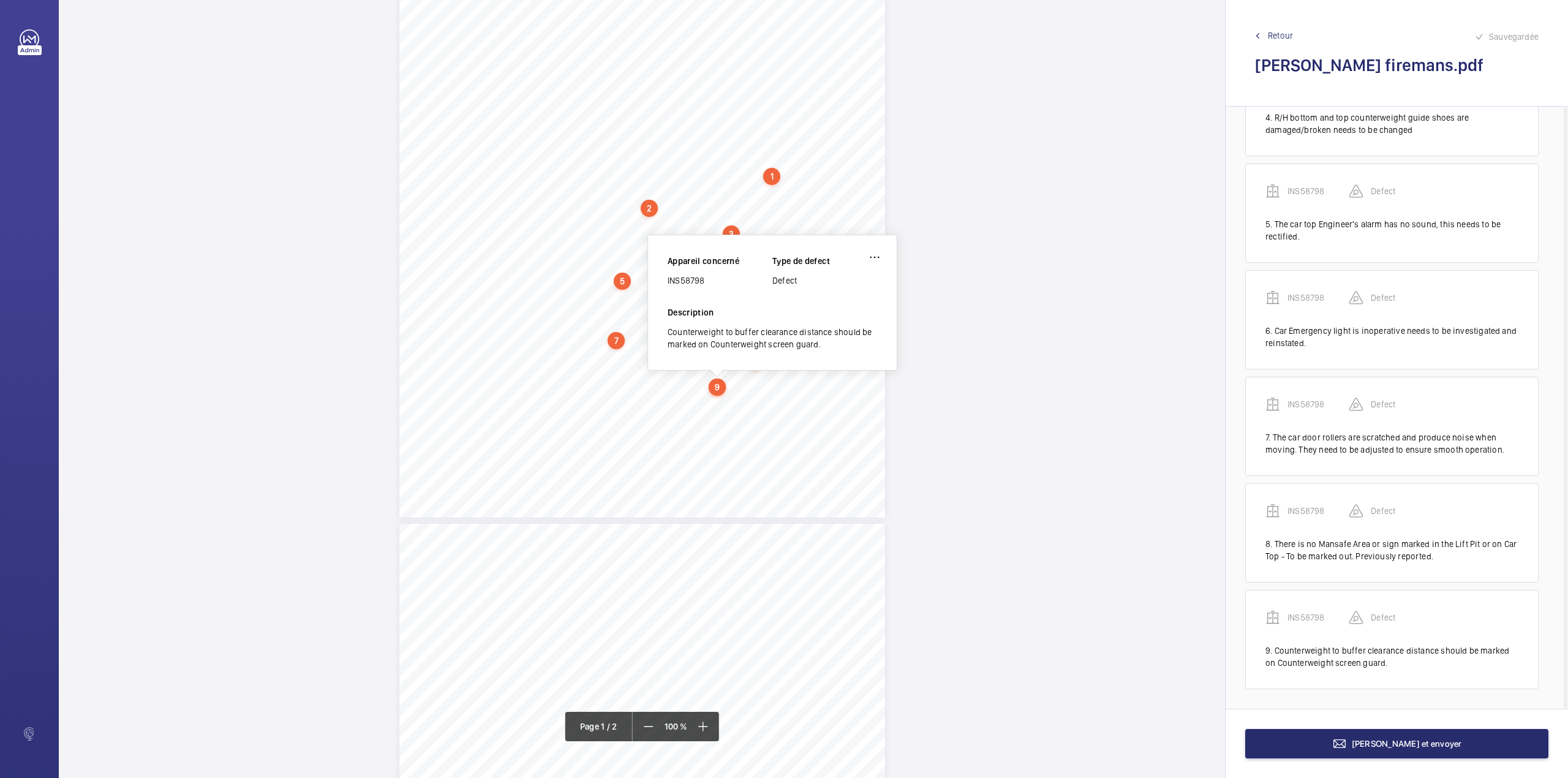
scroll to position [187, 0]
drag, startPoint x: 668, startPoint y: 284, endPoint x: 716, endPoint y: 286, distance: 48.0
click at [716, 286] on div "INS58798" at bounding box center [720, 283] width 105 height 13
copy div "INS58798"
click at [1400, 741] on span "Terminer et envoyer" at bounding box center [1407, 743] width 110 height 9
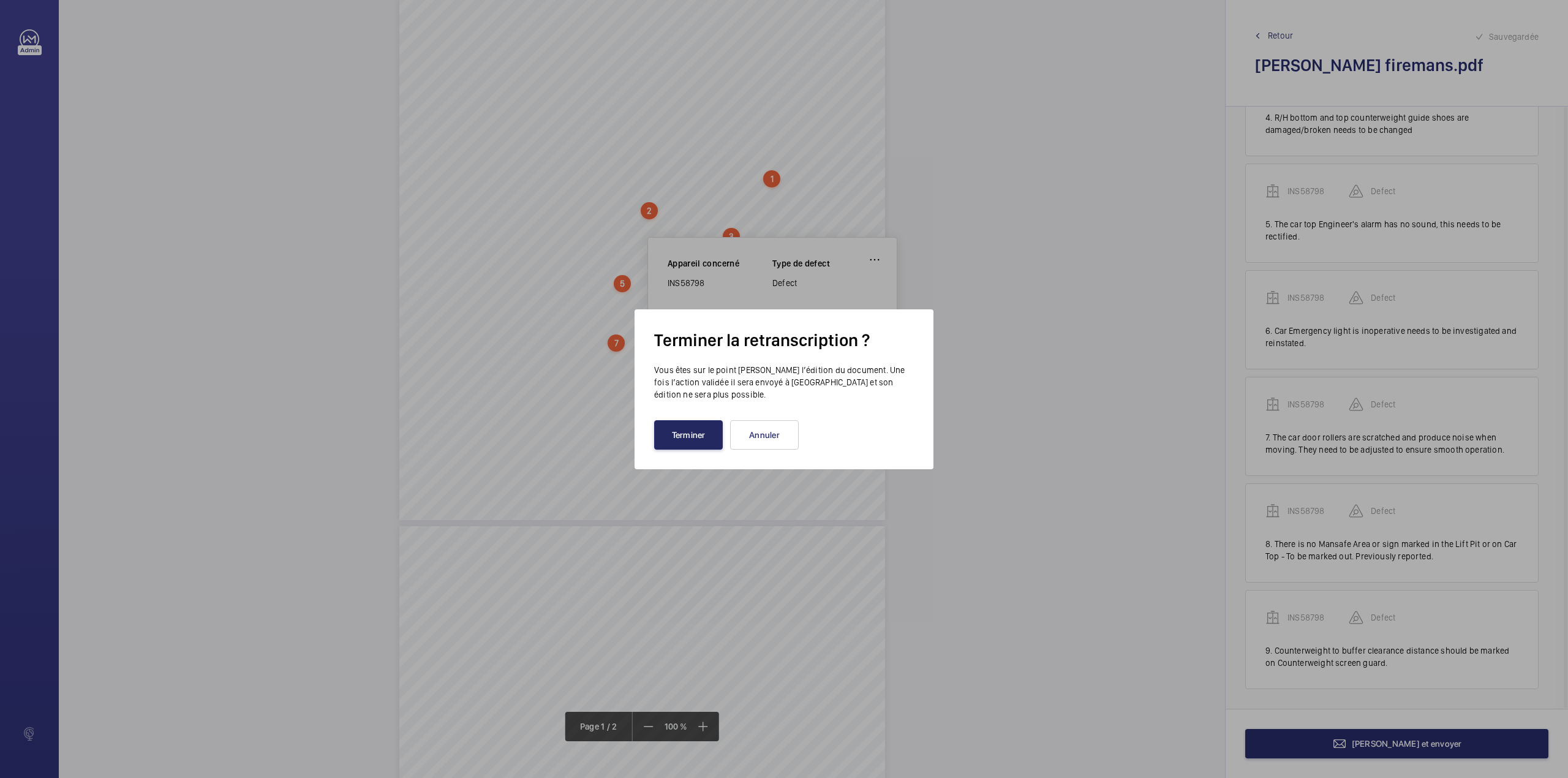
click at [687, 424] on button "Terminer" at bounding box center [688, 434] width 69 height 29
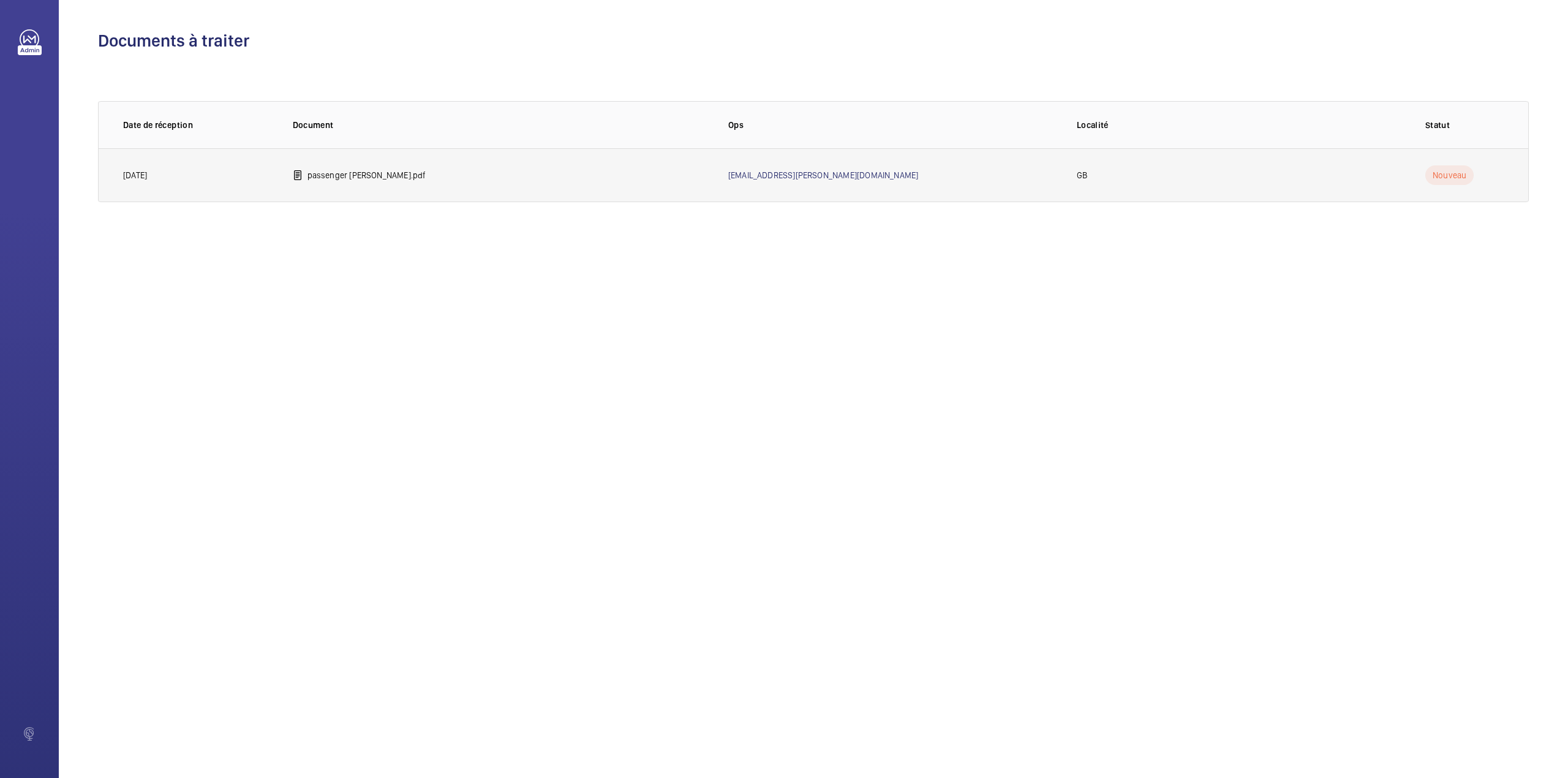
click at [326, 170] on p "passenger kilby.pdf" at bounding box center [367, 175] width 119 height 13
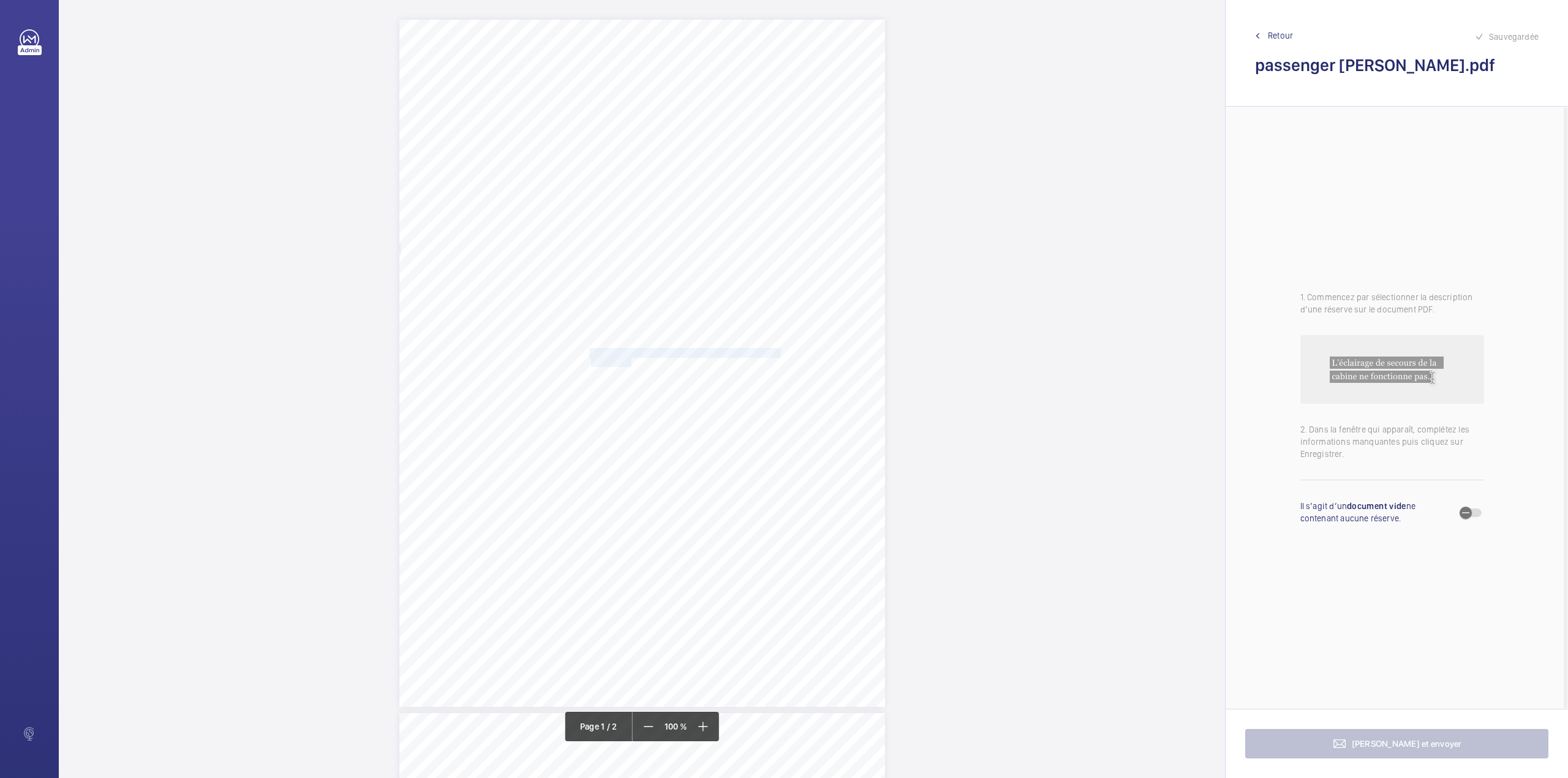
drag, startPoint x: 589, startPoint y: 353, endPoint x: 628, endPoint y: 361, distance: 39.8
click at [628, 361] on div "Lifting Operations and Lifting Equipment Regulations 1998 Report of Thorough Ex…" at bounding box center [642, 363] width 486 height 687
click at [627, 140] on div at bounding box center [622, 129] width 99 height 29
click at [631, 160] on div "INS67270" at bounding box center [622, 166] width 99 height 29
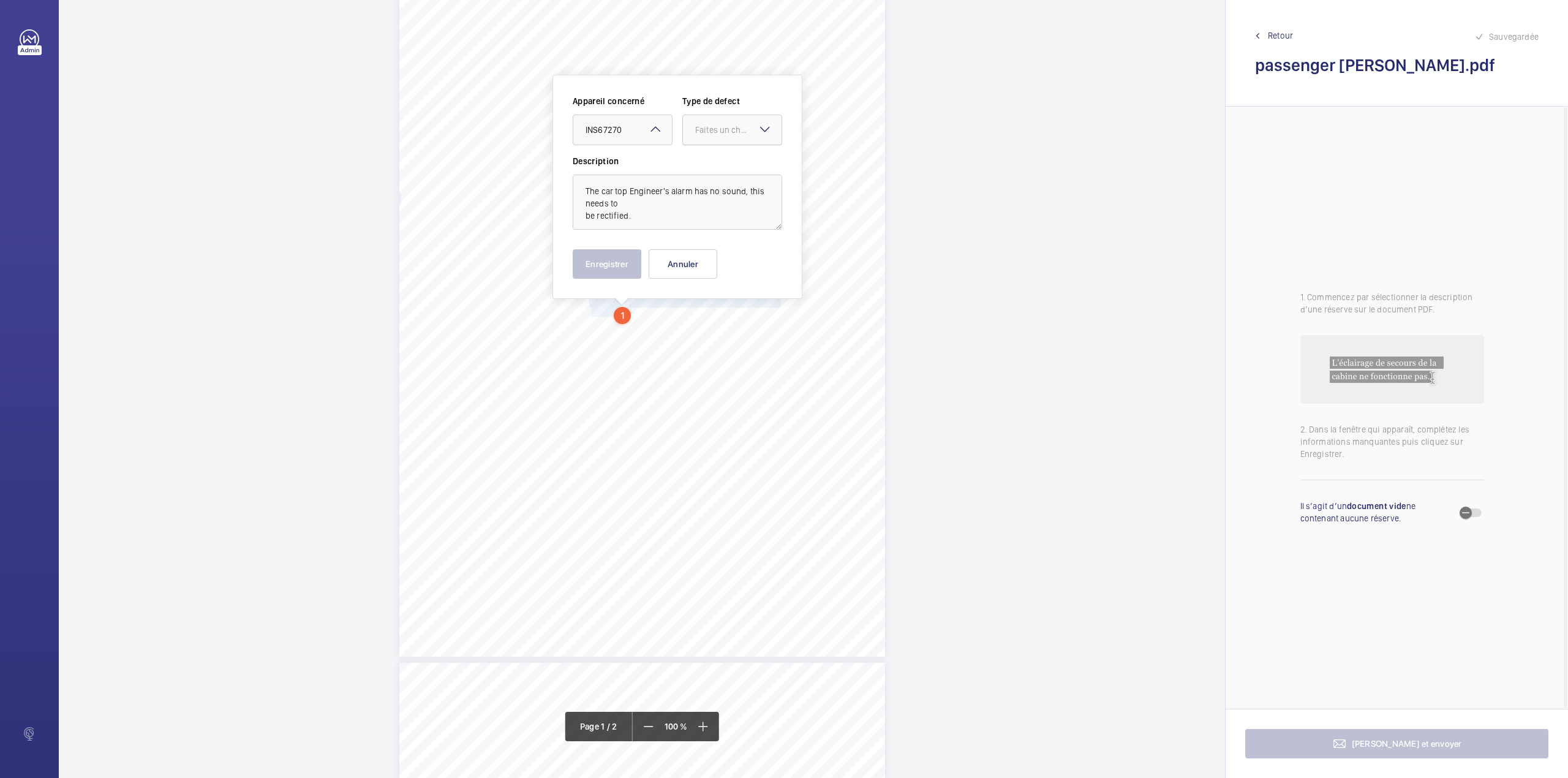
click at [731, 136] on div at bounding box center [732, 129] width 99 height 29
click at [728, 161] on span "Standard" at bounding box center [732, 167] width 74 height 13
click at [623, 258] on button "Enregistrer" at bounding box center [607, 264] width 69 height 29
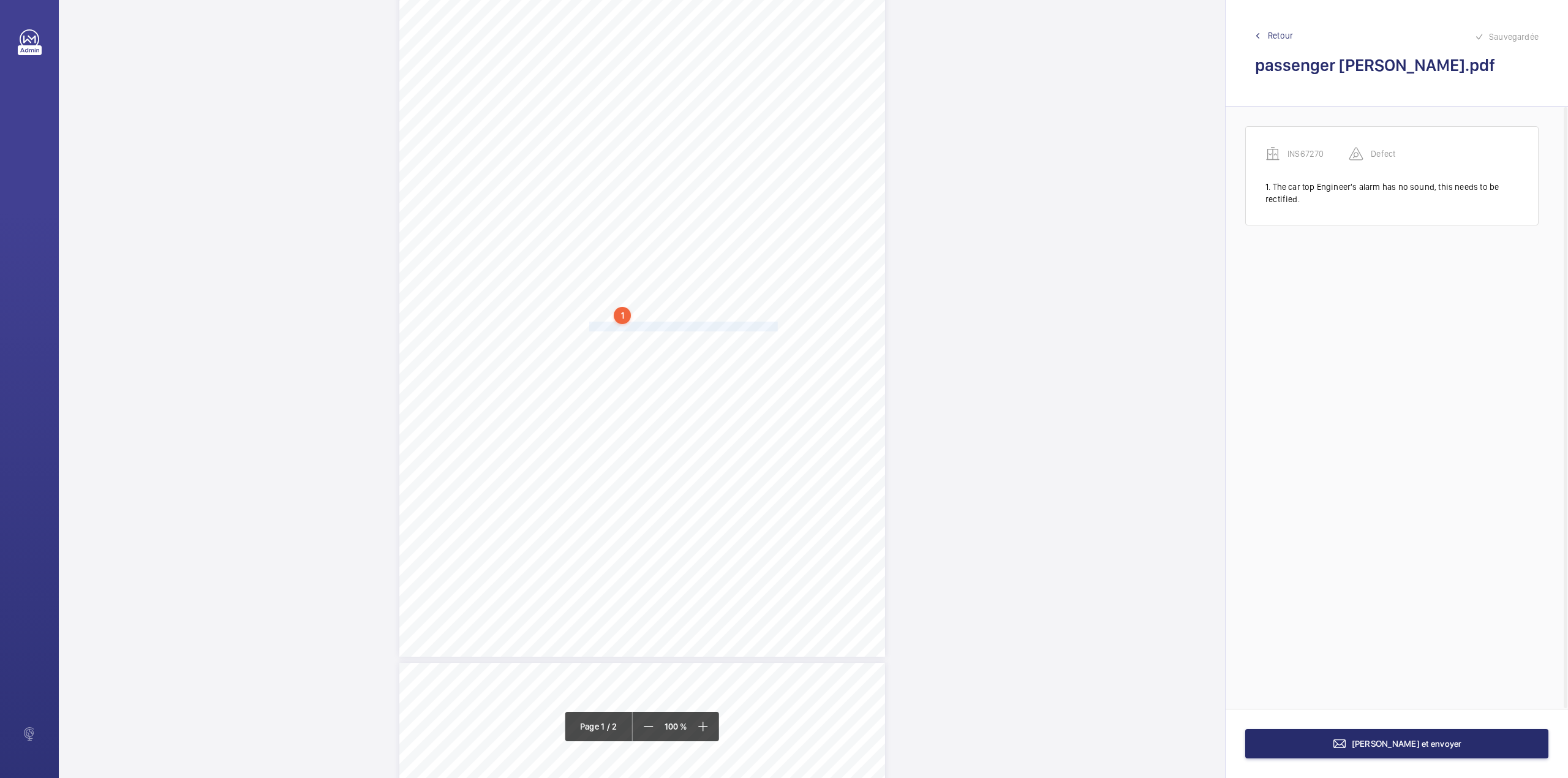
drag, startPoint x: 588, startPoint y: 324, endPoint x: 777, endPoint y: 327, distance: 189.0
click at [777, 327] on span "Counterweight oil cups are missing needs to be installed." at bounding box center [684, 326] width 190 height 9
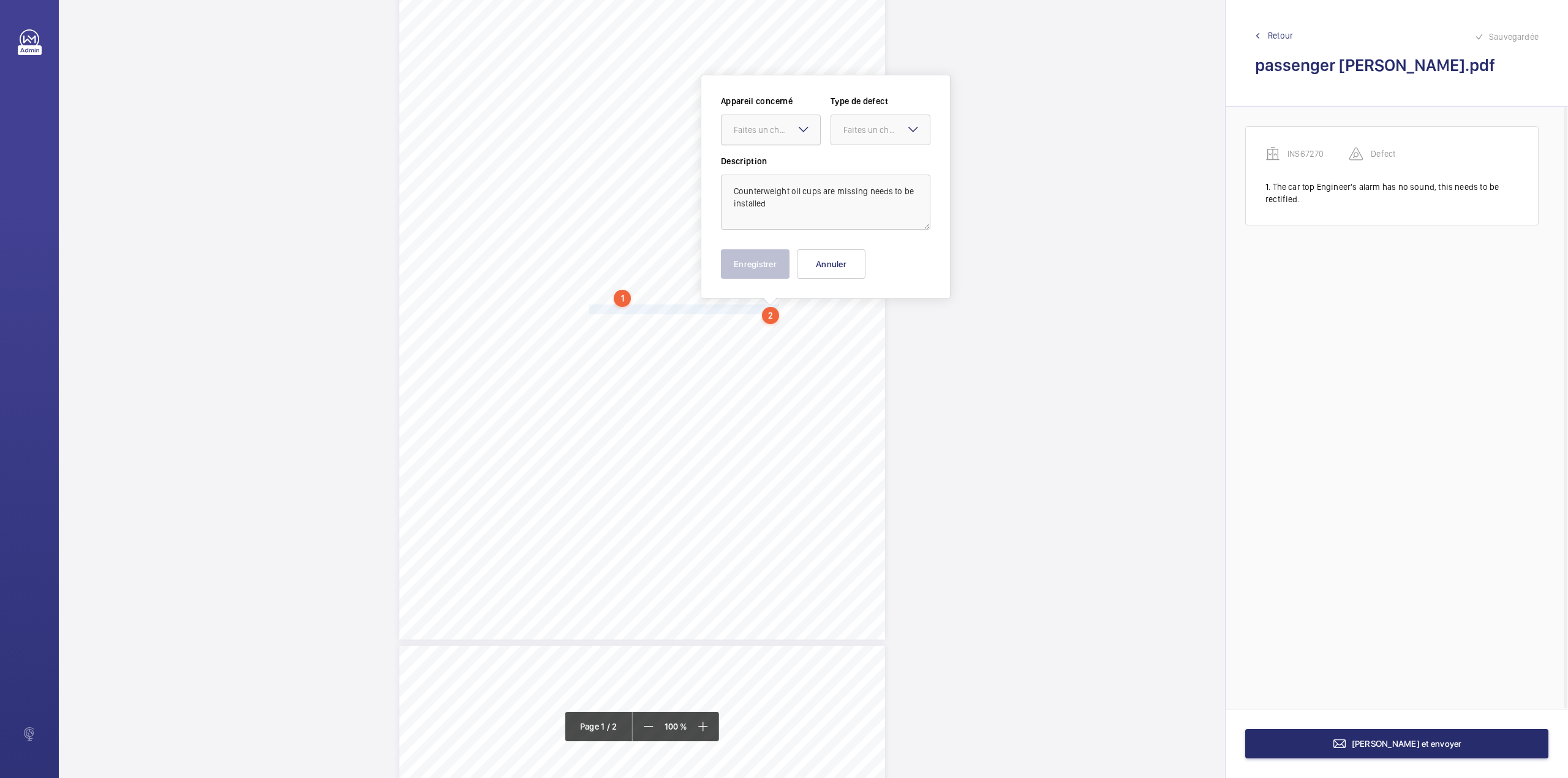
click at [773, 138] on div at bounding box center [770, 129] width 99 height 29
click at [770, 162] on span "INS67270" at bounding box center [771, 167] width 74 height 13
click at [855, 133] on div "Faites un choix" at bounding box center [886, 130] width 86 height 13
click at [854, 162] on span "Standard" at bounding box center [881, 167] width 74 height 13
click at [783, 204] on textarea "Counterweight oil cups are missing needs to be installed" at bounding box center [825, 202] width 209 height 55
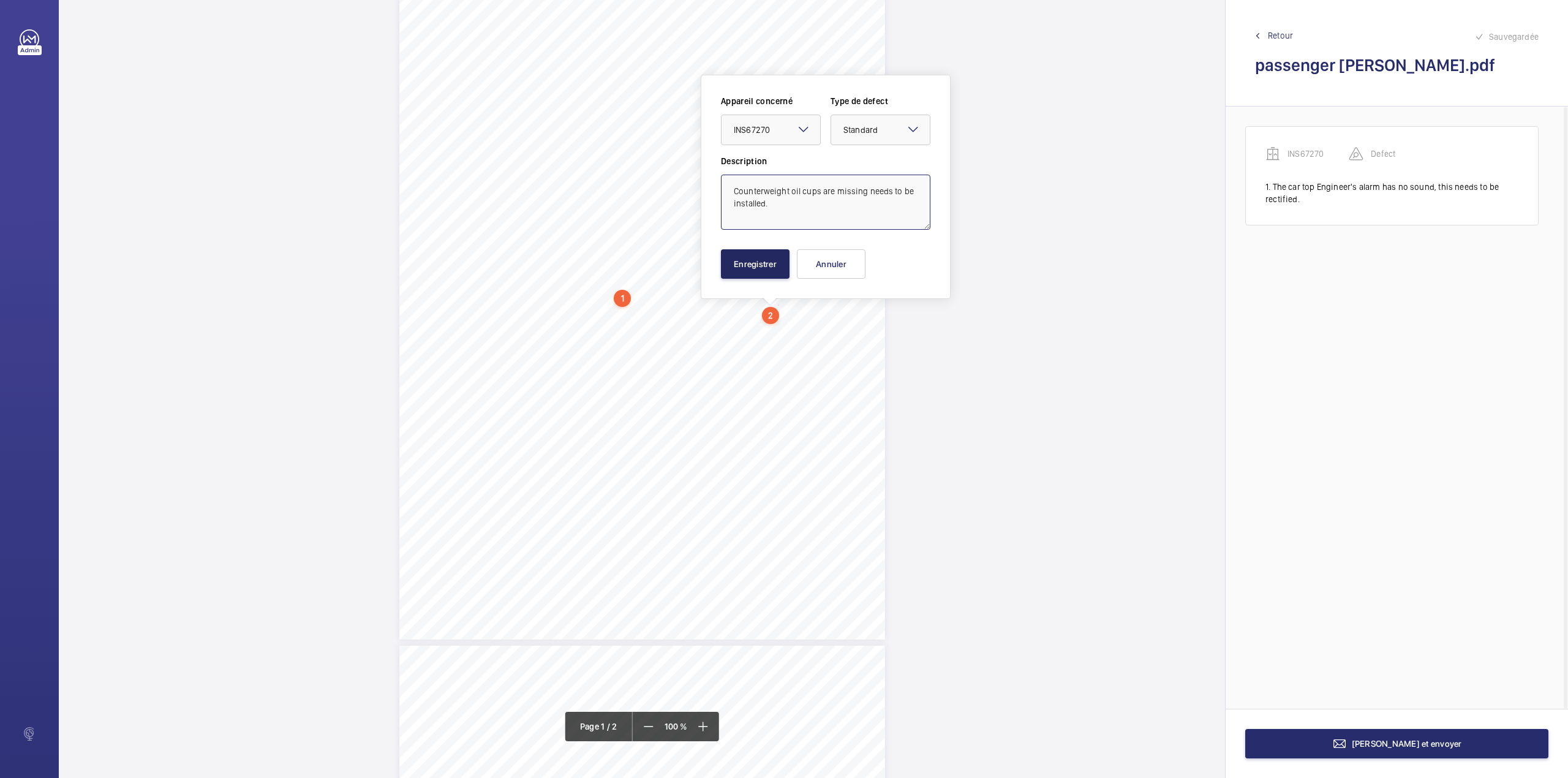
type textarea "Counterweight oil cups are missing needs to be installed."
click at [748, 265] on button "Enregistrer" at bounding box center [755, 264] width 69 height 29
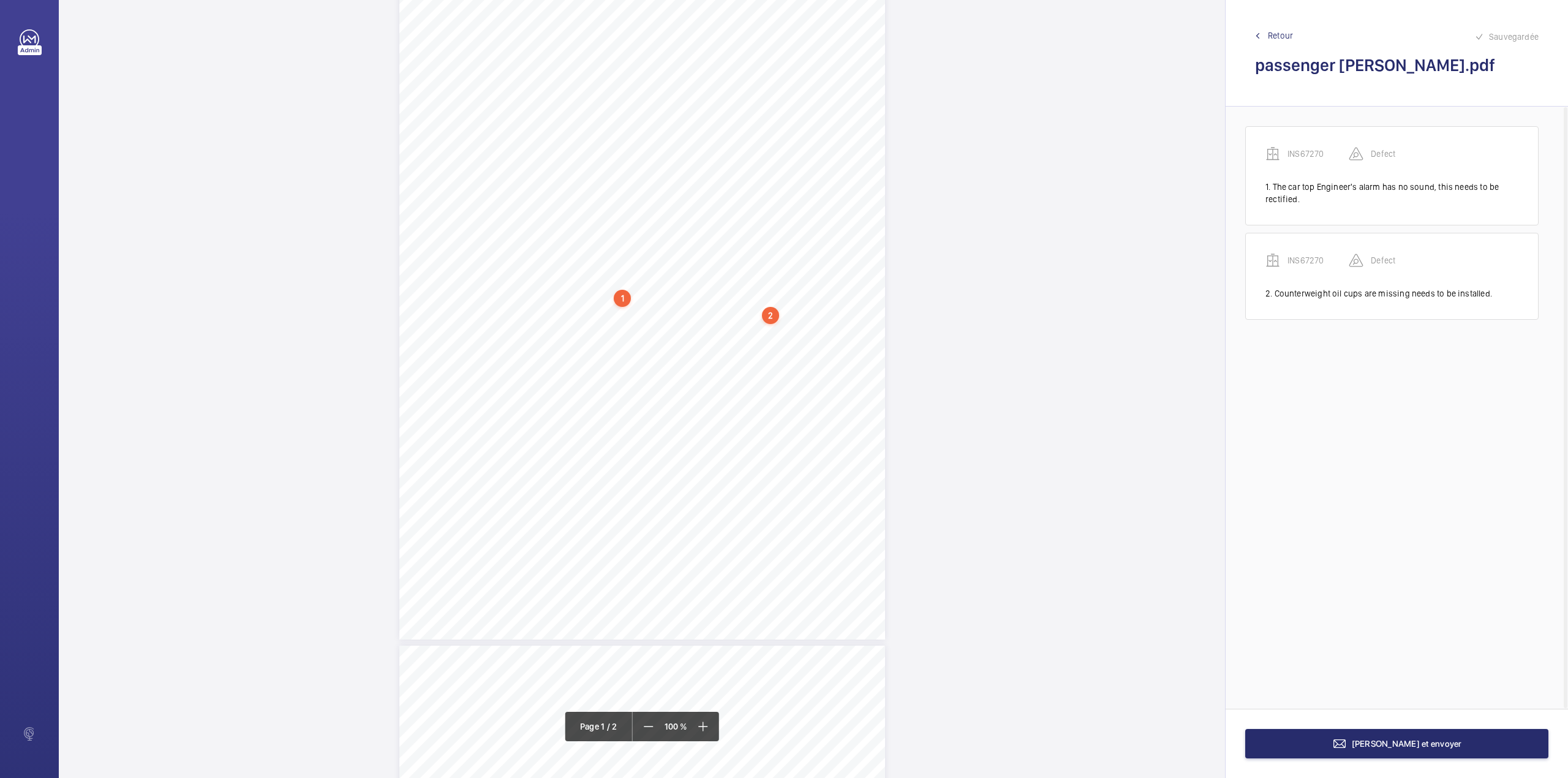
drag, startPoint x: 623, startPoint y: 89, endPoint x: 777, endPoint y: 88, distance: 154.0
click at [762, 88] on span "Block 86-124, Kilby Road Stevenage SG1 2LT" at bounding box center [691, 88] width 138 height 9
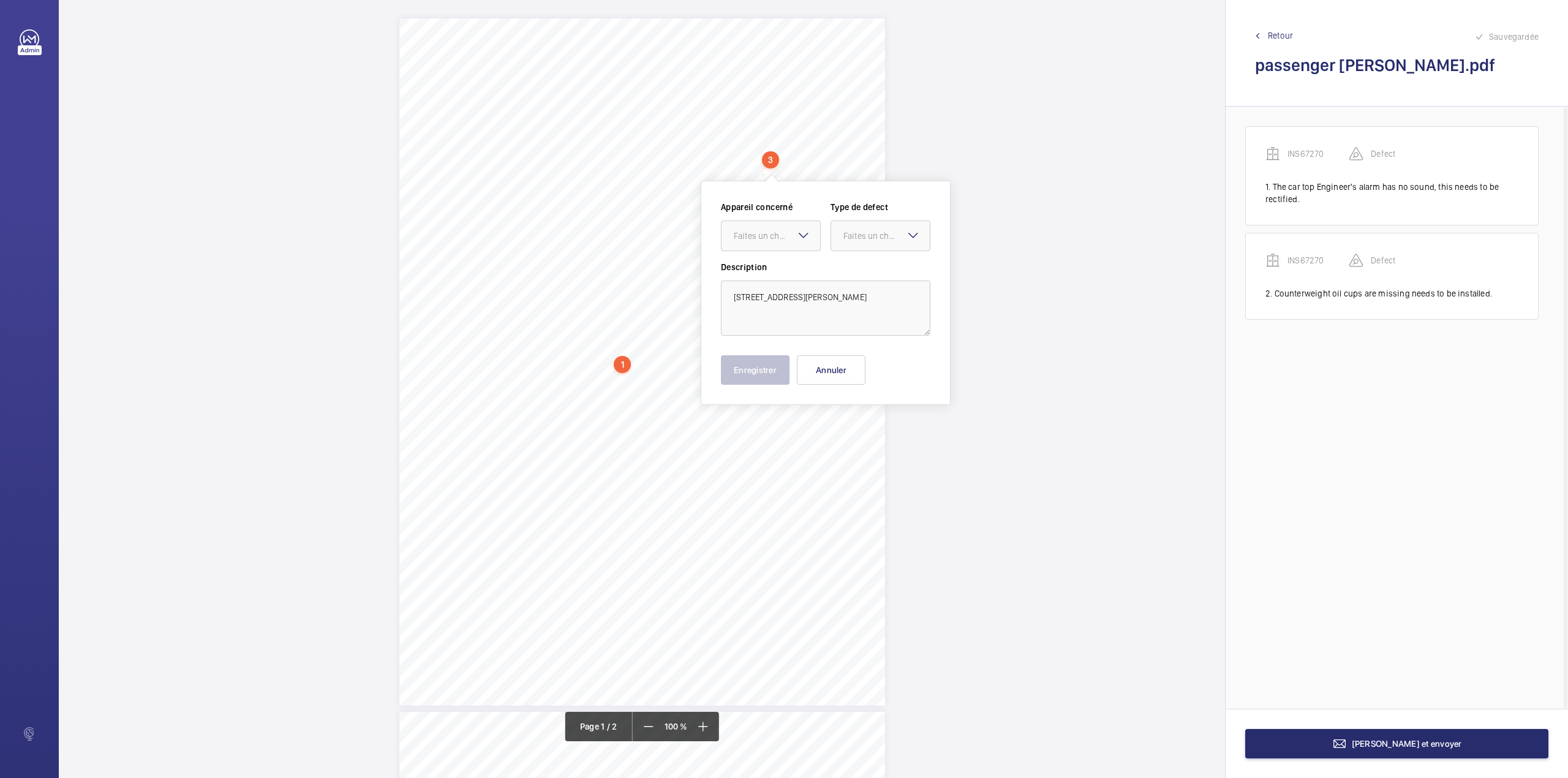
copy span "Block 86-124, Kilby Road Stevenage SG1 2LT"
click at [824, 382] on button "Annuler" at bounding box center [831, 371] width 69 height 29
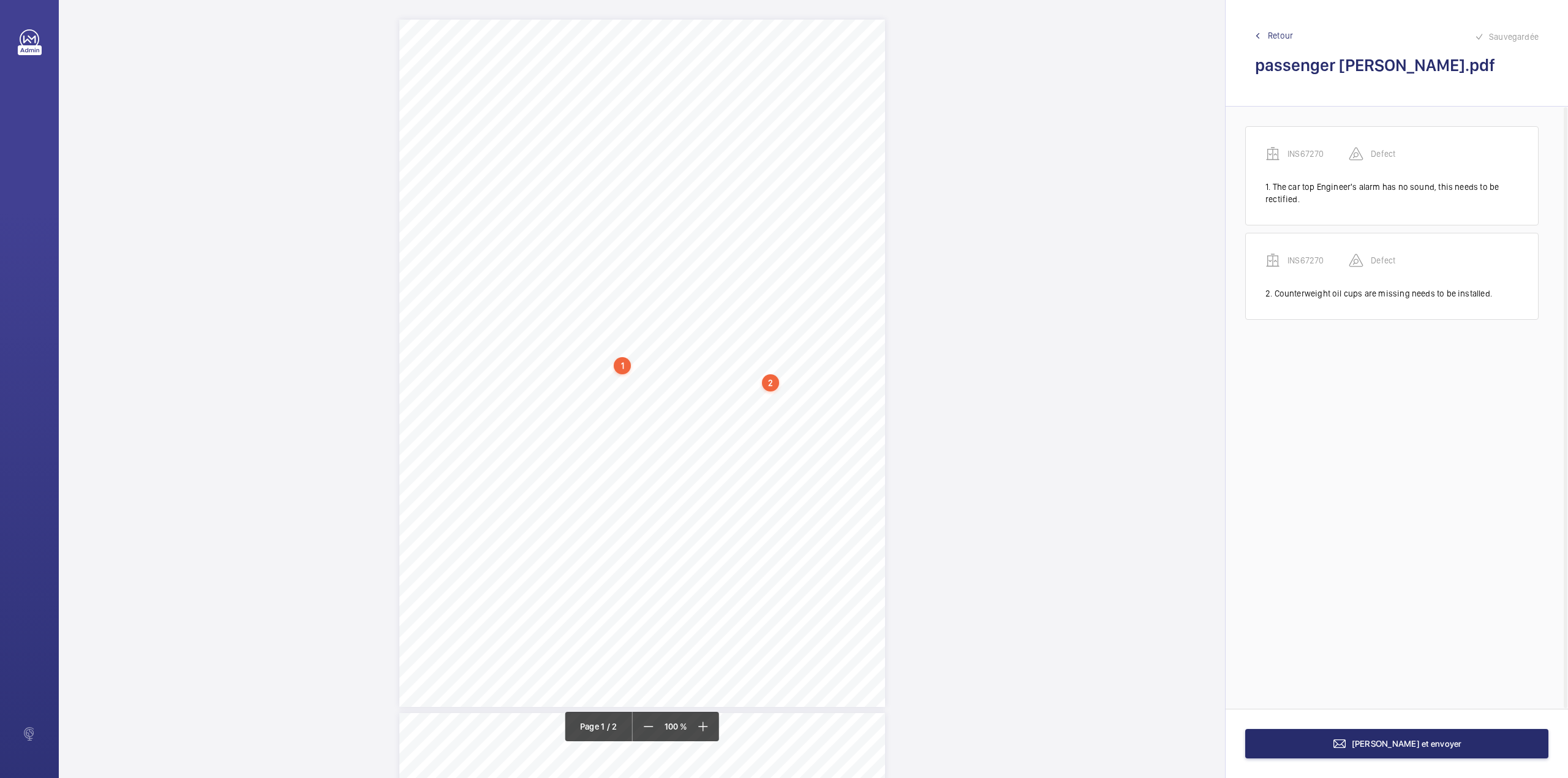
drag, startPoint x: 953, startPoint y: 496, endPoint x: 888, endPoint y: 459, distance: 74.8
click at [953, 496] on div "Lifting Operations and Lifting Equipment Regulations 1998 Report of Thorough Ex…" at bounding box center [642, 709] width 1166 height 1380
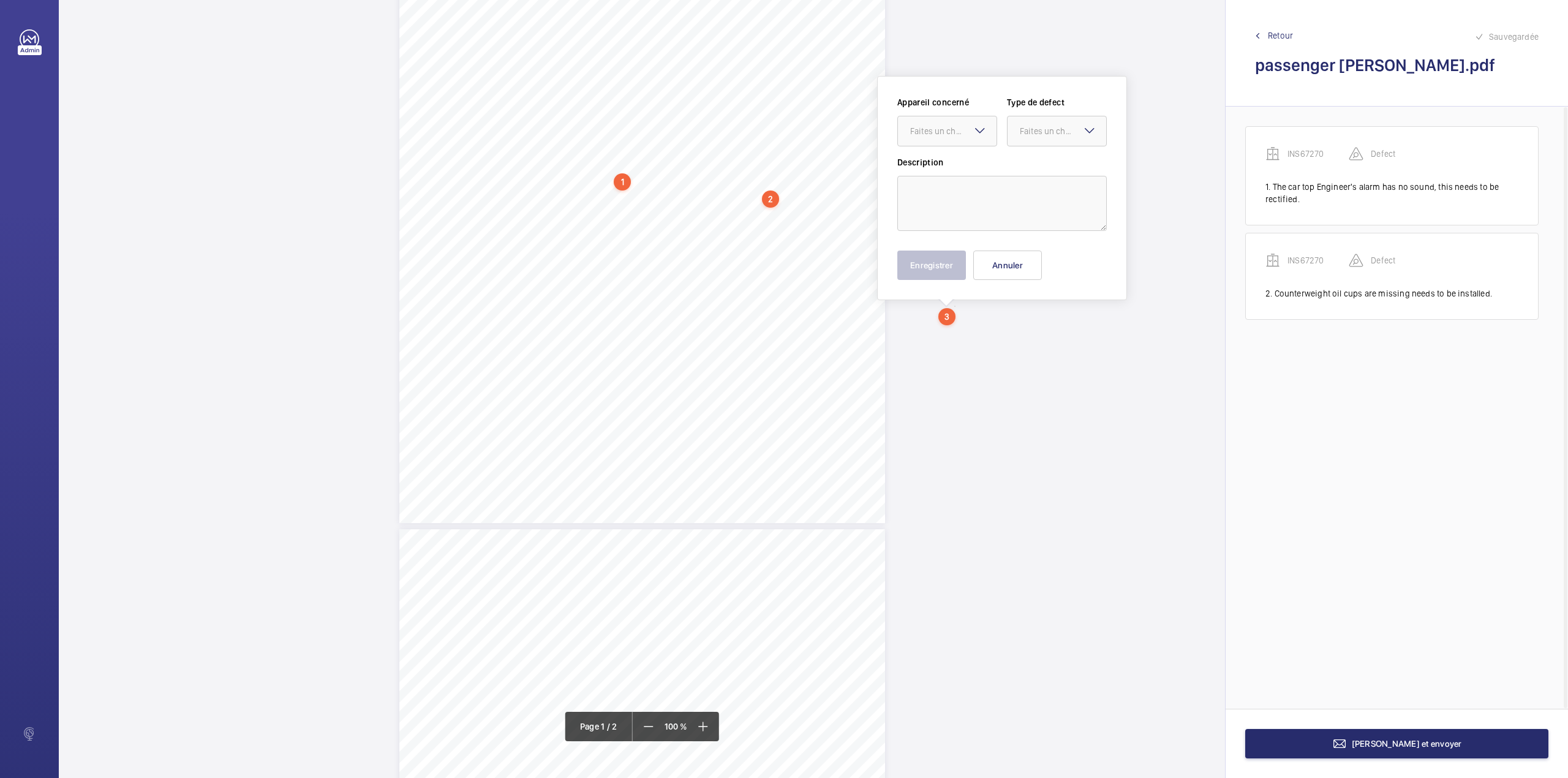
scroll to position [185, 0]
click at [996, 264] on button "Annuler" at bounding box center [1007, 264] width 69 height 29
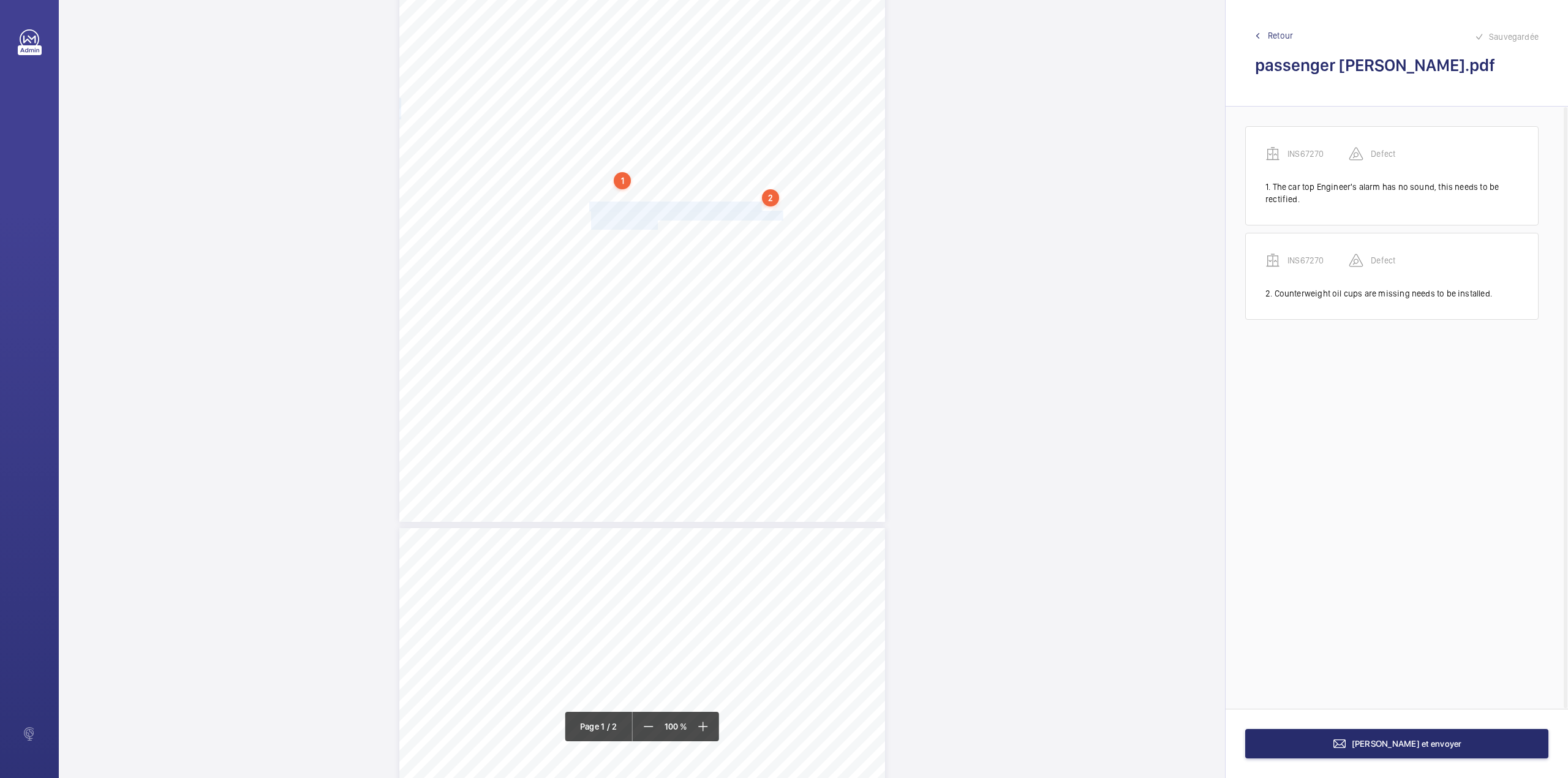
drag, startPoint x: 589, startPoint y: 201, endPoint x: 657, endPoint y: 224, distance: 71.8
click at [657, 224] on div "Lifting Operations and Lifting Equipment Regulations 1998 Report of Thorough Ex…" at bounding box center [642, 178] width 486 height 687
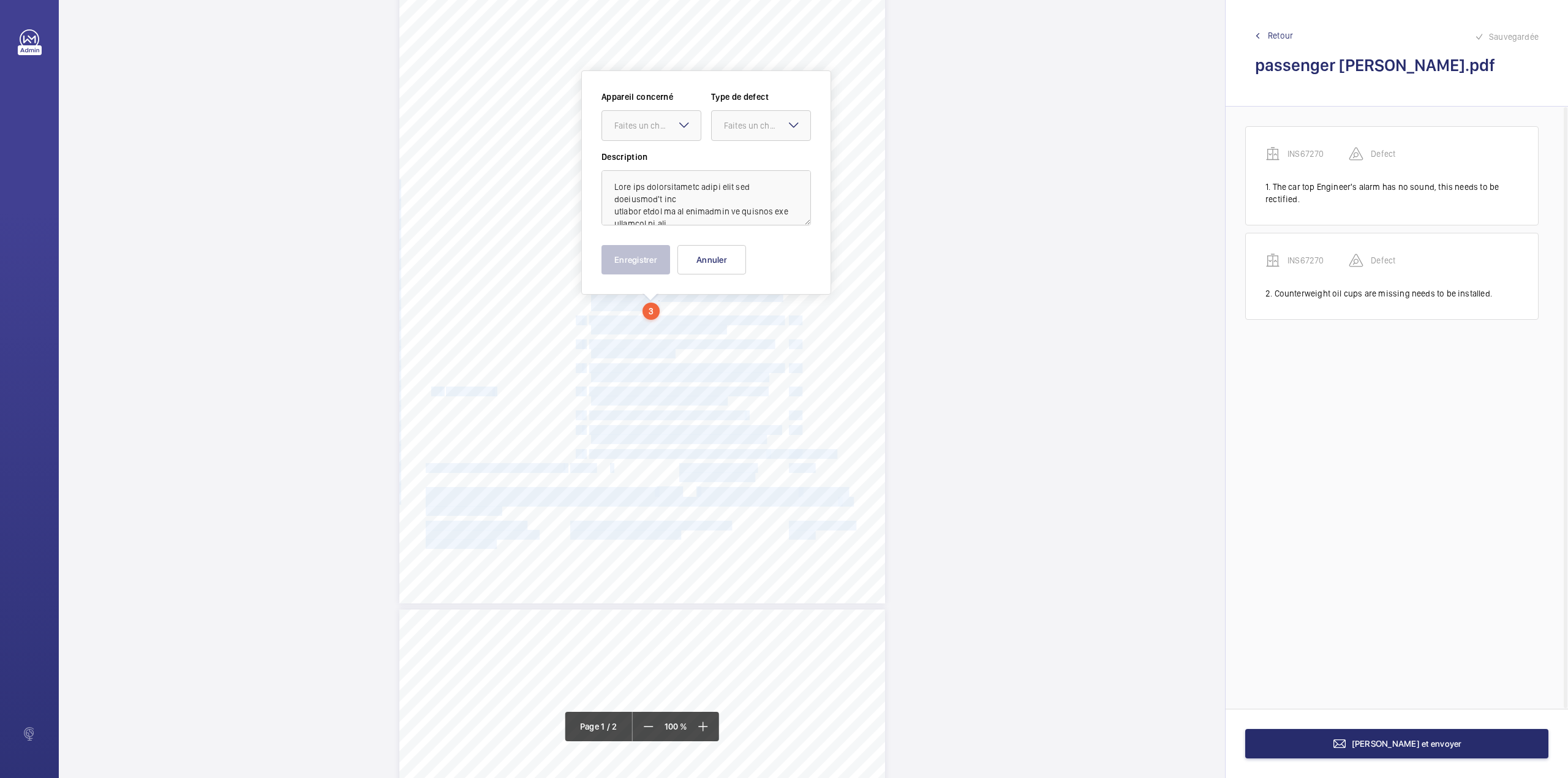
scroll to position [99, 0]
click at [616, 301] on span "missing needs to be installed to prevent oil spillage in pit." at bounding box center [686, 301] width 190 height 9
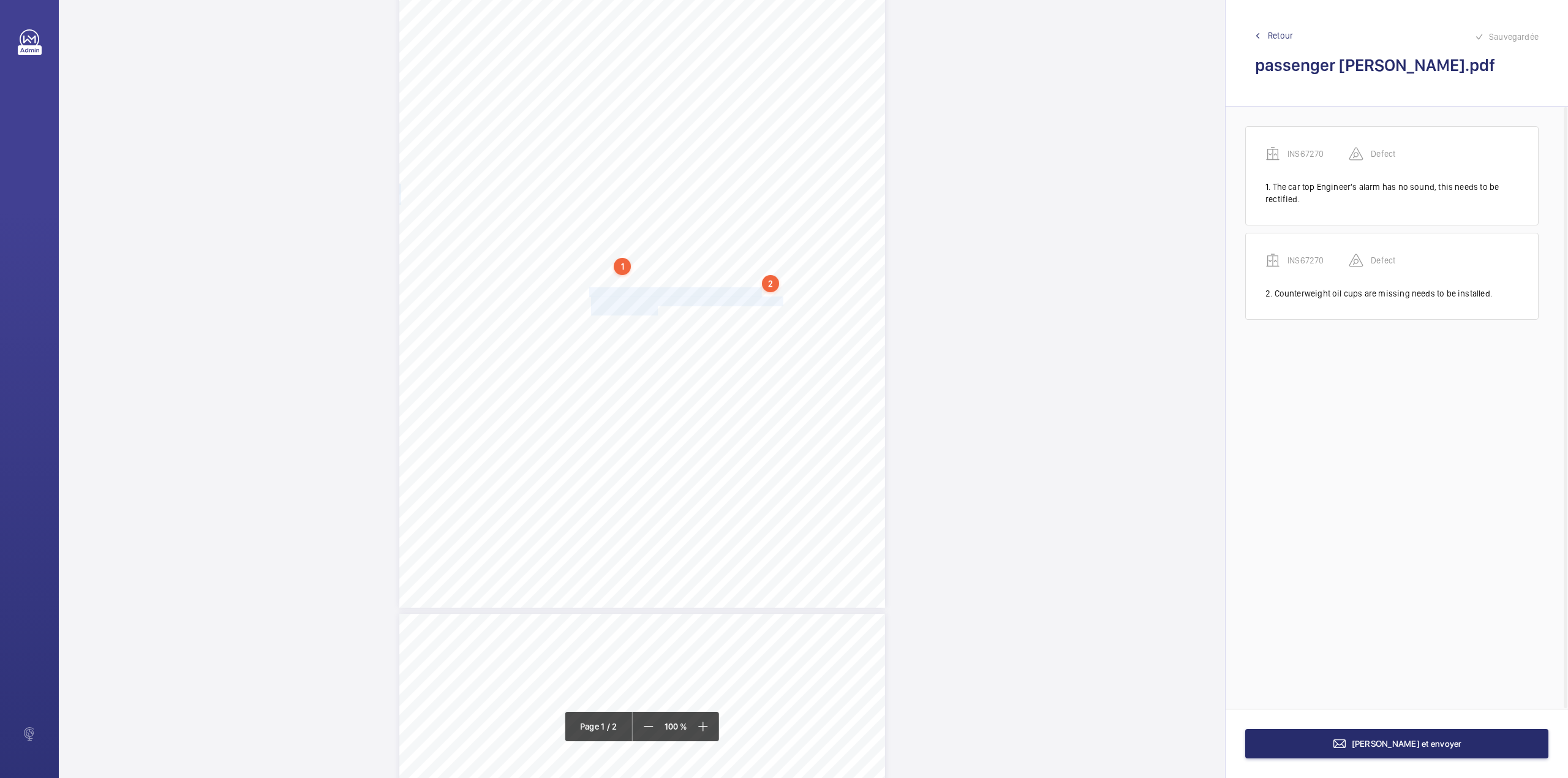
drag, startPoint x: 589, startPoint y: 291, endPoint x: 655, endPoint y: 309, distance: 68.4
click at [655, 309] on div "Lifting Operations and Lifting Equipment Regulations 1998 Report of Thorough Ex…" at bounding box center [642, 264] width 486 height 687
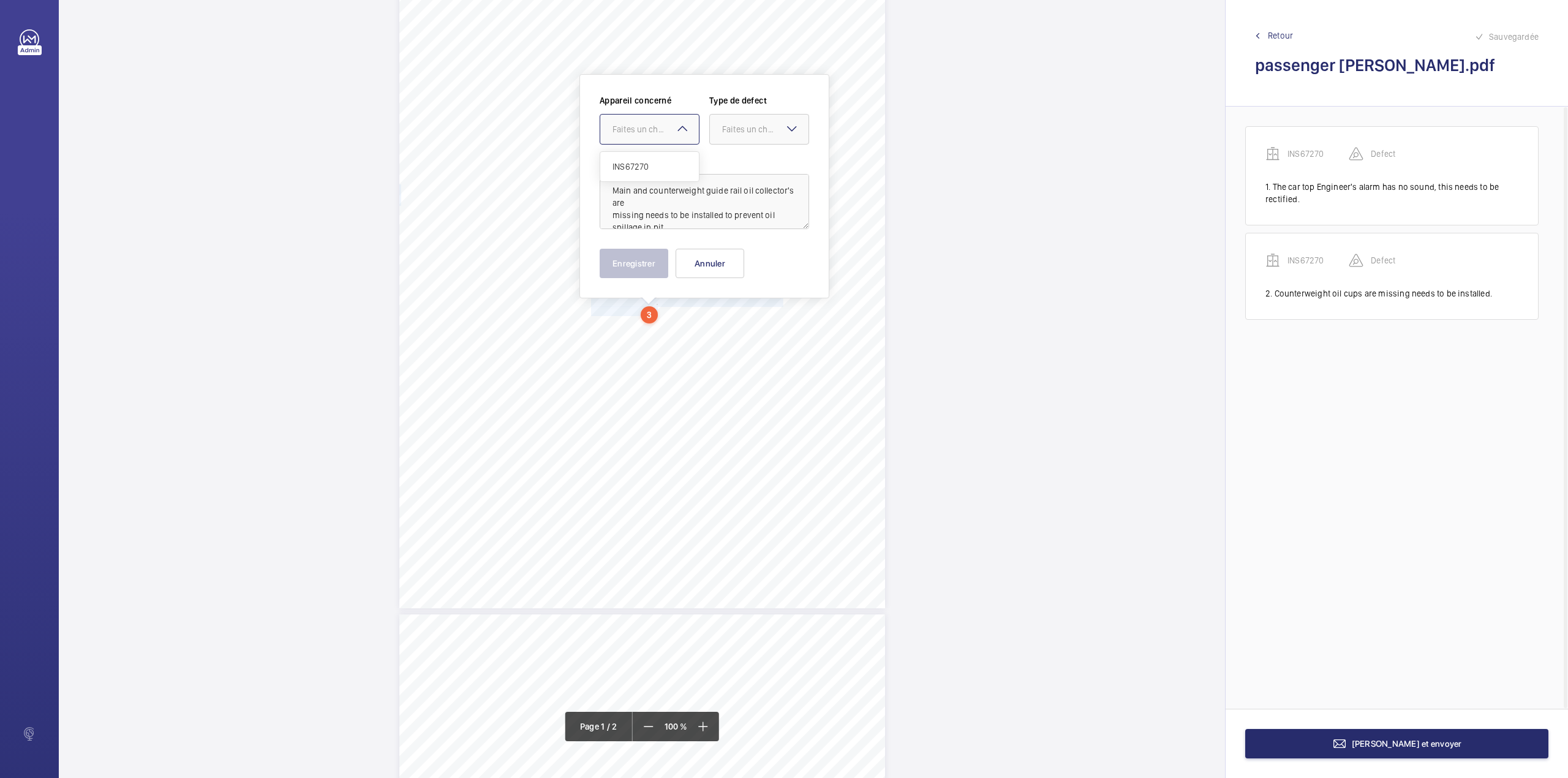
click at [658, 135] on div "Faites un choix" at bounding box center [655, 129] width 86 height 13
click at [657, 151] on div "INS67270" at bounding box center [649, 166] width 99 height 29
click at [746, 136] on div at bounding box center [759, 129] width 99 height 29
click at [740, 160] on span "Standard" at bounding box center [759, 166] width 74 height 13
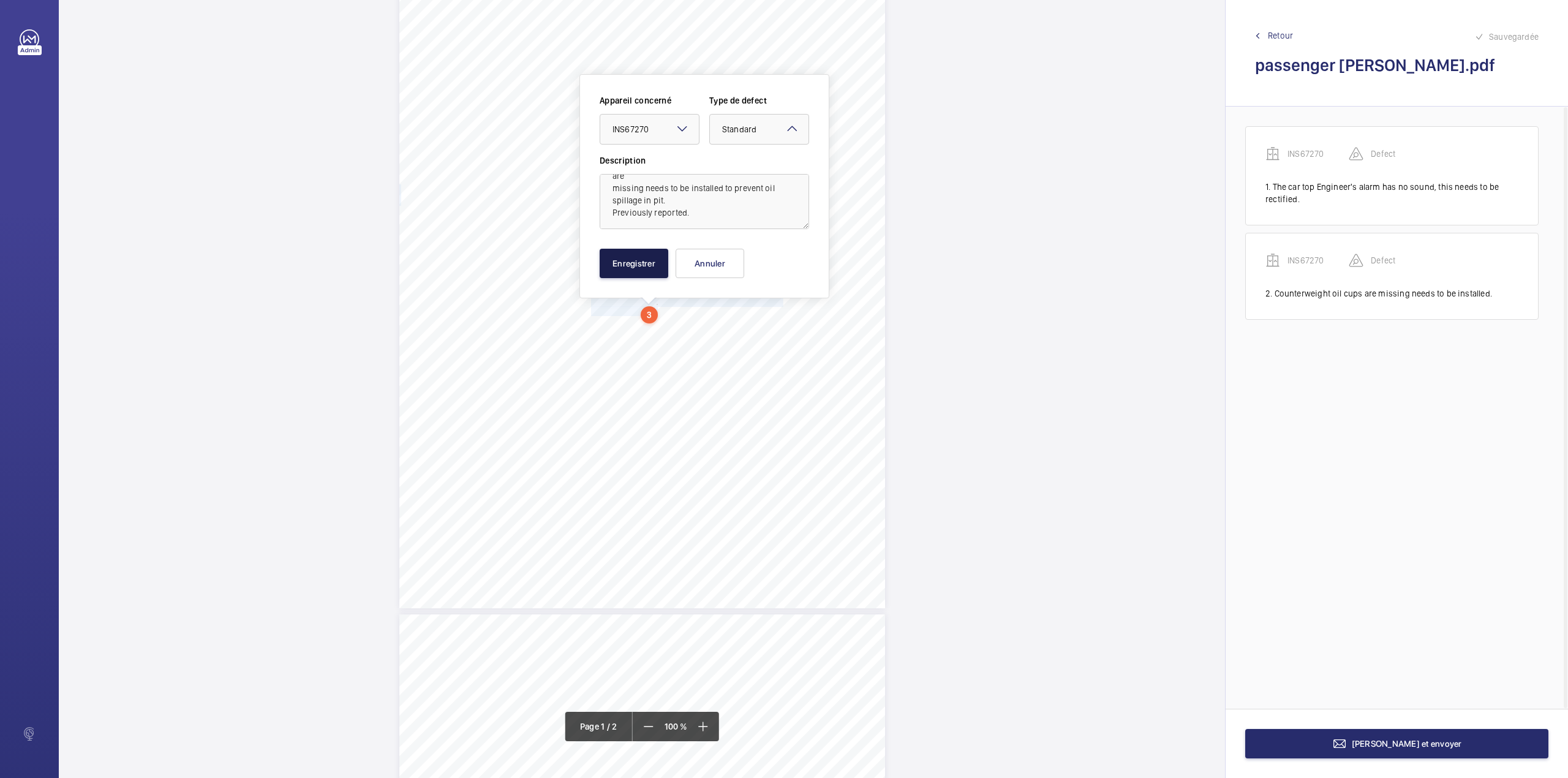
click at [634, 264] on button "Enregistrer" at bounding box center [634, 263] width 69 height 29
click at [634, 264] on div "Lifting Operations and Lifting Equipment Regulations 1998 Report of Thorough Ex…" at bounding box center [642, 264] width 486 height 687
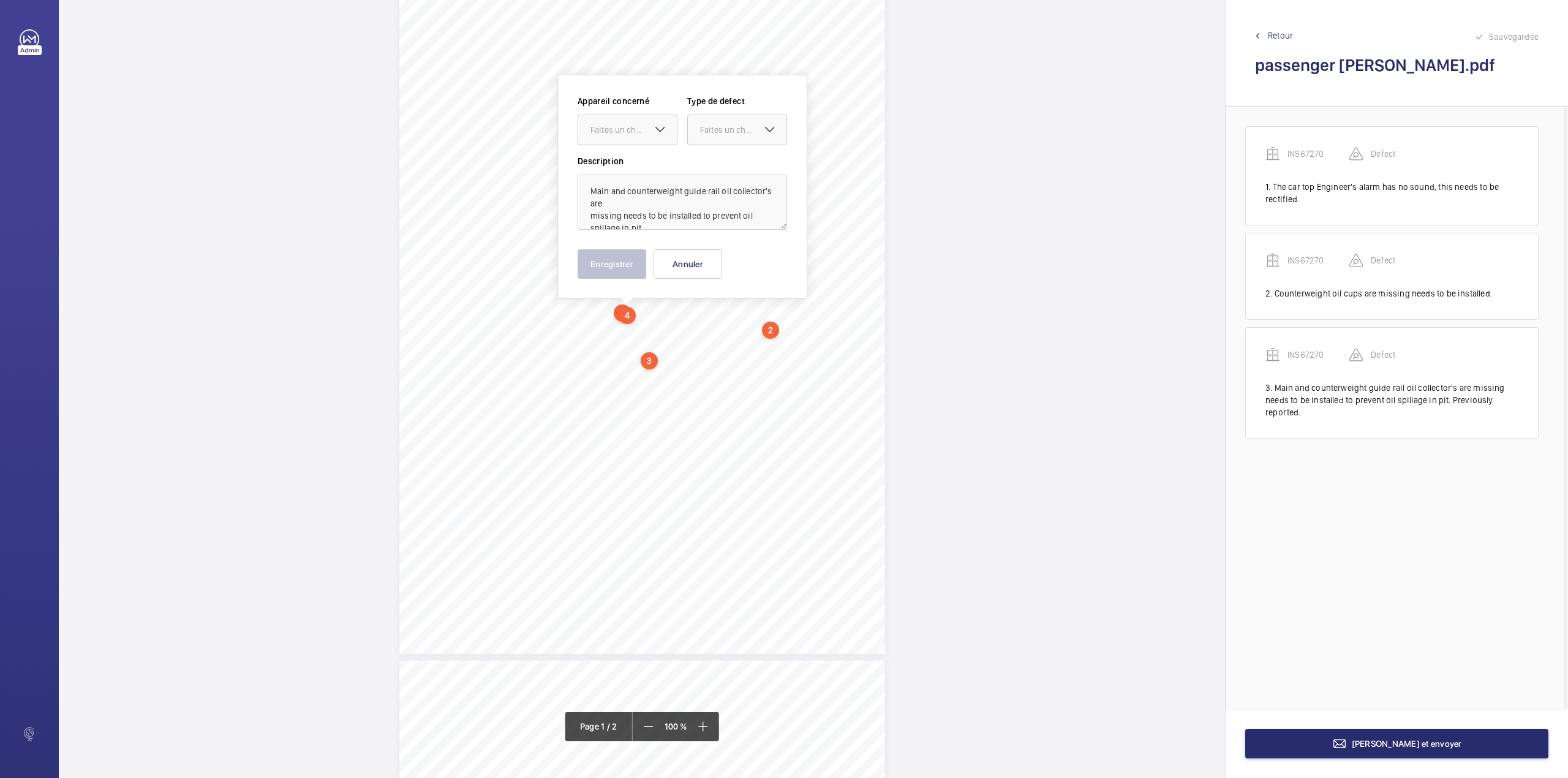
click at [685, 283] on div "Appareil concerné Faites un choix Type de defect Faites un choix Description Ma…" at bounding box center [682, 187] width 250 height 224
drag, startPoint x: 677, startPoint y: 266, endPoint x: 640, endPoint y: 308, distance: 56.0
click at [677, 267] on button "Annuler" at bounding box center [687, 264] width 69 height 29
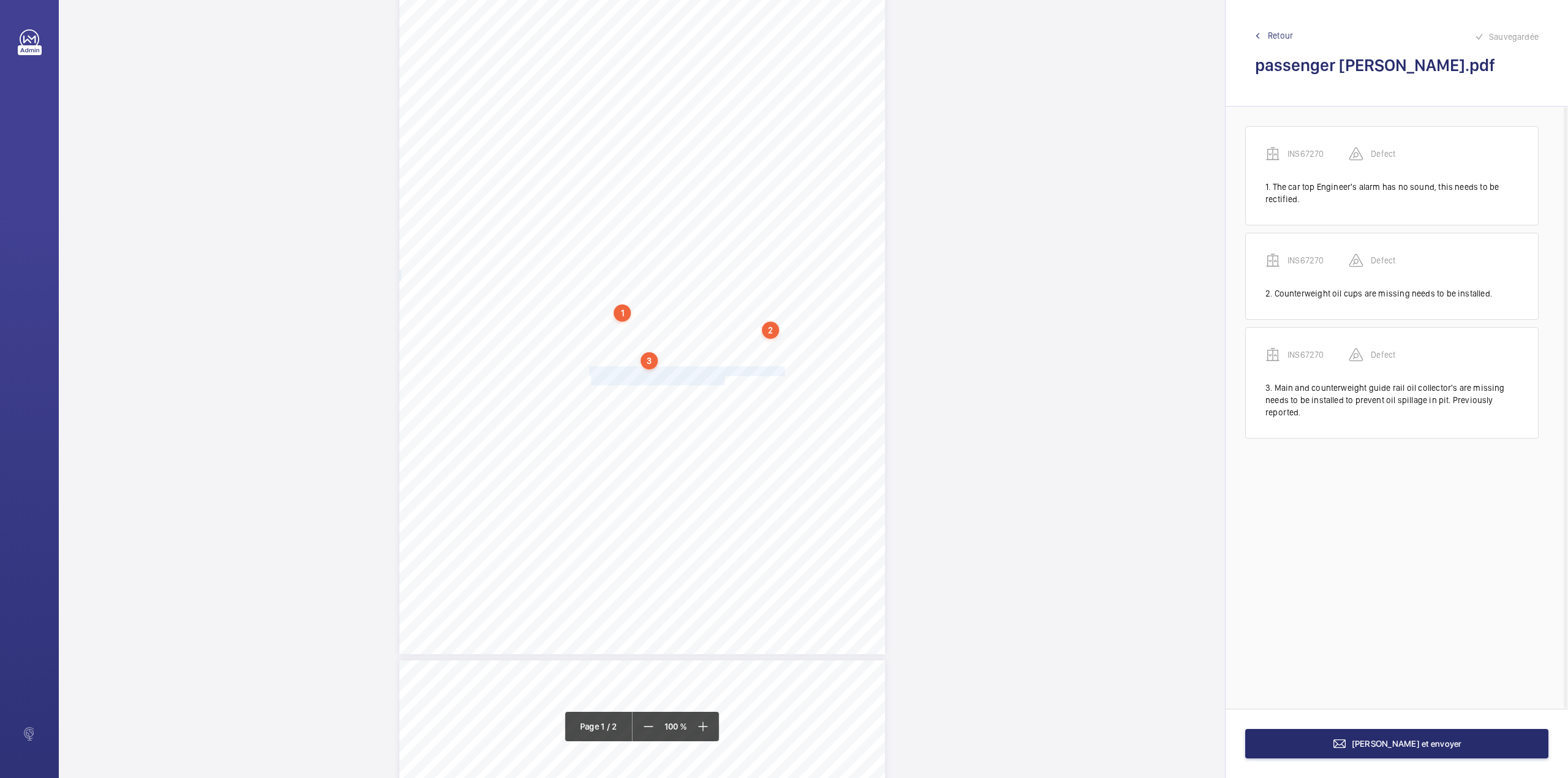
drag, startPoint x: 588, startPoint y: 371, endPoint x: 723, endPoint y: 380, distance: 135.3
click at [723, 380] on div "Lifting Operations and Lifting Equipment Regulations 1998 Report of Thorough Ex…" at bounding box center [642, 310] width 486 height 687
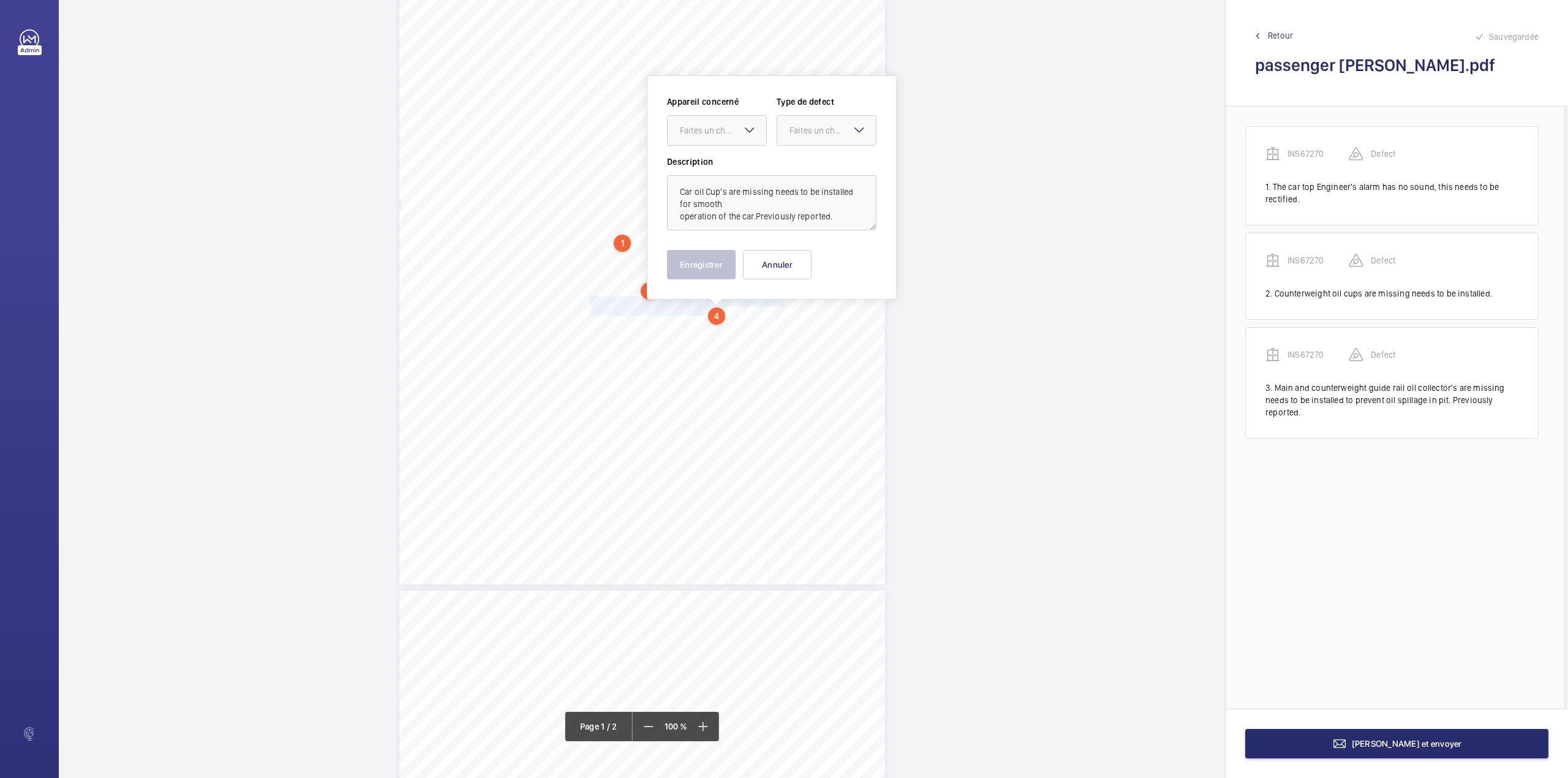
scroll to position [124, 0]
drag, startPoint x: 740, startPoint y: 133, endPoint x: 739, endPoint y: 147, distance: 14.0
click at [739, 133] on div "Faites un choix" at bounding box center [723, 129] width 86 height 13
click at [738, 155] on div "INS67270" at bounding box center [717, 166] width 99 height 29
click at [844, 142] on div at bounding box center [826, 129] width 99 height 29
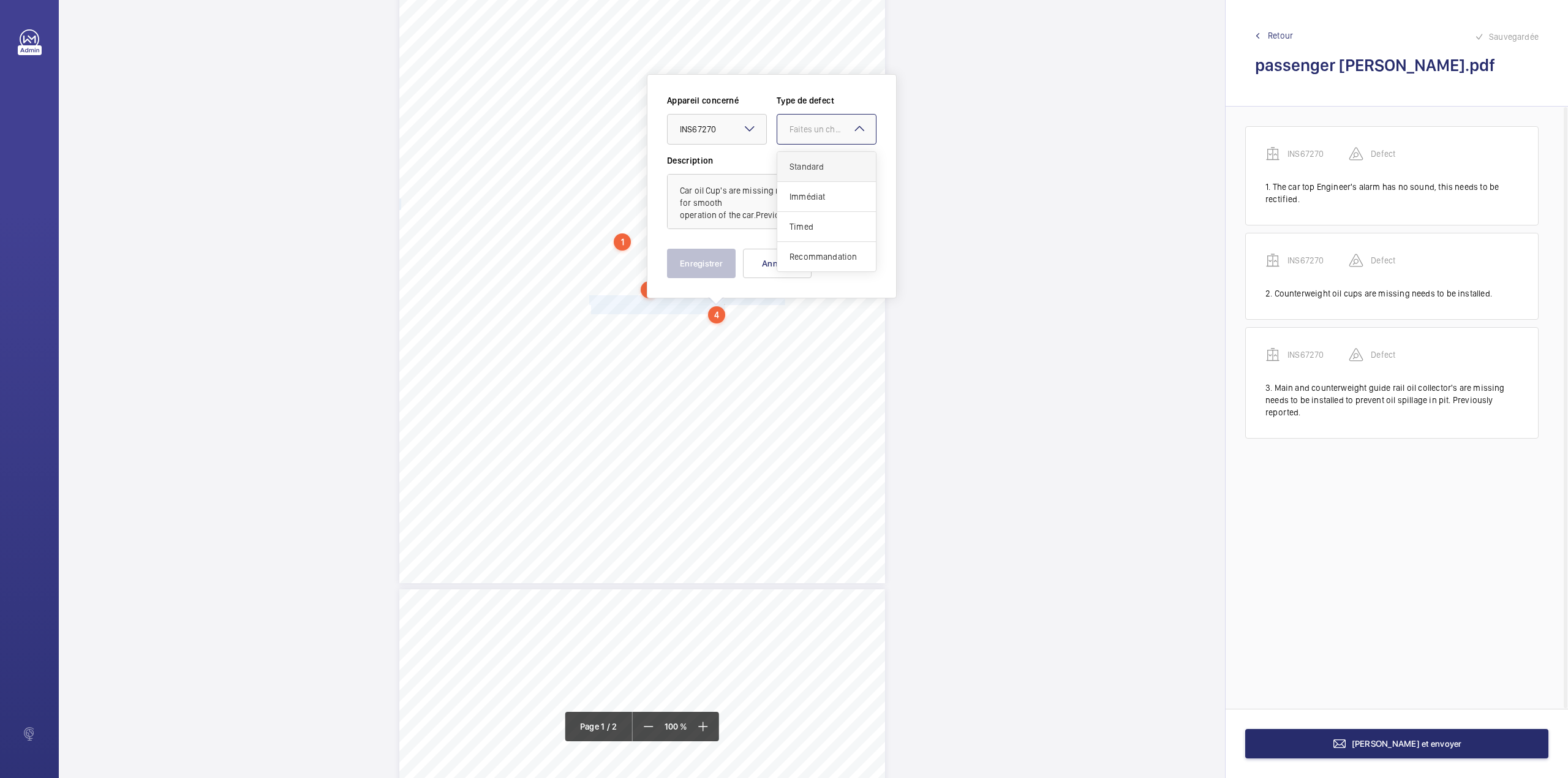
click at [821, 167] on span "Standard" at bounding box center [826, 166] width 74 height 13
click at [697, 257] on button "Enregistrer" at bounding box center [701, 263] width 69 height 29
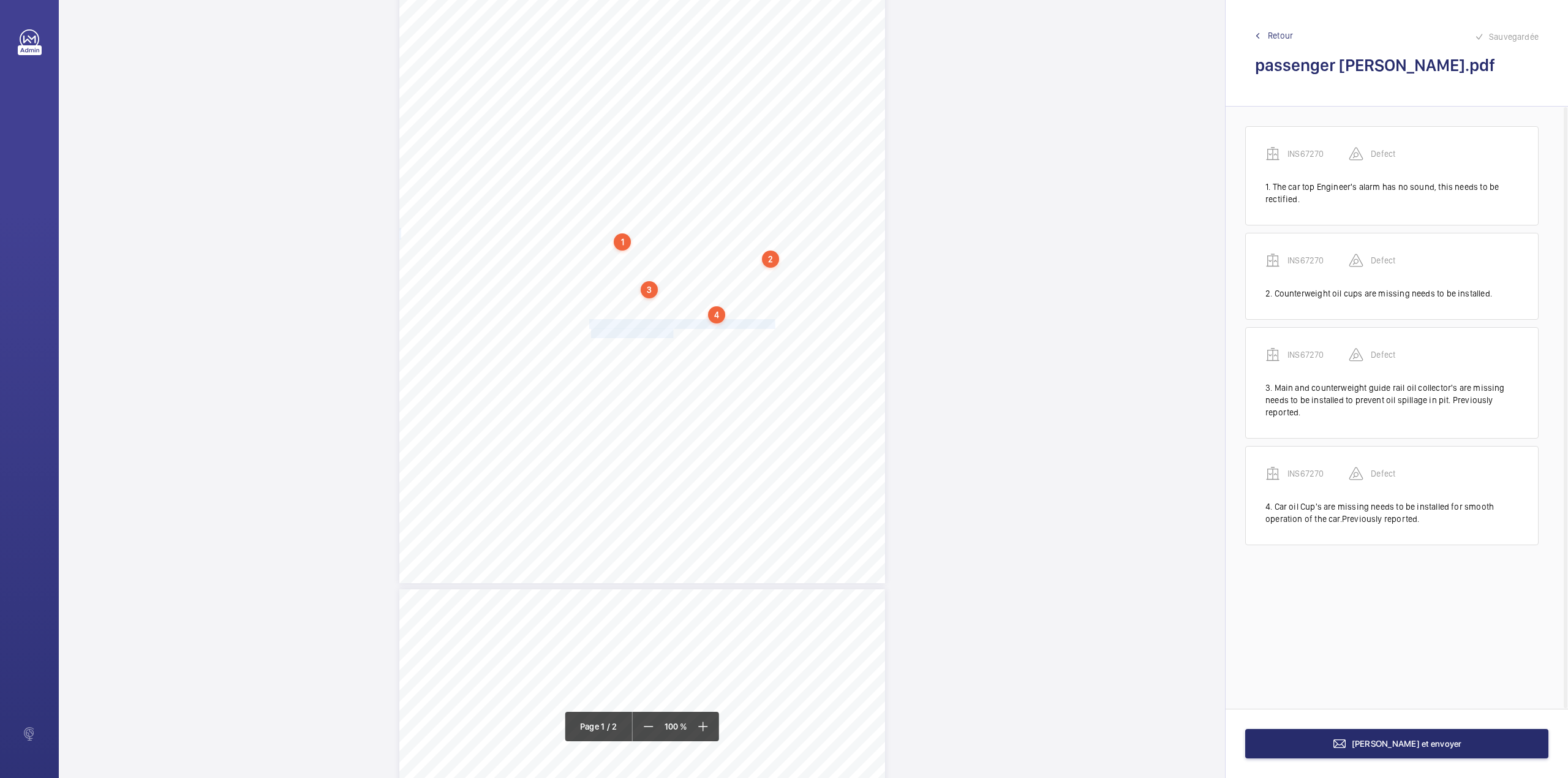
drag, startPoint x: 589, startPoint y: 324, endPoint x: 672, endPoint y: 331, distance: 83.3
click at [672, 331] on div "Lifting Operations and Lifting Equipment Regulations 1998 Report of Thorough Ex…" at bounding box center [642, 239] width 486 height 687
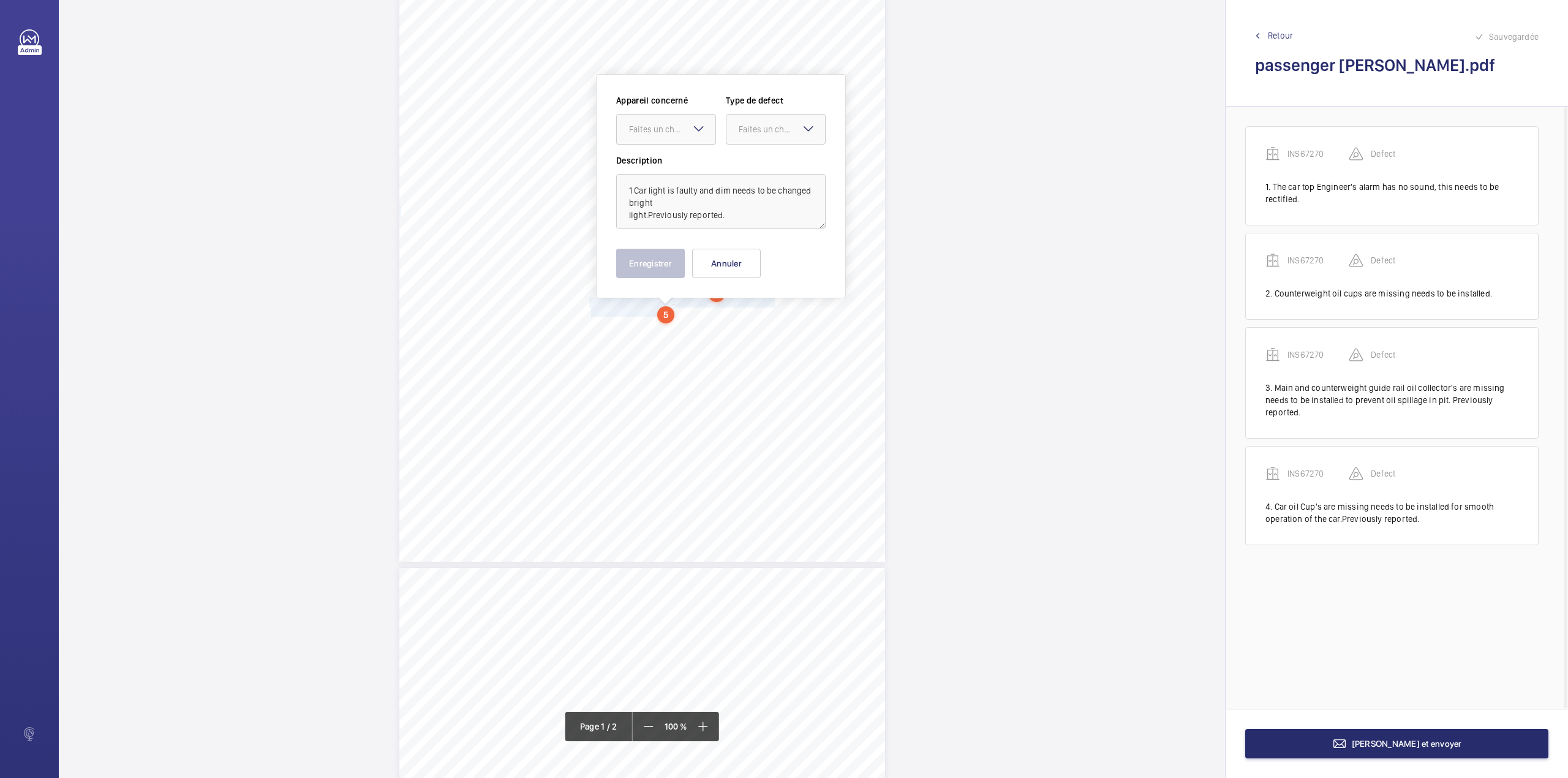
click at [679, 130] on div "Faites un choix" at bounding box center [672, 129] width 86 height 13
click at [679, 157] on div "INS67270" at bounding box center [666, 166] width 99 height 29
drag, startPoint x: 761, startPoint y: 138, endPoint x: 755, endPoint y: 163, distance: 25.7
click at [761, 141] on div at bounding box center [776, 129] width 99 height 29
click at [755, 163] on span "Standard" at bounding box center [776, 166] width 74 height 13
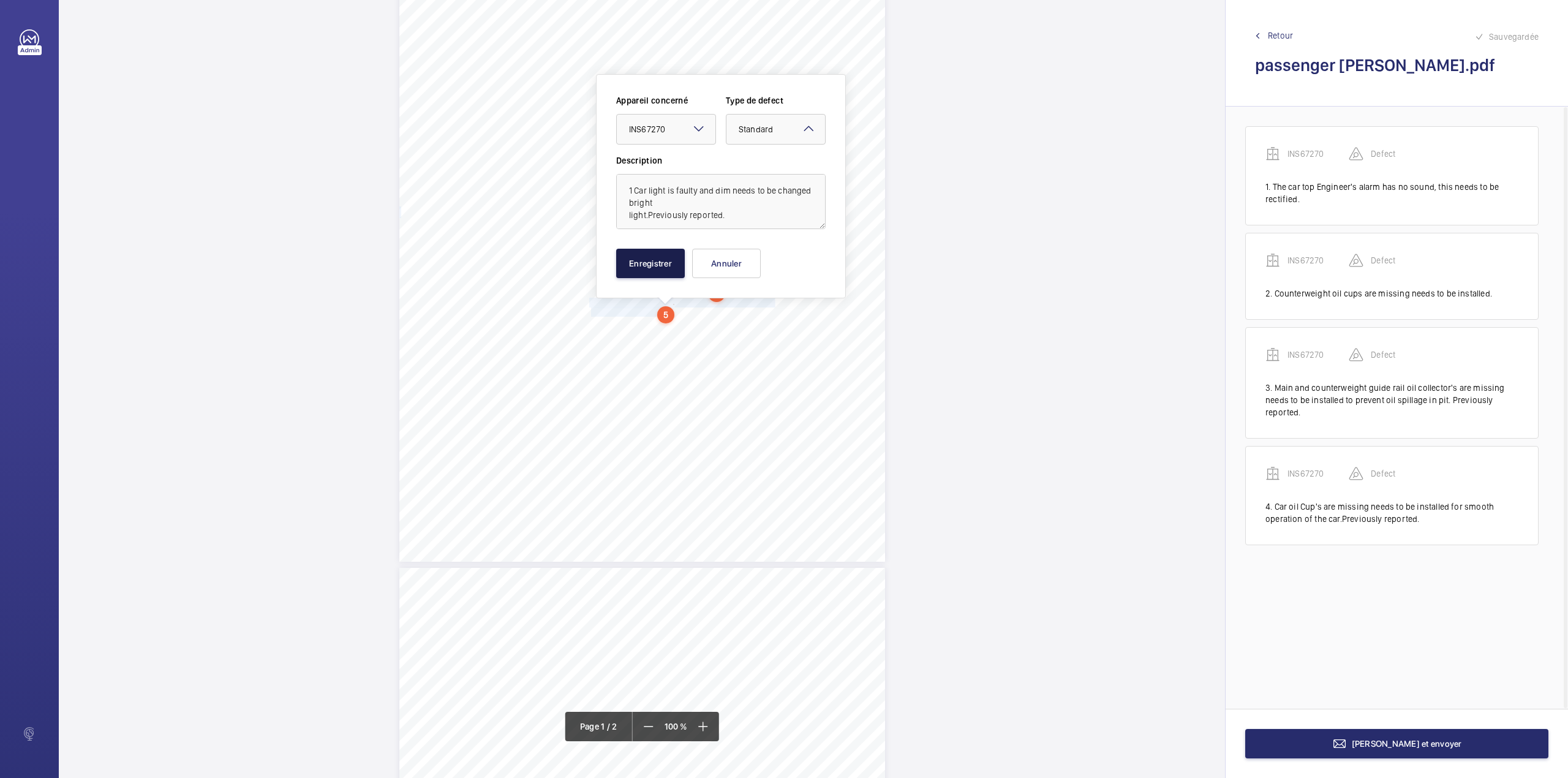
click at [652, 264] on button "Enregistrer" at bounding box center [650, 263] width 69 height 29
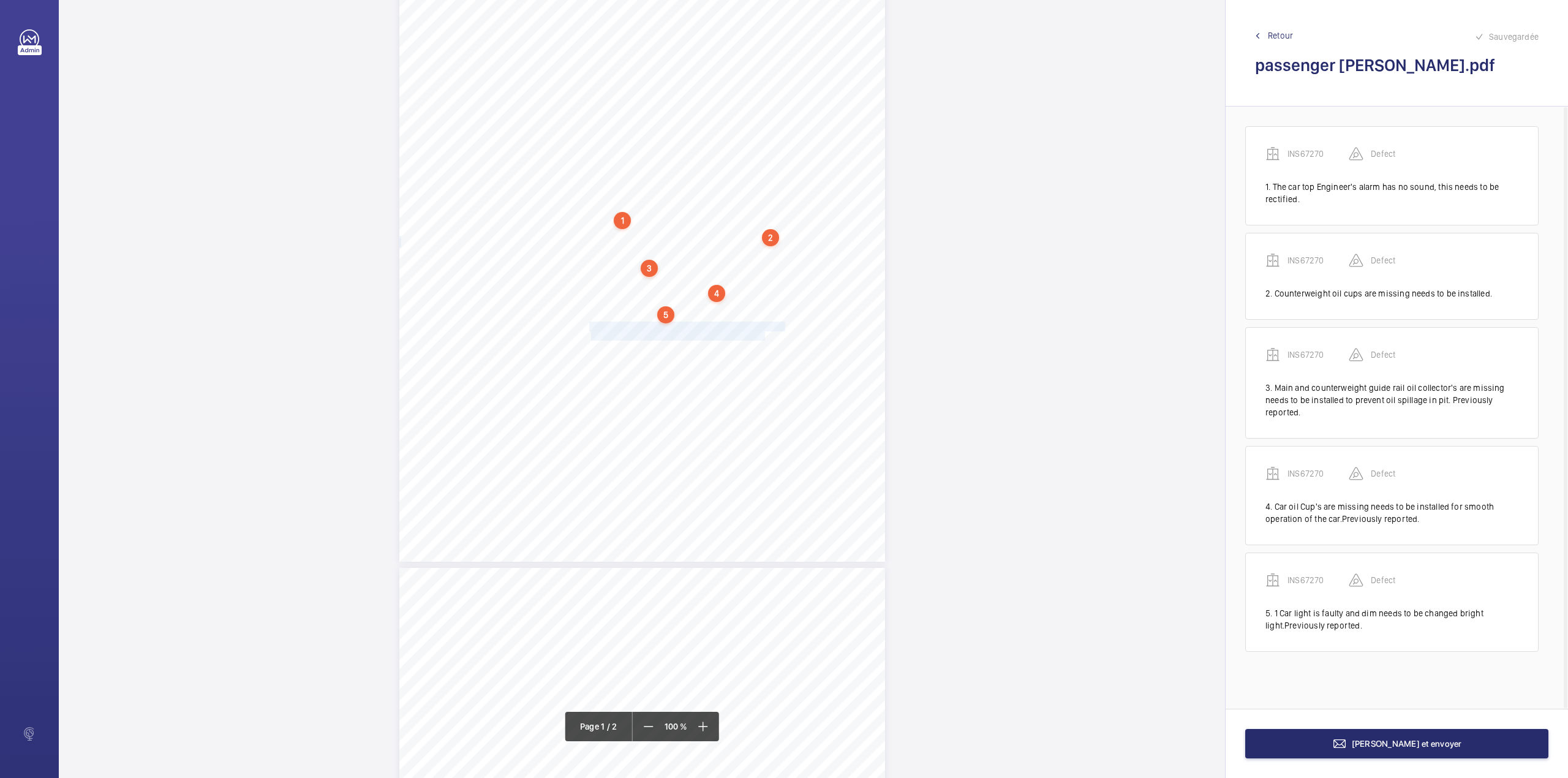
drag, startPoint x: 589, startPoint y: 327, endPoint x: 765, endPoint y: 332, distance: 176.1
click at [765, 332] on div "Lifting Operations and Lifting Equipment Regulations 1998 Report of Thorough Ex…" at bounding box center [642, 218] width 486 height 687
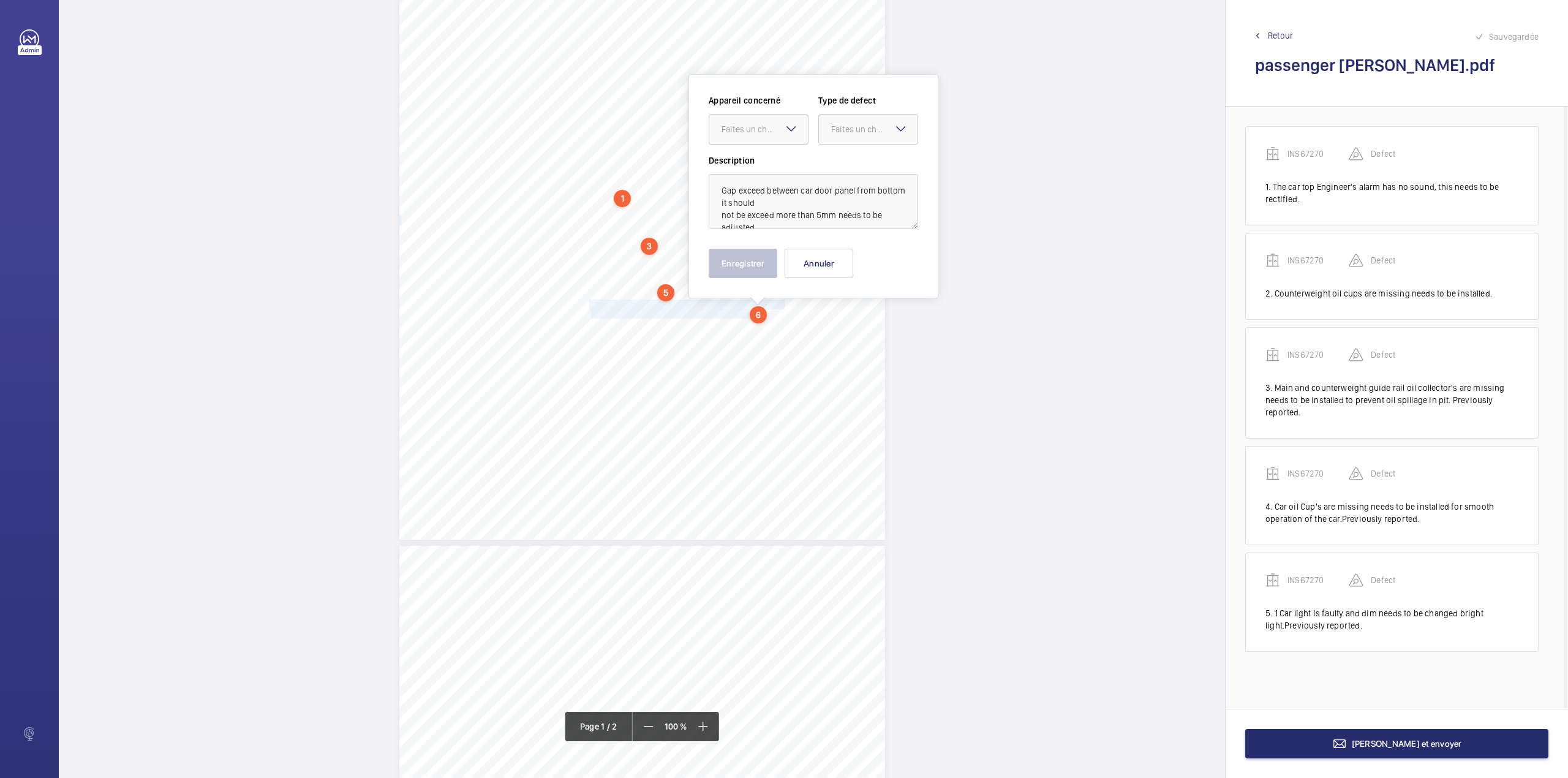
click at [757, 142] on div at bounding box center [758, 129] width 99 height 29
click at [757, 152] on div "INS67270" at bounding box center [758, 166] width 99 height 29
drag, startPoint x: 858, startPoint y: 130, endPoint x: 854, endPoint y: 151, distance: 21.4
click at [858, 133] on div "Faites un choix" at bounding box center [874, 129] width 86 height 13
click at [854, 151] on ng-dropdown-panel "Standard Immédiat Timed Recommandation" at bounding box center [868, 211] width 100 height 121
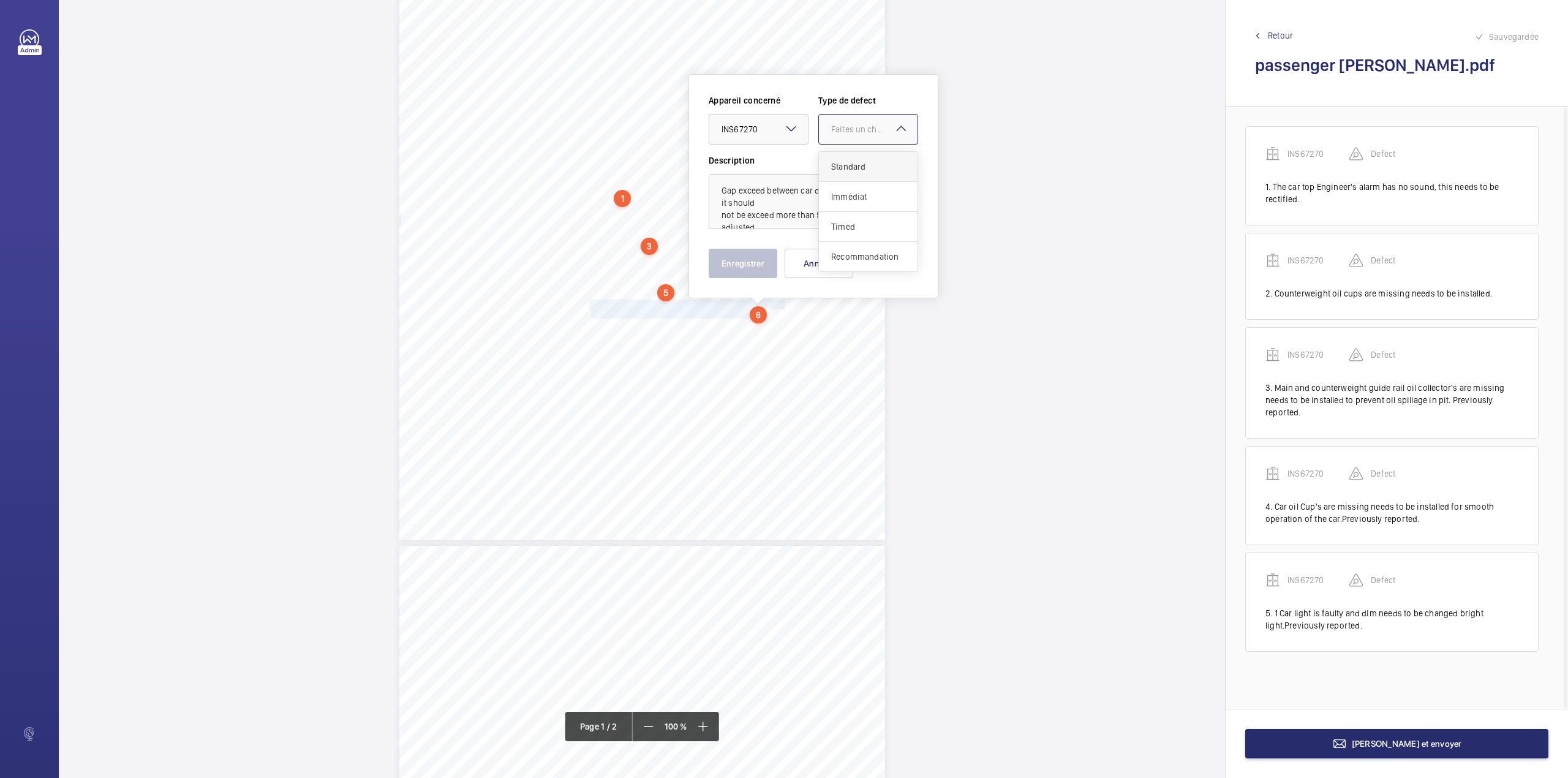
click at [849, 169] on span "Standard" at bounding box center [868, 166] width 74 height 13
click at [768, 220] on textarea "Gap exceed between car door panel from bottom it should not be exceed more than…" at bounding box center [813, 201] width 209 height 55
type textarea "Gap exceed between car door panel from bottom it should not be exceed more than…"
click at [728, 255] on button "Enregistrer" at bounding box center [743, 263] width 69 height 29
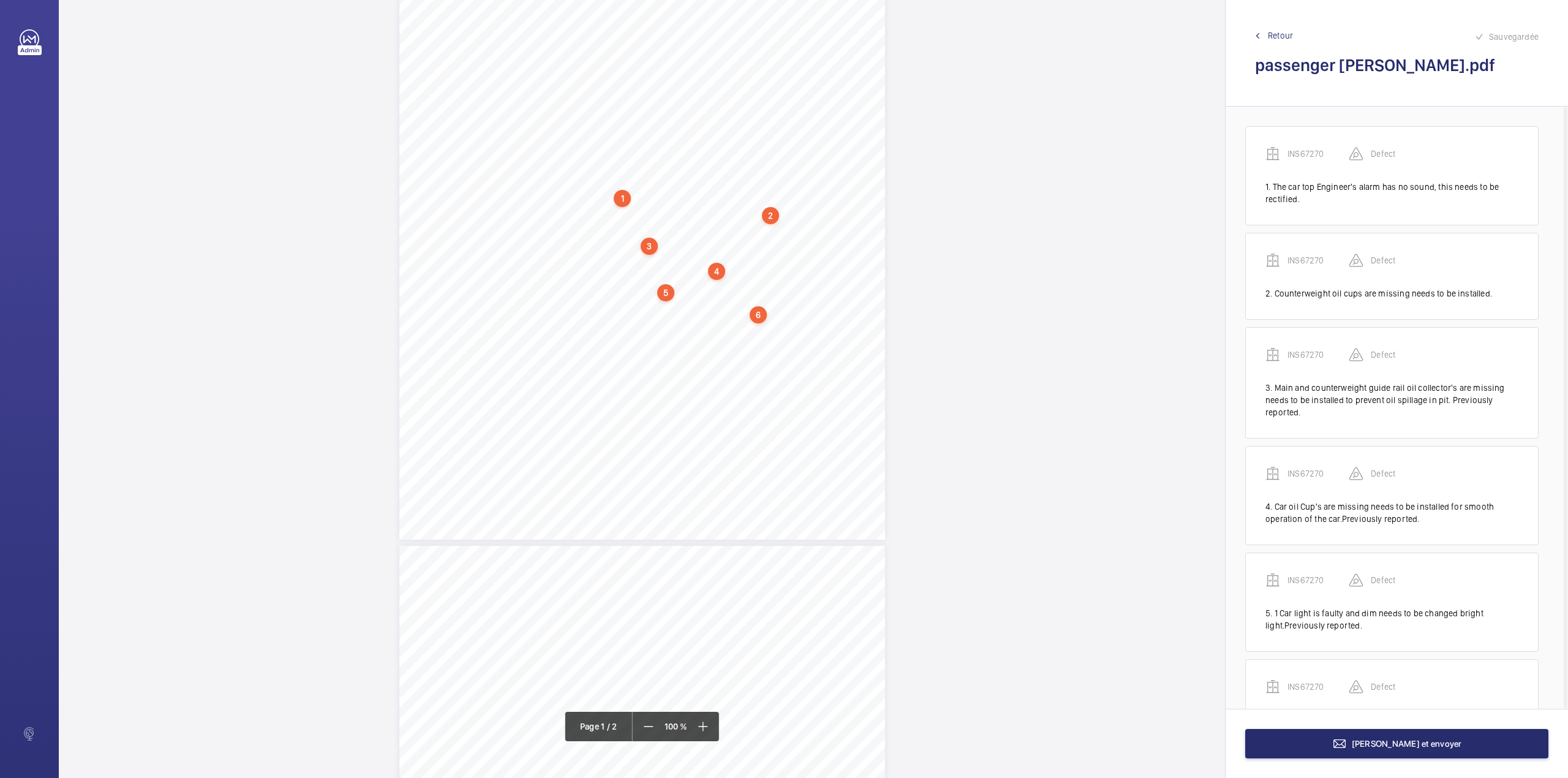
scroll to position [72, 0]
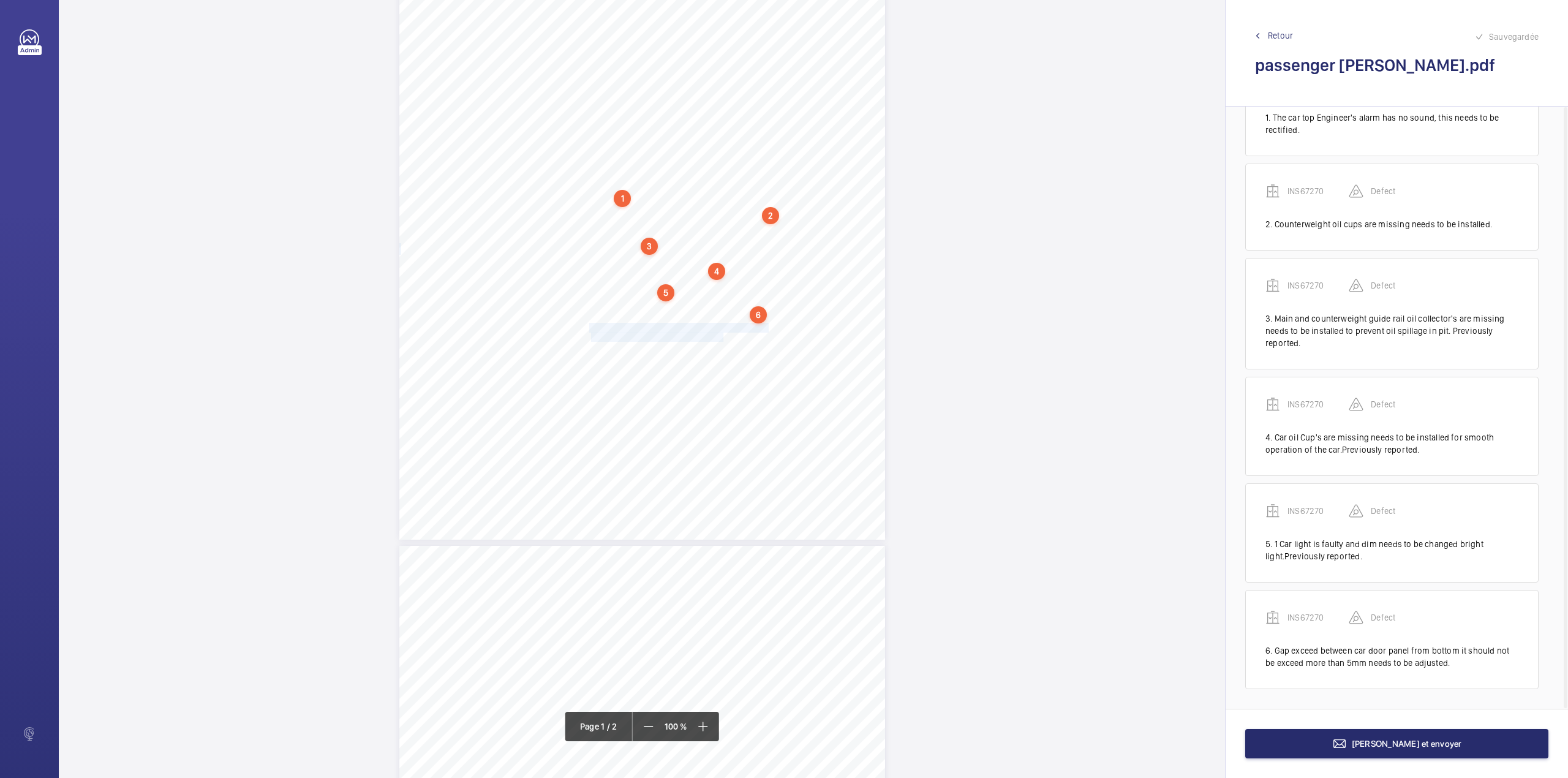
drag, startPoint x: 589, startPoint y: 327, endPoint x: 721, endPoint y: 335, distance: 132.2
click at [721, 335] on div "Lifting Operations and Lifting Equipment Regulations 1998 Report of Thorough Ex…" at bounding box center [642, 196] width 486 height 687
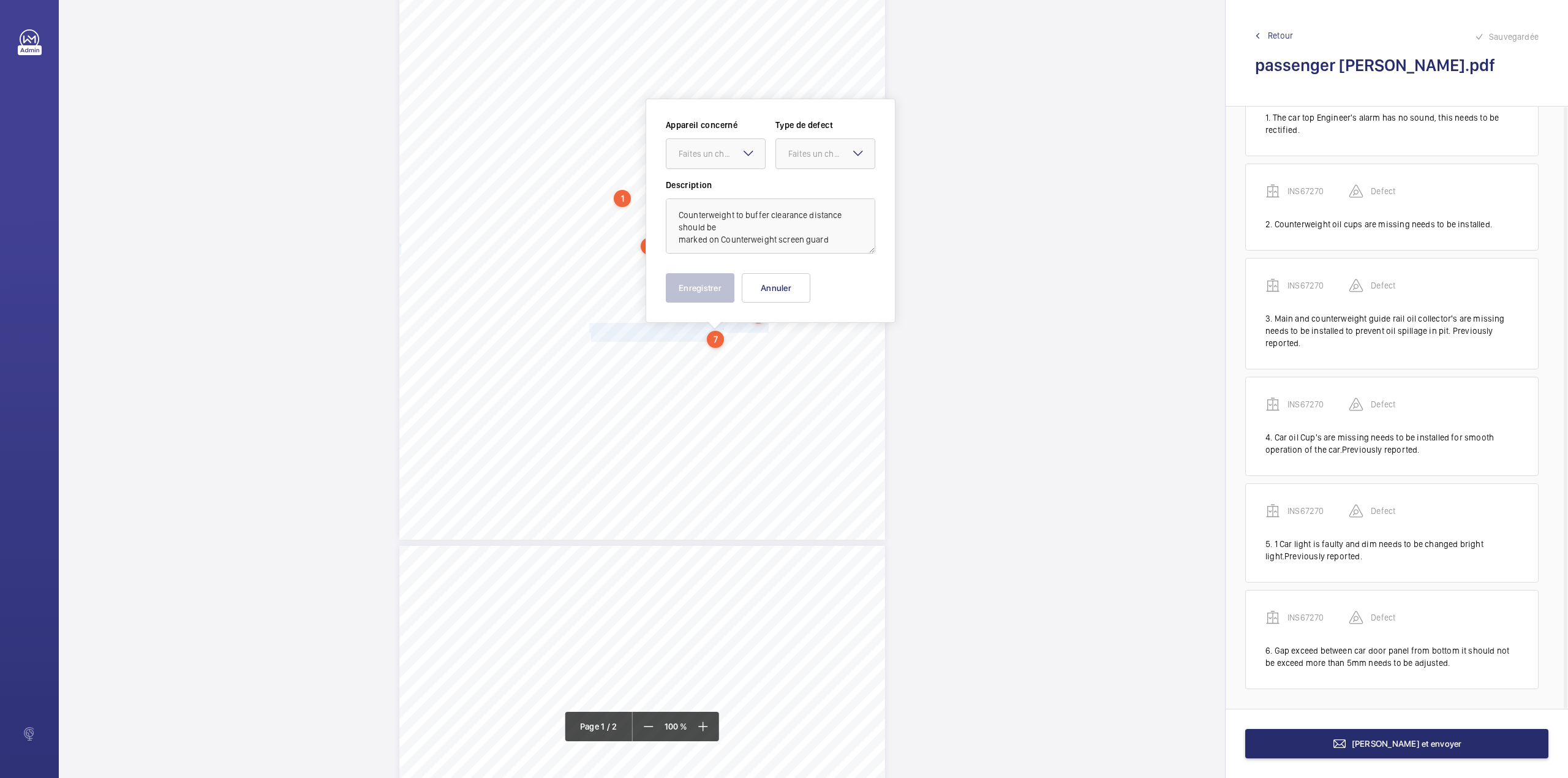
scroll to position [192, 0]
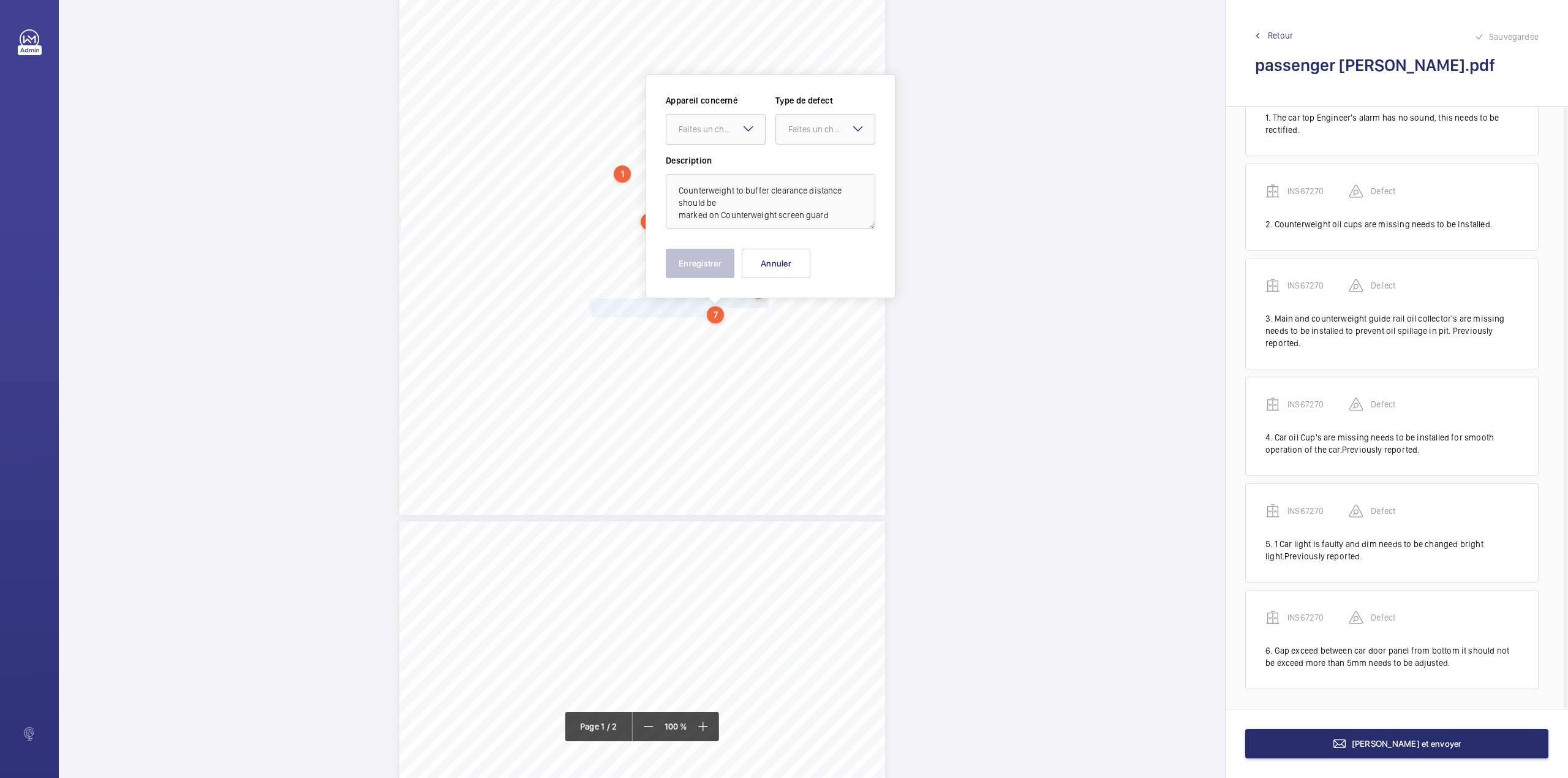
click at [727, 131] on div "Faites un choix" at bounding box center [721, 129] width 86 height 13
click at [724, 155] on div "INS67270" at bounding box center [715, 166] width 99 height 29
click at [788, 133] on div "Faites un choix" at bounding box center [825, 129] width 99 height 13
click at [796, 157] on div "Standard" at bounding box center [825, 166] width 99 height 30
click at [841, 219] on textarea "Counterweight to buffer clearance distance should be marked on Counterweight sc…" at bounding box center [770, 201] width 209 height 55
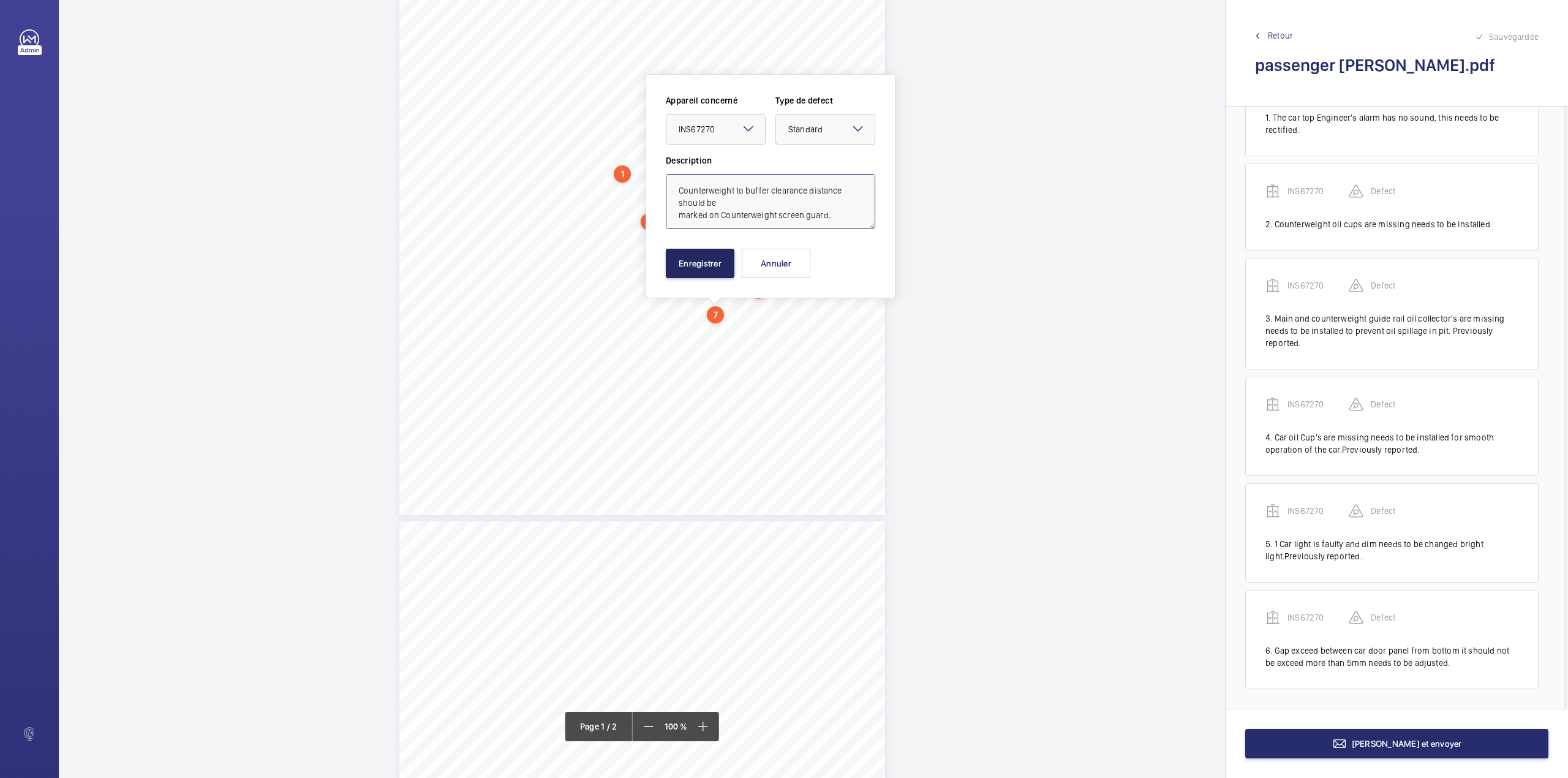
type textarea "Counterweight to buffer clearance distance should be marked on Counterweight sc…"
click at [709, 256] on button "Enregistrer" at bounding box center [700, 263] width 69 height 29
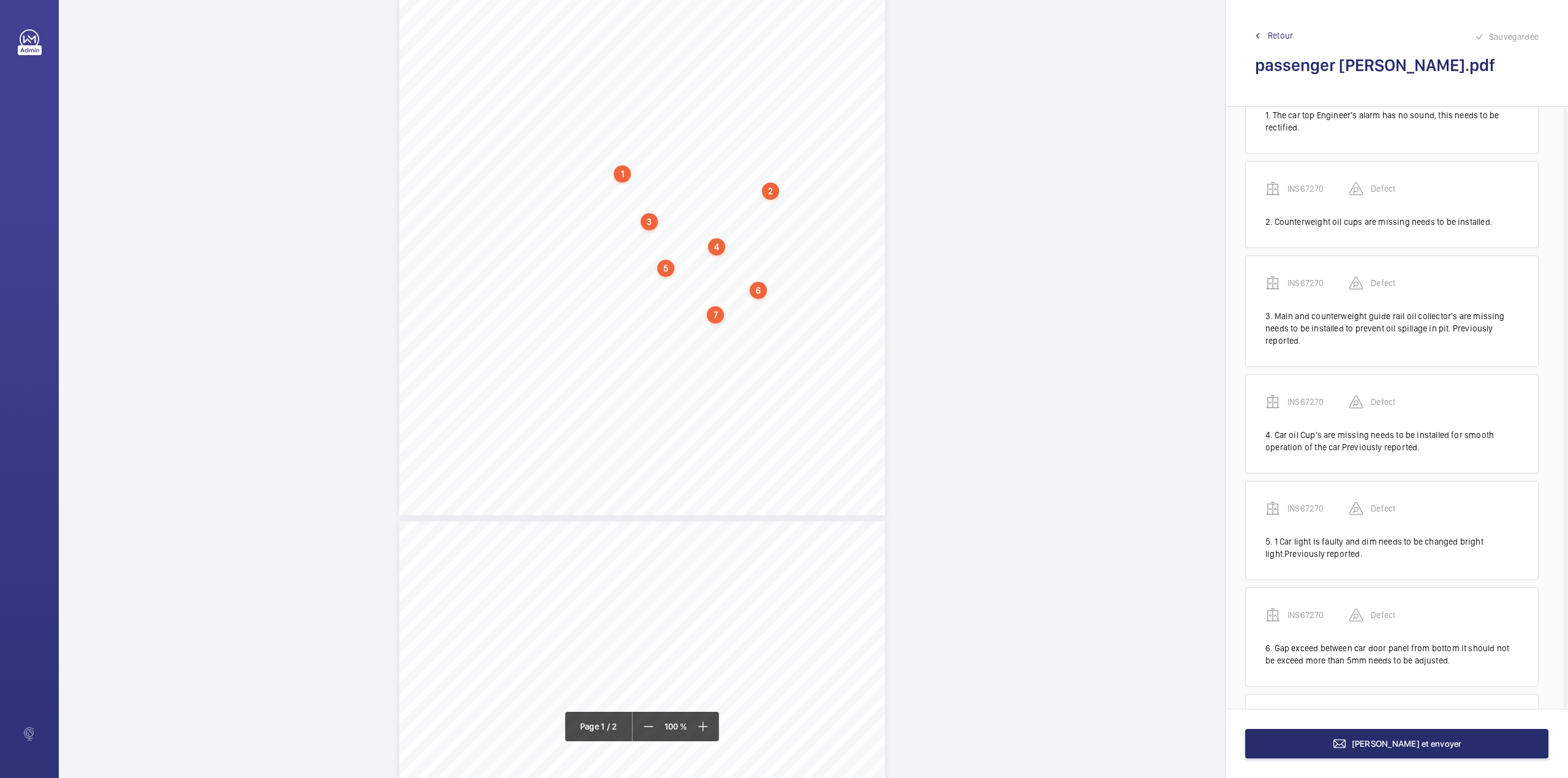
scroll to position [179, 0]
drag, startPoint x: 589, startPoint y: 328, endPoint x: 743, endPoint y: 331, distance: 154.0
click at [743, 331] on span "Car Top light box should be secured with bolts." at bounding box center [667, 327] width 155 height 9
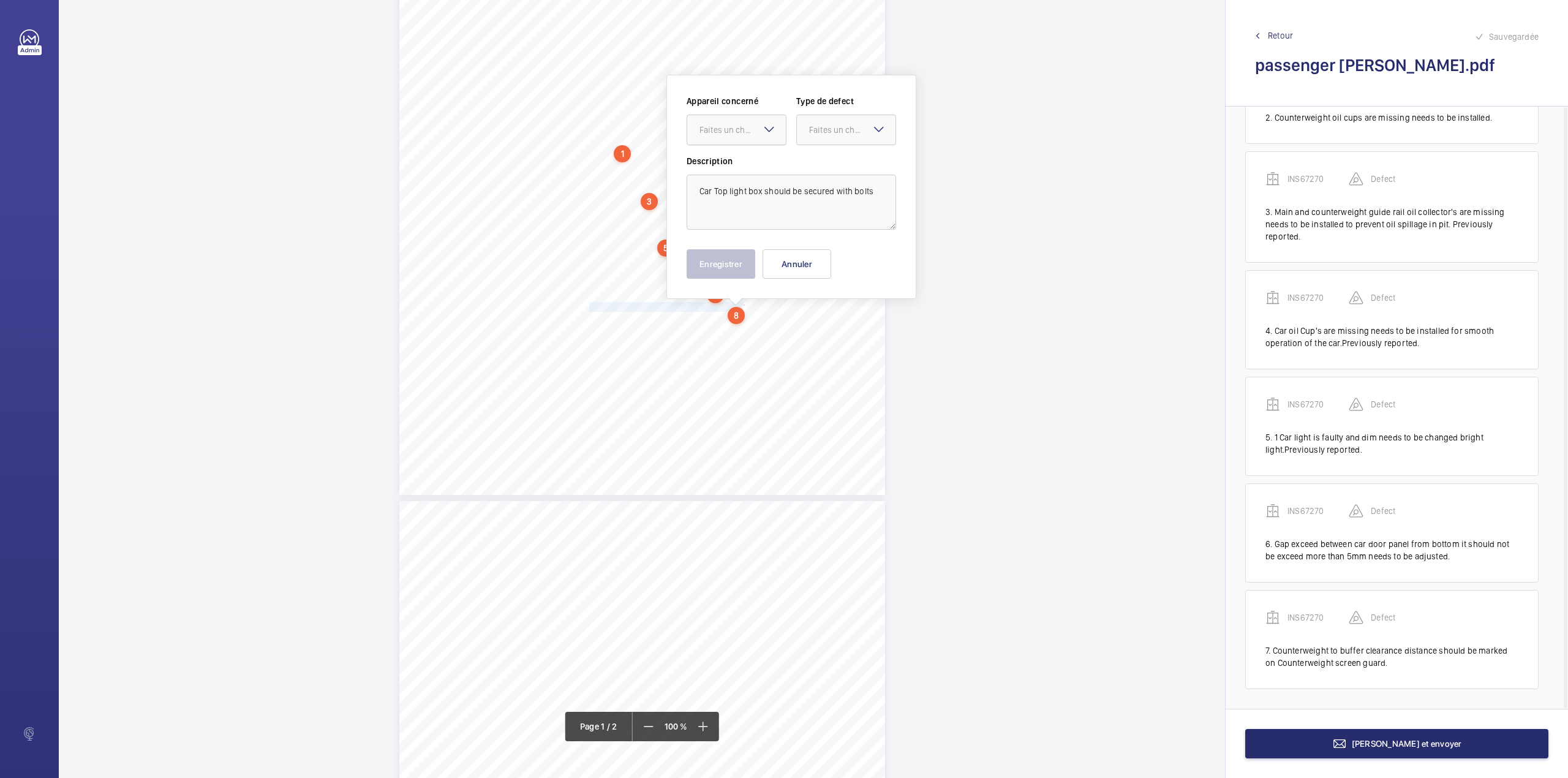
click at [730, 130] on div "Faites un choix" at bounding box center [742, 130] width 86 height 13
click at [731, 169] on span "INS67270" at bounding box center [736, 167] width 74 height 13
click at [824, 138] on div at bounding box center [846, 129] width 99 height 29
click at [824, 153] on div "Standard" at bounding box center [846, 167] width 99 height 30
click at [875, 196] on textarea "Car Top light box should be secured with bolts" at bounding box center [791, 202] width 209 height 55
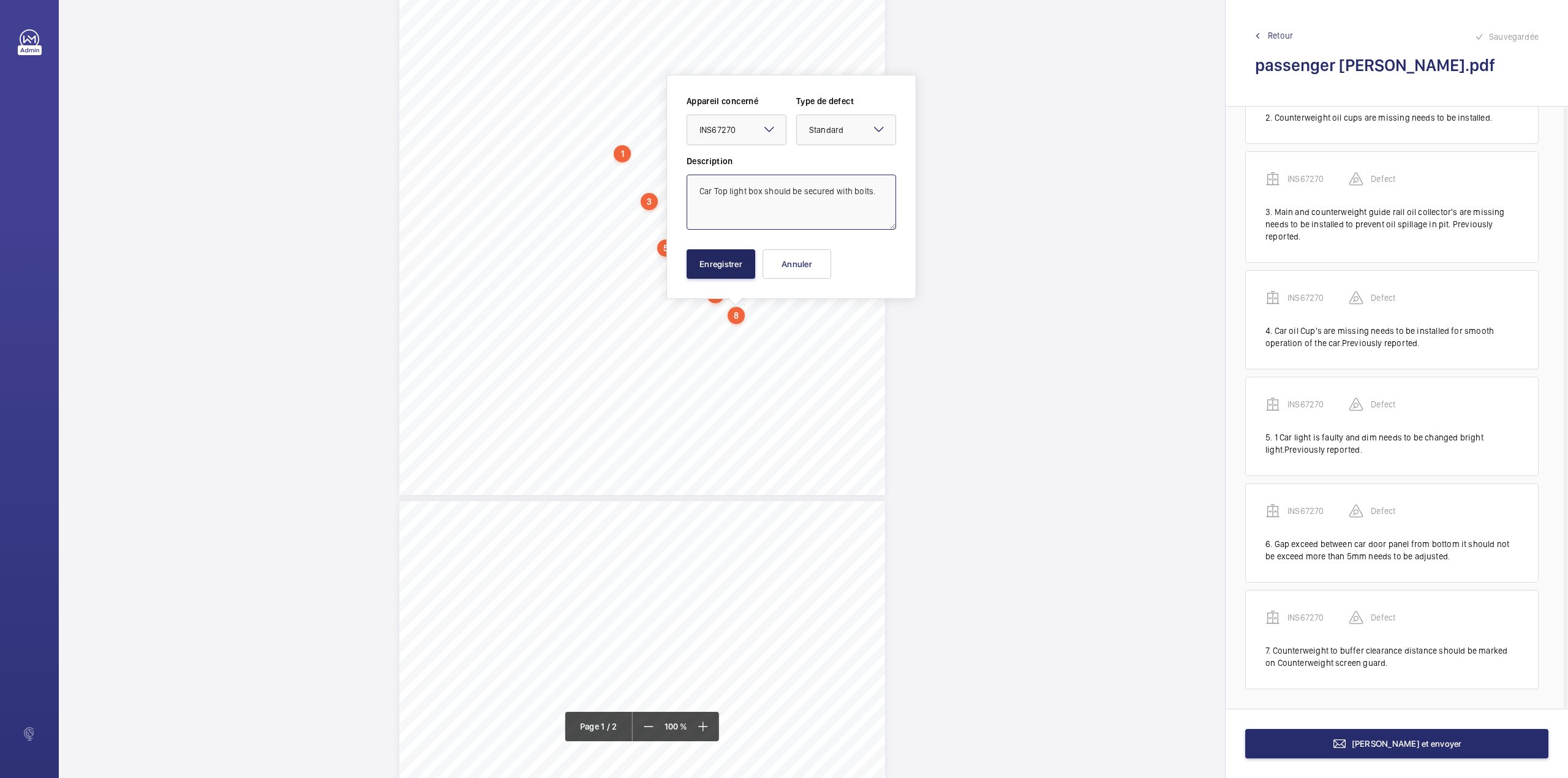
type textarea "Car Top light box should be secured with bolts."
click at [739, 253] on button "Enregistrer" at bounding box center [720, 264] width 69 height 29
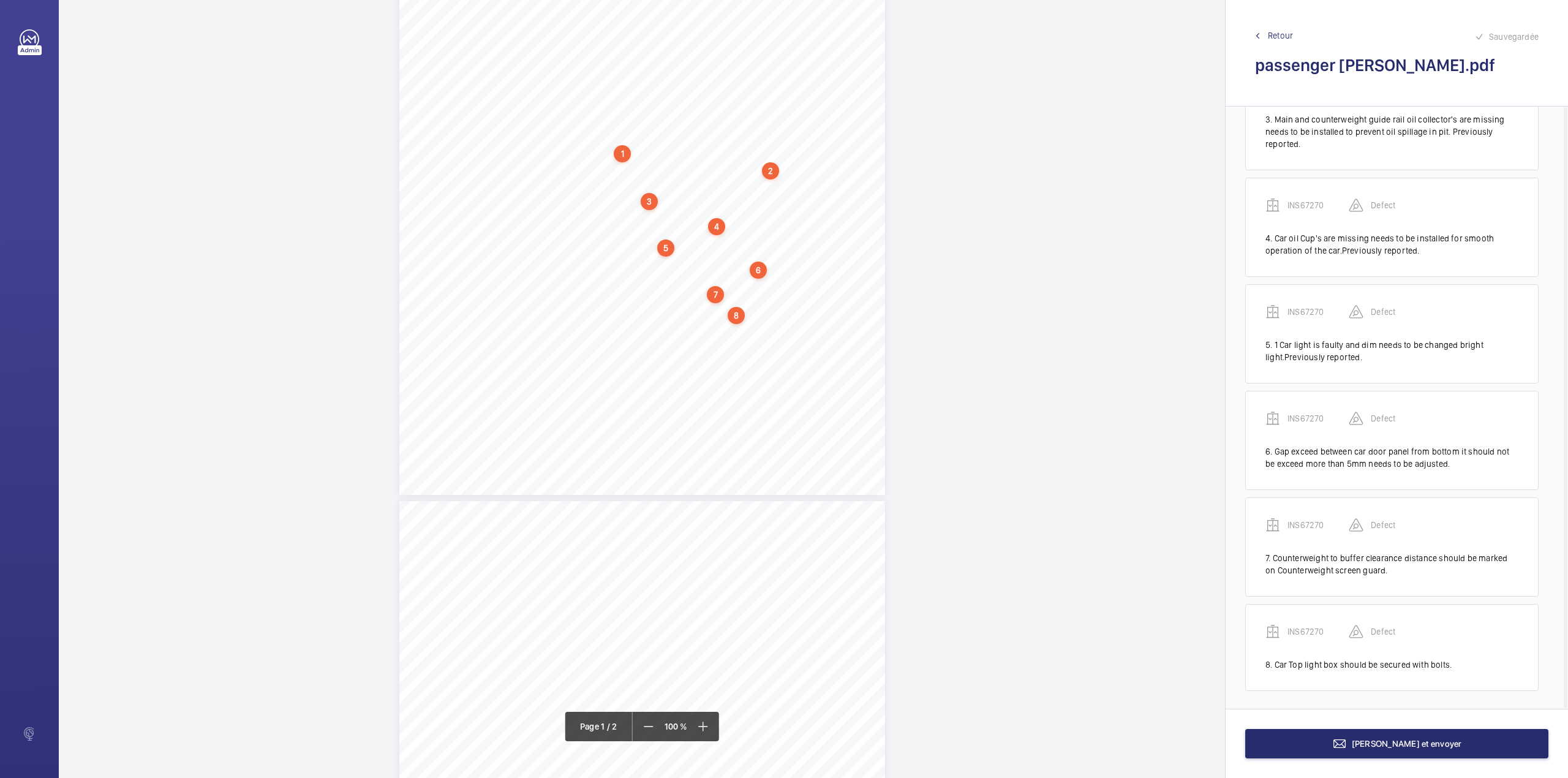
scroll to position [273, 0]
drag, startPoint x: 589, startPoint y: 346, endPoint x: 768, endPoint y: 343, distance: 179.0
click at [768, 343] on div "Lifting Operations and Lifting Equipment Regulations 1998 Report of Thorough Ex…" at bounding box center [642, 151] width 486 height 687
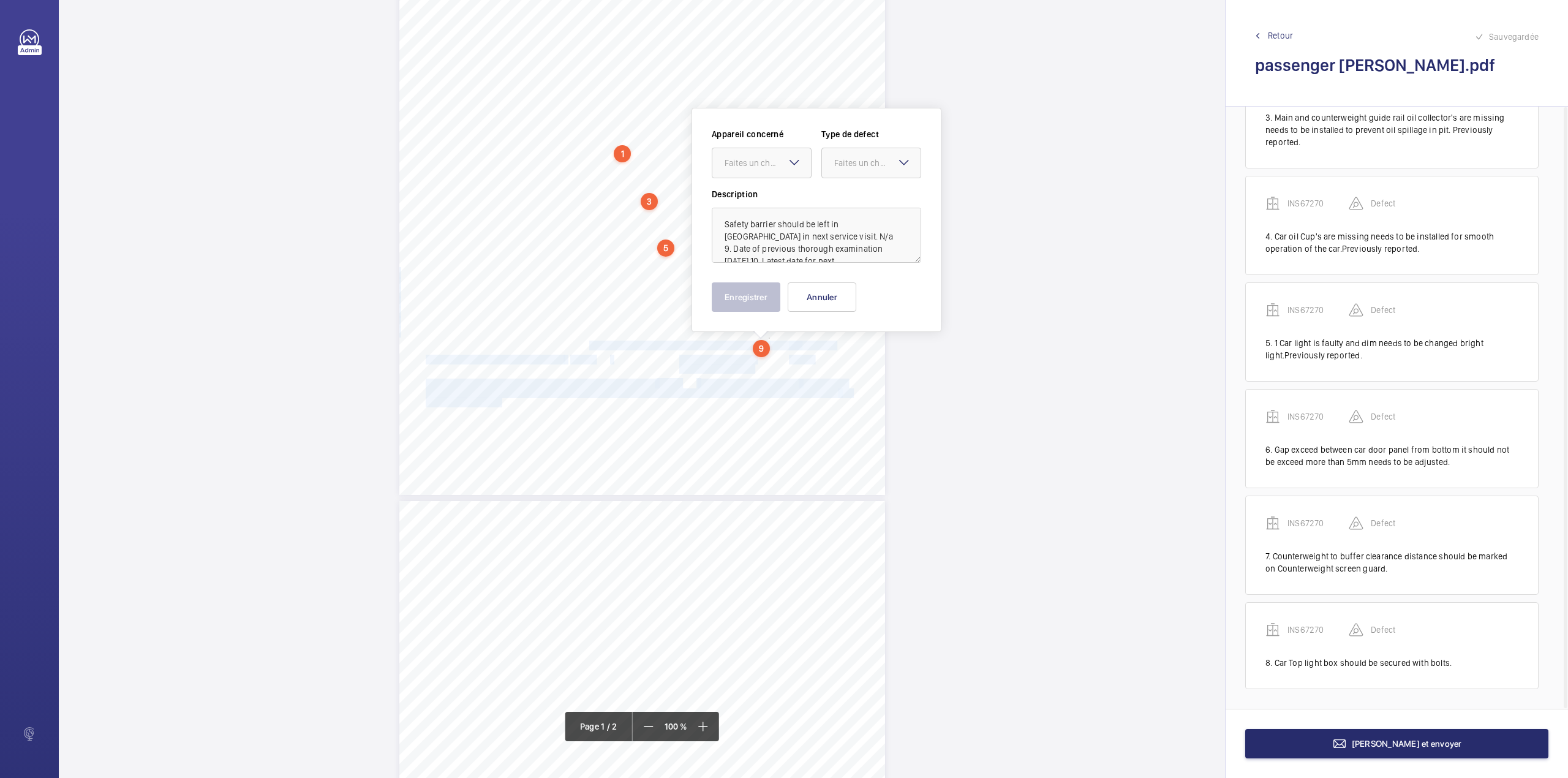
scroll to position [245, 0]
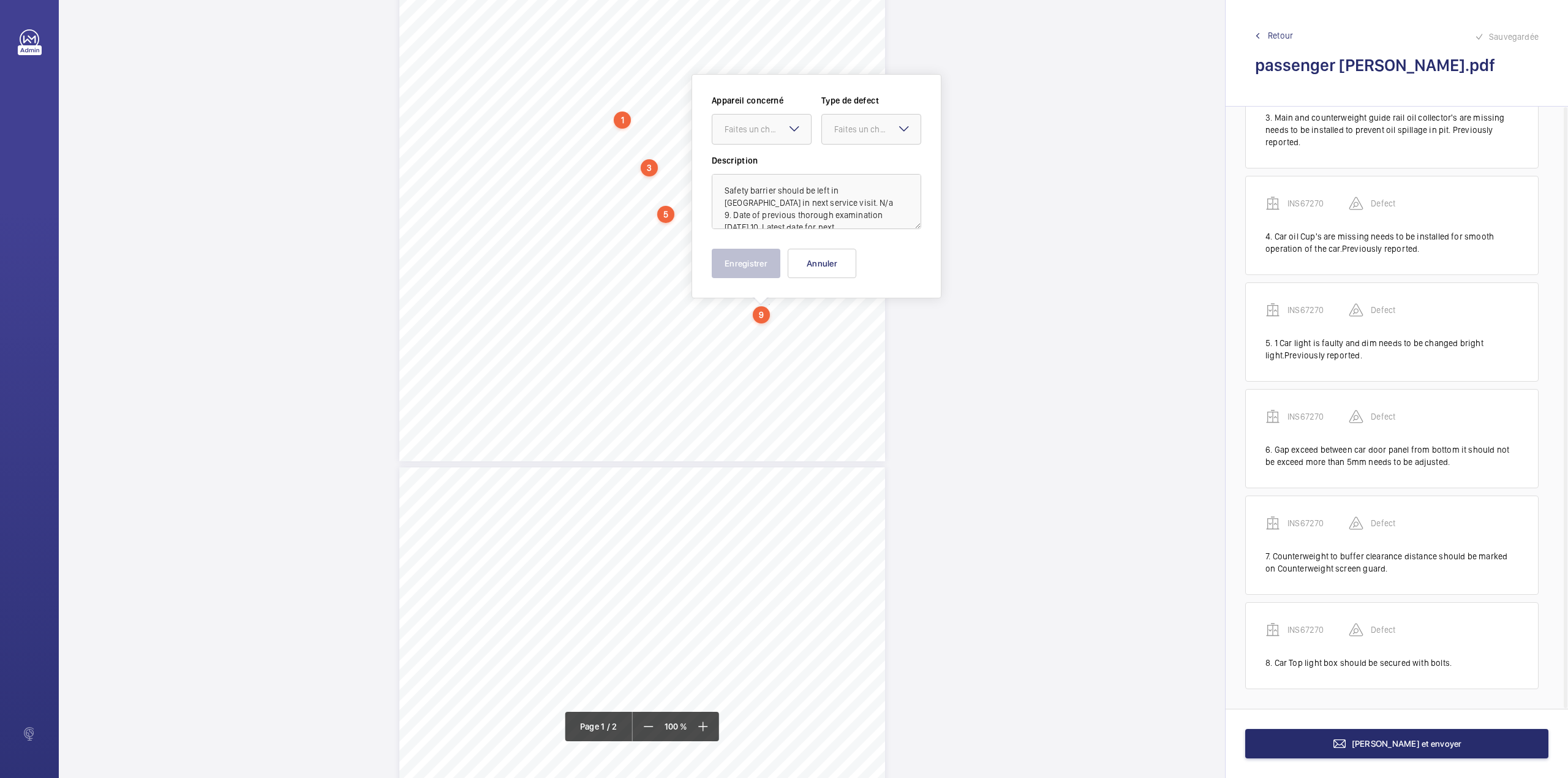
click at [752, 319] on div "Lifting Operations and Lifting Equipment Regulations 1998 Report of Thorough Ex…" at bounding box center [642, 118] width 486 height 687
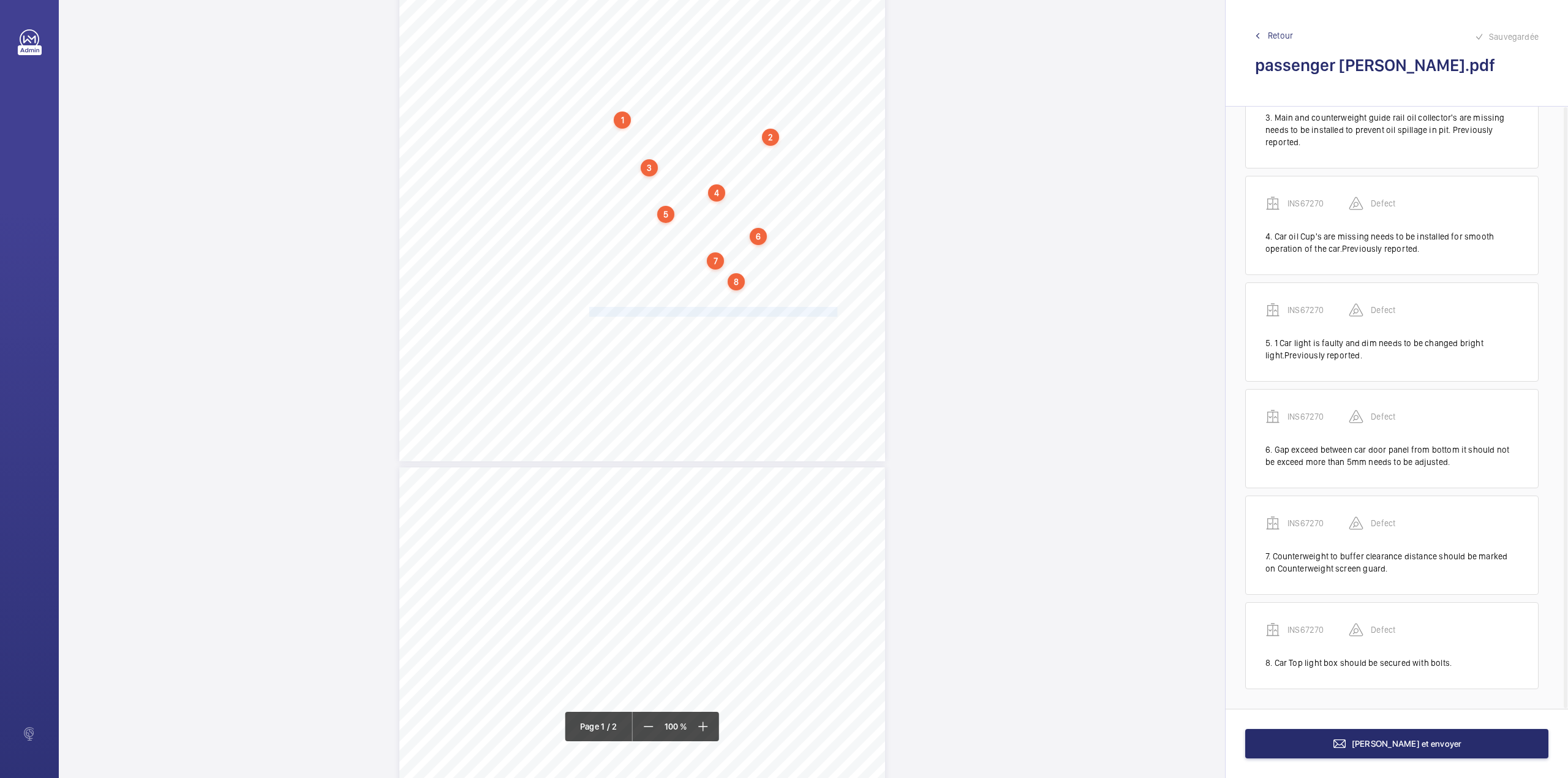
drag, startPoint x: 588, startPoint y: 311, endPoint x: 765, endPoint y: 311, distance: 177.0
click at [765, 311] on div "Lifting Operations and Lifting Equipment Regulations 1998 Report of Thorough Ex…" at bounding box center [642, 118] width 486 height 687
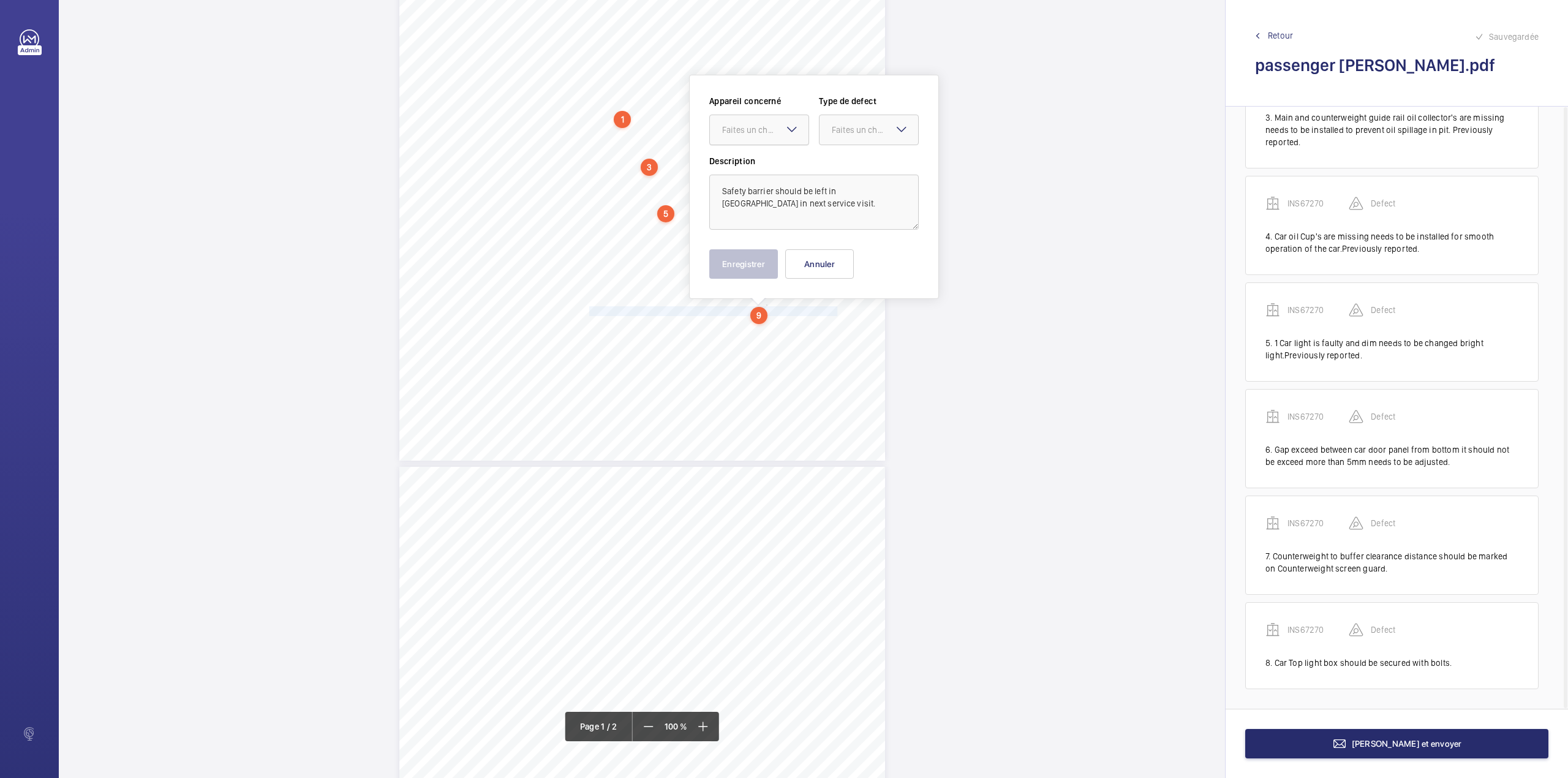
click at [765, 133] on div "Faites un choix" at bounding box center [765, 130] width 86 height 13
click at [765, 160] on div "INS67270" at bounding box center [759, 166] width 99 height 29
click at [866, 131] on div "Faites un choix" at bounding box center [874, 130] width 86 height 13
click at [861, 163] on span "Standard" at bounding box center [869, 167] width 74 height 13
click at [743, 266] on button "Enregistrer" at bounding box center [743, 264] width 69 height 29
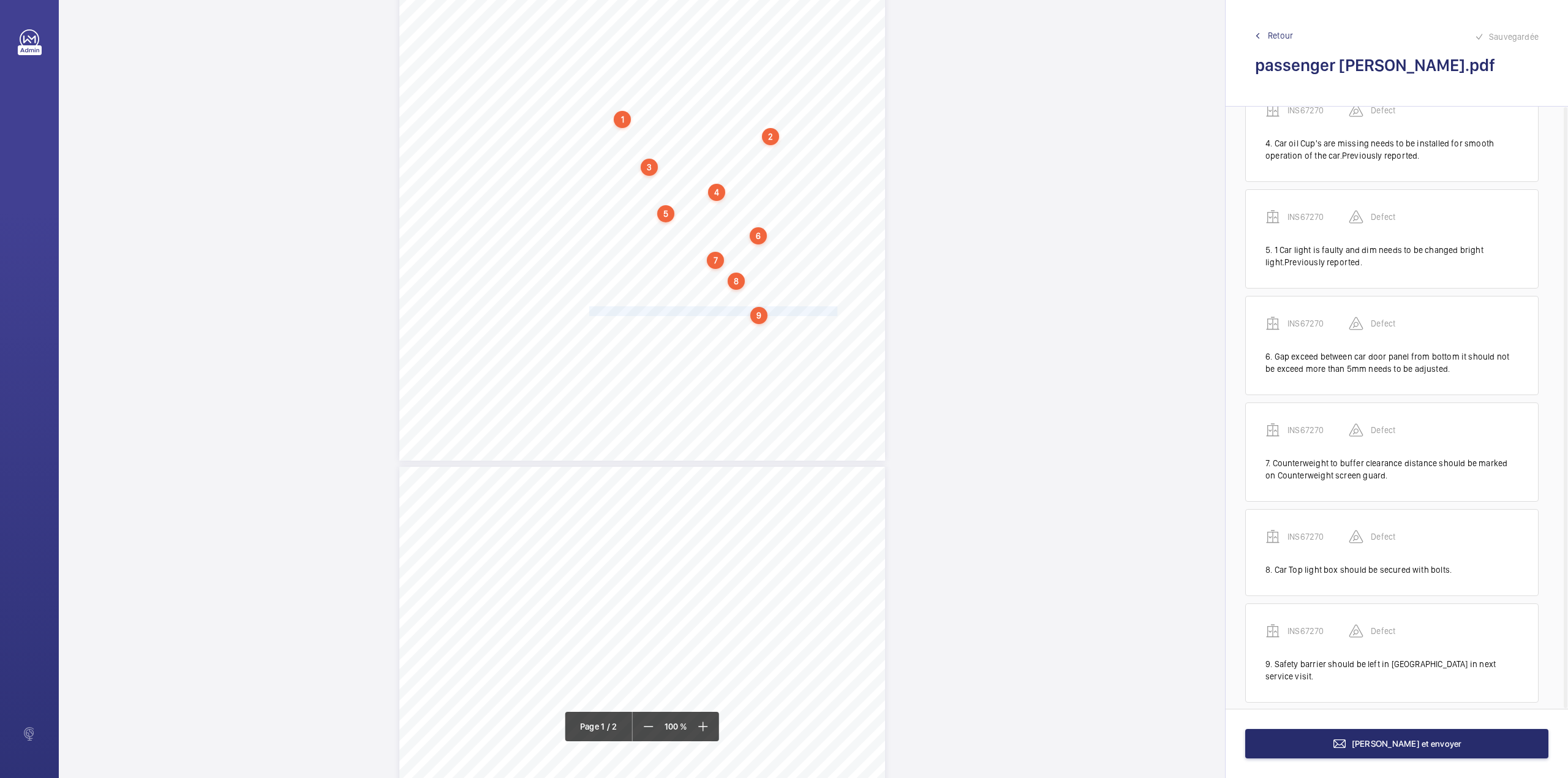
scroll to position [368, 0]
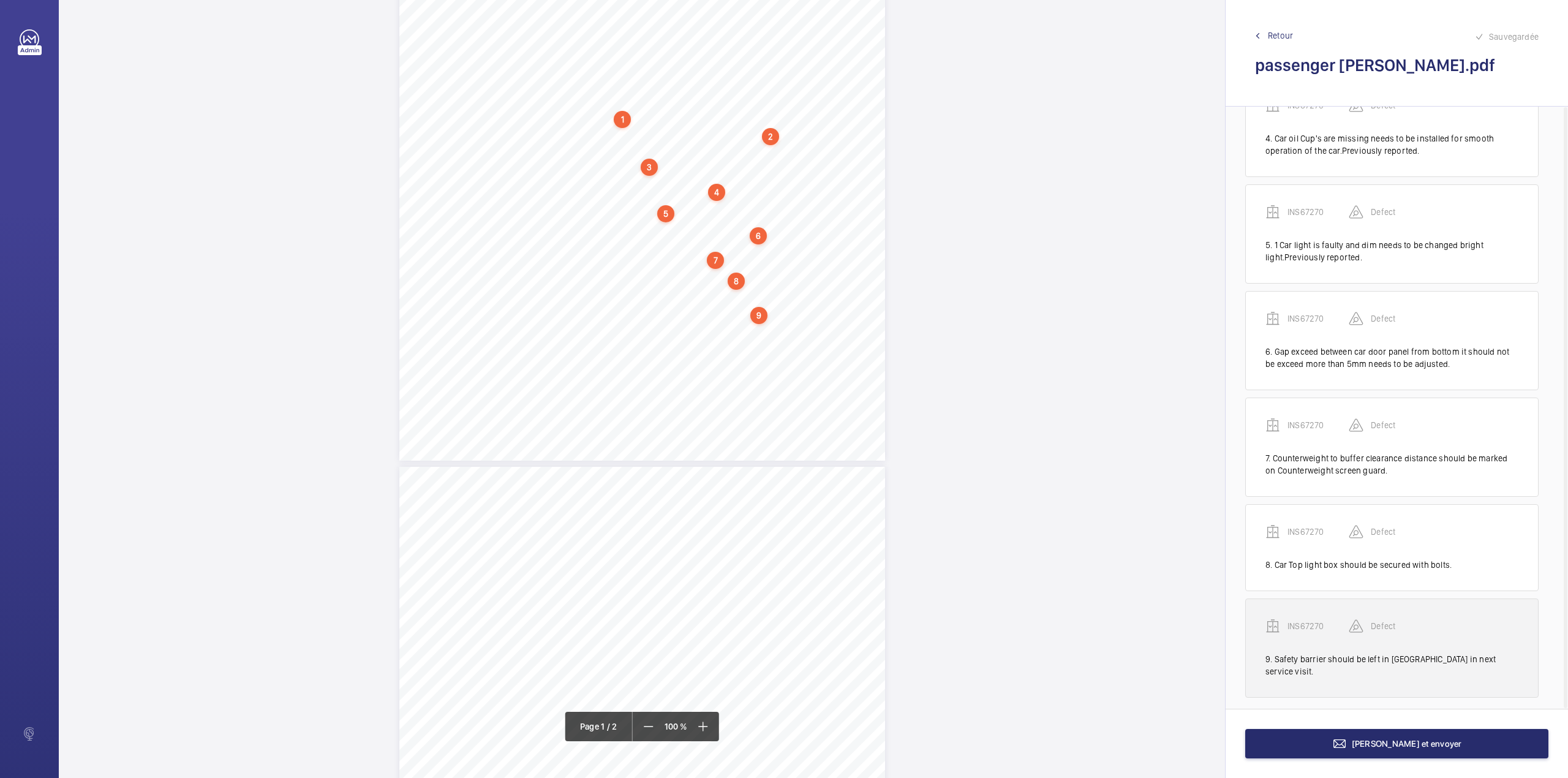
click at [1323, 628] on p "INS67270" at bounding box center [1319, 626] width 62 height 13
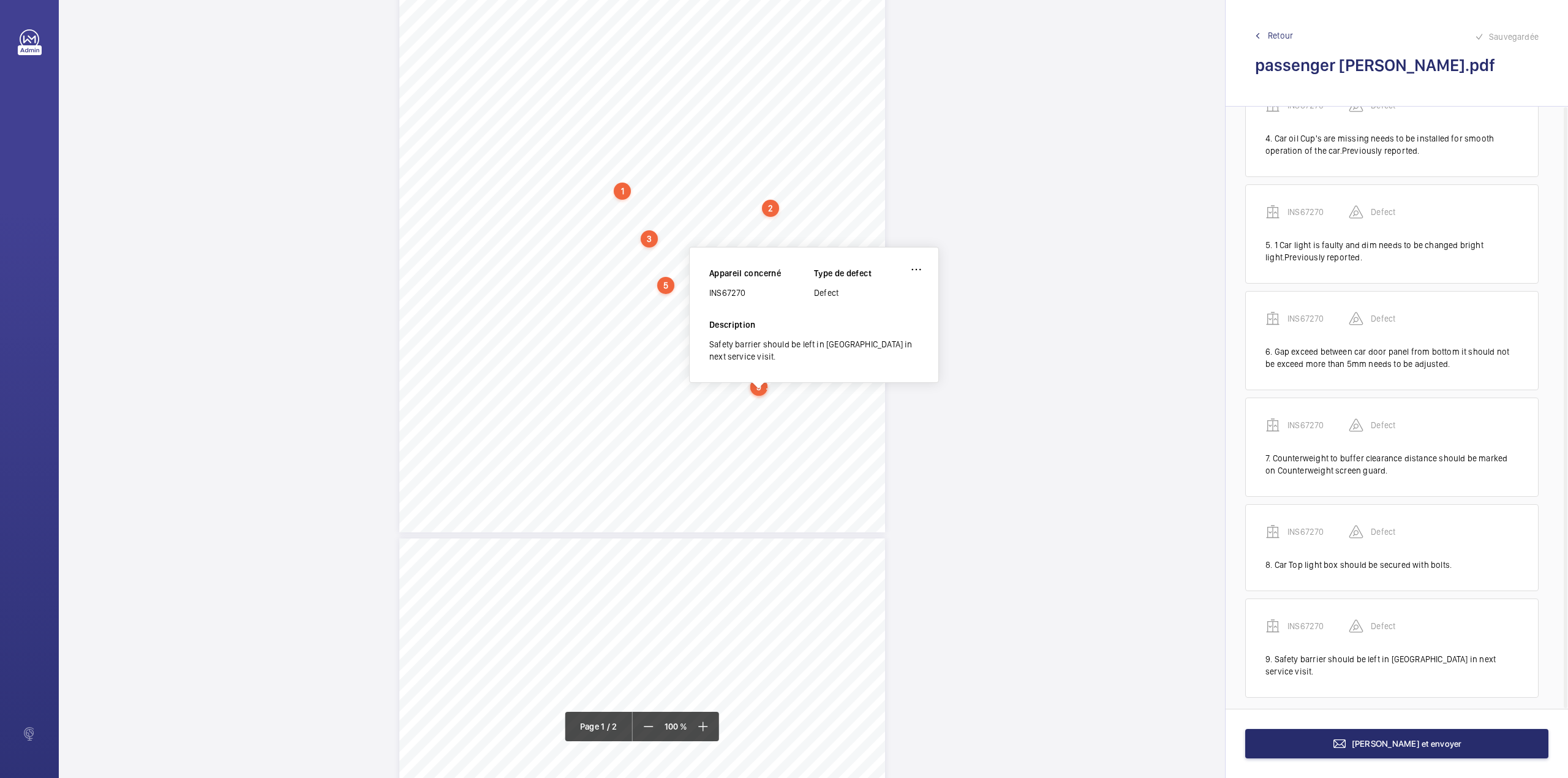
scroll to position [172, 0]
drag, startPoint x: 709, startPoint y: 295, endPoint x: 745, endPoint y: 294, distance: 36.0
click at [745, 294] on div "INS67270" at bounding box center [762, 295] width 105 height 13
copy div "INS67270"
click at [1375, 739] on span "Terminer et envoyer" at bounding box center [1407, 743] width 110 height 9
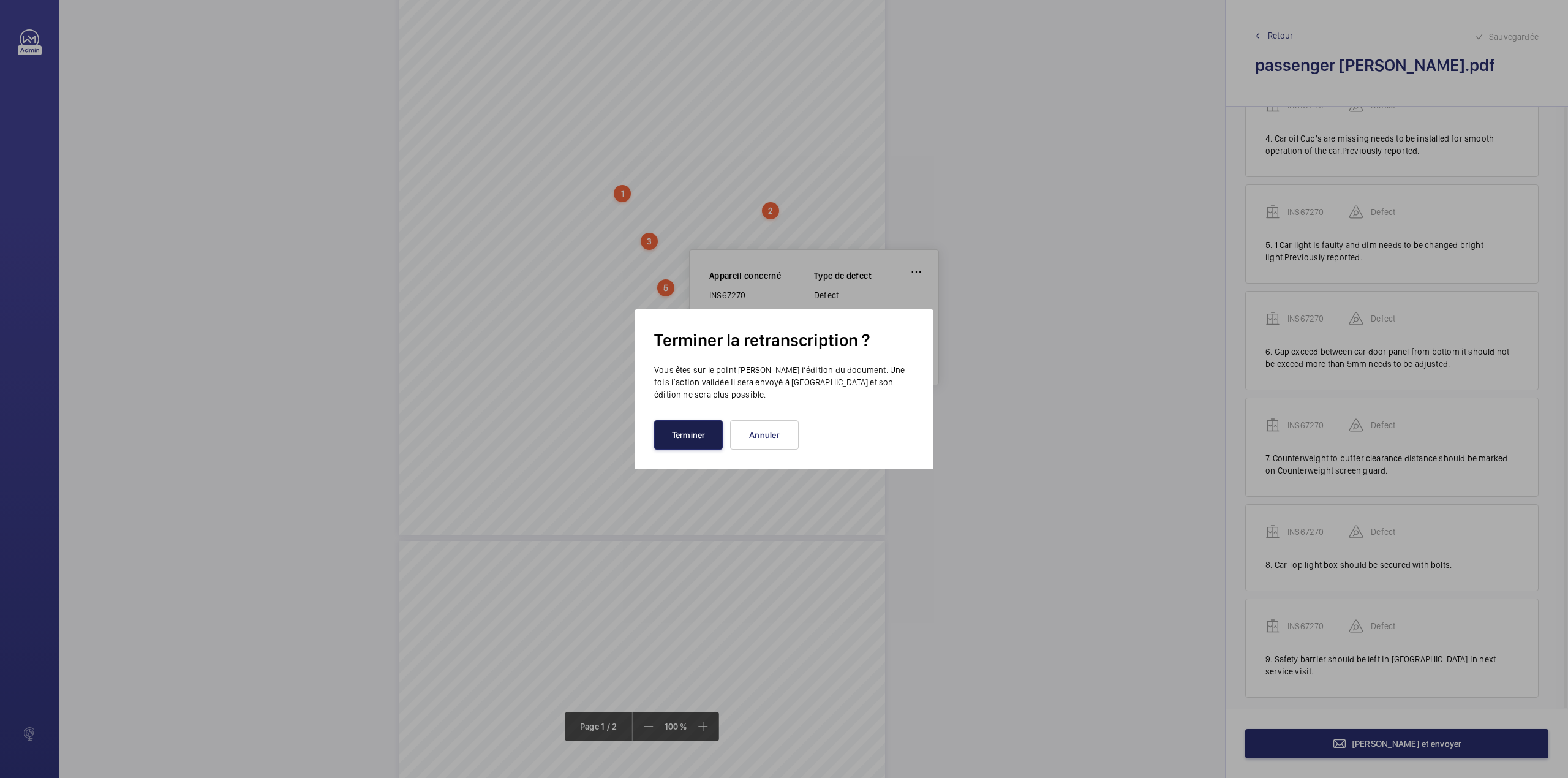
click at [705, 436] on button "Terminer" at bounding box center [688, 434] width 69 height 29
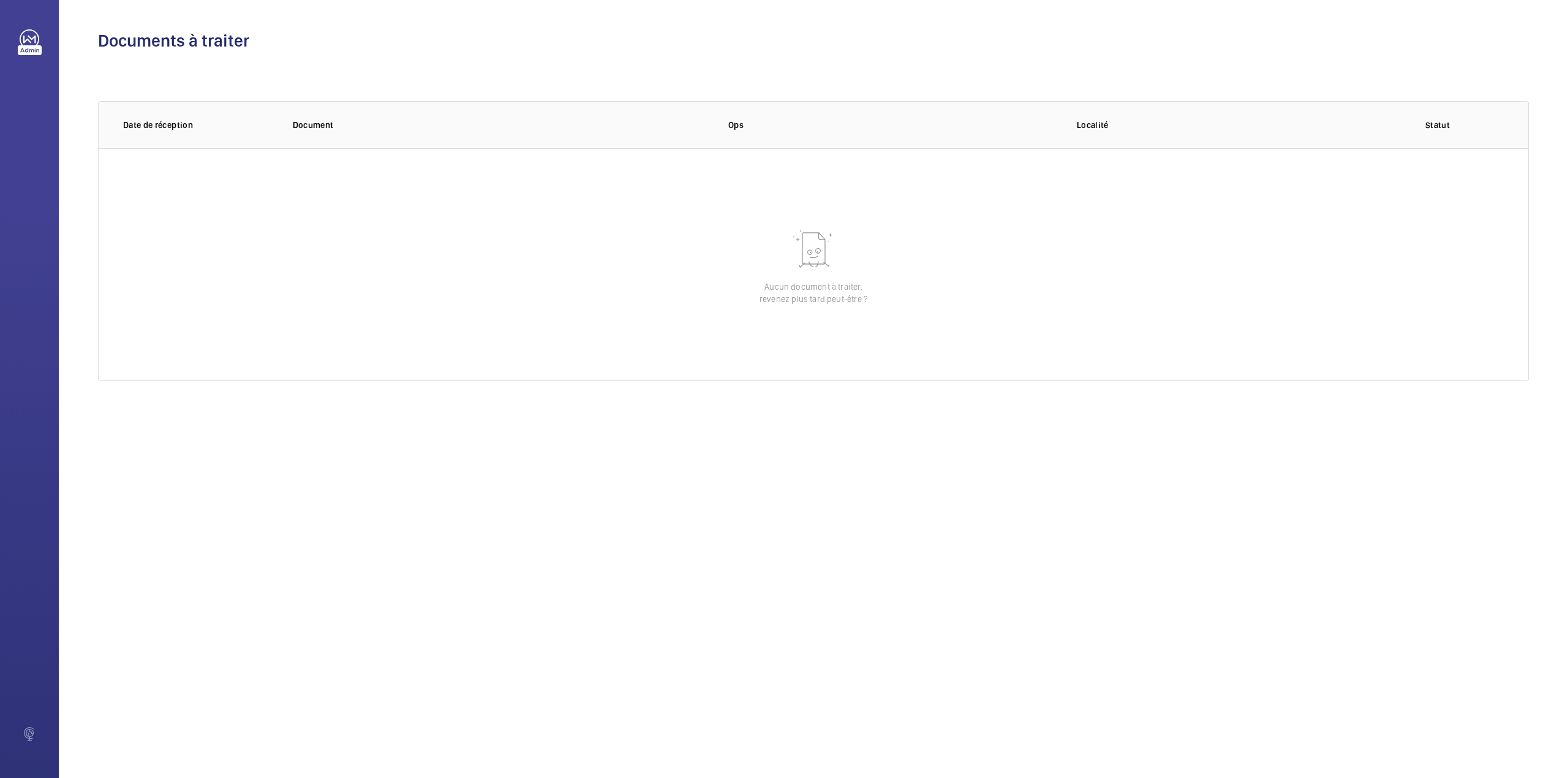
drag, startPoint x: 1153, startPoint y: 659, endPoint x: 666, endPoint y: 208, distance: 663.8
click at [1150, 648] on div "Documents à traiter 0 of 0 Date de réception Document Ops Localité Statut Aucun…" at bounding box center [814, 389] width 1509 height 778
click at [1322, 623] on div "Documents à traiter 0 of 0 Date de réception Document Ops Localité Statut Aucun…" at bounding box center [814, 389] width 1509 height 778
click at [1138, 630] on div "Documents à traiter 0 of 0 Date de réception Document Ops Localité Statut Aucun…" at bounding box center [814, 389] width 1509 height 778
